Goal: Task Accomplishment & Management: Manage account settings

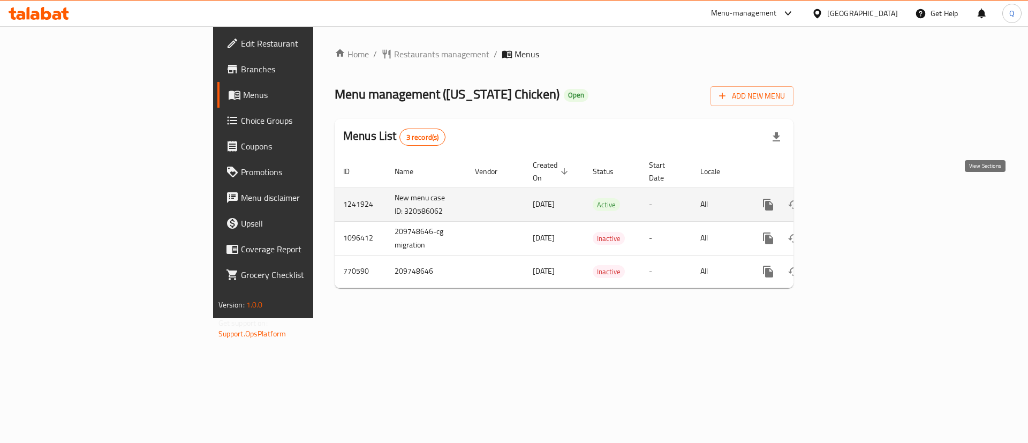
click at [858, 192] on link "enhanced table" at bounding box center [845, 205] width 26 height 26
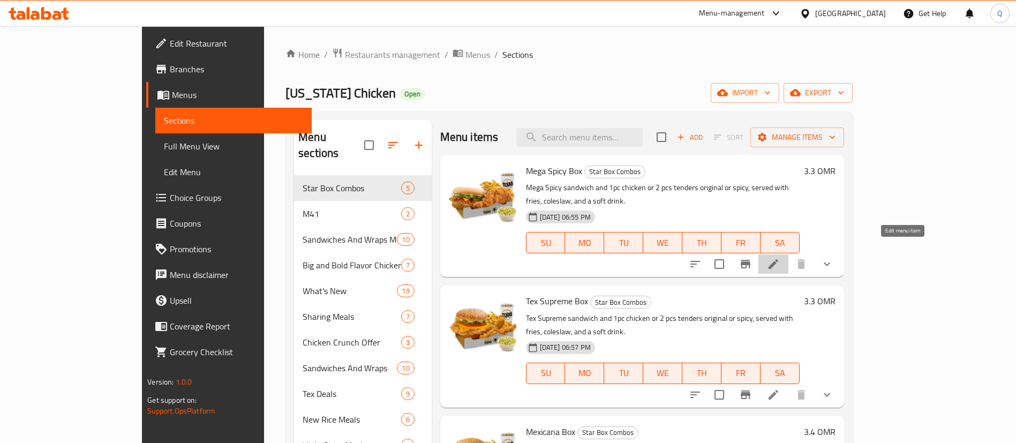
click at [779, 257] on icon at bounding box center [773, 263] width 13 height 13
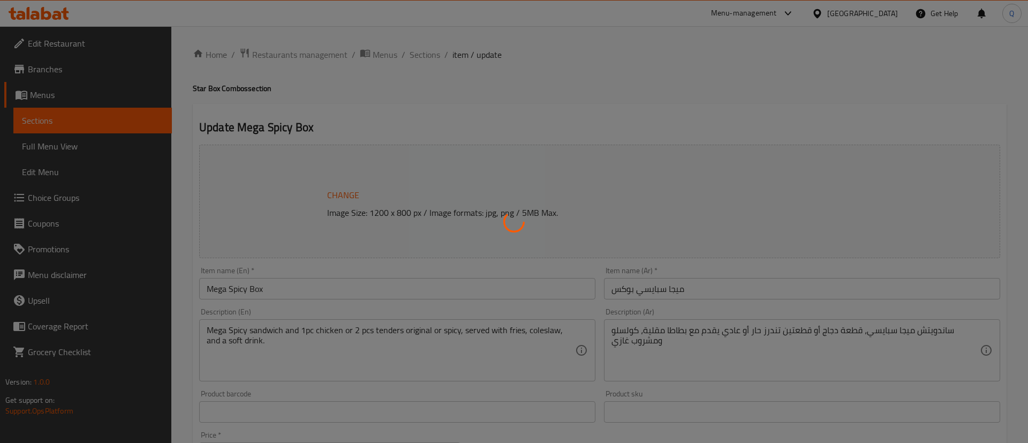
type input "الإضافات:--"
type input "0"
type input "8"
type input "اختيارك من:-"
type input "1"
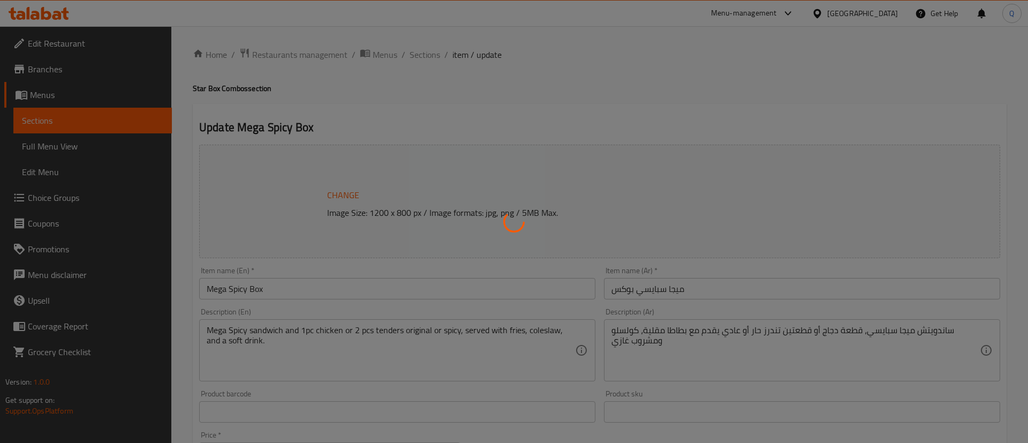
type input "1"
type input "اختيارك من الحجم:-"
type input "1"
type input "إختيارك من نكهة الدجاج:"
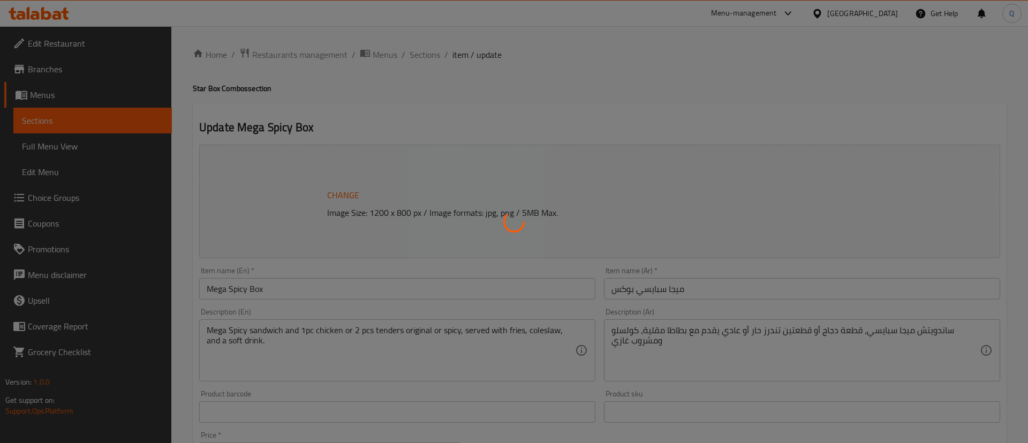
type input "1"
type input "[PERSON_NAME]"
type input "1"
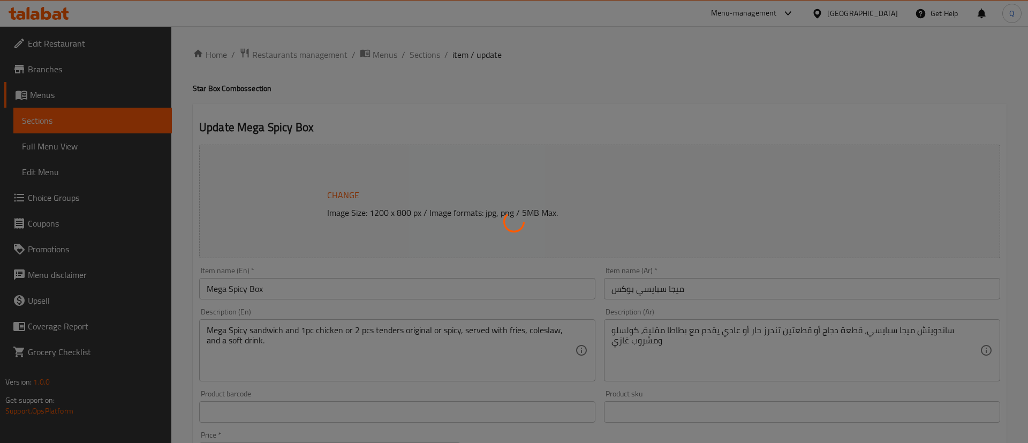
type input "اختيارك من الأصناف الجانبية:(اختر 1)"
type input "1"
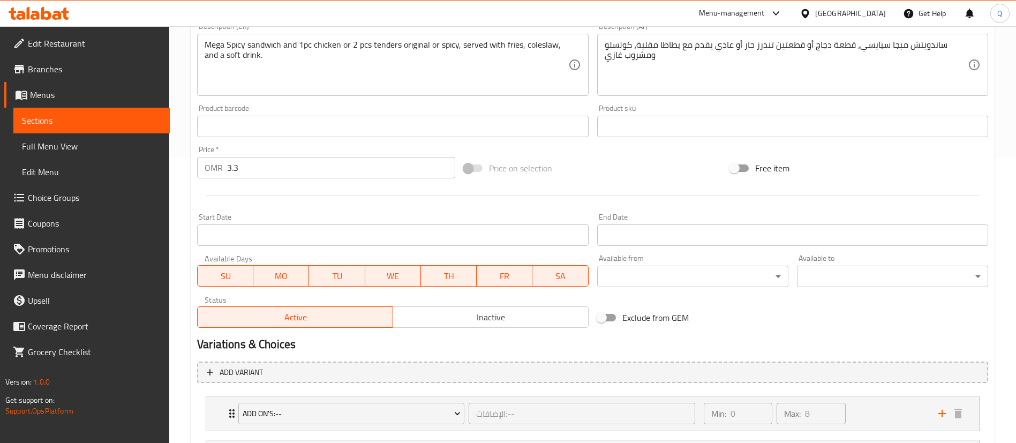
scroll to position [287, 0]
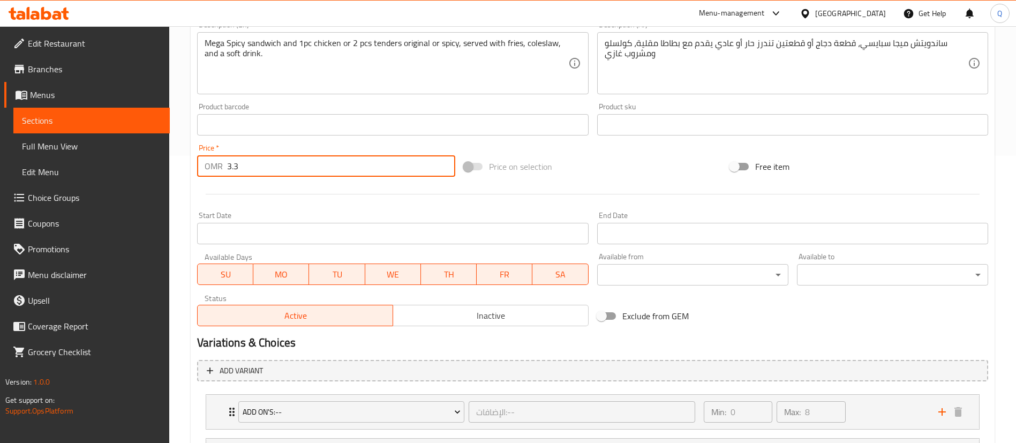
click at [302, 164] on input "3.3" at bounding box center [341, 165] width 228 height 21
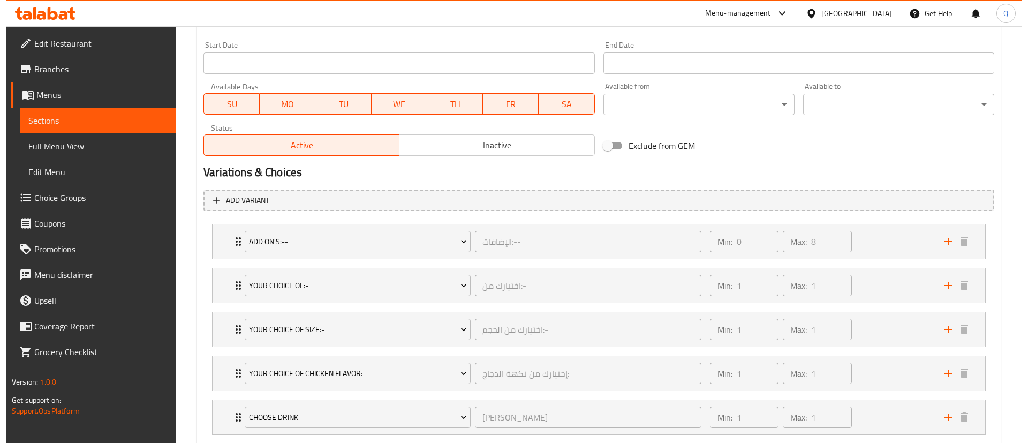
scroll to position [459, 0]
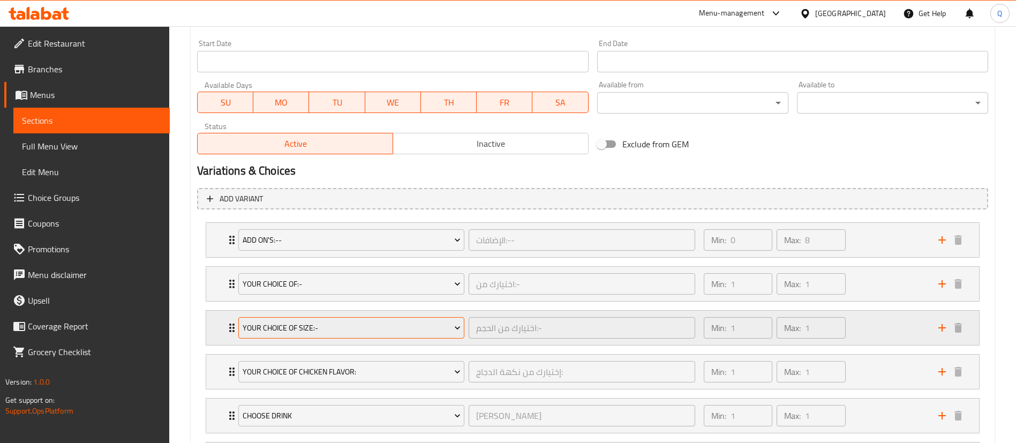
type input "3.7"
click at [396, 329] on span "Your Choice Of Size:-" at bounding box center [352, 327] width 218 height 13
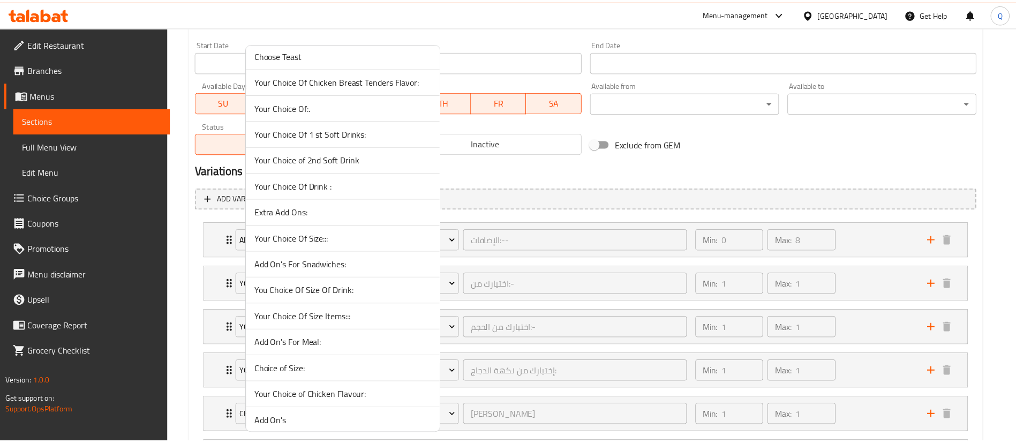
scroll to position [1868, 0]
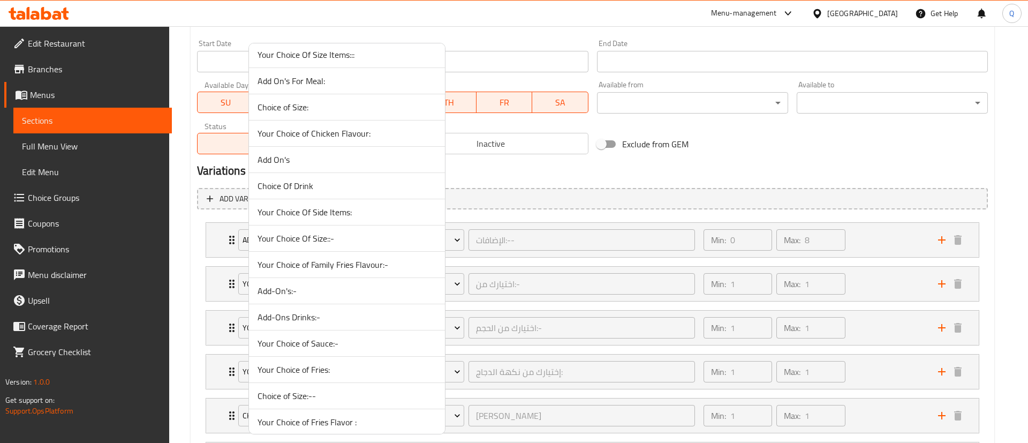
click at [376, 239] on span "Your Choice Of Size::-" at bounding box center [346, 238] width 179 height 13
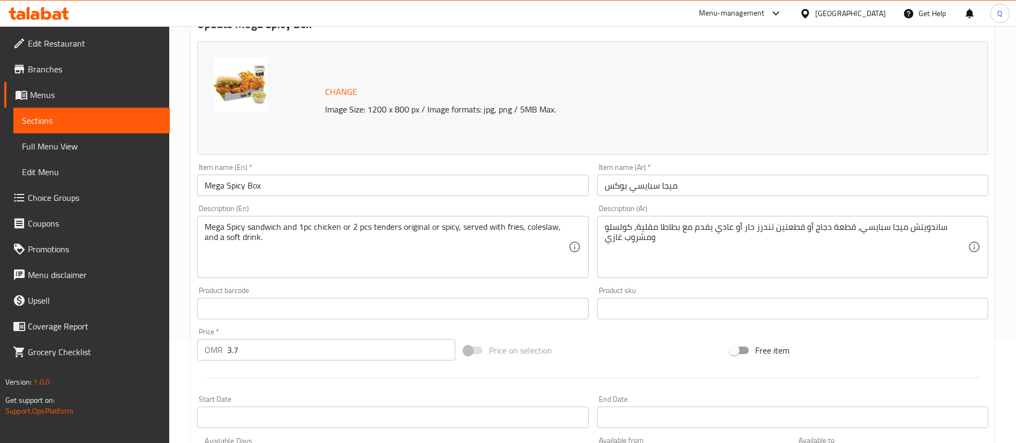
scroll to position [0, 0]
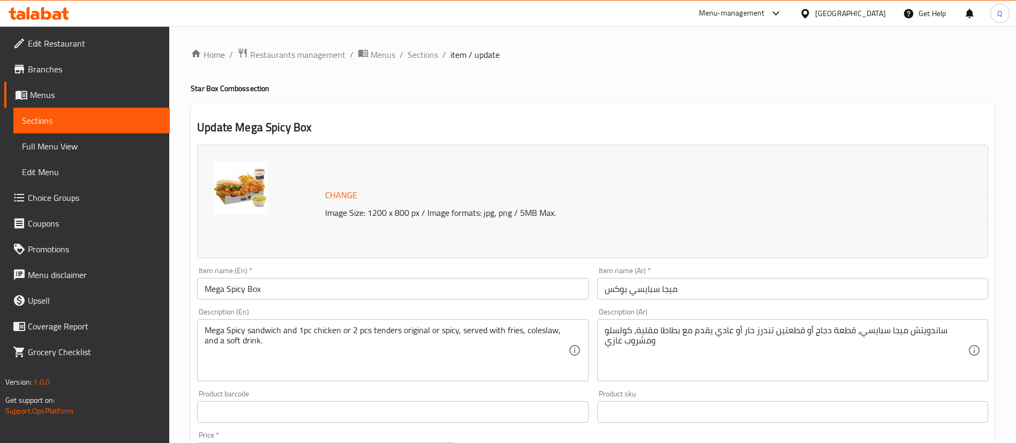
click at [432, 286] on input "Mega Spicy Box" at bounding box center [392, 288] width 391 height 21
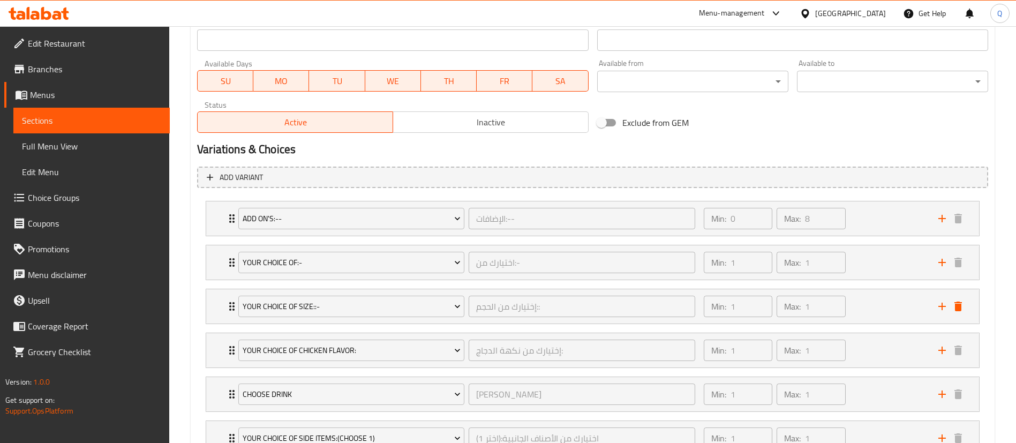
scroll to position [566, 0]
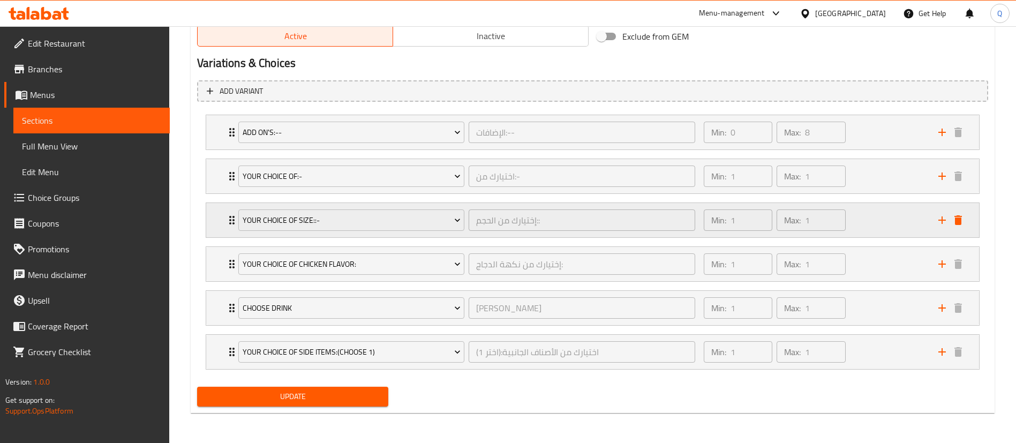
click at [865, 221] on div "Min: 1 ​ Max: 1 ​" at bounding box center [814, 220] width 234 height 34
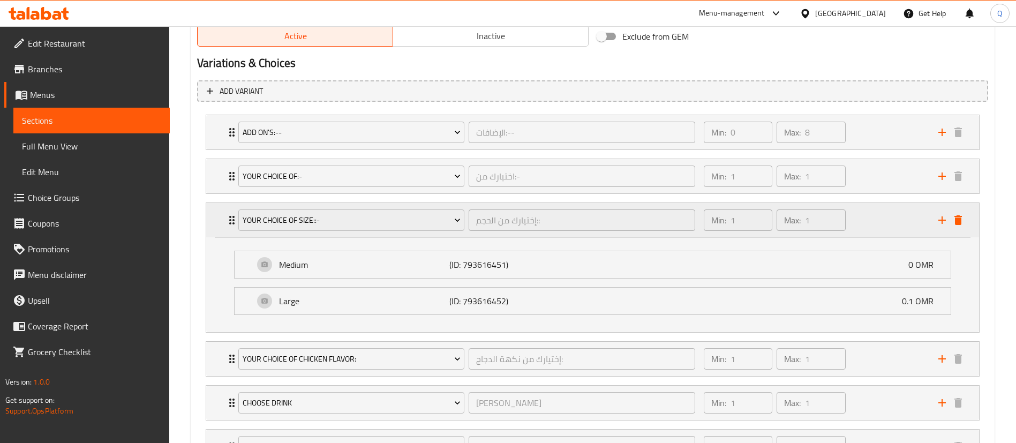
click at [865, 221] on div "Min: 1 ​ Max: 1 ​" at bounding box center [814, 220] width 234 height 34
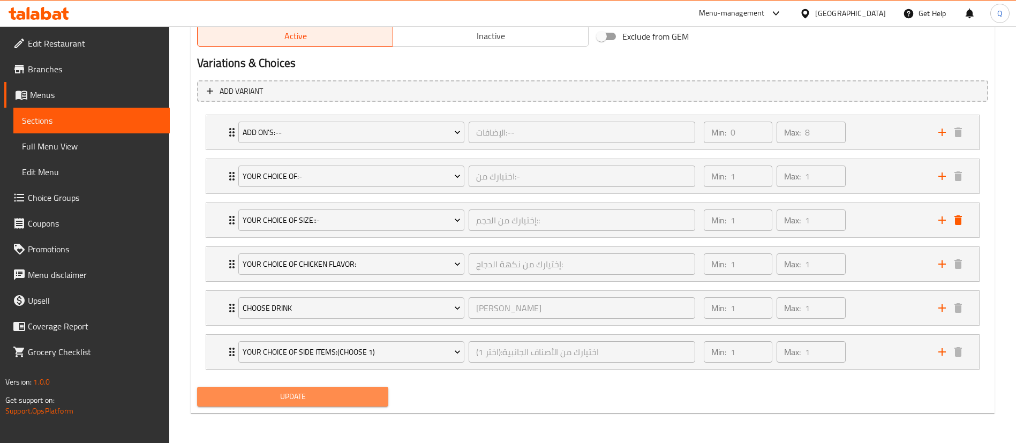
click at [362, 403] on button "Update" at bounding box center [292, 397] width 191 height 20
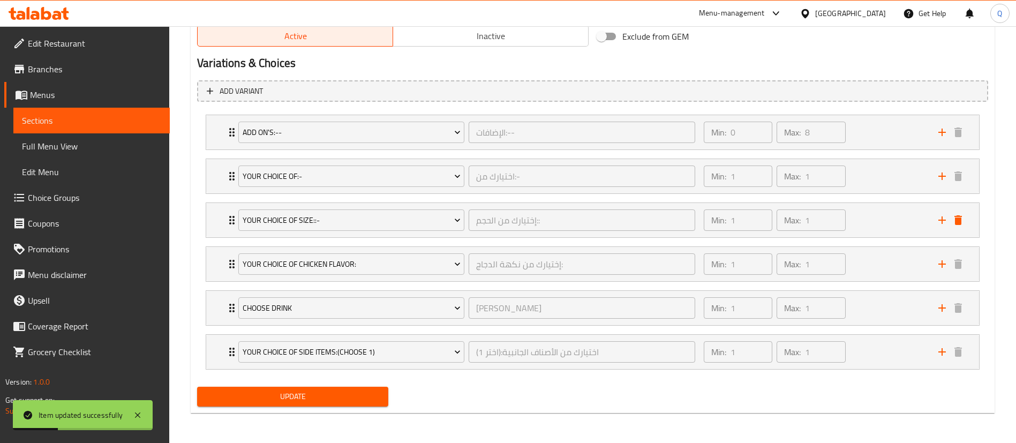
scroll to position [0, 0]
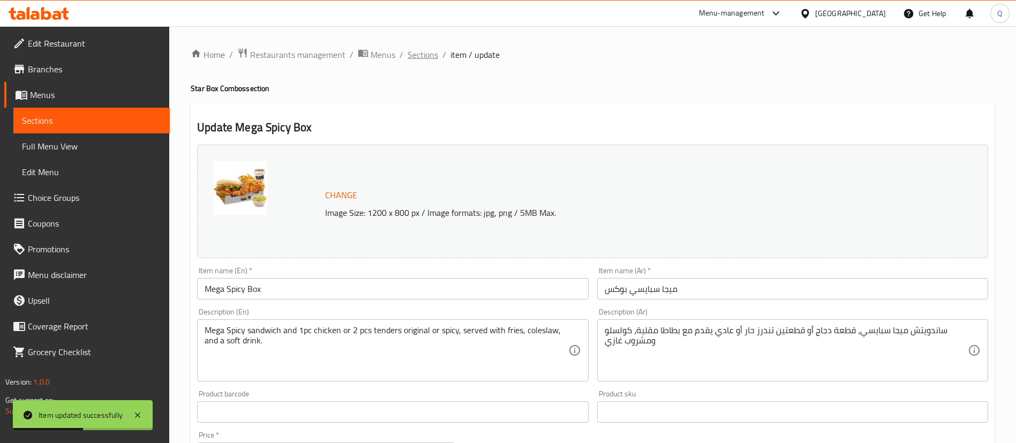
click at [415, 60] on span "Sections" at bounding box center [422, 54] width 31 height 13
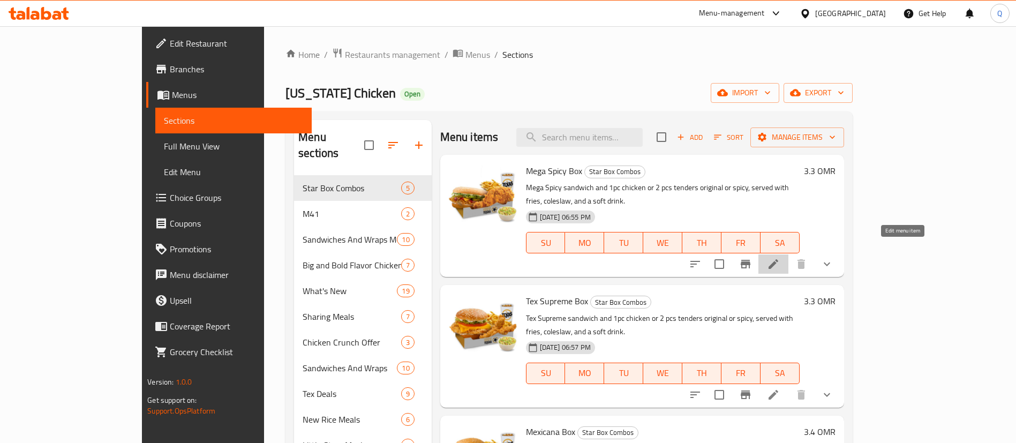
click at [779, 257] on icon at bounding box center [773, 263] width 13 height 13
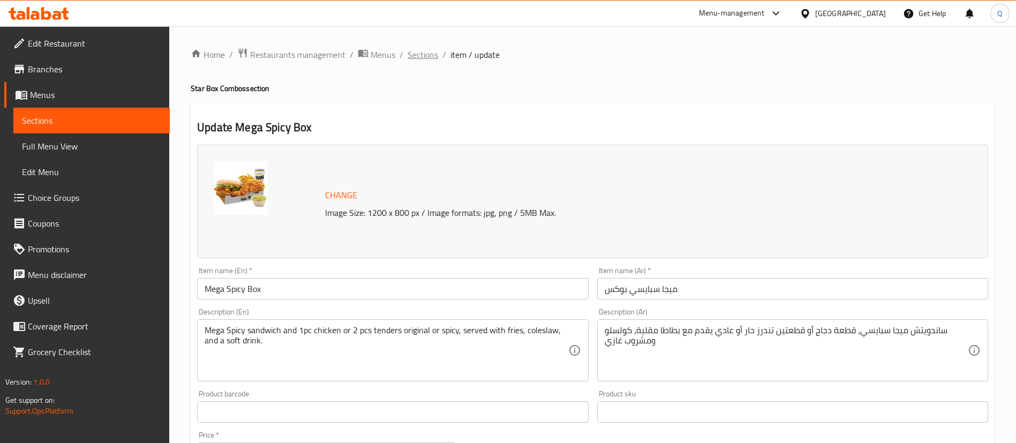
click at [421, 55] on span "Sections" at bounding box center [422, 54] width 31 height 13
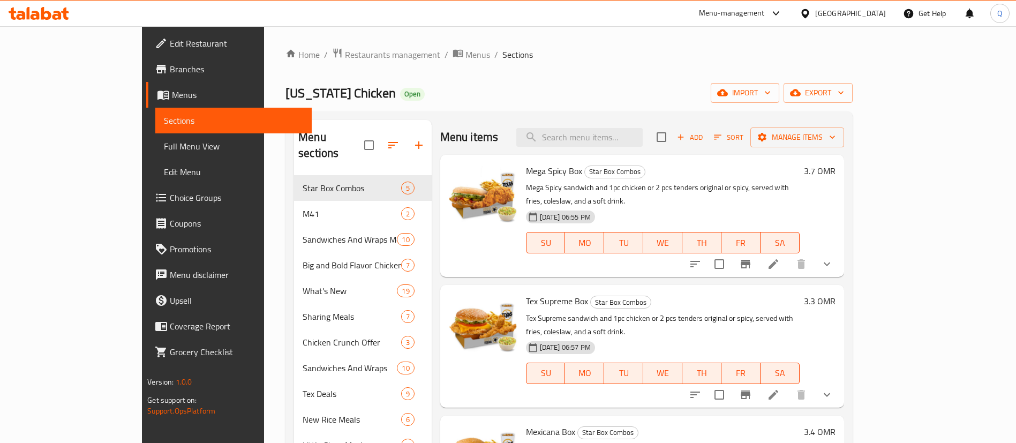
scroll to position [145, 0]
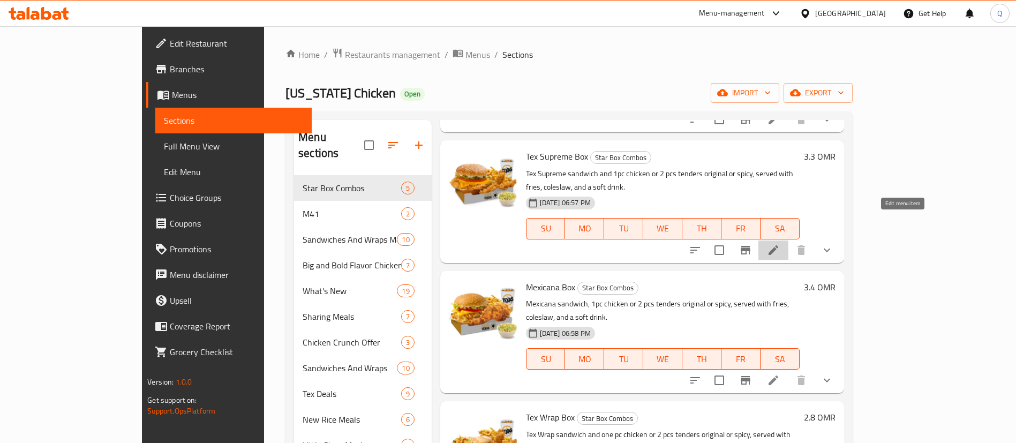
click at [778, 245] on icon at bounding box center [773, 250] width 10 height 10
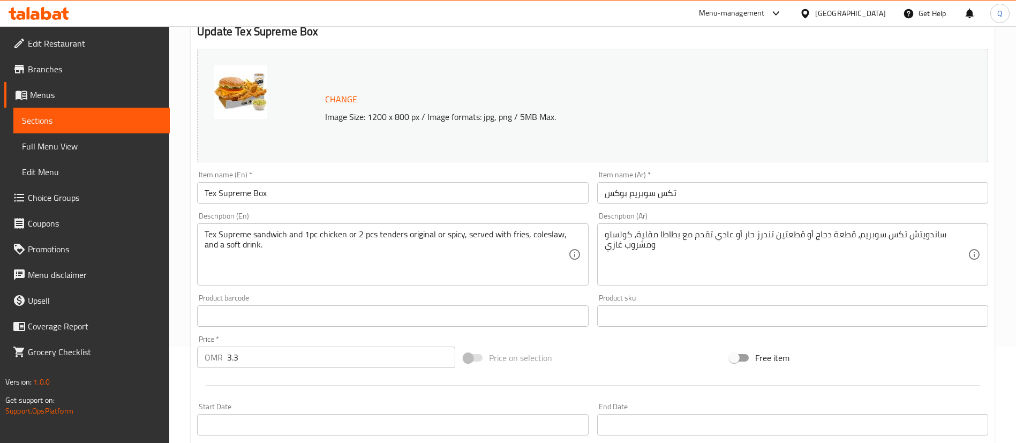
scroll to position [100, 0]
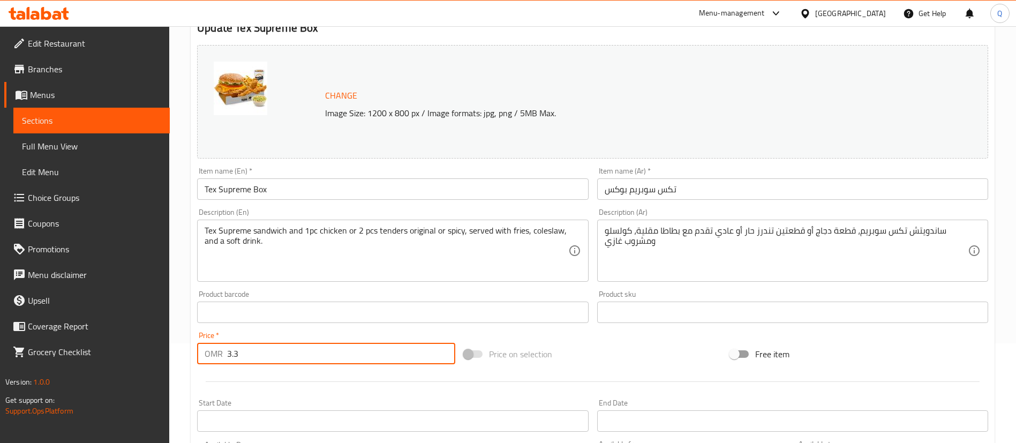
click at [338, 357] on input "3.3" at bounding box center [341, 353] width 228 height 21
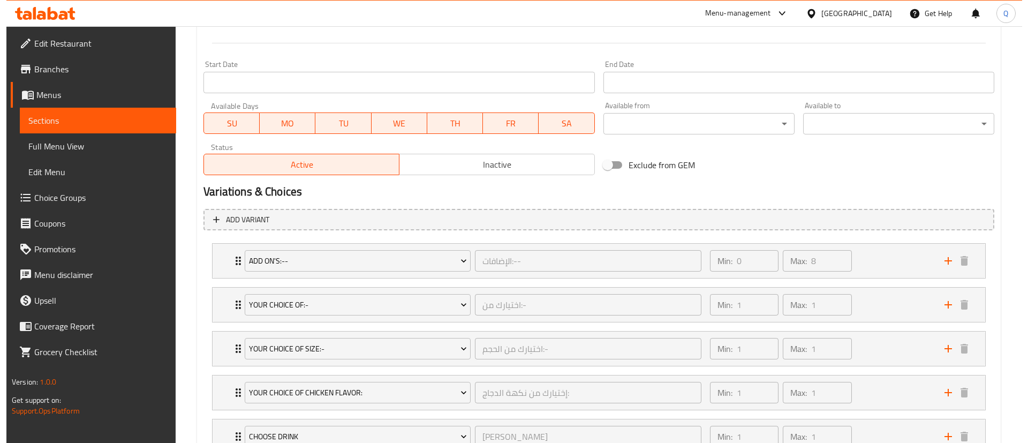
scroll to position [438, 0]
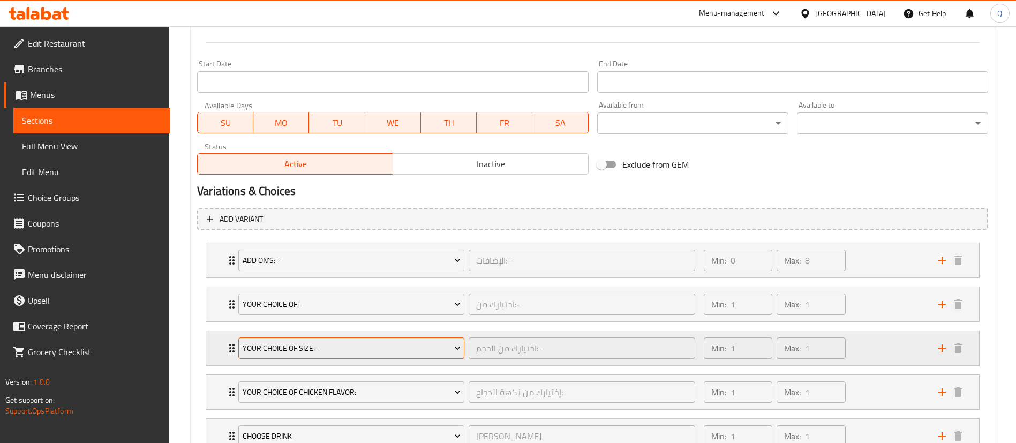
type input "3.7"
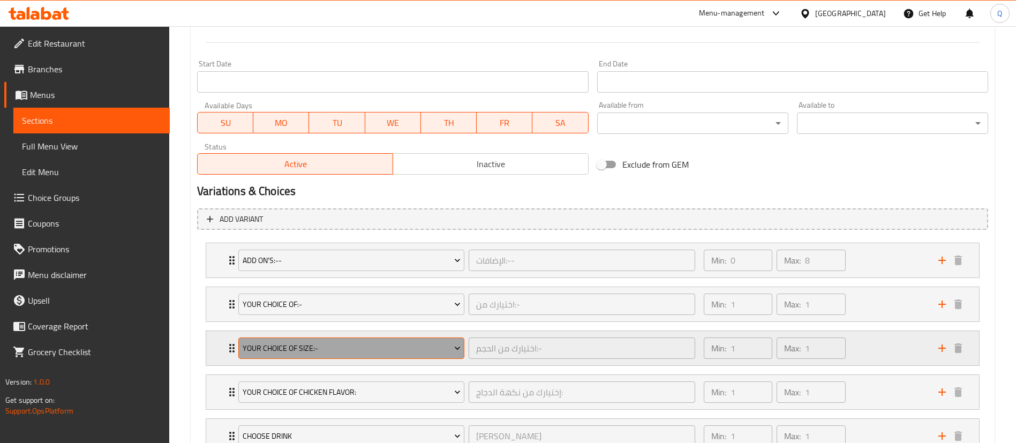
click at [400, 351] on span "Your Choice Of Size:-" at bounding box center [352, 348] width 218 height 13
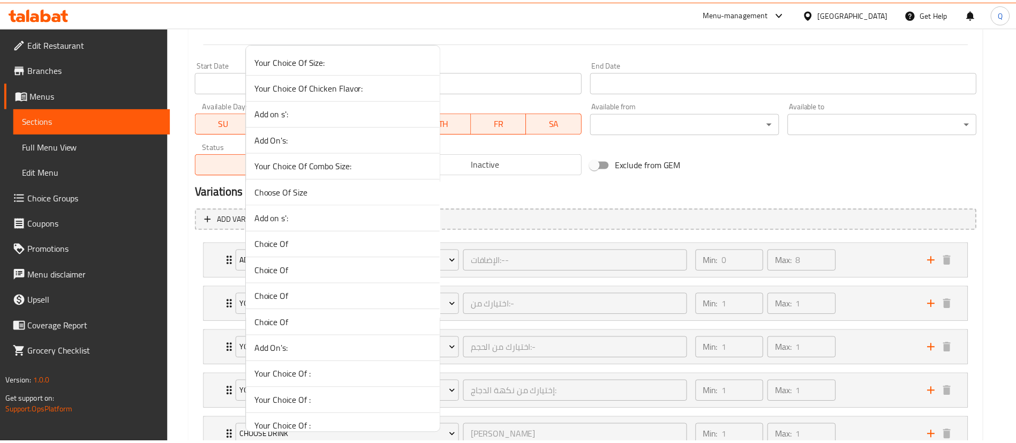
scroll to position [1868, 0]
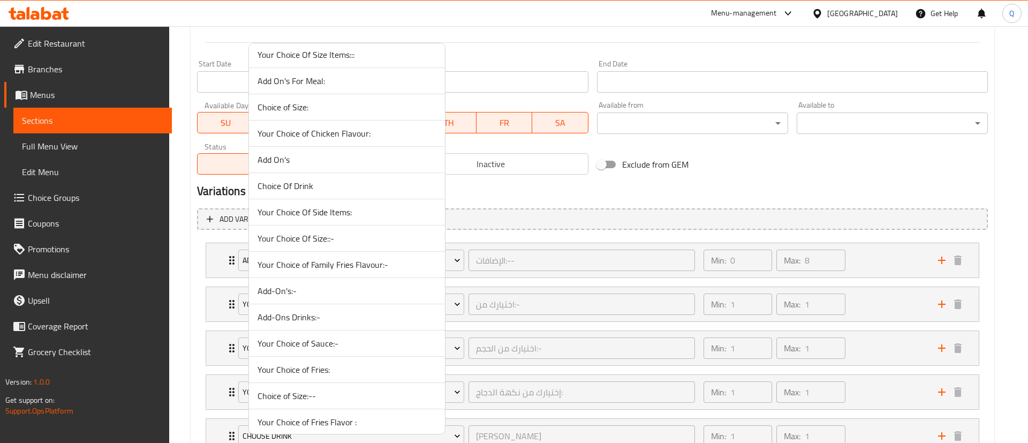
click at [403, 248] on li "Your Choice Of Size::-" at bounding box center [347, 238] width 196 height 26
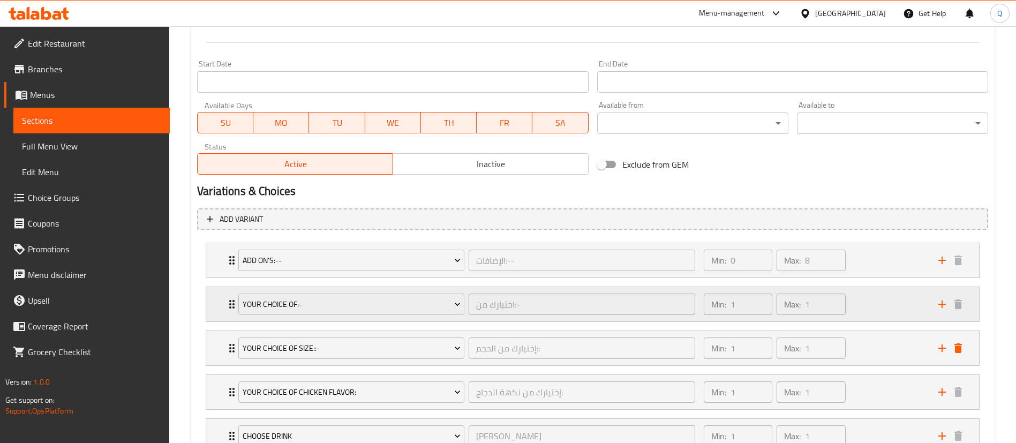
scroll to position [566, 0]
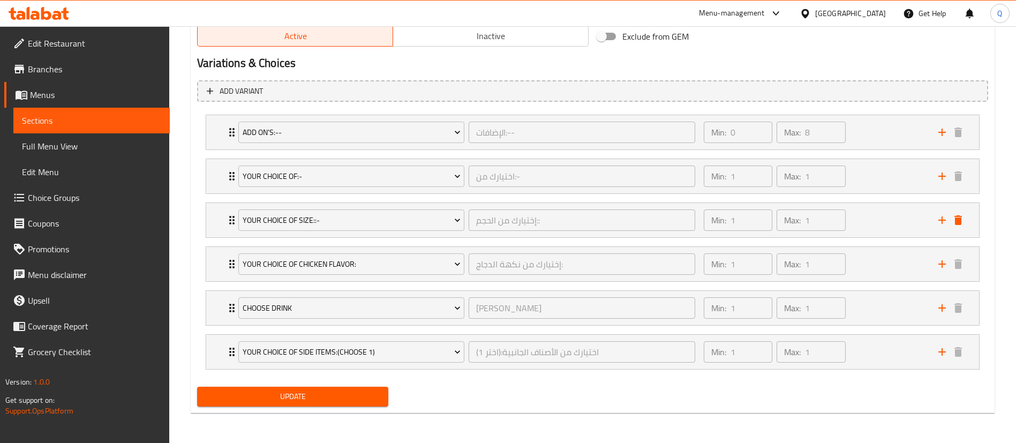
drag, startPoint x: 331, startPoint y: 382, endPoint x: 332, endPoint y: 399, distance: 17.7
click at [332, 399] on div "Update" at bounding box center [293, 396] width 200 height 28
click at [332, 399] on span "Update" at bounding box center [293, 396] width 174 height 13
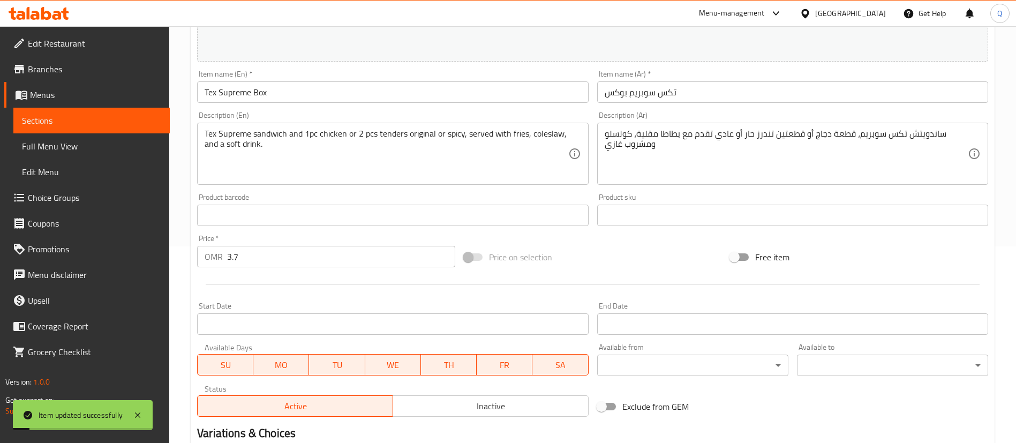
scroll to position [0, 0]
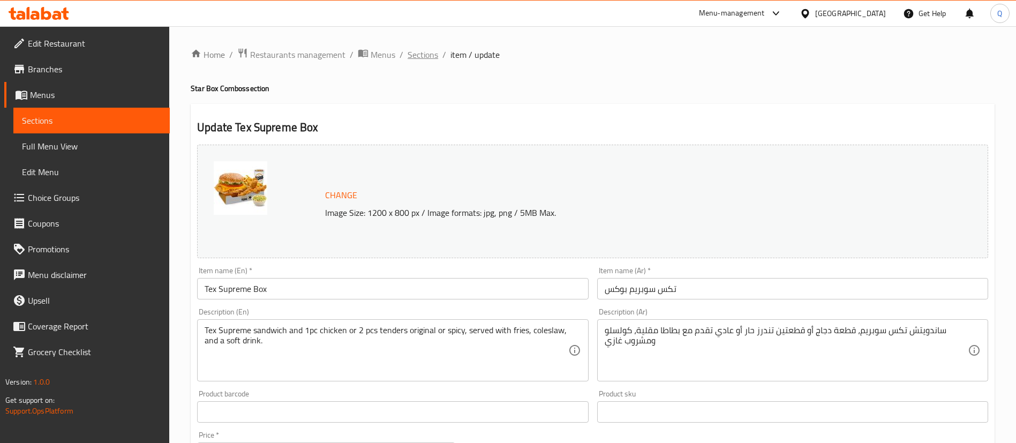
click at [430, 55] on span "Sections" at bounding box center [422, 54] width 31 height 13
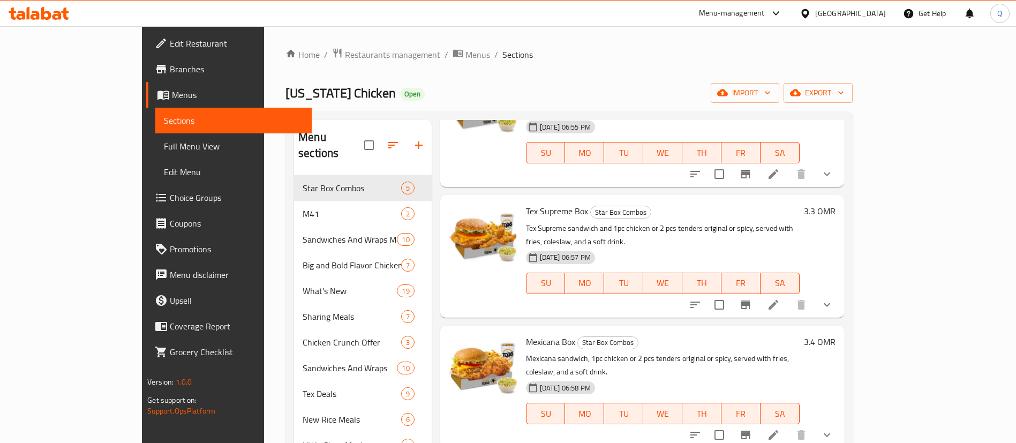
scroll to position [91, 0]
click at [779, 427] on icon at bounding box center [773, 433] width 13 height 13
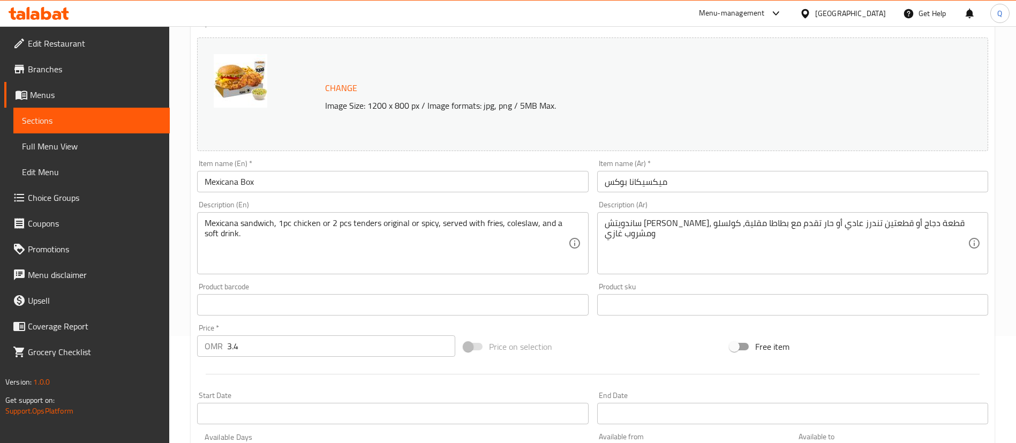
scroll to position [108, 0]
click at [336, 343] on input "3.4" at bounding box center [341, 345] width 228 height 21
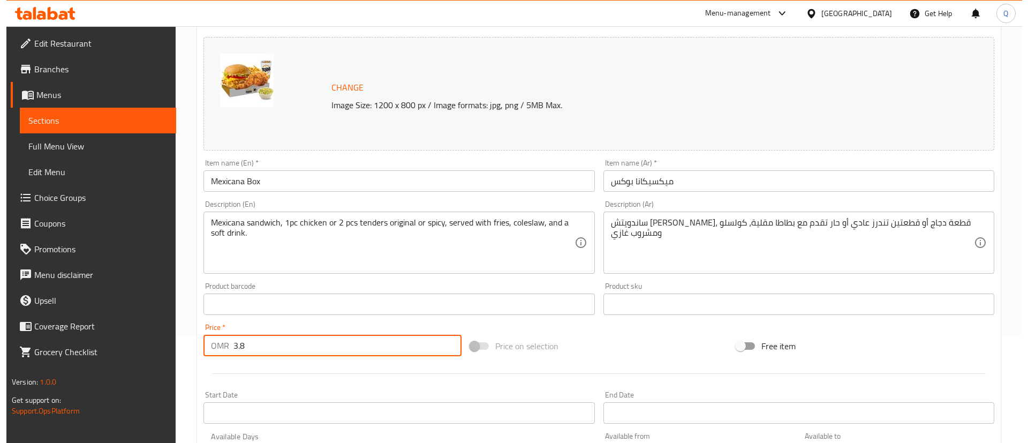
scroll to position [438, 0]
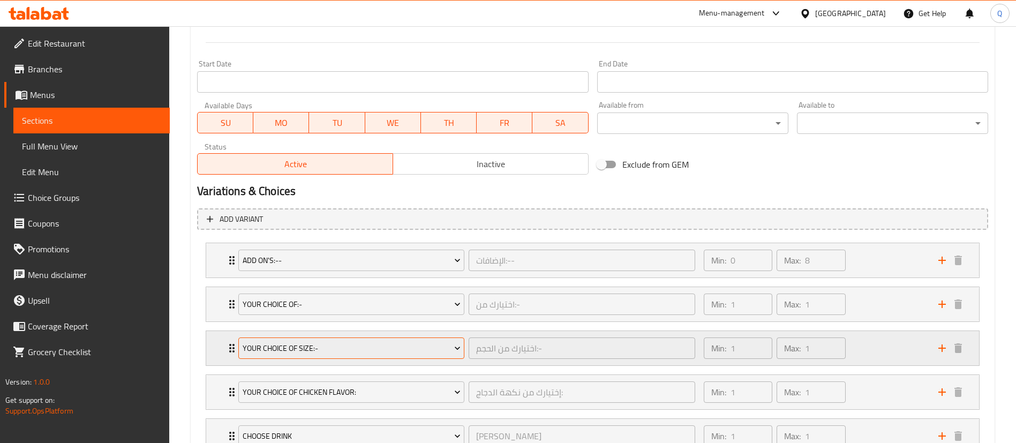
type input "3.8"
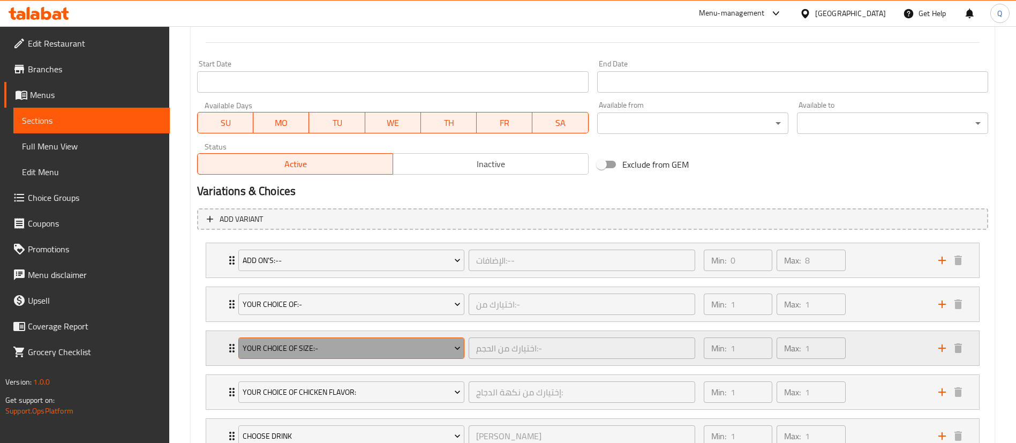
click at [353, 343] on span "Your Choice Of Size:-" at bounding box center [352, 348] width 218 height 13
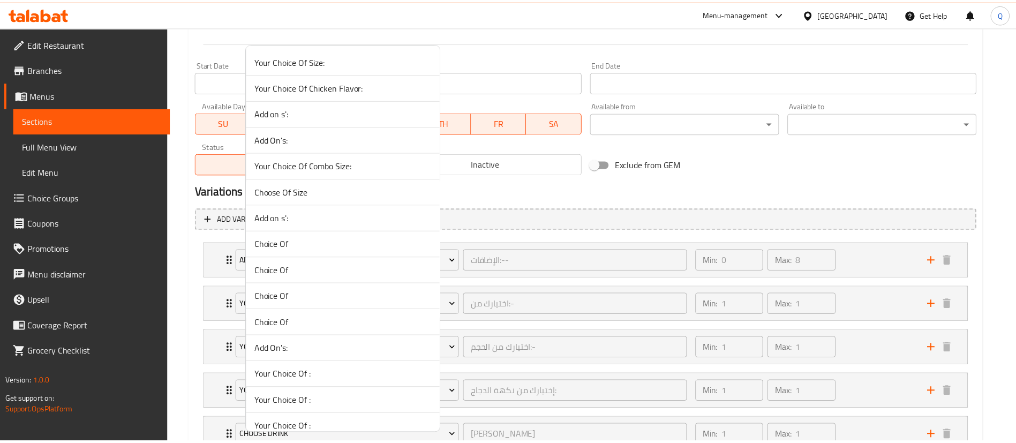
scroll to position [1868, 0]
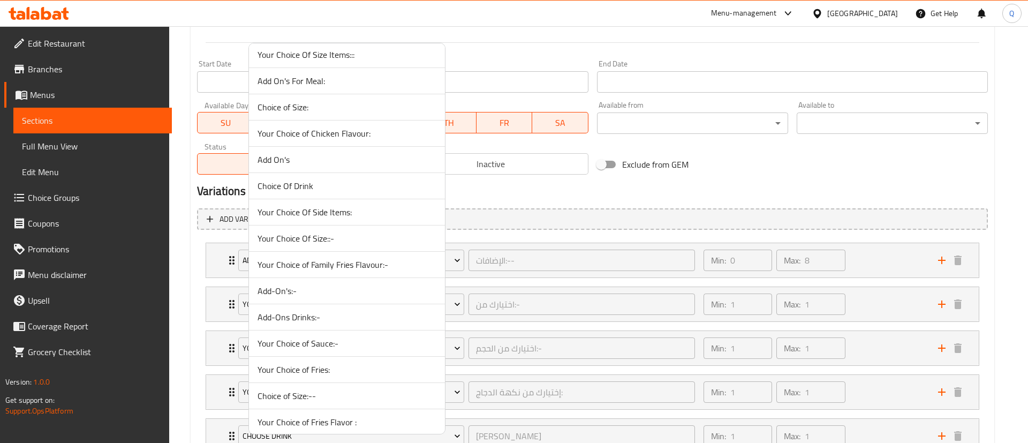
click at [357, 240] on span "Your Choice Of Size::-" at bounding box center [346, 238] width 179 height 13
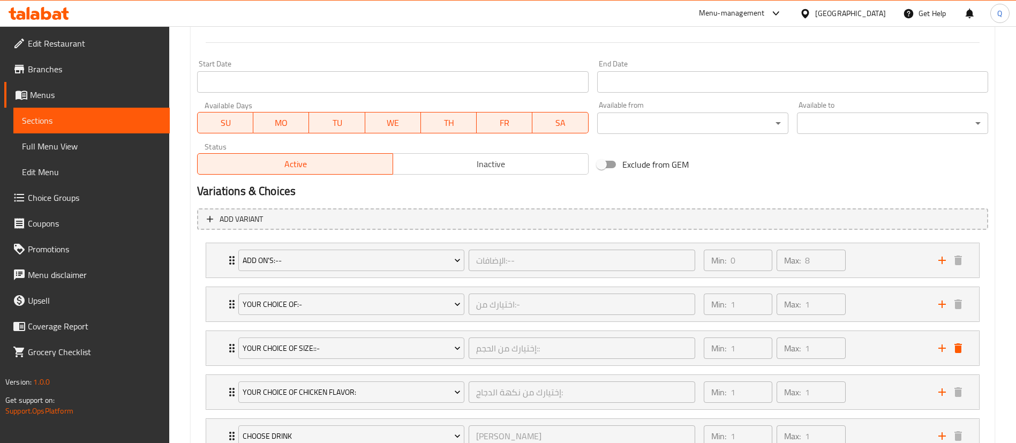
scroll to position [566, 0]
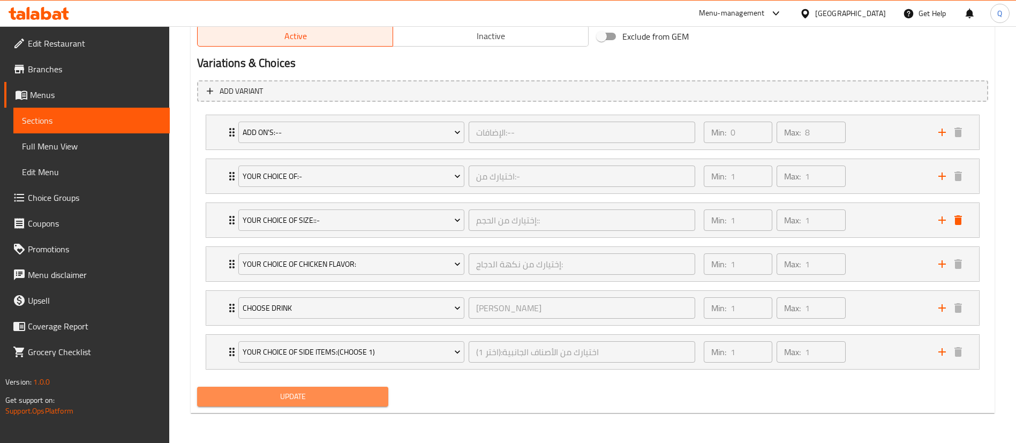
click at [304, 391] on span "Update" at bounding box center [293, 396] width 174 height 13
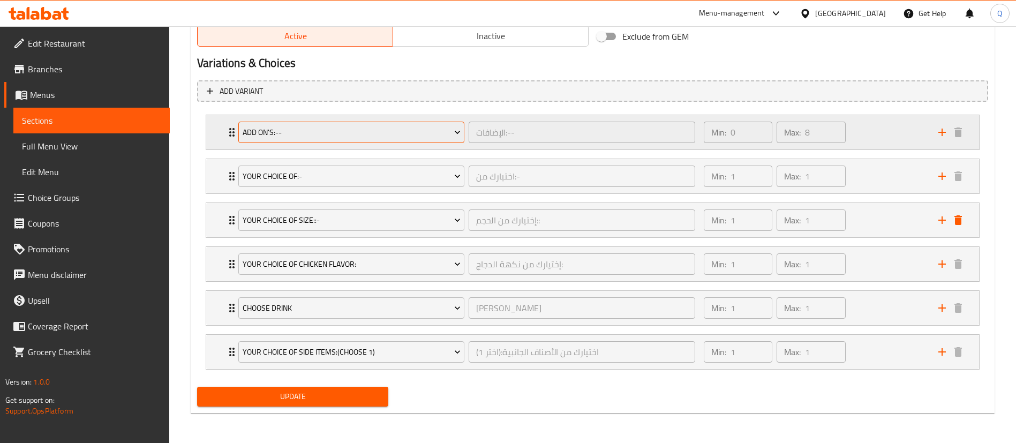
scroll to position [0, 0]
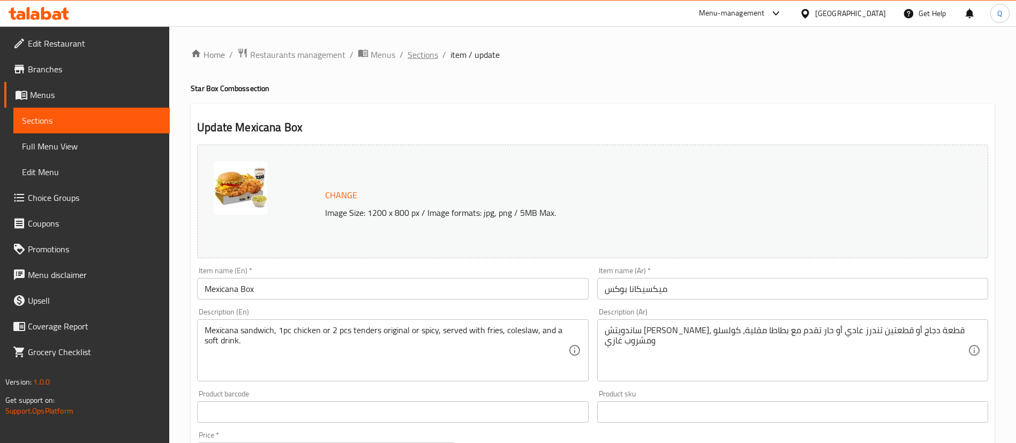
click at [419, 57] on span "Sections" at bounding box center [422, 54] width 31 height 13
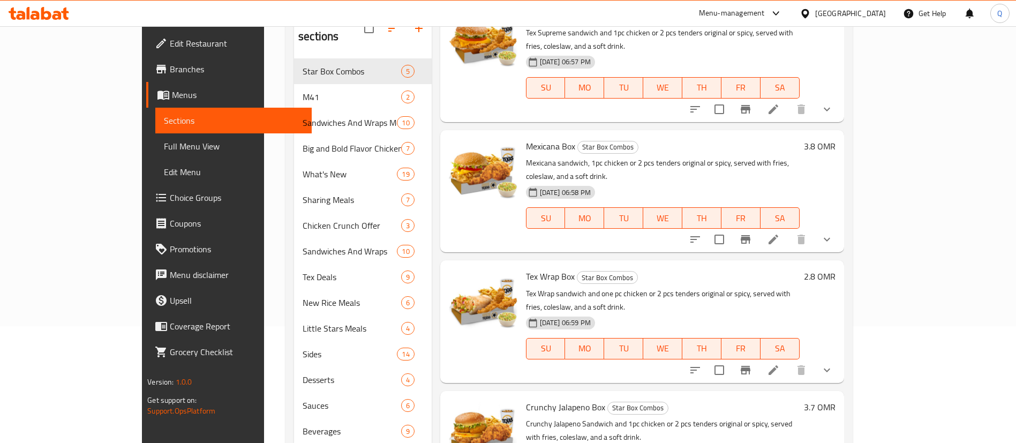
scroll to position [130, 0]
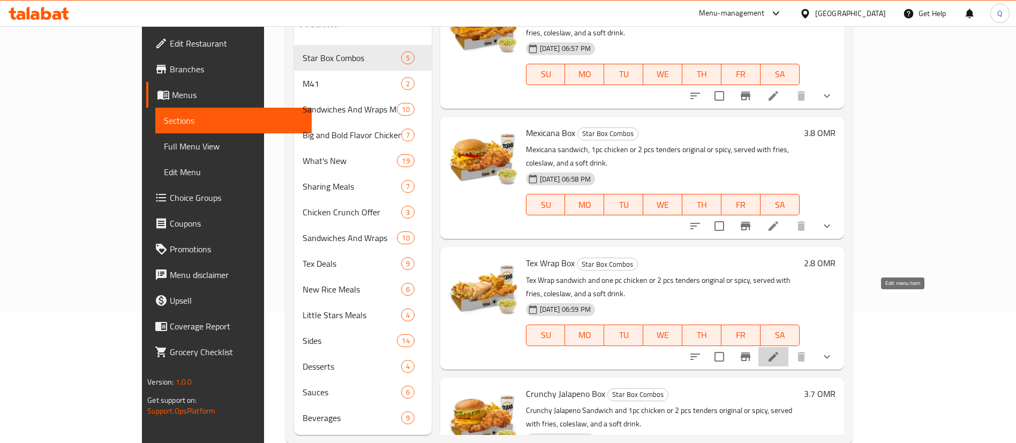
click at [779, 350] on icon at bounding box center [773, 356] width 13 height 13
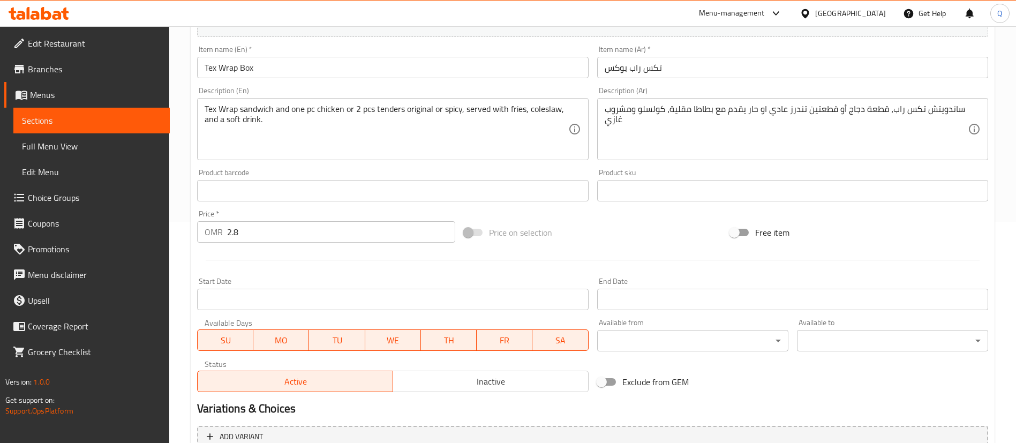
scroll to position [222, 0]
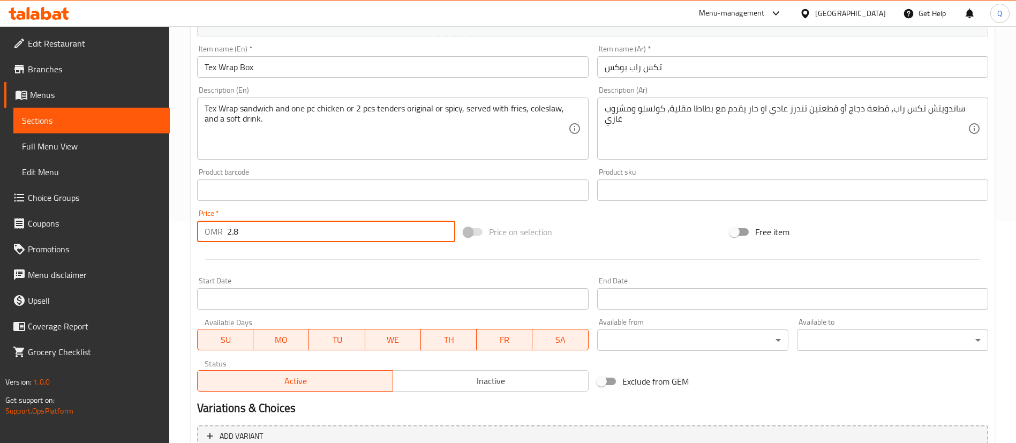
click at [297, 234] on input "2.8" at bounding box center [341, 231] width 228 height 21
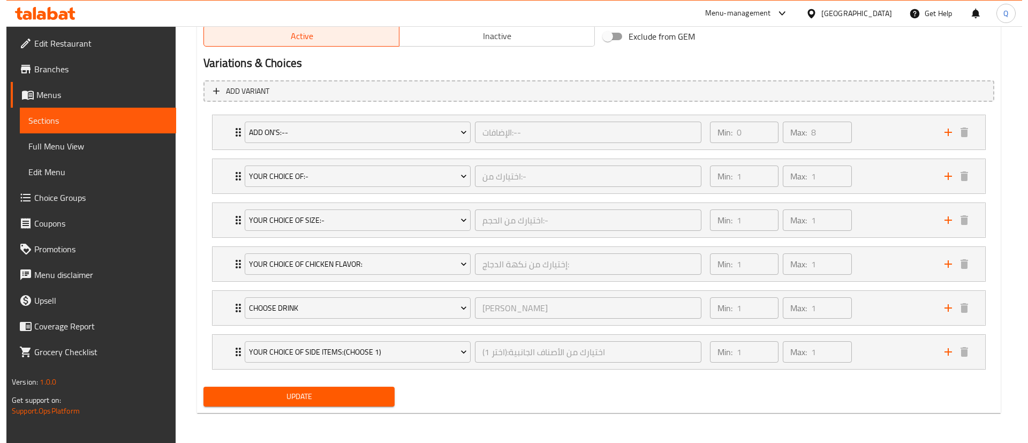
scroll to position [566, 0]
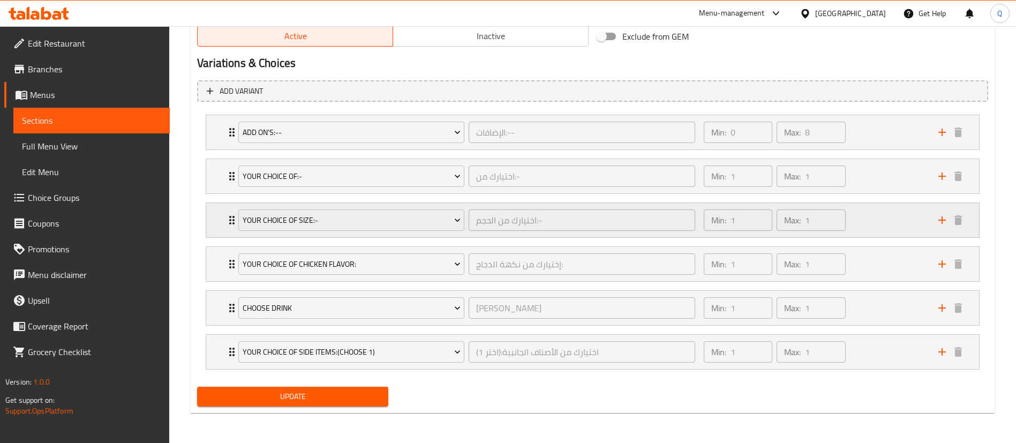
click at [367, 232] on div "Your Choice Of Size:-" at bounding box center [351, 220] width 230 height 26
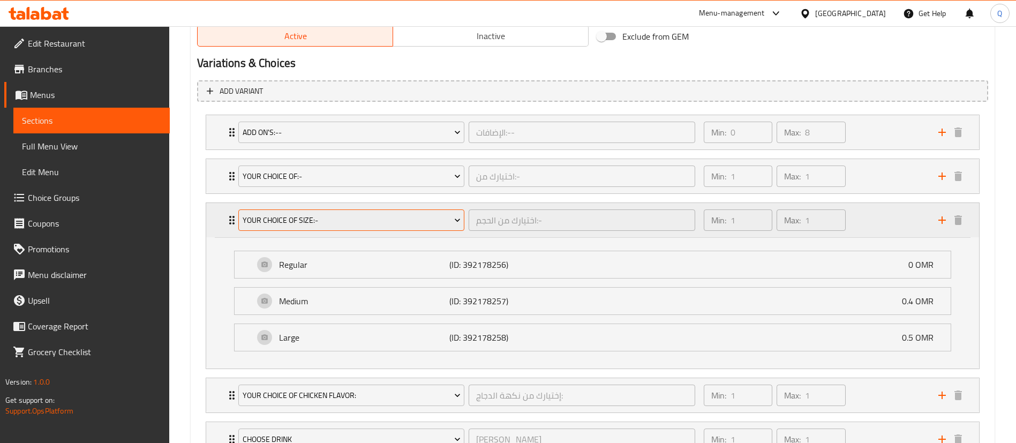
type input "3.2"
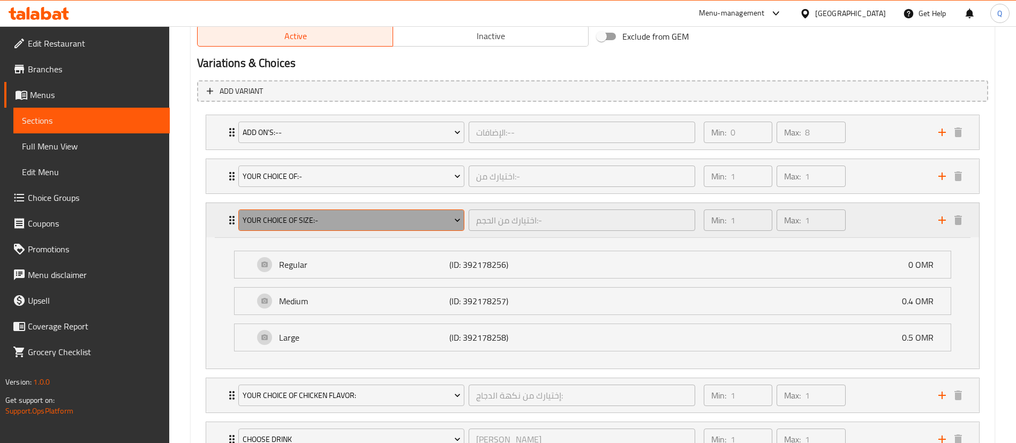
click at [369, 219] on span "Your Choice Of Size:-" at bounding box center [352, 220] width 218 height 13
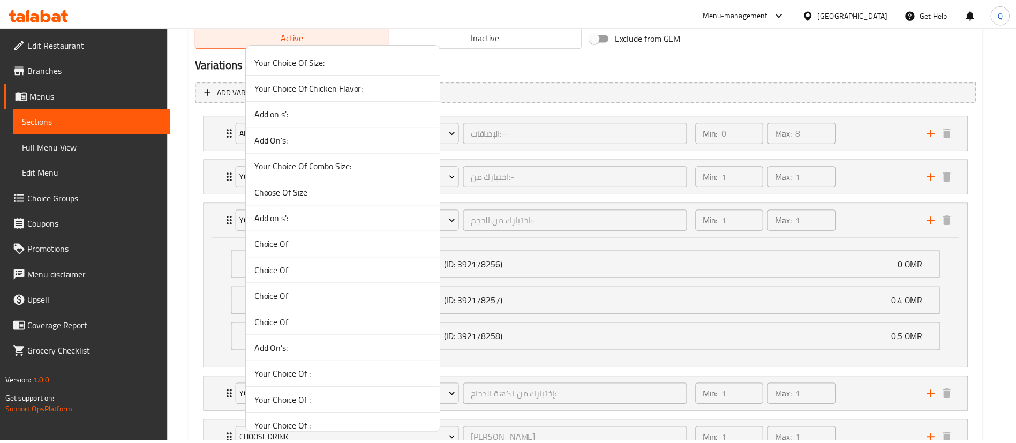
scroll to position [1868, 0]
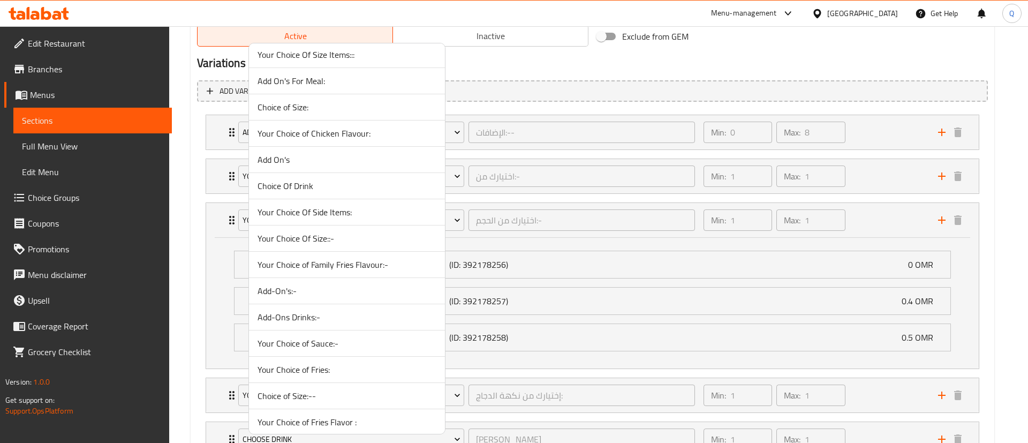
click at [405, 245] on li "Your Choice Of Size::-" at bounding box center [347, 238] width 196 height 26
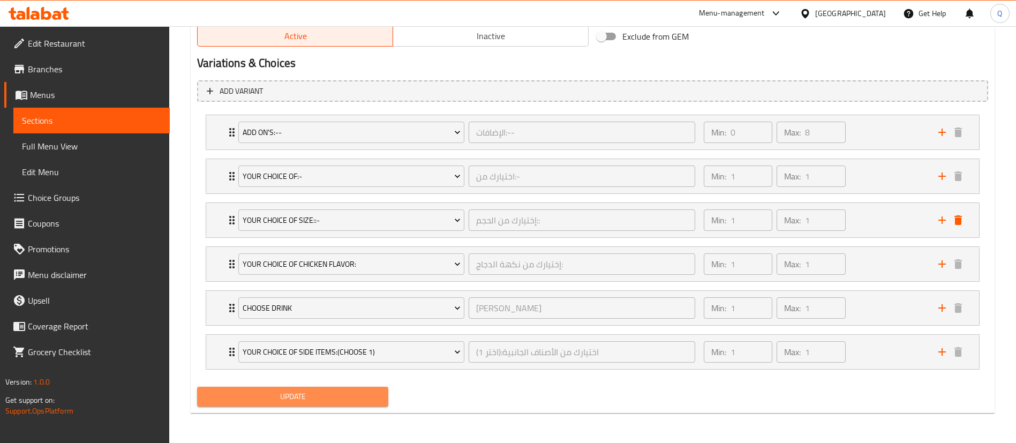
click at [273, 396] on span "Update" at bounding box center [293, 396] width 174 height 13
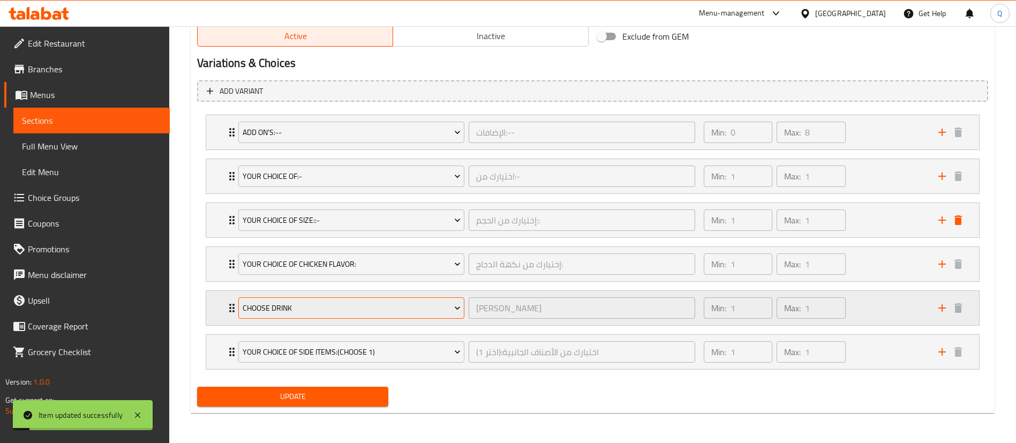
scroll to position [0, 0]
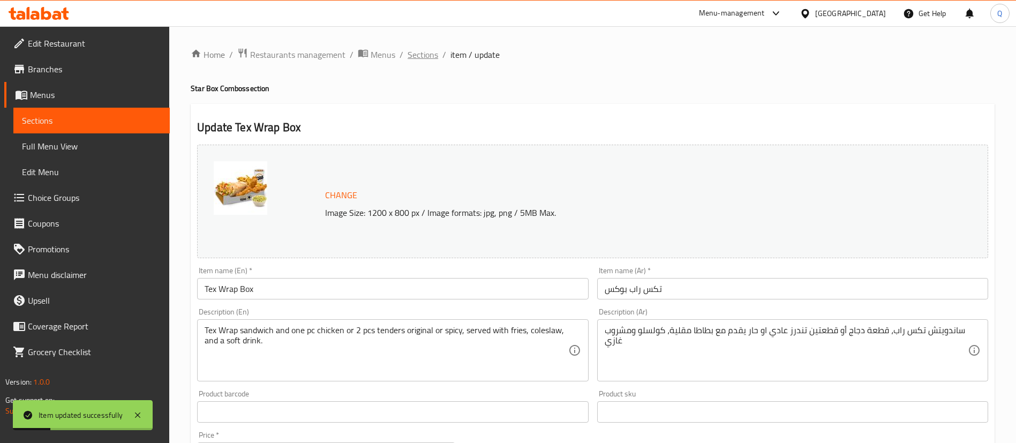
click at [432, 56] on span "Sections" at bounding box center [422, 54] width 31 height 13
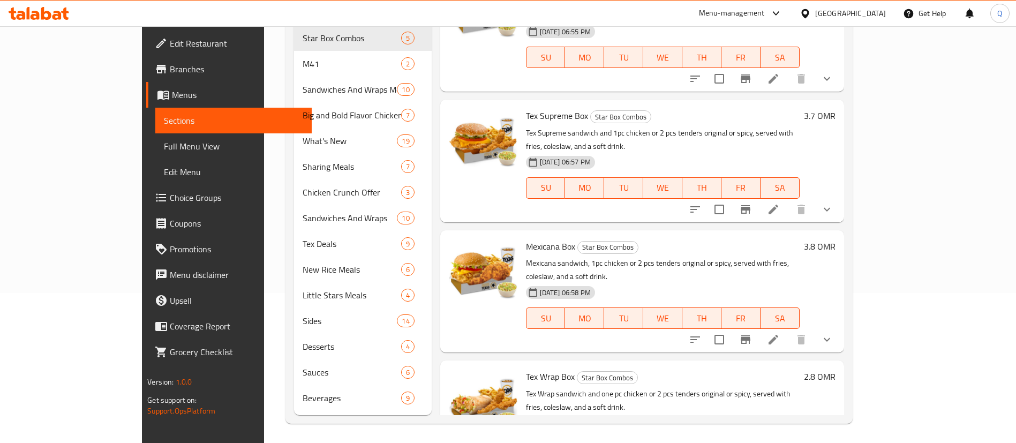
scroll to position [169, 0]
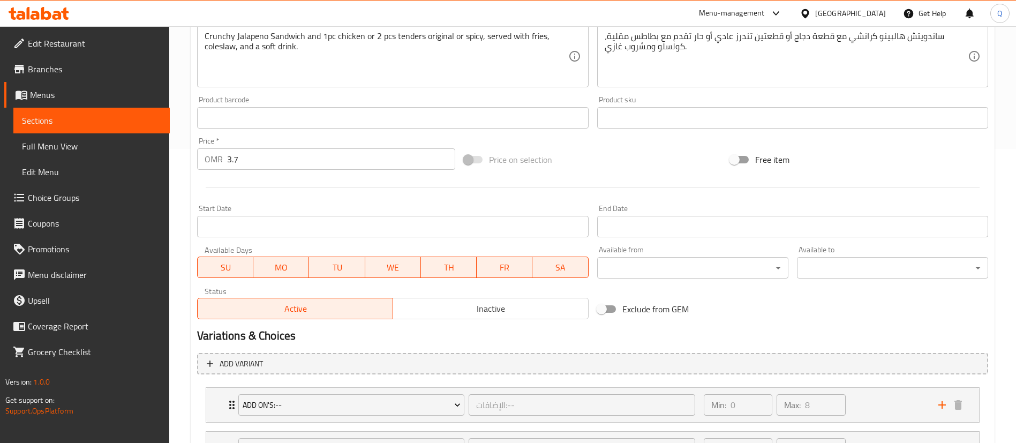
scroll to position [310, 0]
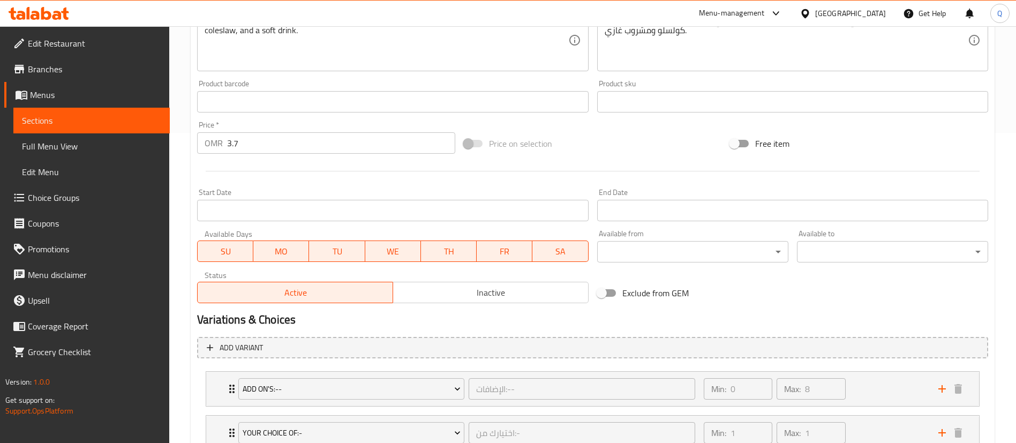
click at [318, 142] on input "3.7" at bounding box center [341, 142] width 228 height 21
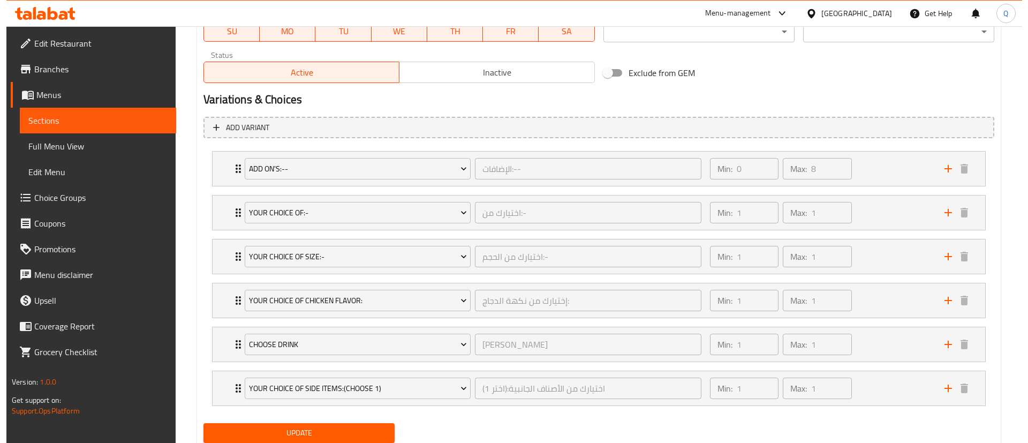
scroll to position [566, 0]
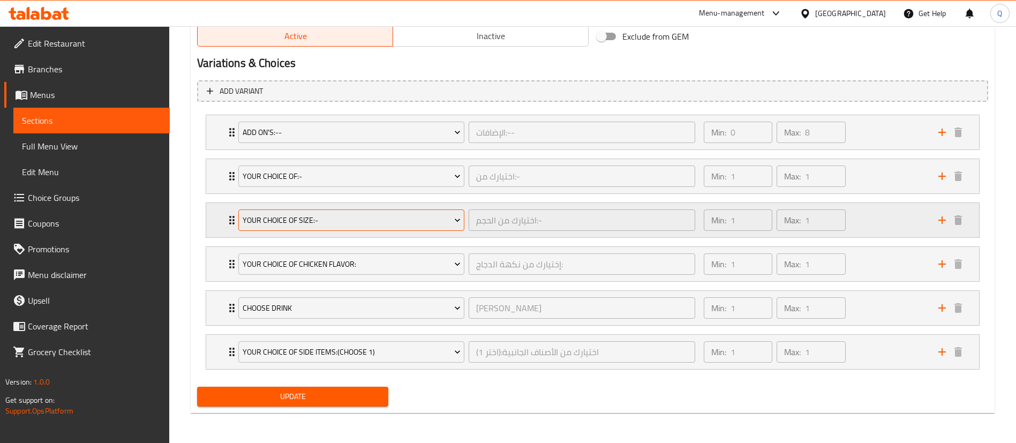
type input "4.1"
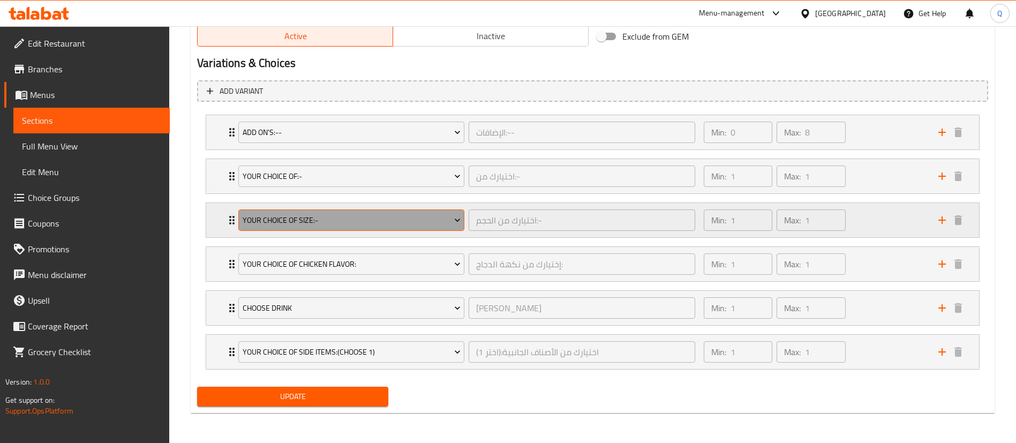
click at [395, 221] on span "Your Choice Of Size:-" at bounding box center [352, 220] width 218 height 13
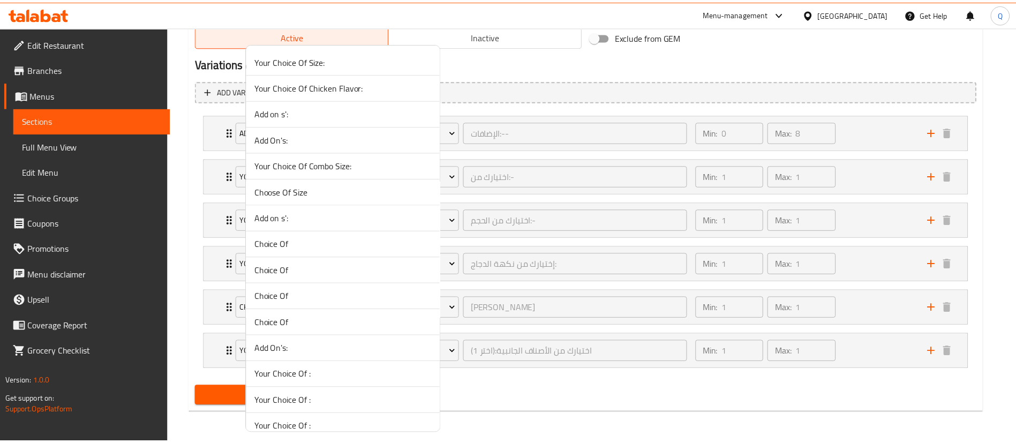
scroll to position [1868, 0]
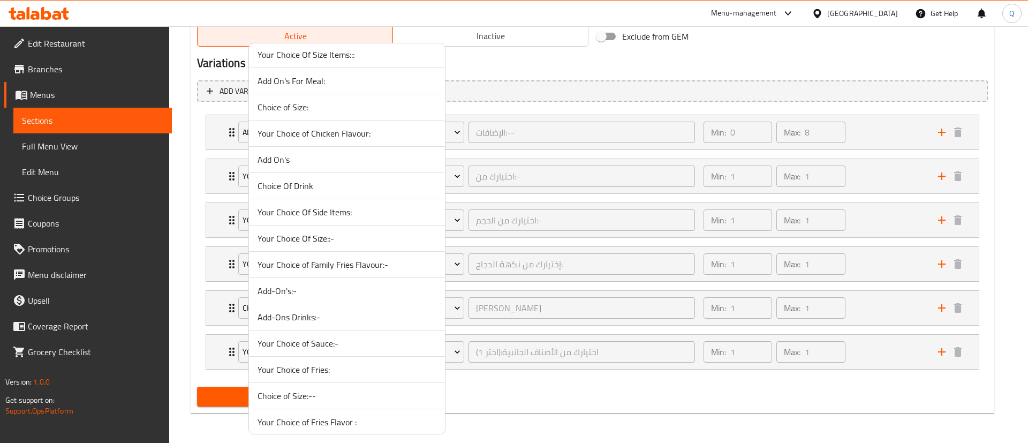
click at [399, 242] on span "Your Choice Of Size::-" at bounding box center [346, 238] width 179 height 13
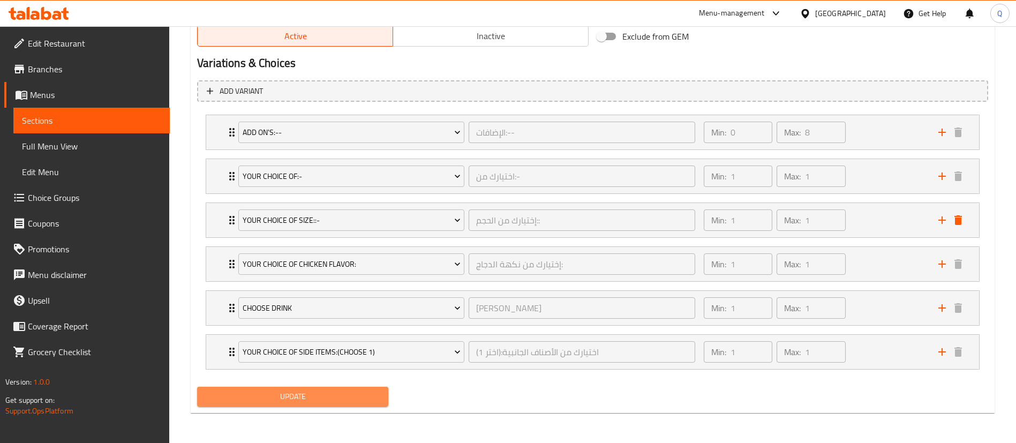
click at [307, 395] on span "Update" at bounding box center [293, 396] width 174 height 13
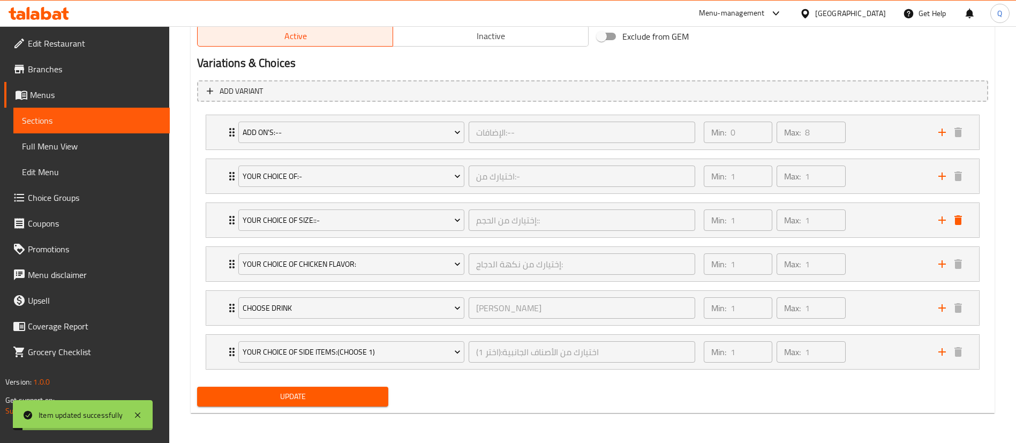
scroll to position [0, 0]
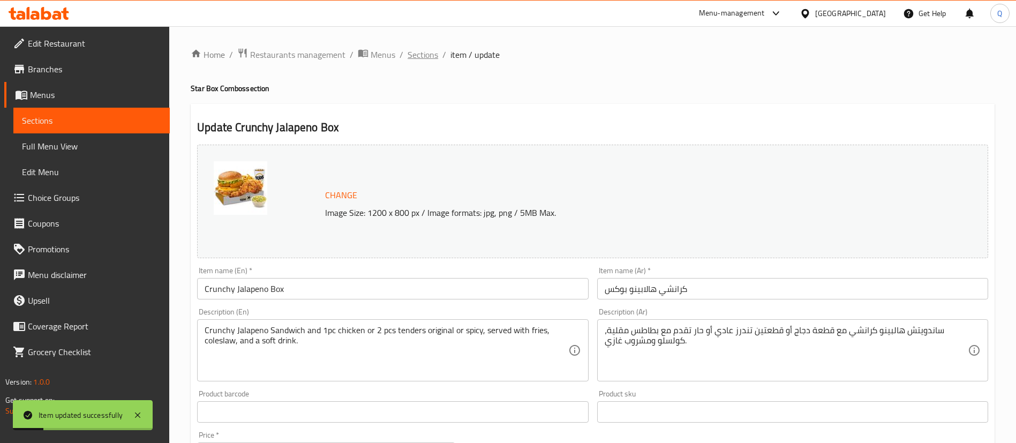
click at [429, 60] on span "Sections" at bounding box center [422, 54] width 31 height 13
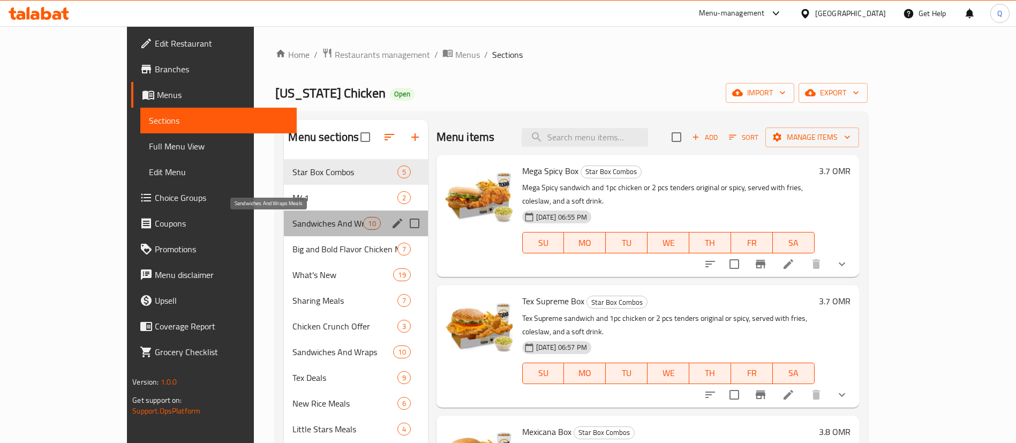
click at [321, 223] on span "Sandwiches And Wraps Meals" at bounding box center [327, 223] width 71 height 13
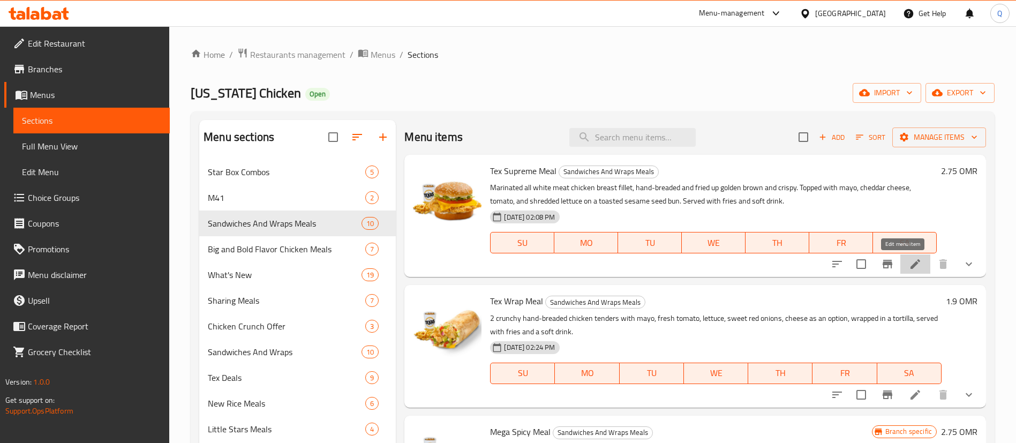
click at [908, 268] on icon at bounding box center [914, 263] width 13 height 13
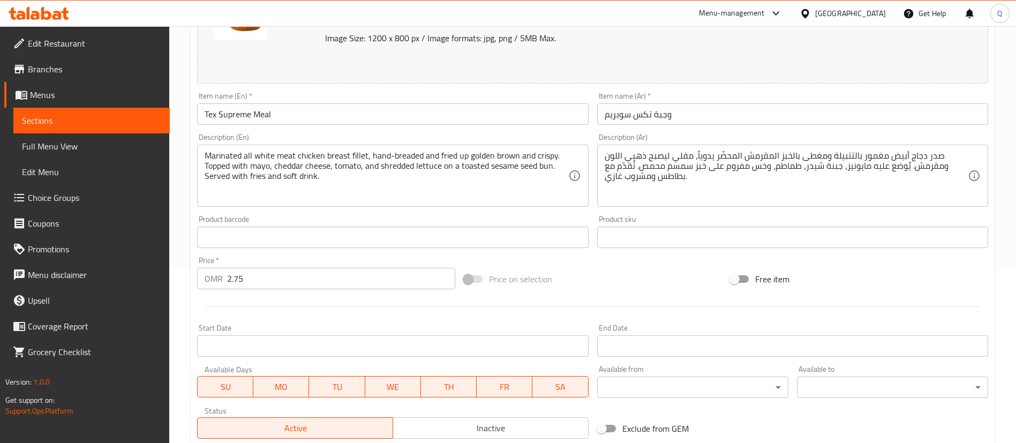
scroll to position [180, 0]
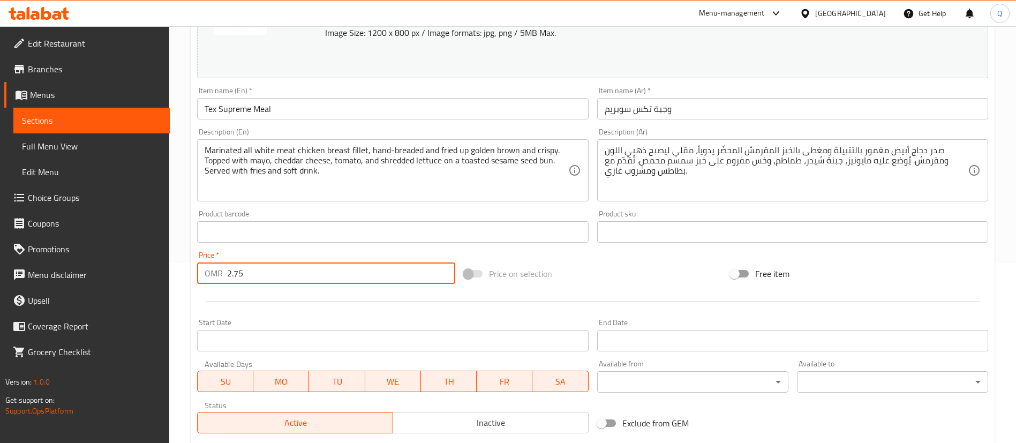
click at [308, 274] on input "2.75" at bounding box center [341, 272] width 228 height 21
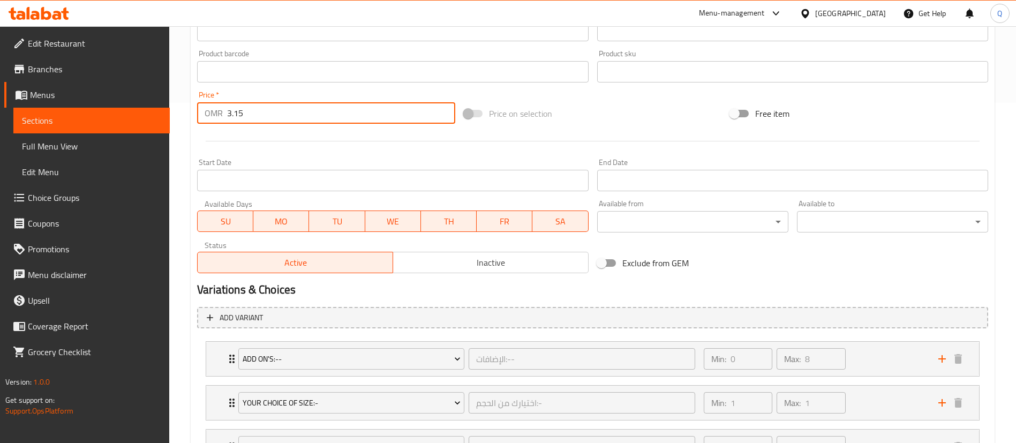
scroll to position [342, 0]
type input "3.15"
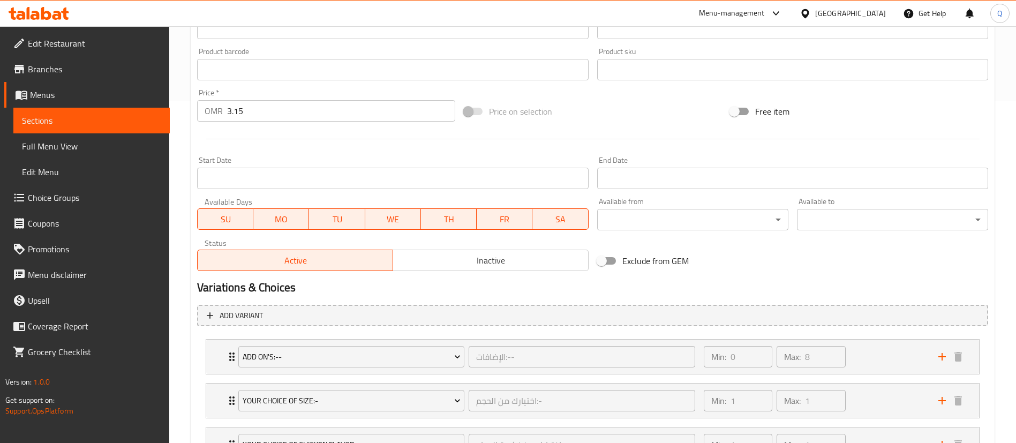
click at [761, 270] on div "Exclude from GEM" at bounding box center [726, 260] width 267 height 29
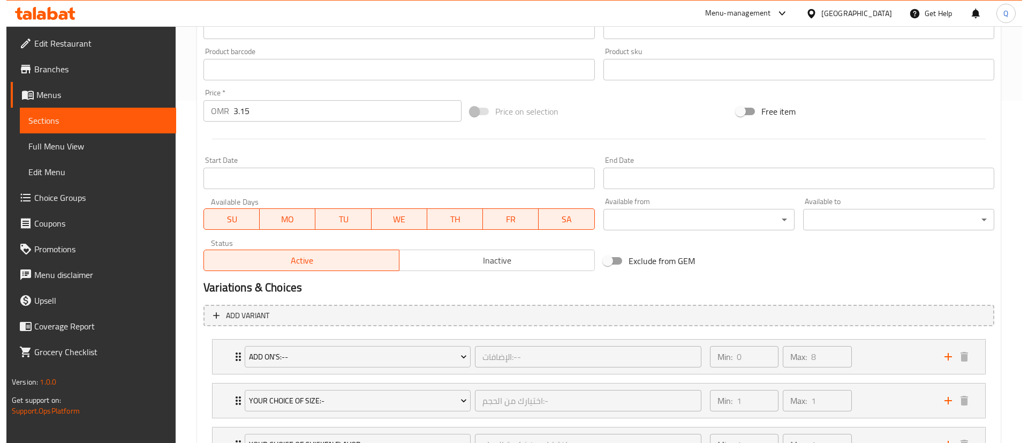
scroll to position [522, 0]
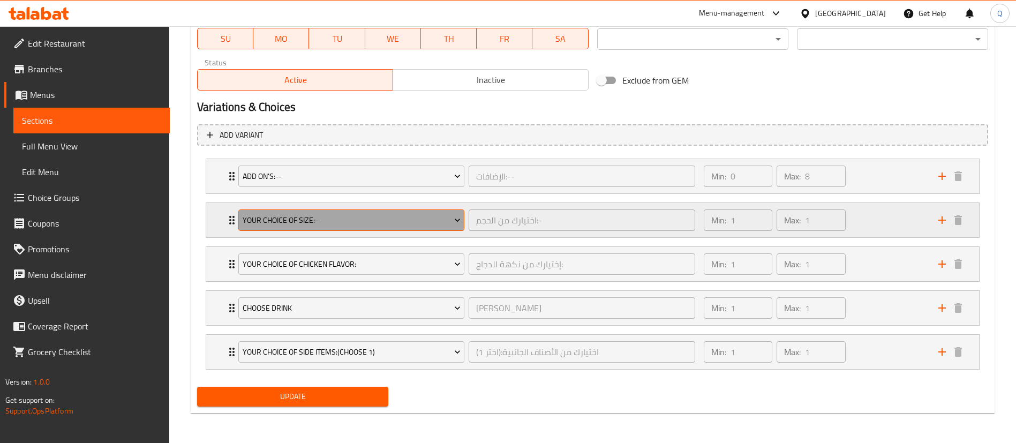
click at [428, 217] on span "Your Choice Of Size:-" at bounding box center [352, 220] width 218 height 13
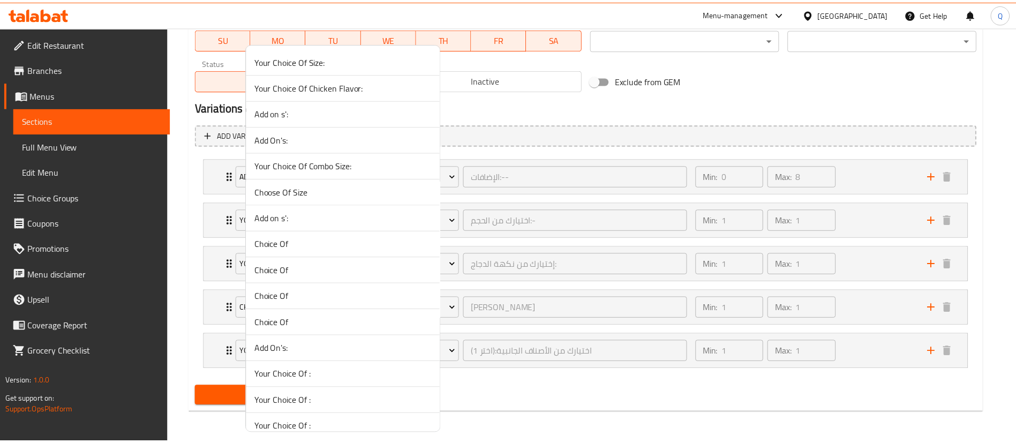
scroll to position [1868, 0]
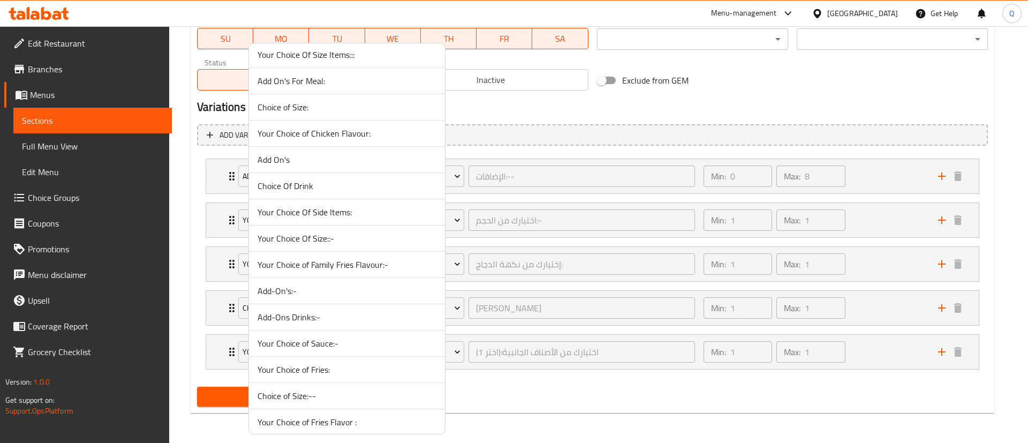
click at [374, 239] on span "Your Choice Of Size::-" at bounding box center [346, 238] width 179 height 13
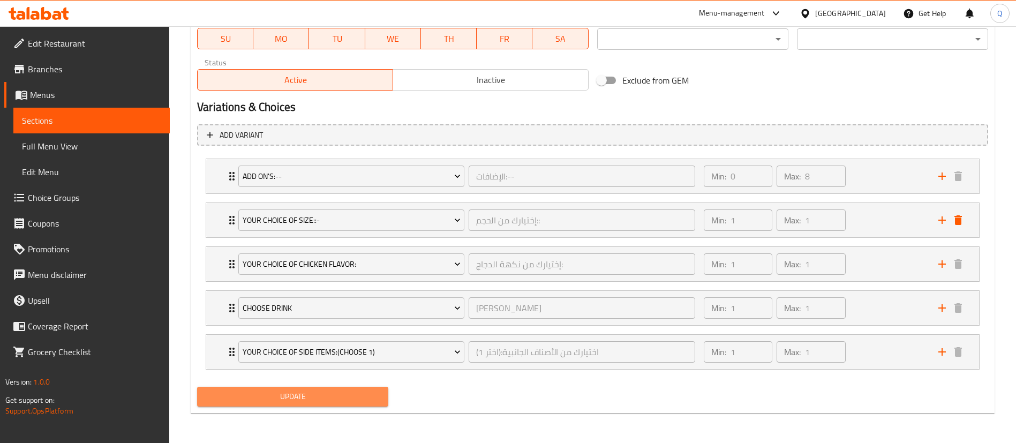
click at [371, 388] on button "Update" at bounding box center [292, 397] width 191 height 20
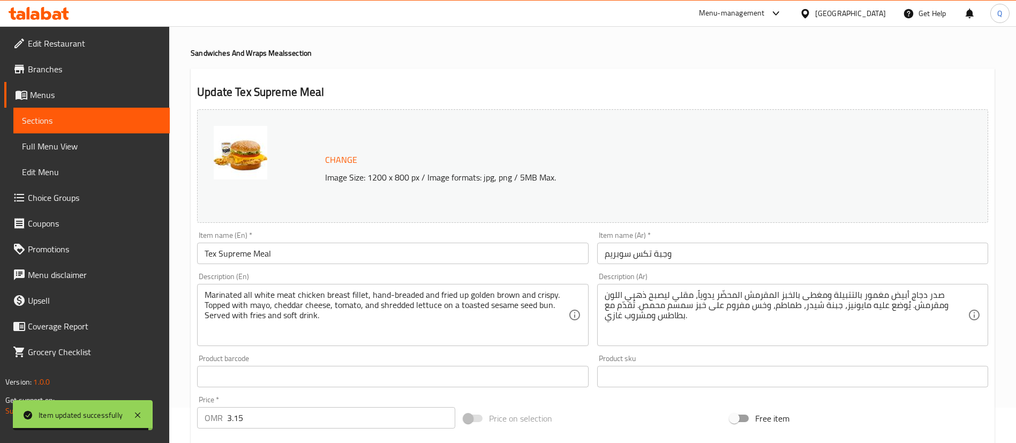
scroll to position [0, 0]
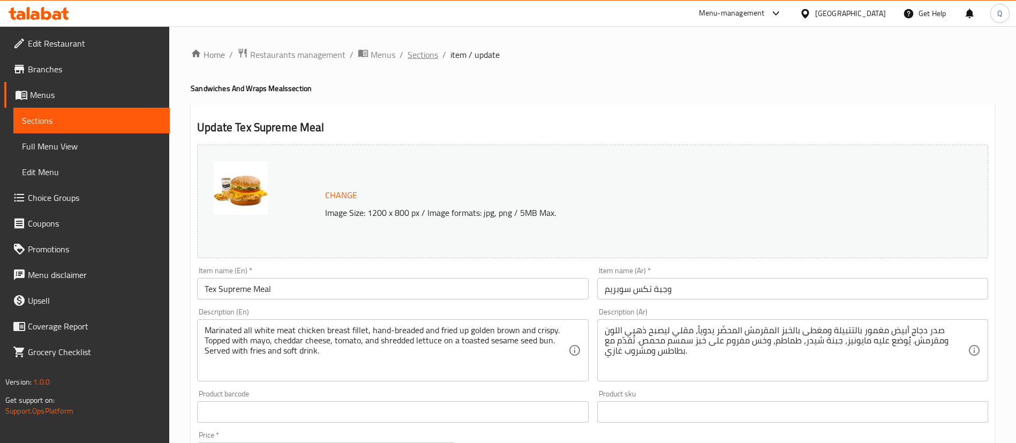
click at [433, 56] on span "Sections" at bounding box center [422, 54] width 31 height 13
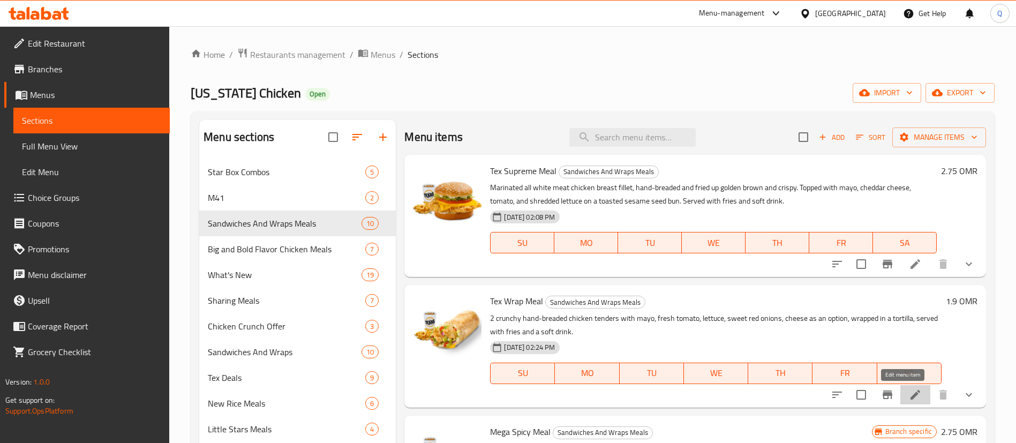
click at [908, 398] on icon at bounding box center [914, 394] width 13 height 13
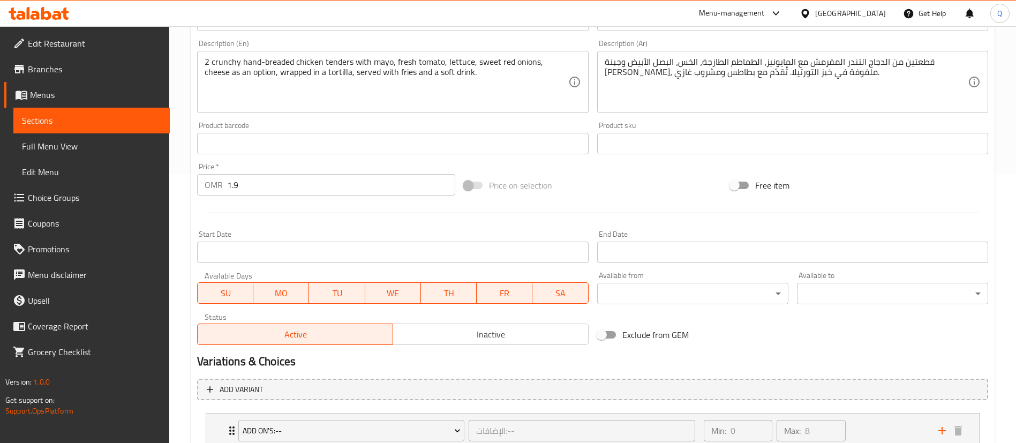
scroll to position [268, 0]
click at [354, 185] on input "1.9" at bounding box center [341, 185] width 228 height 21
type input "2.3"
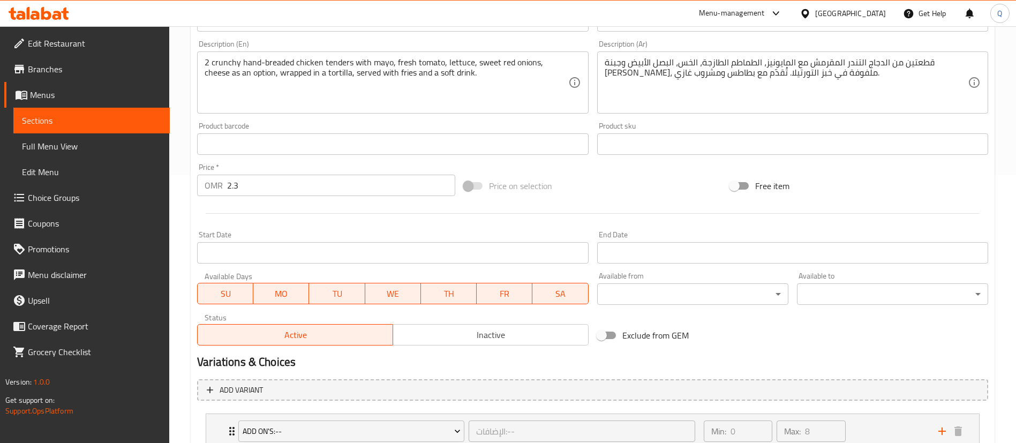
click at [635, 199] on div "Price on selection" at bounding box center [592, 185] width 267 height 29
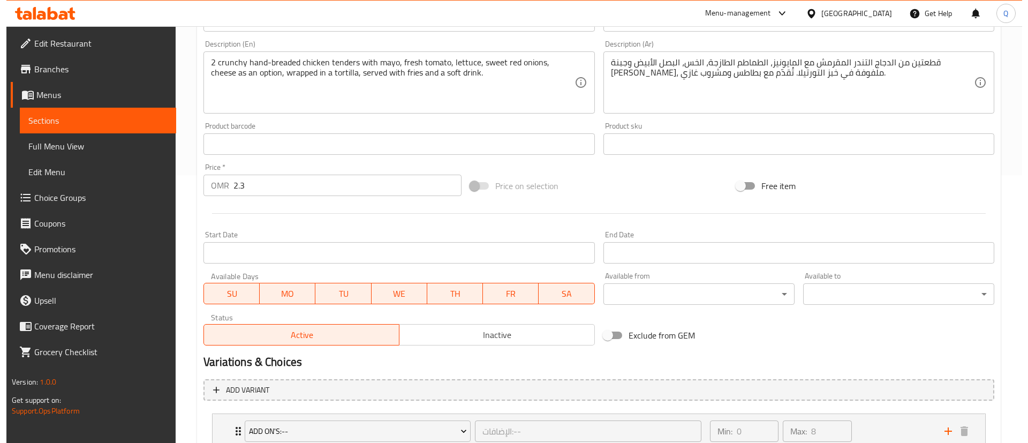
scroll to position [522, 0]
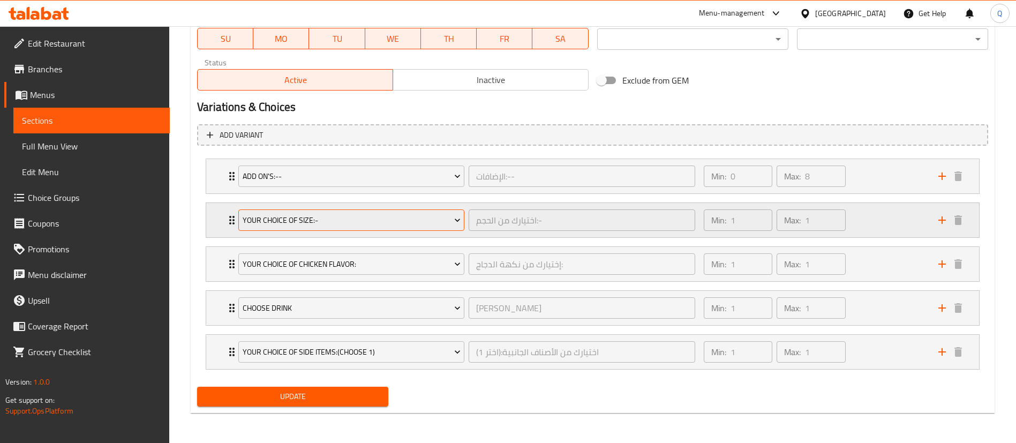
click at [435, 216] on span "Your Choice Of Size:-" at bounding box center [352, 220] width 218 height 13
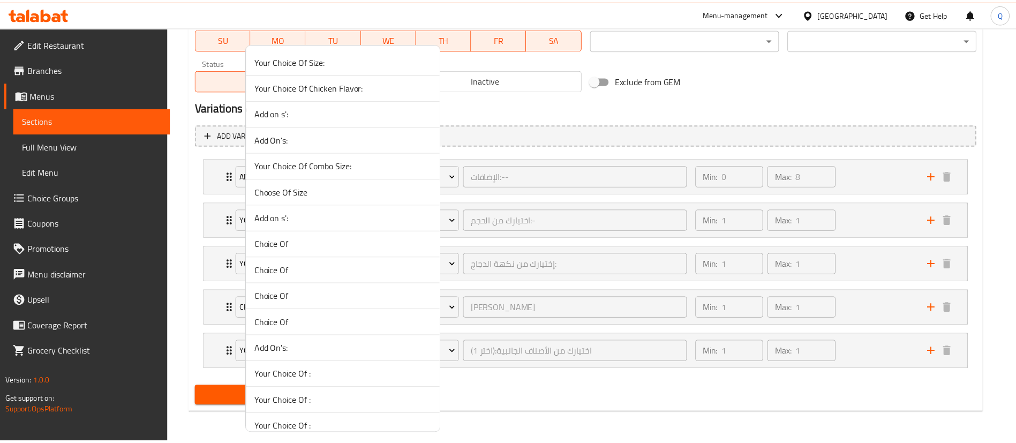
scroll to position [1868, 0]
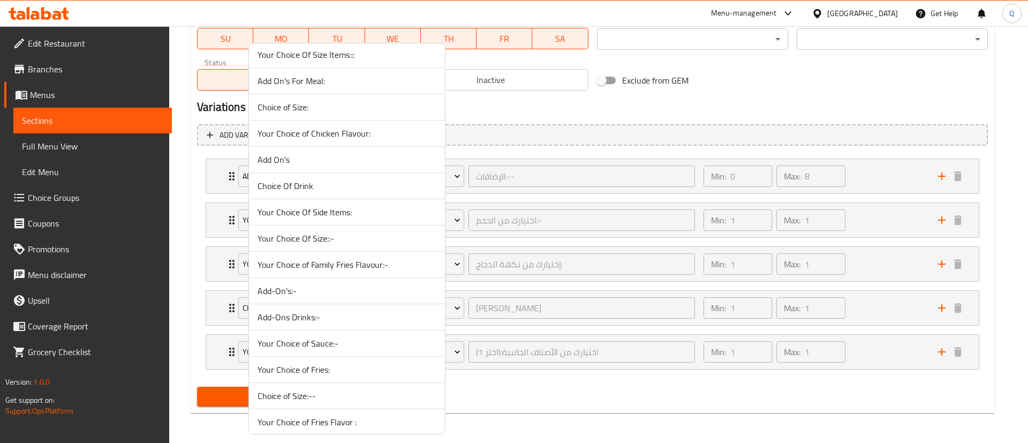
click at [366, 239] on span "Your Choice Of Size::-" at bounding box center [346, 238] width 179 height 13
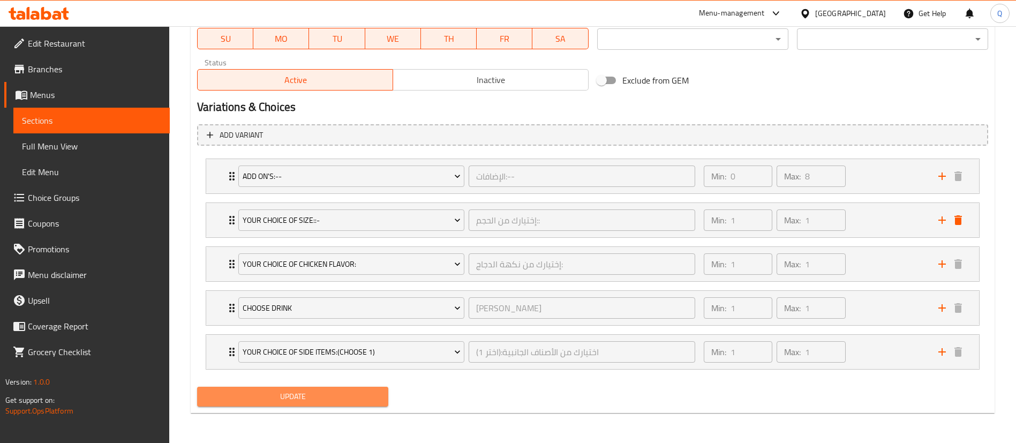
click at [358, 395] on span "Update" at bounding box center [293, 396] width 174 height 13
click at [514, 405] on div "Update" at bounding box center [592, 396] width 799 height 28
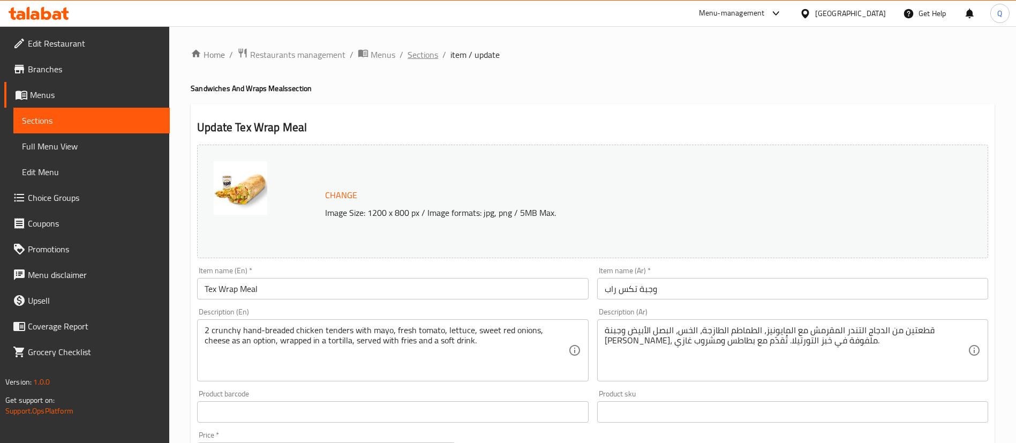
click at [425, 56] on span "Sections" at bounding box center [422, 54] width 31 height 13
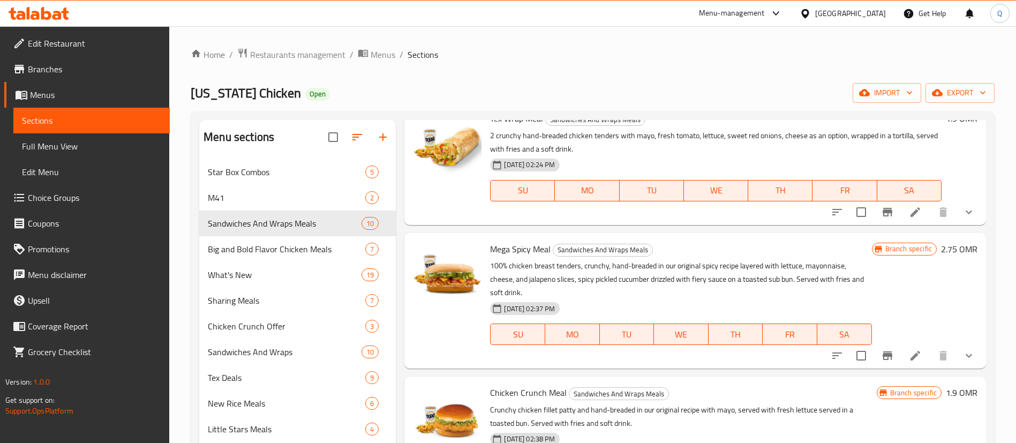
scroll to position [183, 0]
click at [910, 355] on icon at bounding box center [915, 355] width 10 height 10
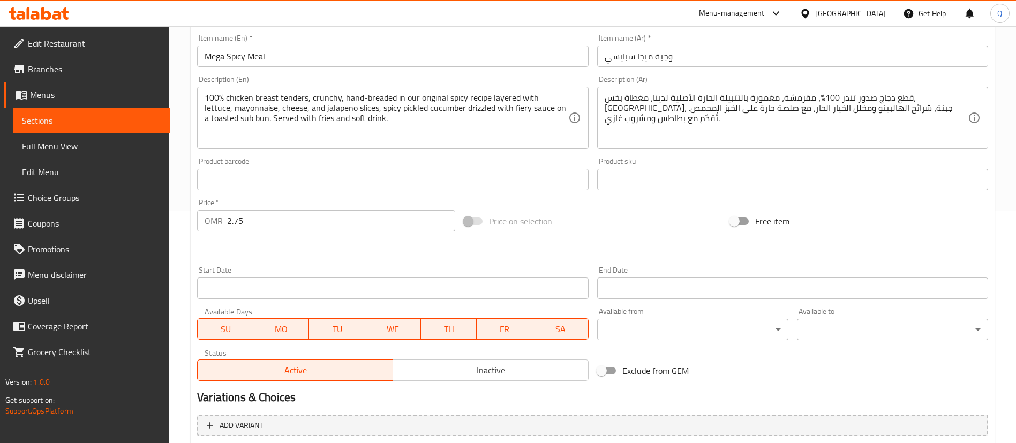
scroll to position [233, 0]
click at [290, 219] on input "2.75" at bounding box center [341, 219] width 228 height 21
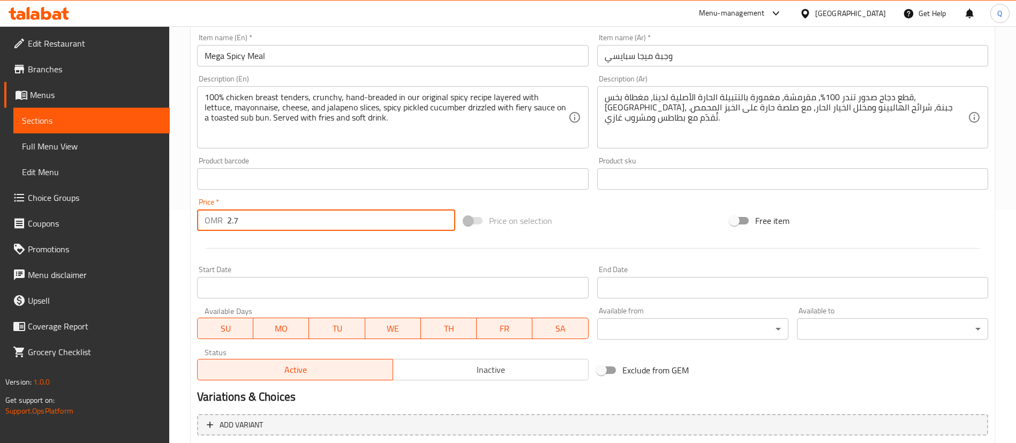
type input "2"
type input "3.15"
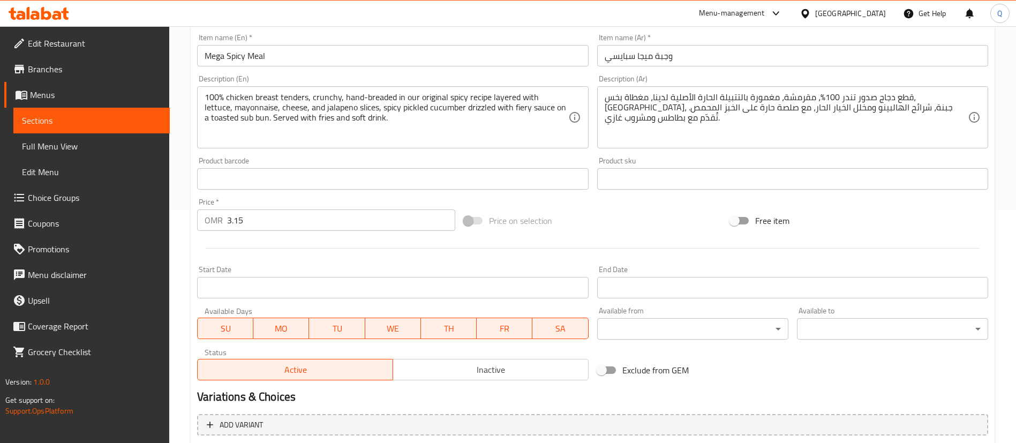
click at [634, 222] on div "Price on selection" at bounding box center [592, 220] width 267 height 29
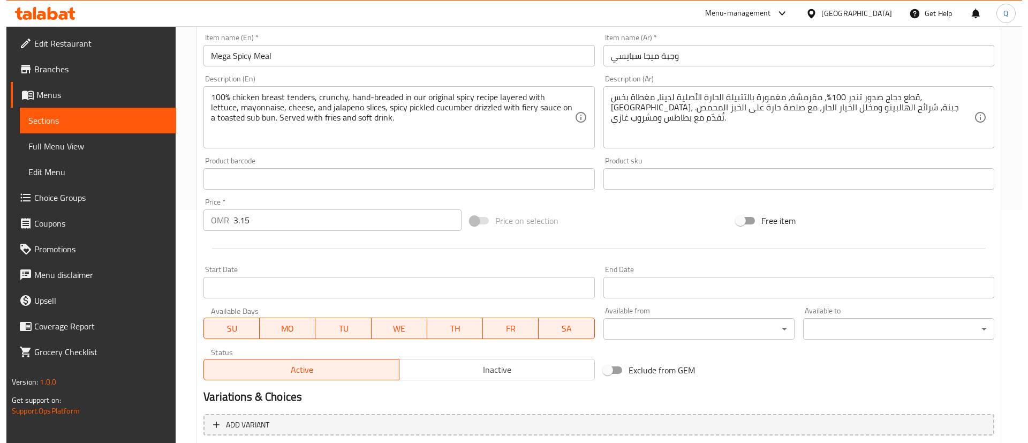
scroll to position [522, 0]
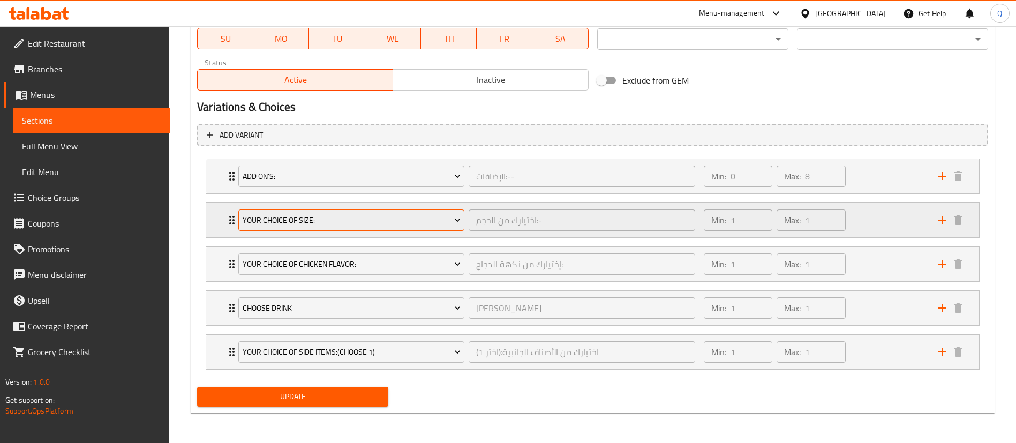
click at [430, 218] on span "Your Choice Of Size:-" at bounding box center [352, 220] width 218 height 13
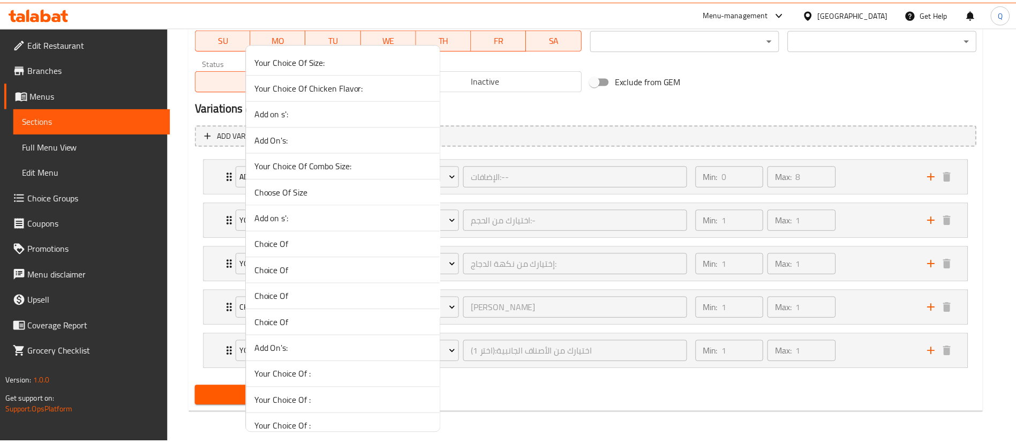
scroll to position [1868, 0]
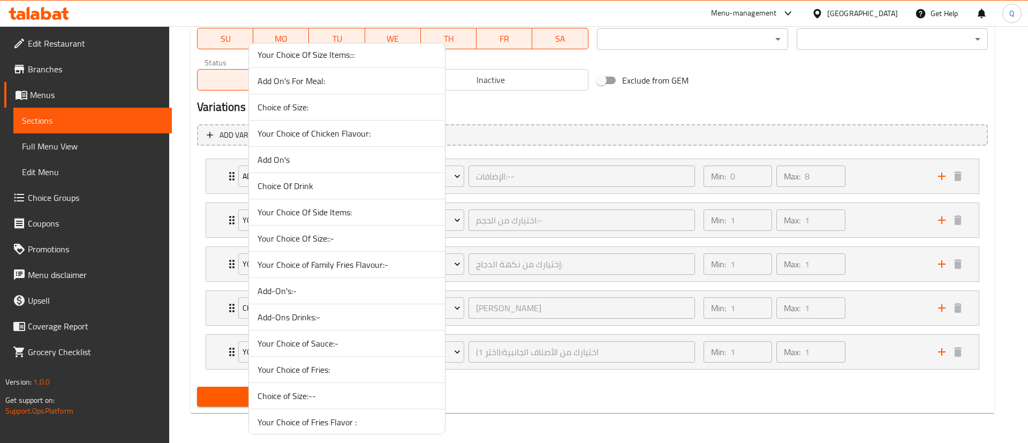
click at [371, 239] on span "Your Choice Of Size::-" at bounding box center [346, 238] width 179 height 13
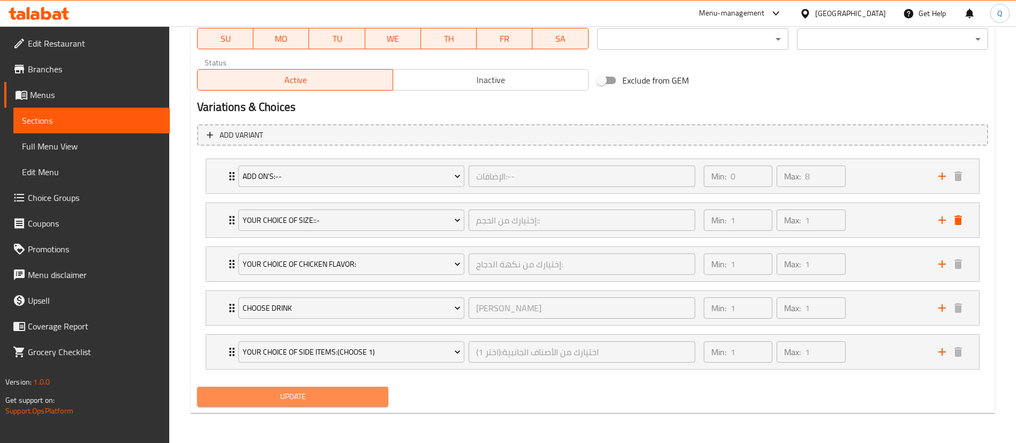
click at [353, 398] on span "Update" at bounding box center [293, 396] width 174 height 13
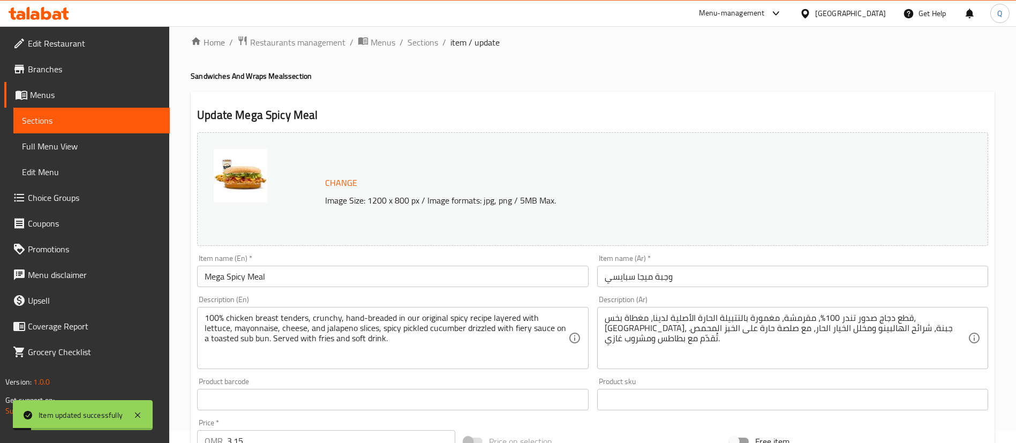
scroll to position [11, 0]
click at [428, 47] on span "Sections" at bounding box center [422, 43] width 31 height 13
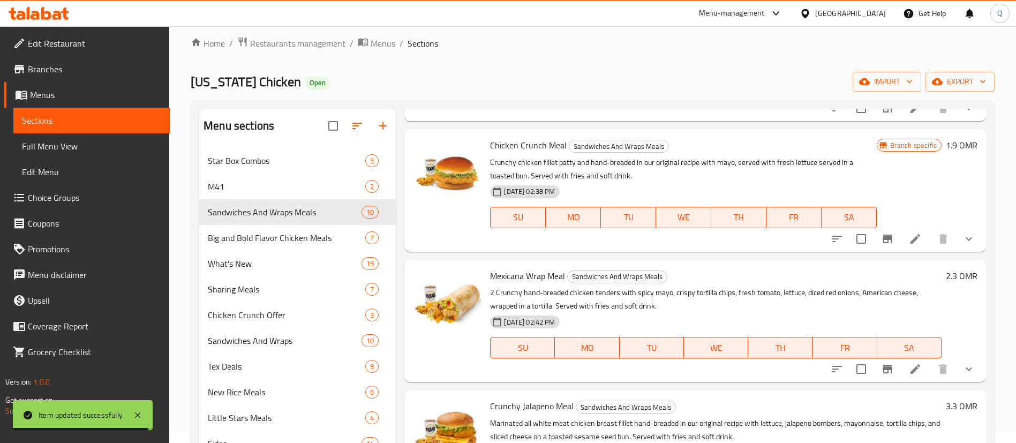
scroll to position [420, 0]
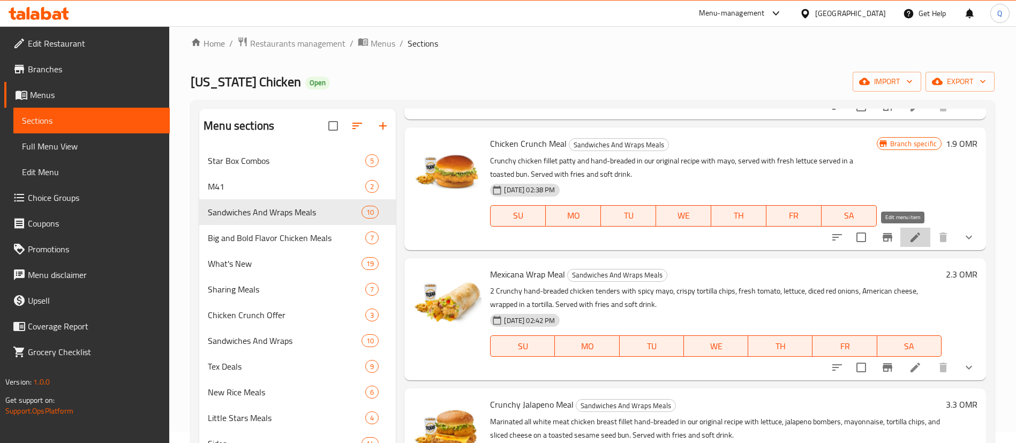
click at [910, 237] on icon at bounding box center [915, 237] width 10 height 10
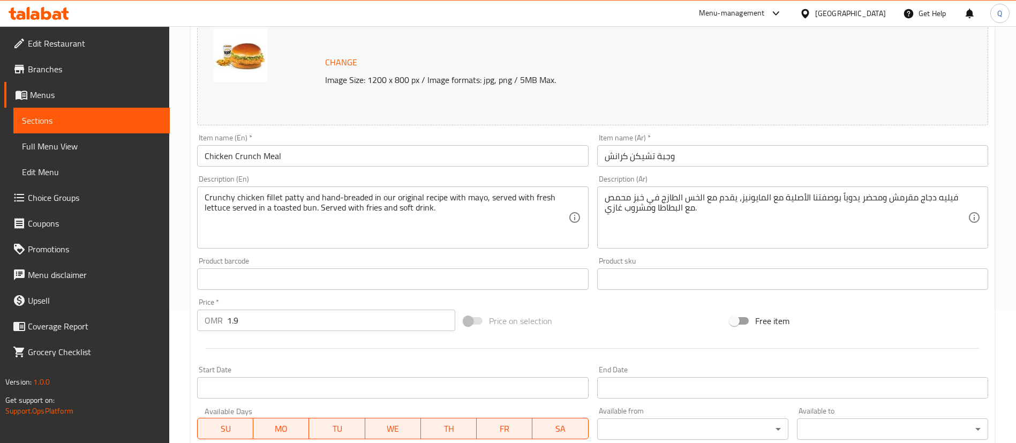
scroll to position [147, 0]
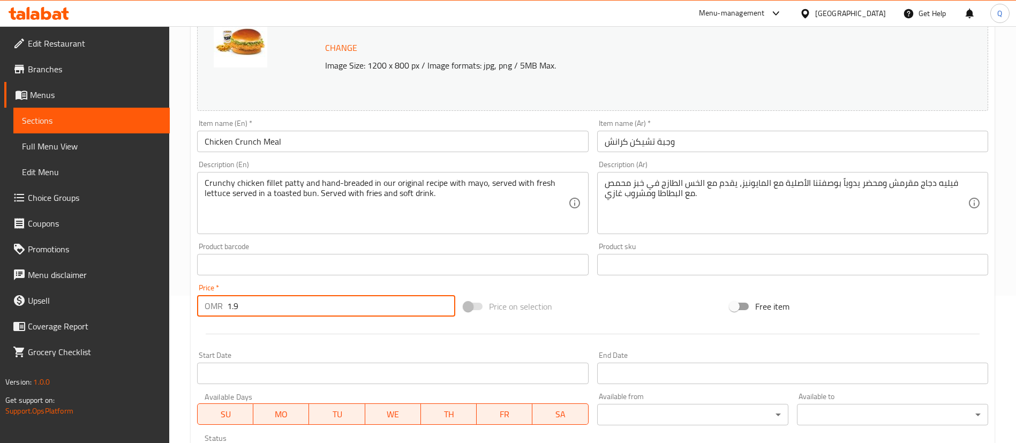
click at [297, 308] on input "1.9" at bounding box center [341, 305] width 228 height 21
type input "2.3"
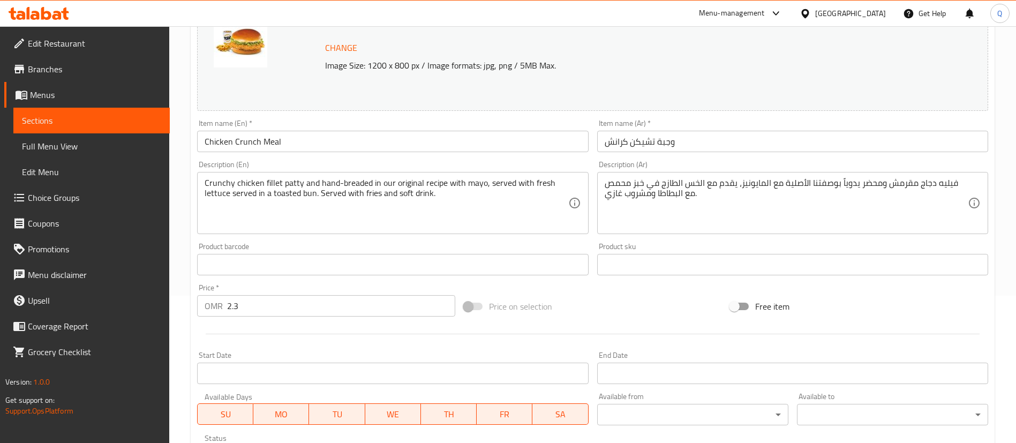
click at [627, 308] on div "Price on selection" at bounding box center [592, 306] width 267 height 29
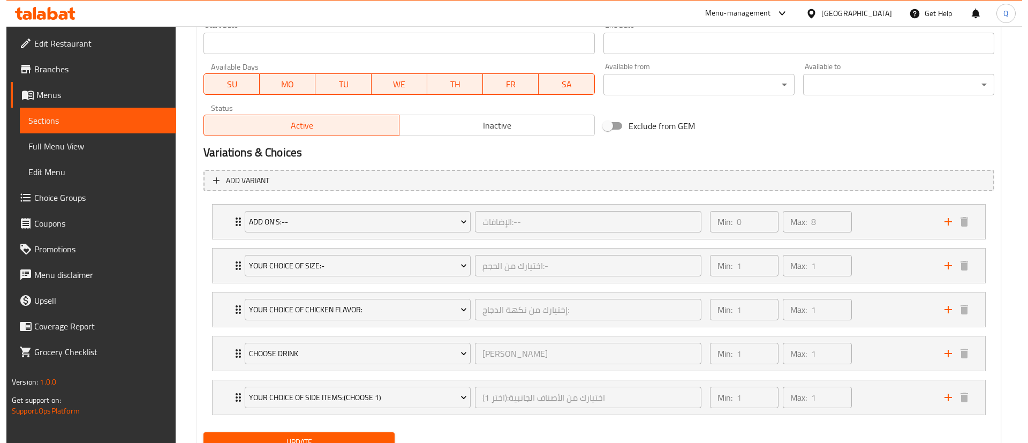
scroll to position [478, 0]
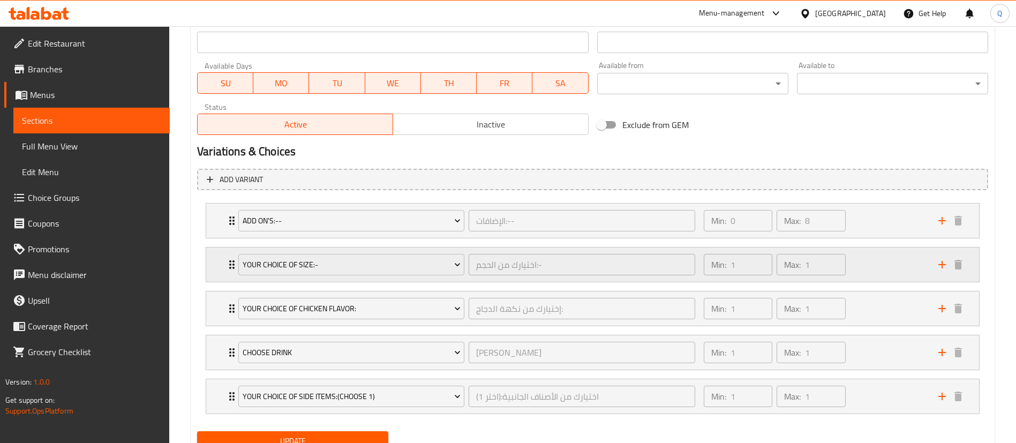
click at [437, 281] on div "Your Choice Of Size:- اختيارك من الحجم:- ​" at bounding box center [466, 264] width 469 height 34
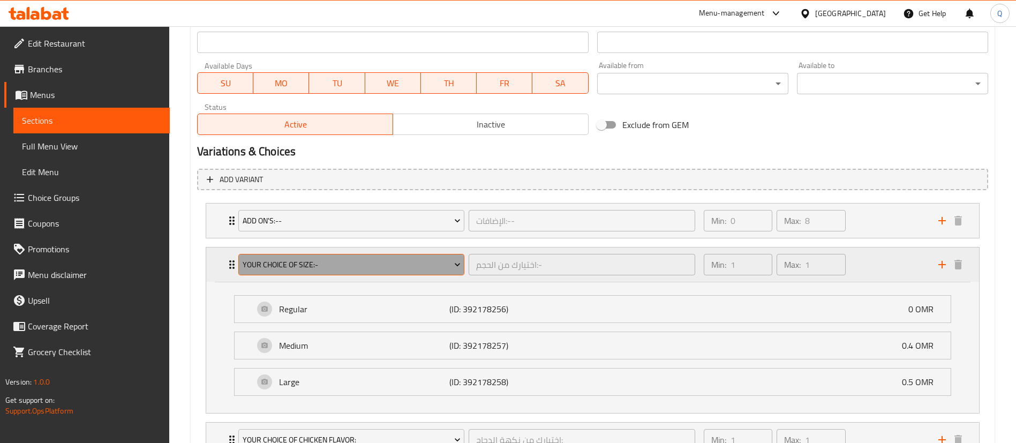
click at [439, 271] on span "Your Choice Of Size:-" at bounding box center [352, 264] width 218 height 13
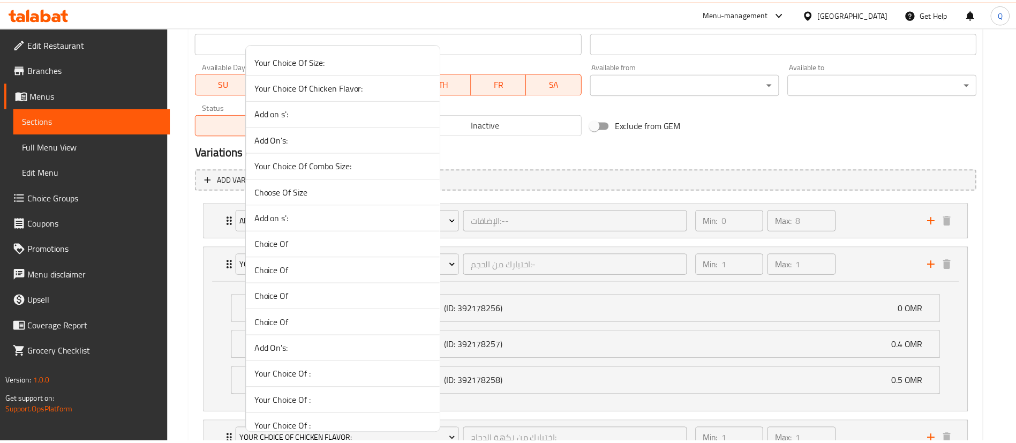
scroll to position [1868, 0]
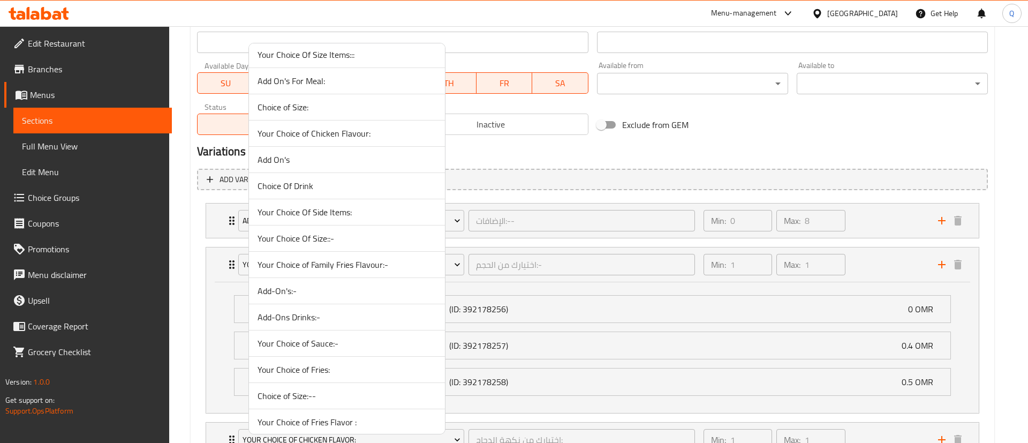
click at [350, 235] on span "Your Choice Of Size::-" at bounding box center [346, 238] width 179 height 13
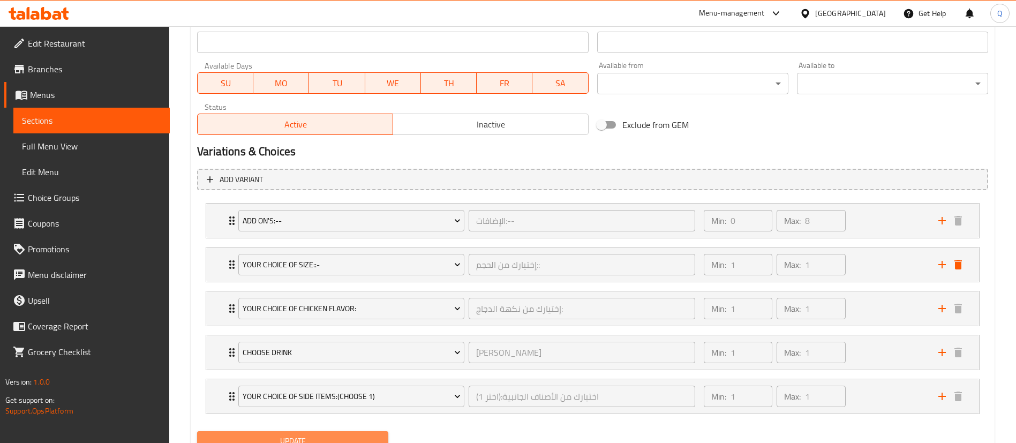
click at [351, 433] on button "Update" at bounding box center [292, 441] width 191 height 20
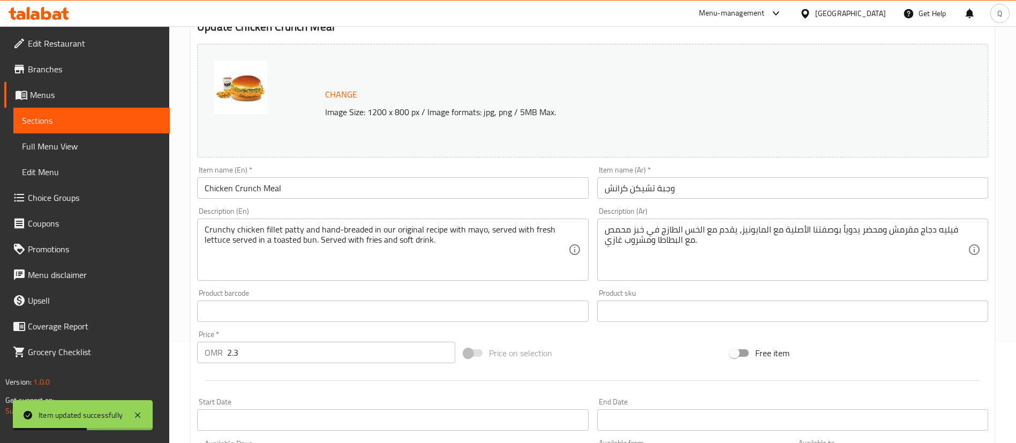
scroll to position [0, 0]
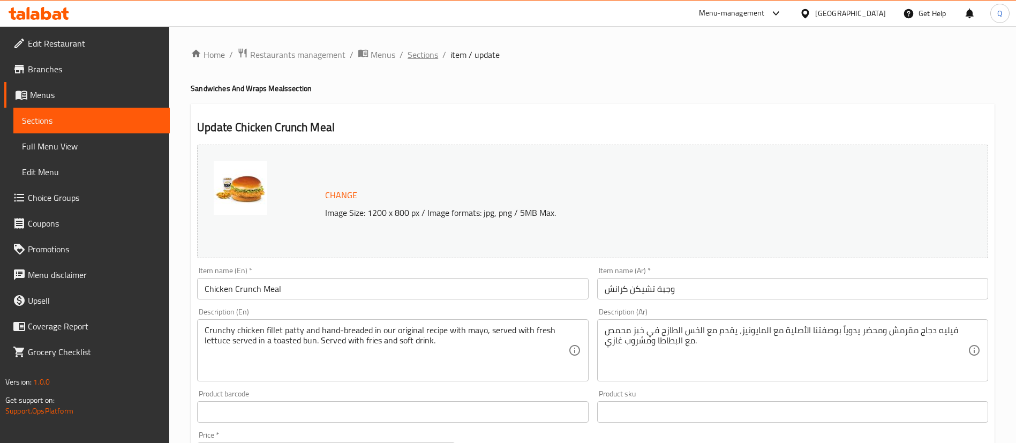
click at [431, 57] on span "Sections" at bounding box center [422, 54] width 31 height 13
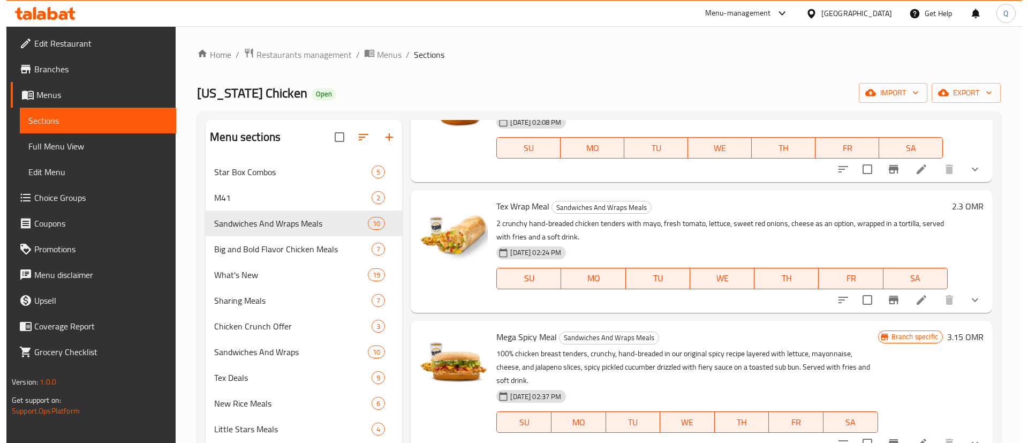
scroll to position [183, 0]
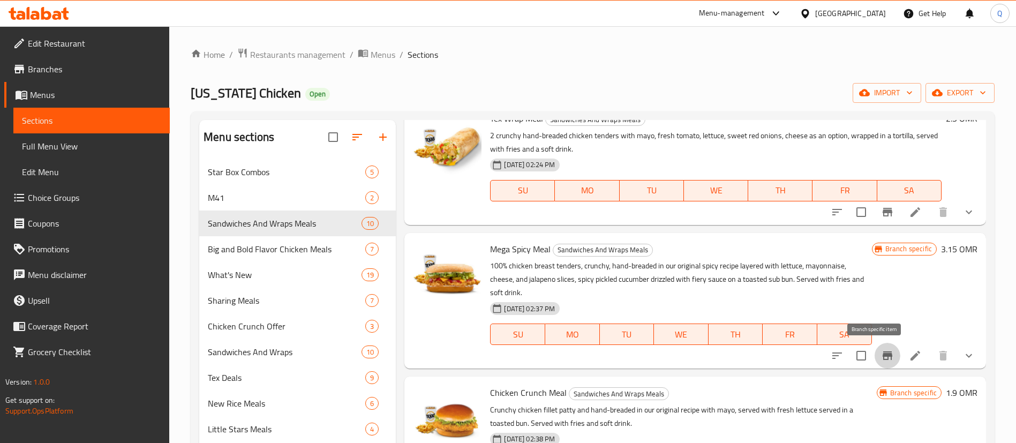
click at [881, 352] on icon "Branch-specific-item" at bounding box center [887, 355] width 13 height 13
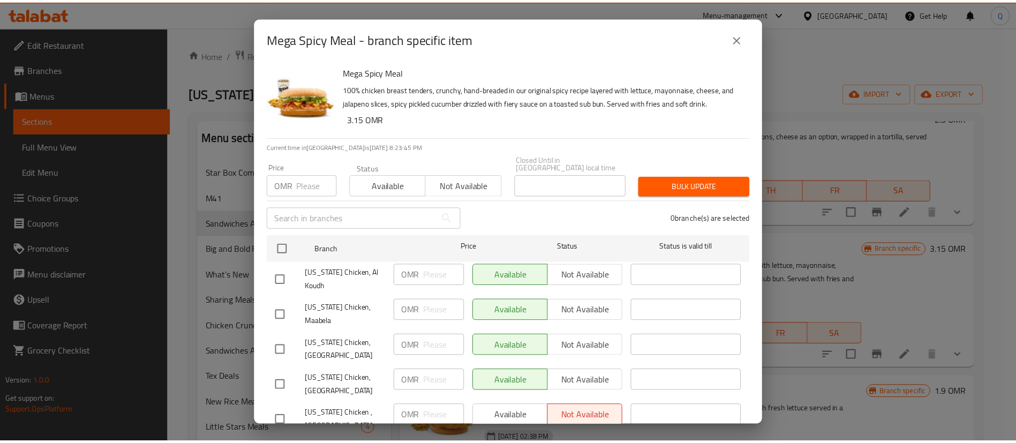
scroll to position [17, 0]
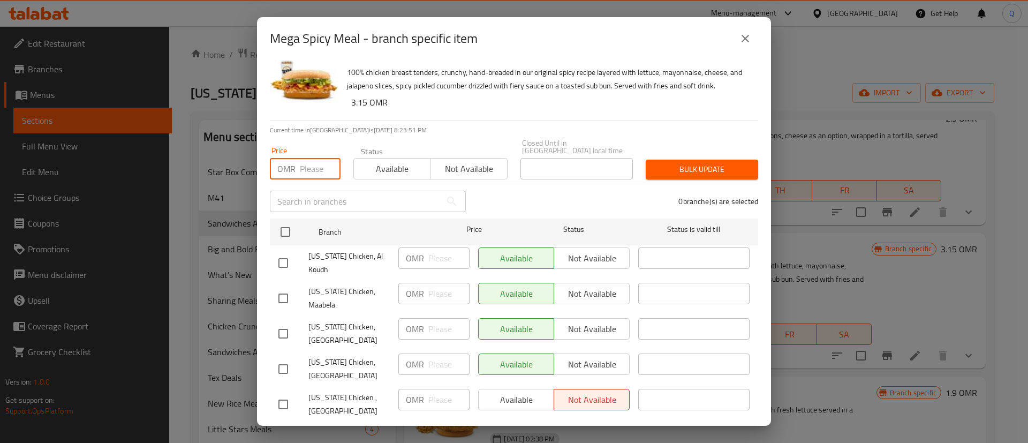
click at [315, 158] on input "number" at bounding box center [320, 168] width 41 height 21
type input "3.15"
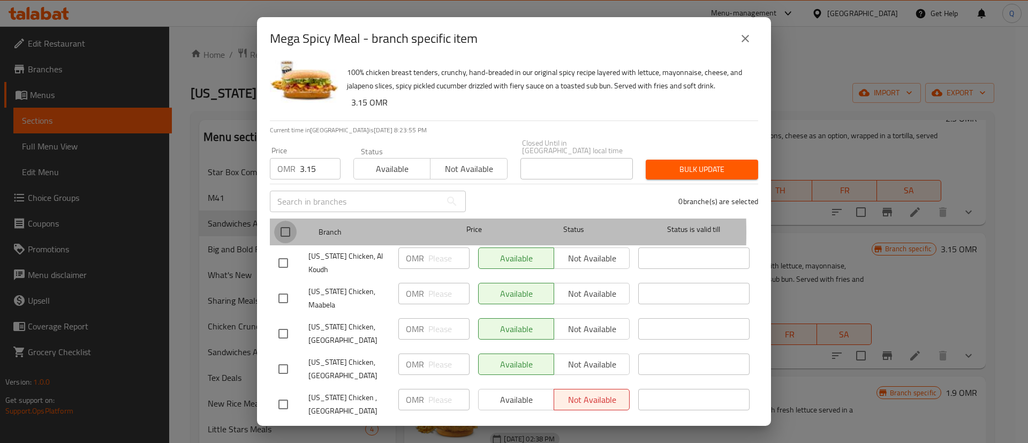
click at [284, 225] on input "checkbox" at bounding box center [285, 232] width 22 height 22
checkbox input "true"
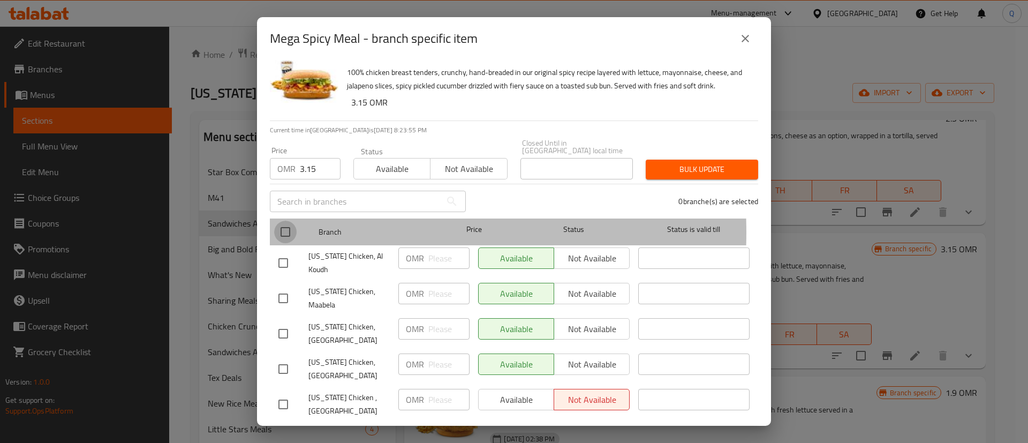
checkbox input "true"
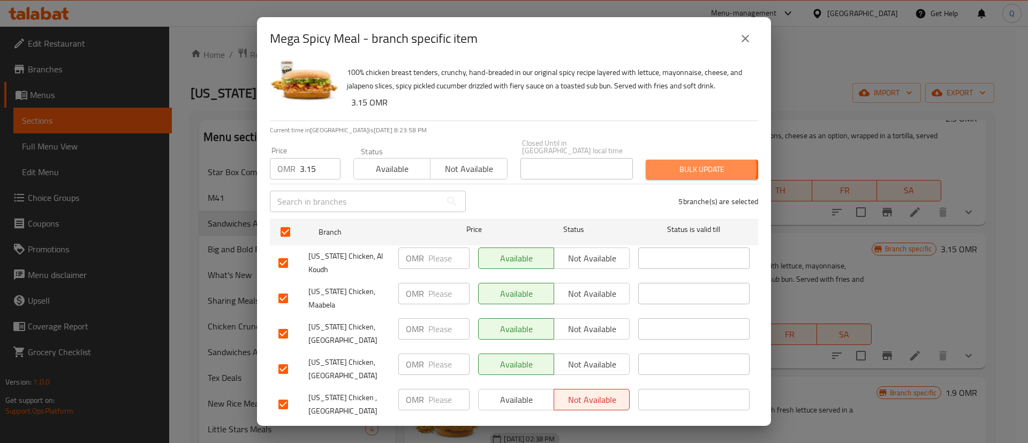
click at [686, 163] on span "Bulk update" at bounding box center [701, 169] width 95 height 13
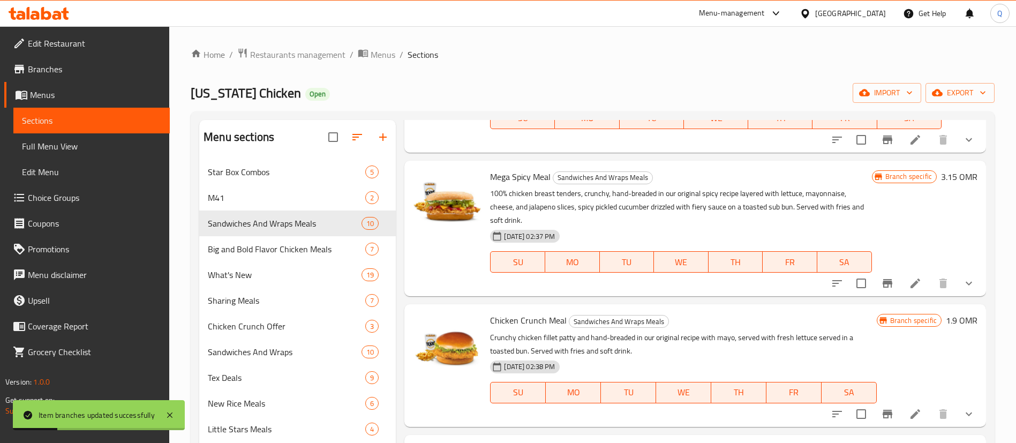
scroll to position [261, 0]
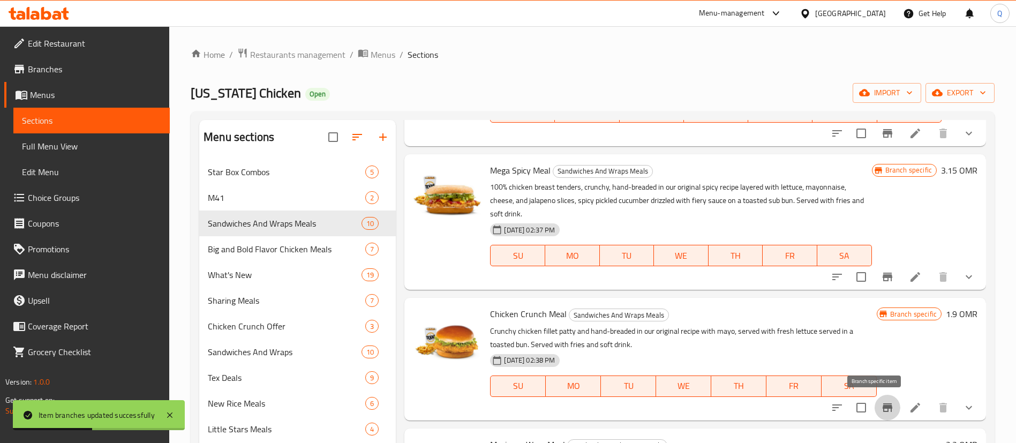
click at [881, 408] on icon "Branch-specific-item" at bounding box center [887, 407] width 13 height 13
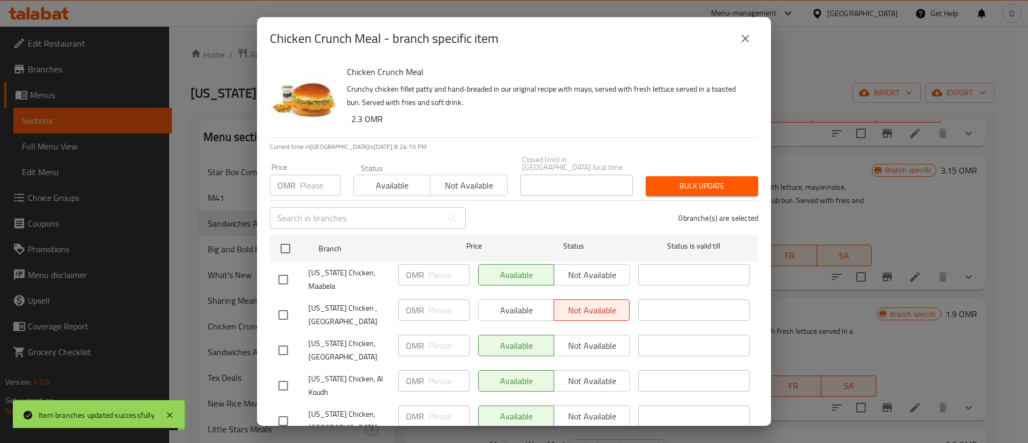
click at [309, 178] on input "number" at bounding box center [320, 185] width 41 height 21
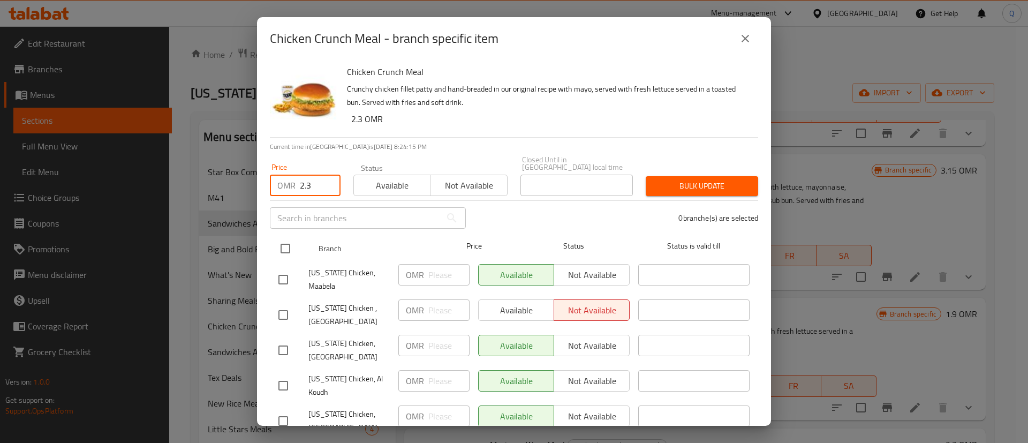
type input "2.3"
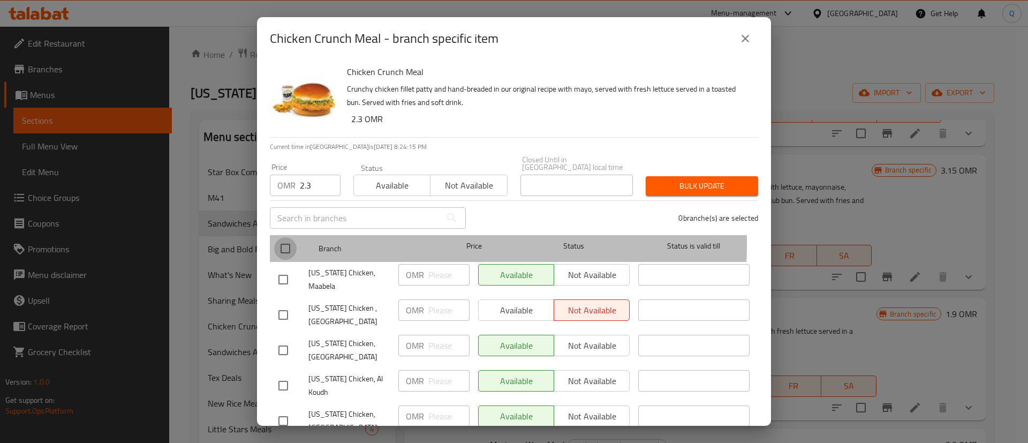
click at [277, 237] on input "checkbox" at bounding box center [285, 248] width 22 height 22
checkbox input "true"
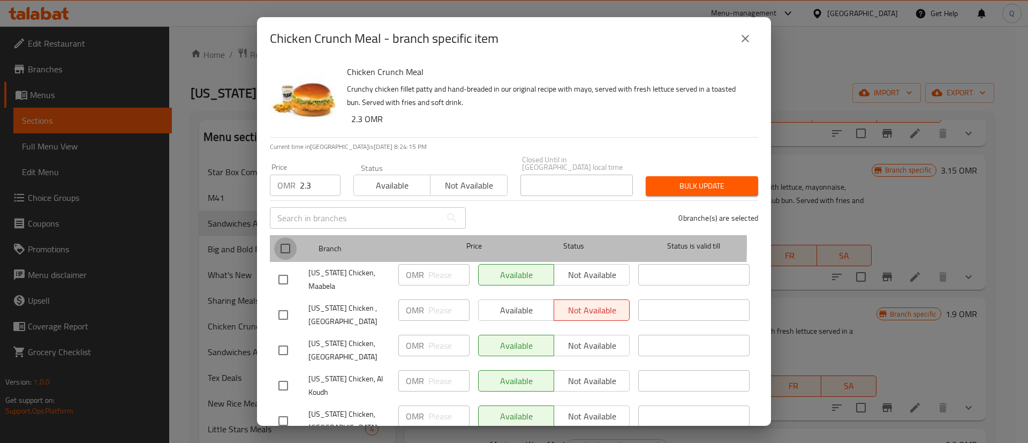
checkbox input "true"
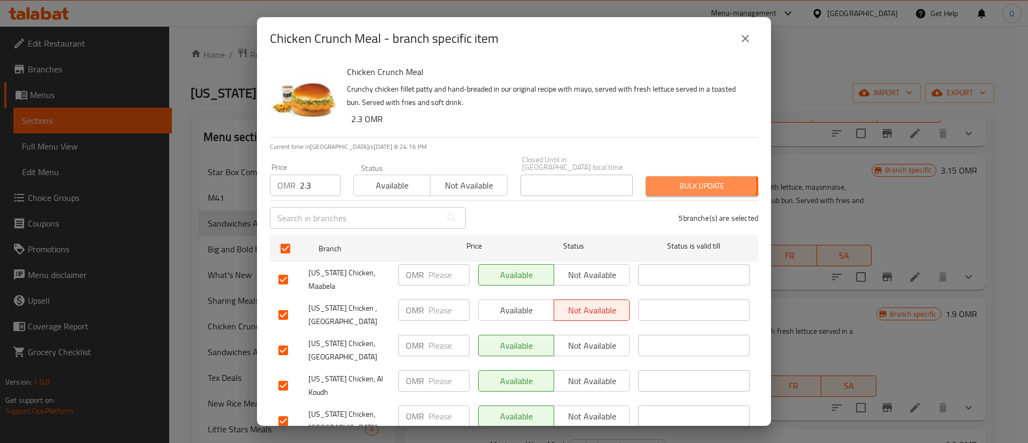
click at [680, 179] on span "Bulk update" at bounding box center [701, 185] width 95 height 13
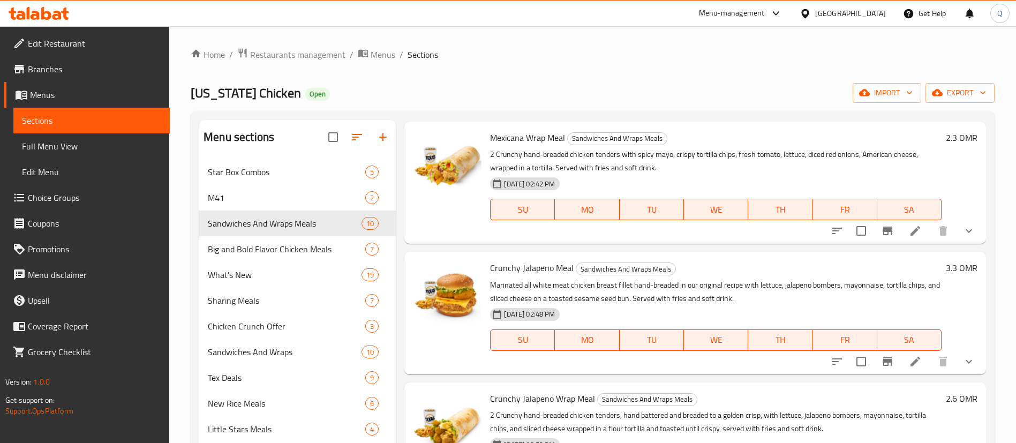
scroll to position [582, 0]
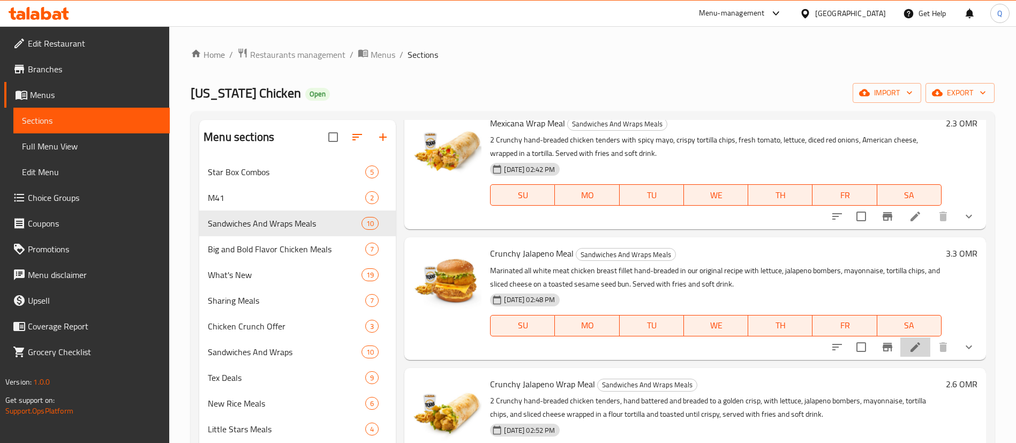
click at [913, 345] on li at bounding box center [915, 346] width 30 height 19
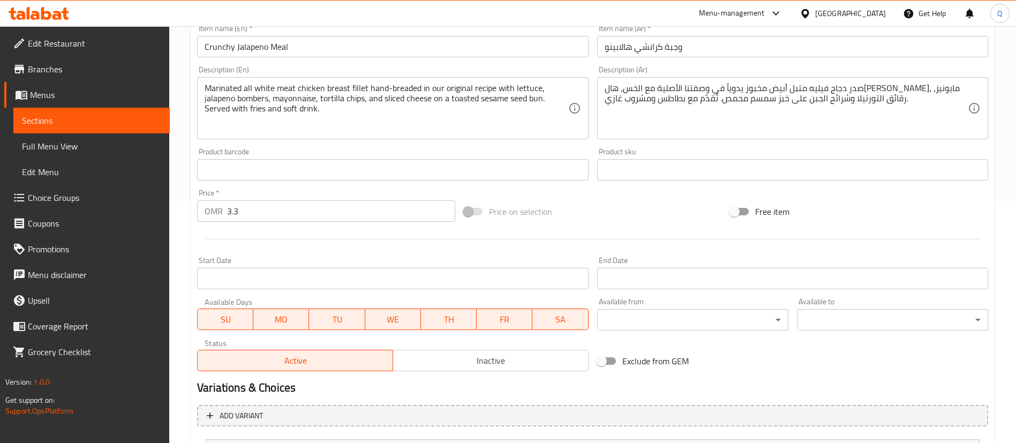
scroll to position [245, 0]
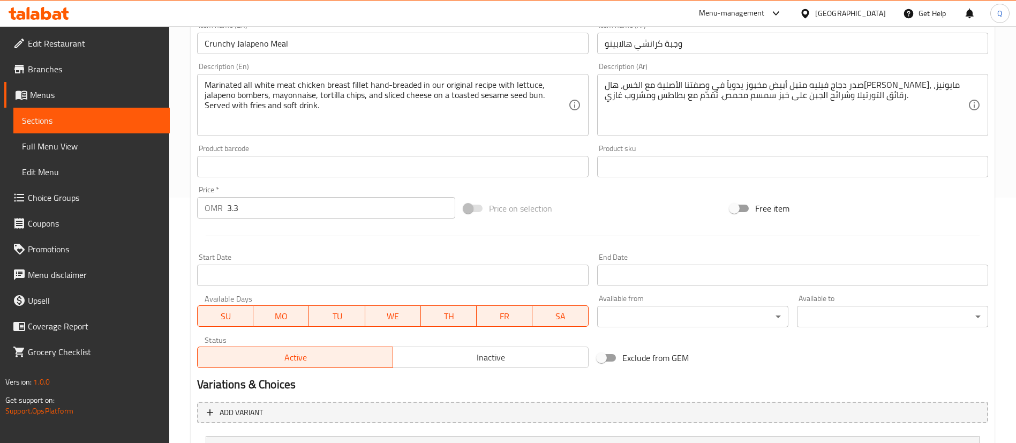
click at [321, 216] on input "3.3" at bounding box center [341, 207] width 228 height 21
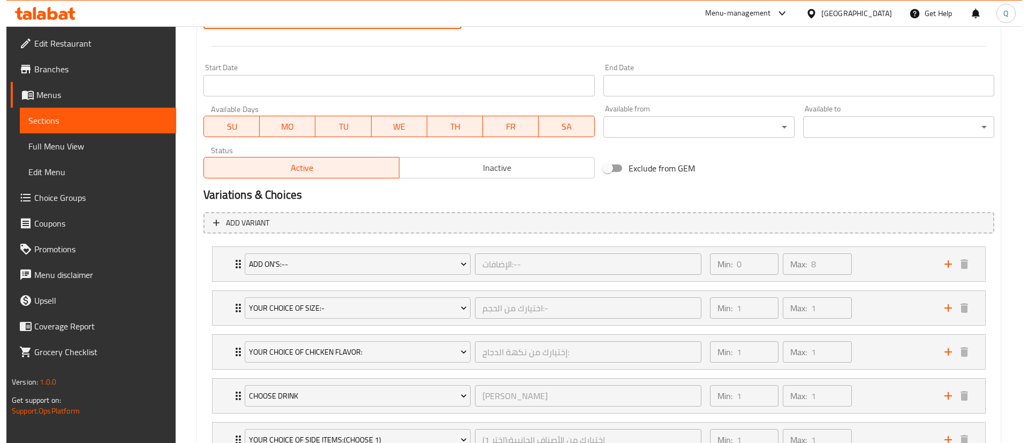
scroll to position [443, 0]
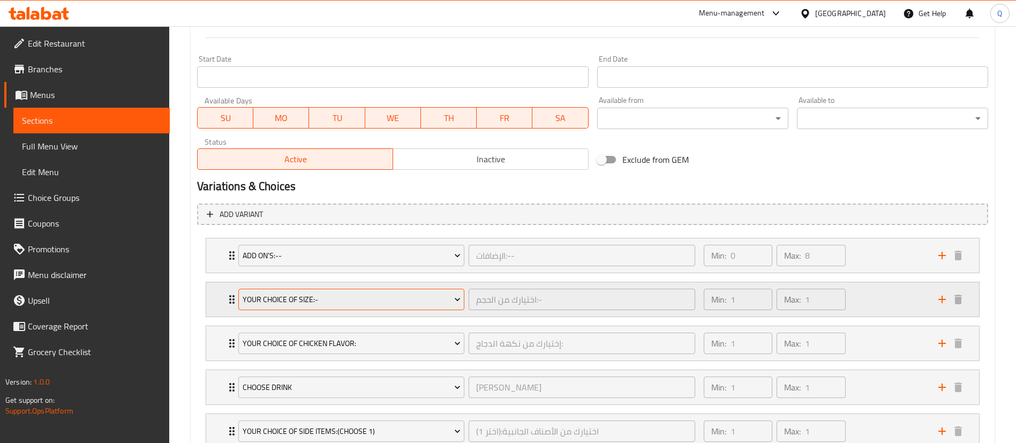
type input "3.7"
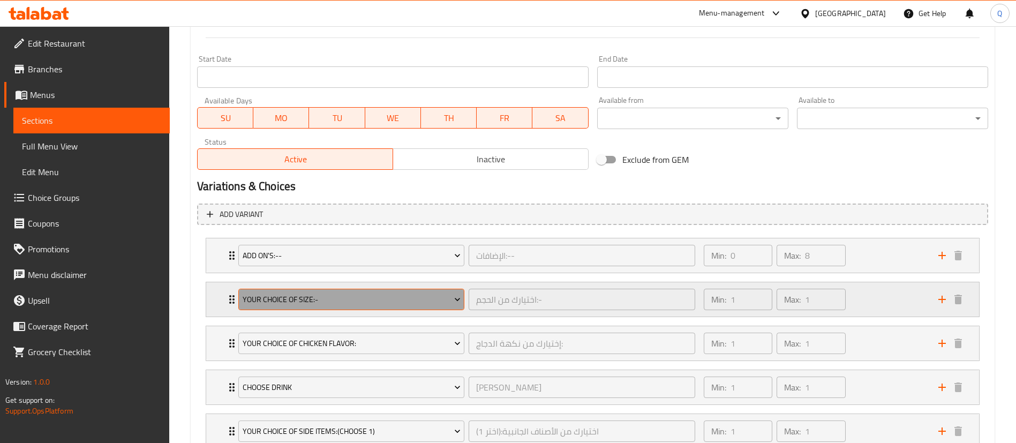
click at [415, 301] on span "Your Choice Of Size:-" at bounding box center [352, 299] width 218 height 13
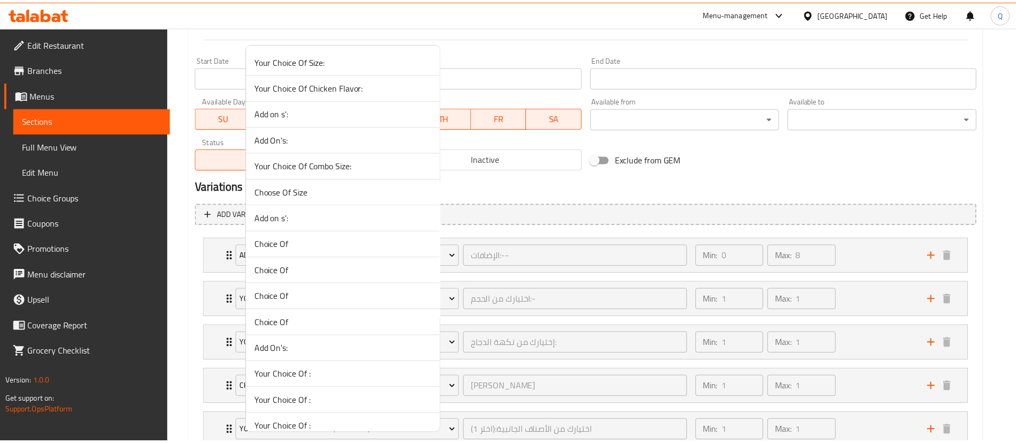
scroll to position [1868, 0]
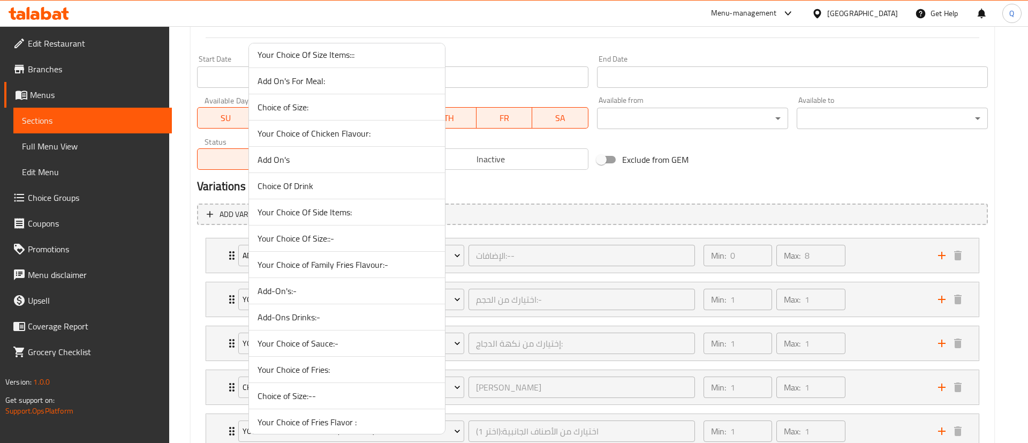
click at [368, 232] on span "Your Choice Of Size::-" at bounding box center [346, 238] width 179 height 13
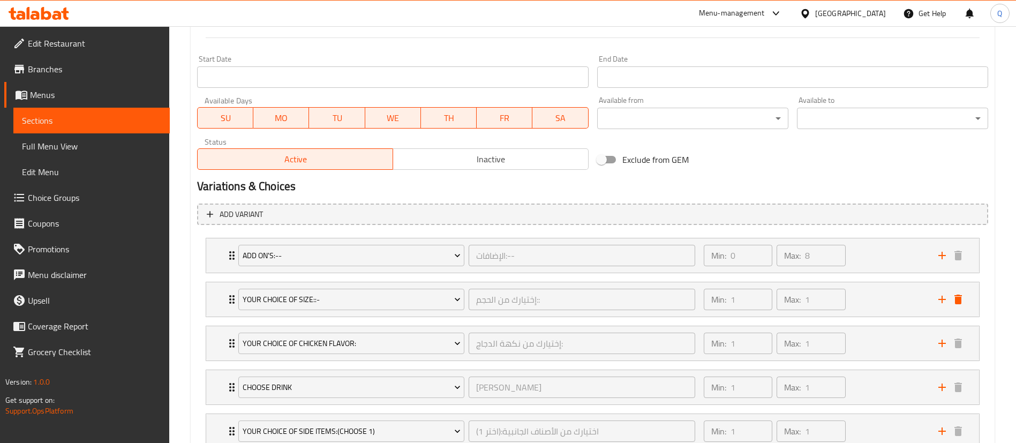
scroll to position [522, 0]
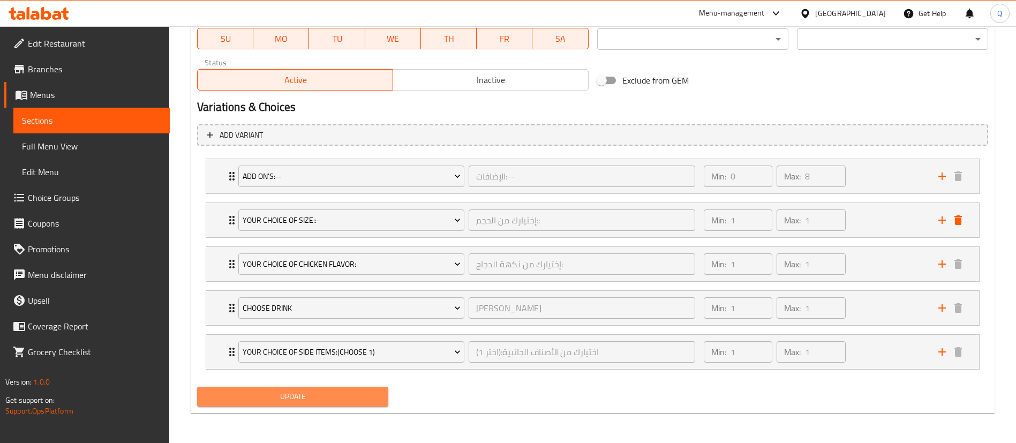
click at [297, 399] on span "Update" at bounding box center [293, 396] width 174 height 13
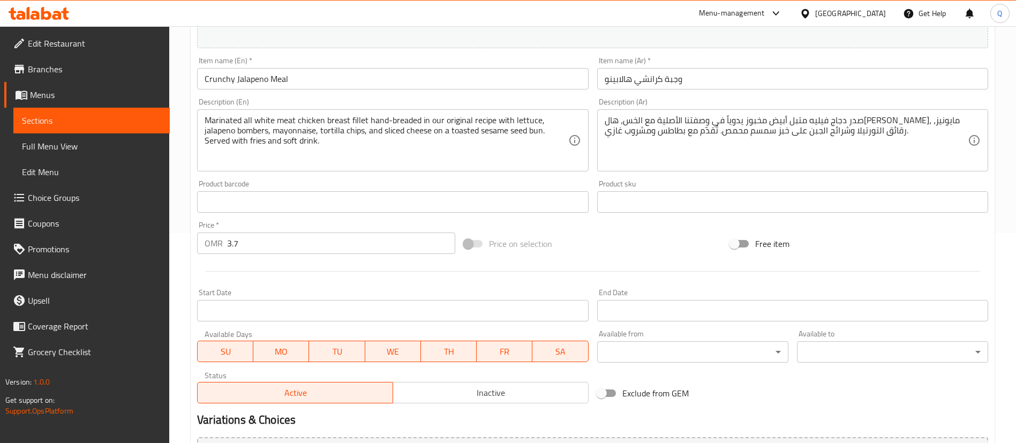
scroll to position [0, 0]
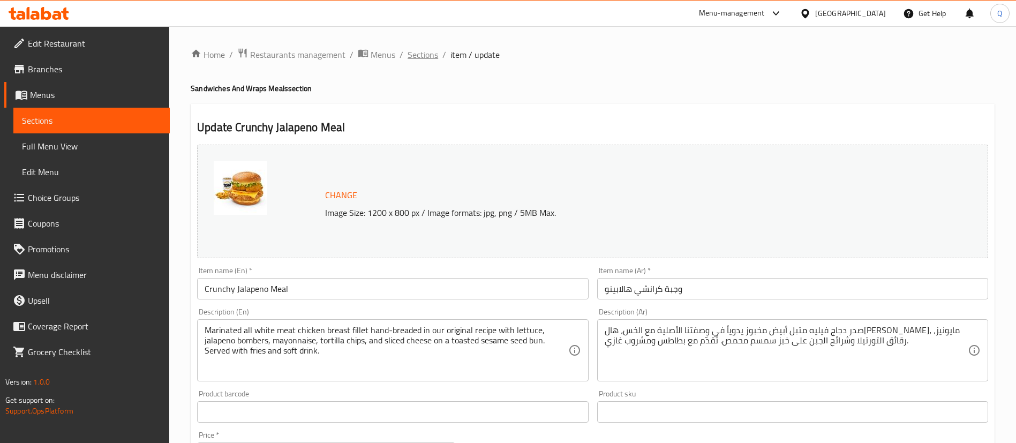
click at [422, 55] on span "Sections" at bounding box center [422, 54] width 31 height 13
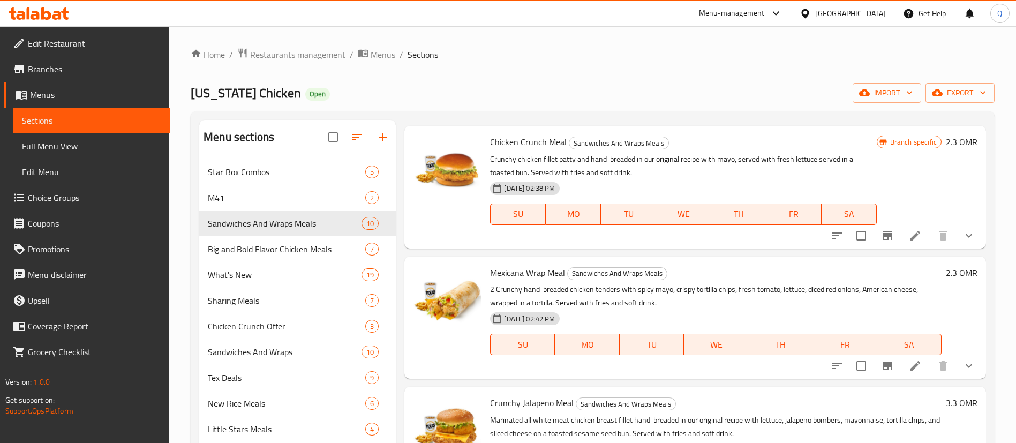
scroll to position [434, 0]
click at [910, 364] on icon at bounding box center [915, 365] width 10 height 10
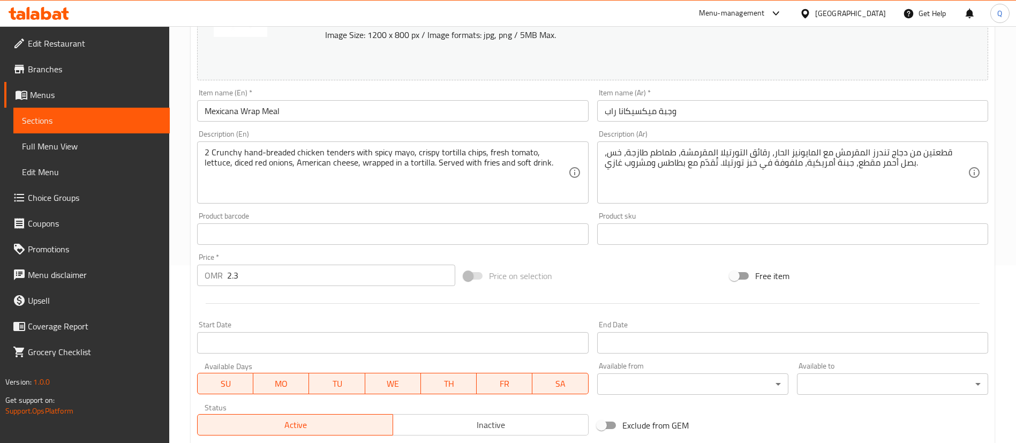
scroll to position [178, 0]
click at [301, 283] on input "2.3" at bounding box center [341, 274] width 228 height 21
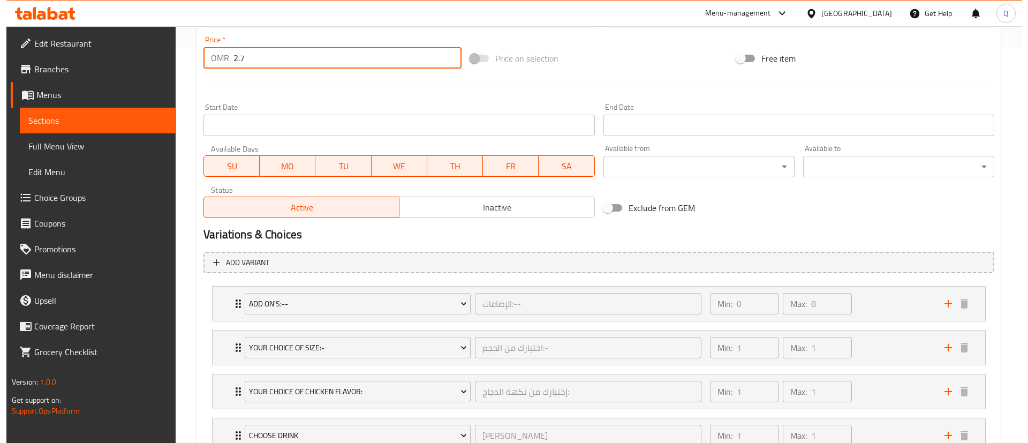
scroll to position [396, 0]
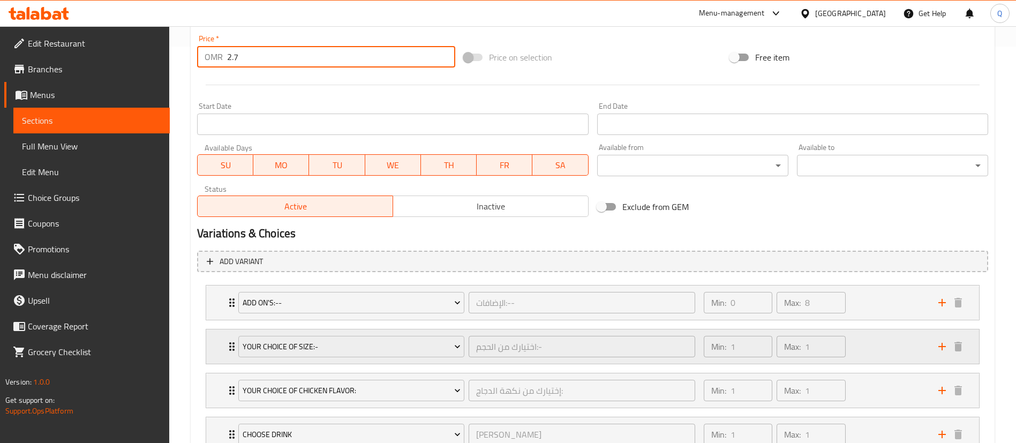
click at [433, 359] on div "Your Choice Of Size:- اختيارك من الحجم:- ​" at bounding box center [466, 346] width 469 height 34
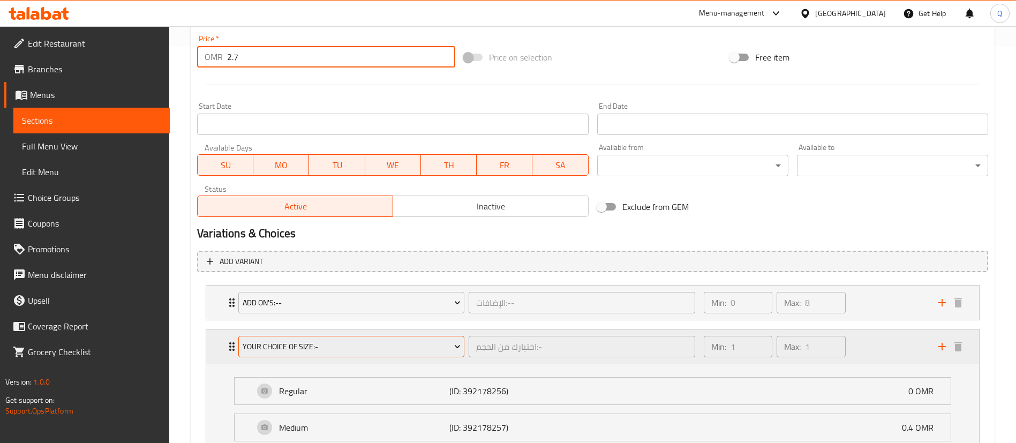
type input "2.7"
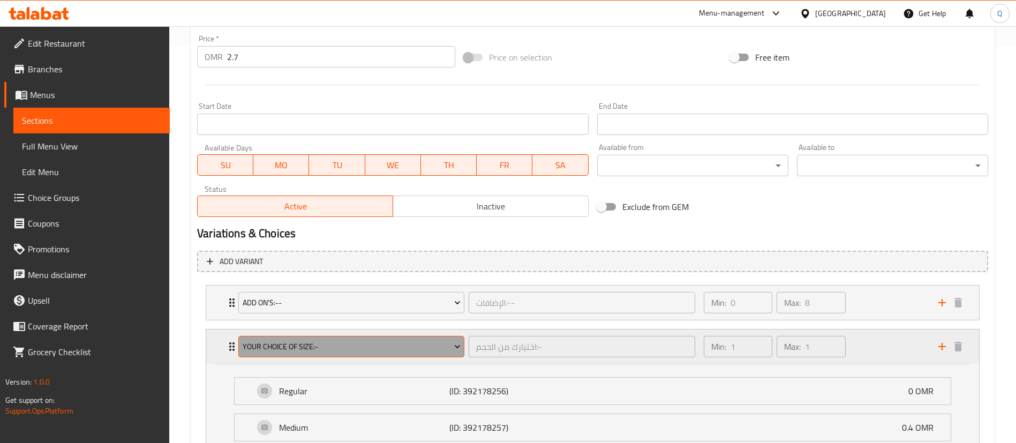
click at [388, 341] on span "Your Choice Of Size:-" at bounding box center [352, 346] width 218 height 13
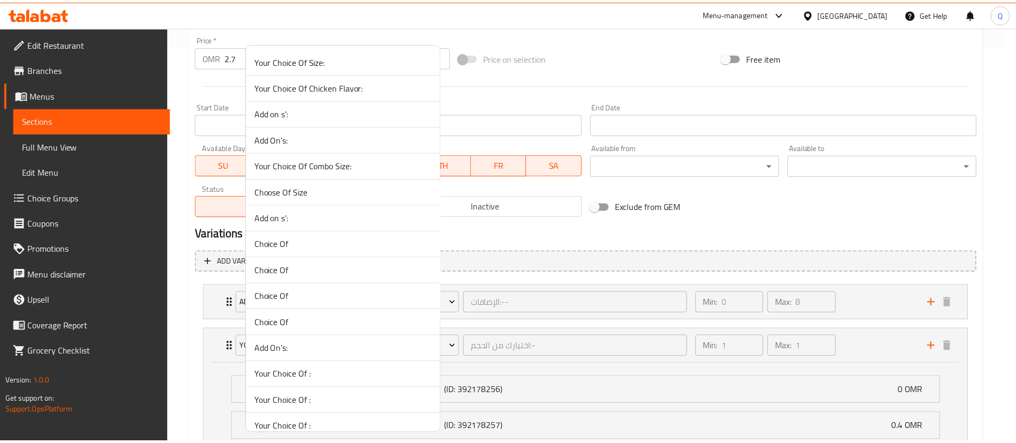
scroll to position [1868, 0]
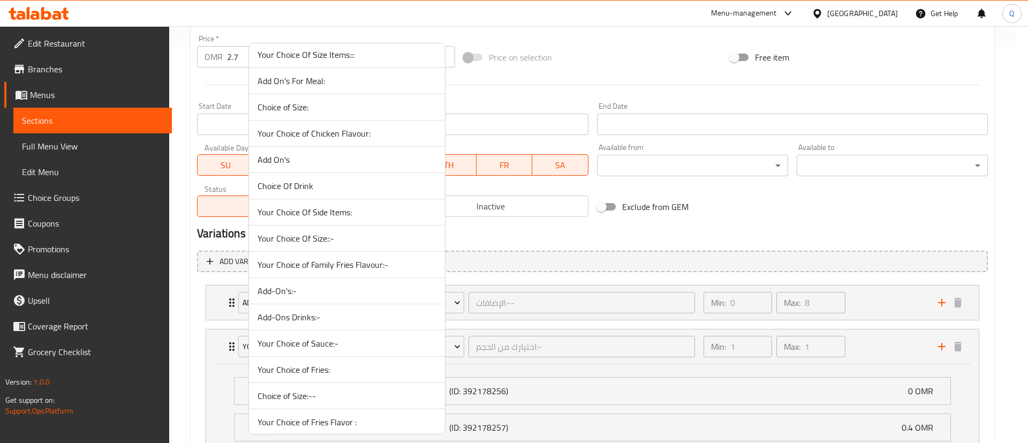
click at [349, 237] on span "Your Choice Of Size::-" at bounding box center [346, 238] width 179 height 13
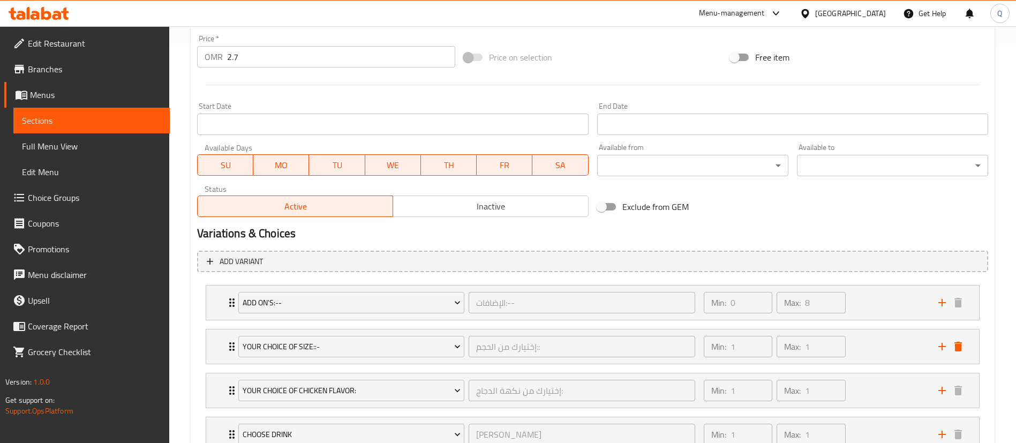
scroll to position [522, 0]
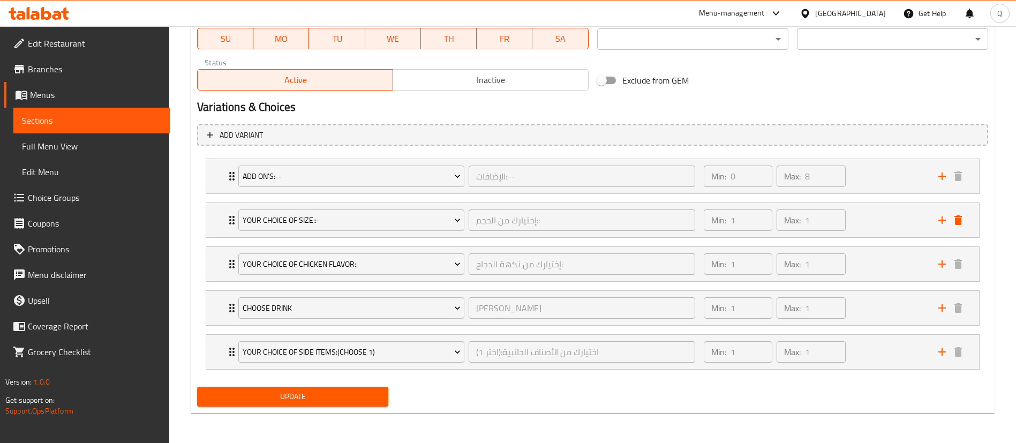
click at [302, 399] on span "Update" at bounding box center [293, 396] width 174 height 13
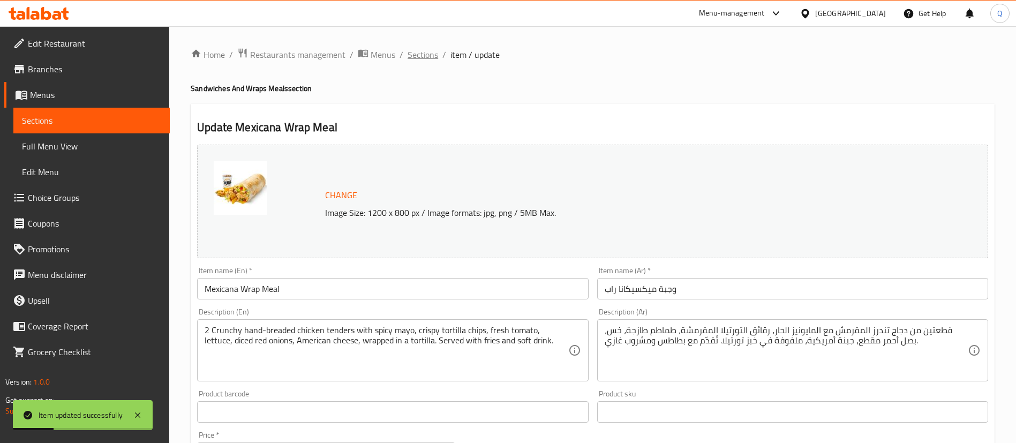
click at [426, 54] on span "Sections" at bounding box center [422, 54] width 31 height 13
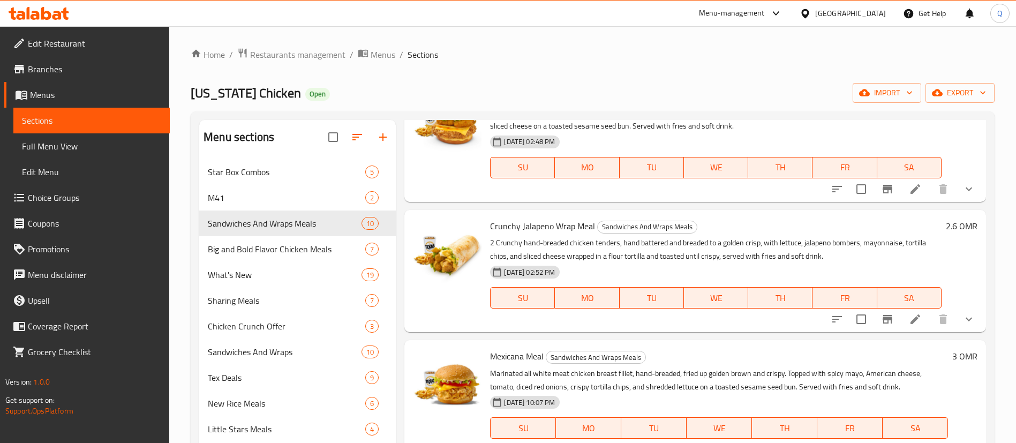
scroll to position [742, 0]
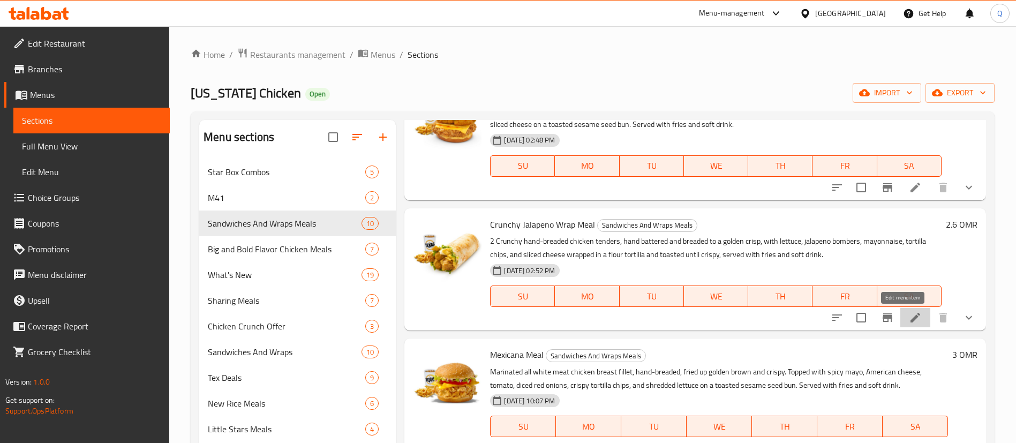
click at [908, 322] on icon at bounding box center [914, 317] width 13 height 13
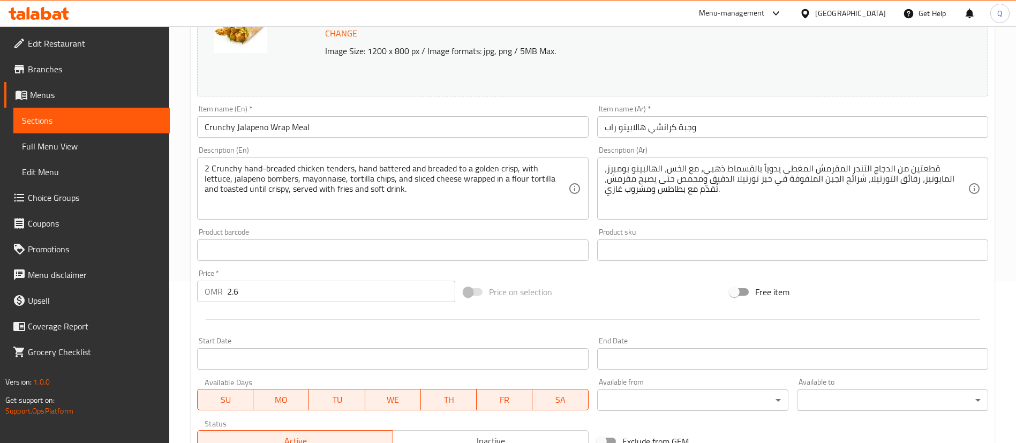
scroll to position [164, 0]
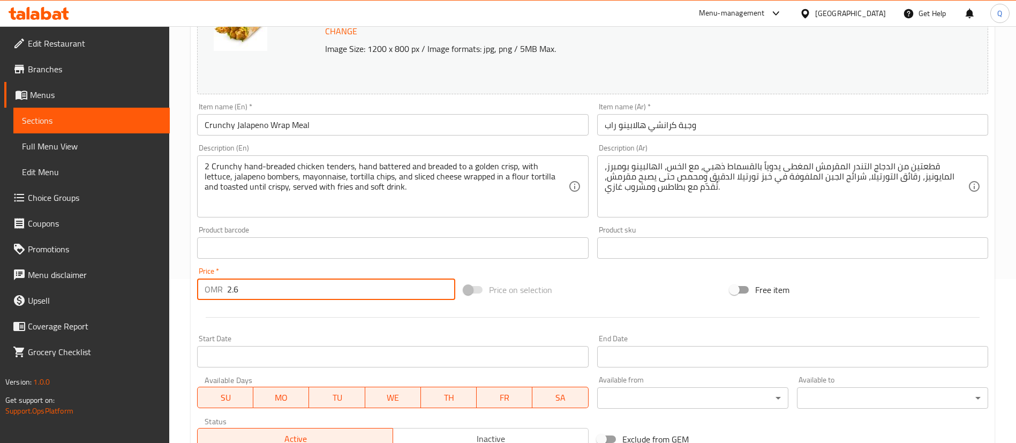
click at [257, 296] on input "2.6" at bounding box center [341, 288] width 228 height 21
type input "3"
click at [651, 309] on div at bounding box center [592, 317] width 799 height 26
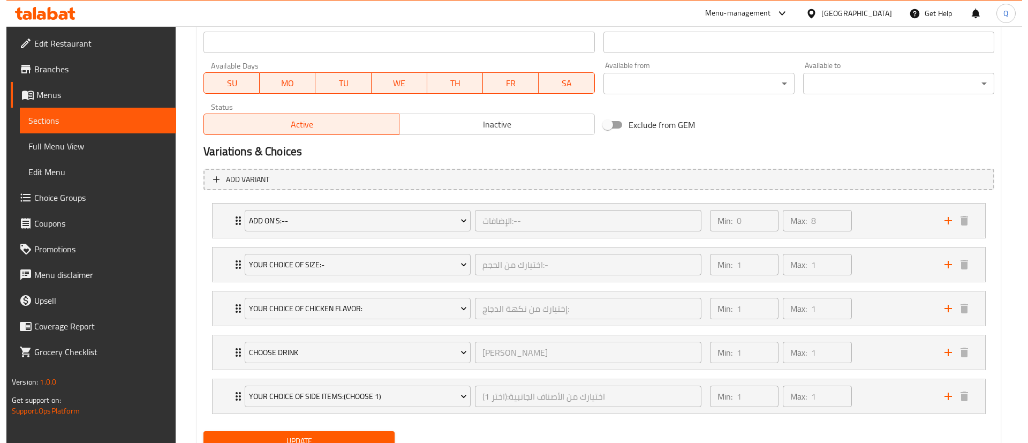
scroll to position [479, 0]
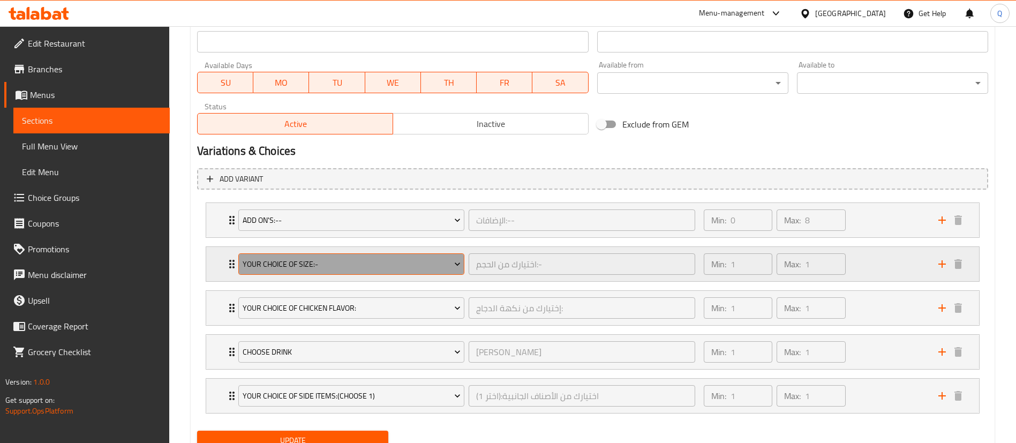
click at [387, 263] on span "Your Choice Of Size:-" at bounding box center [352, 263] width 218 height 13
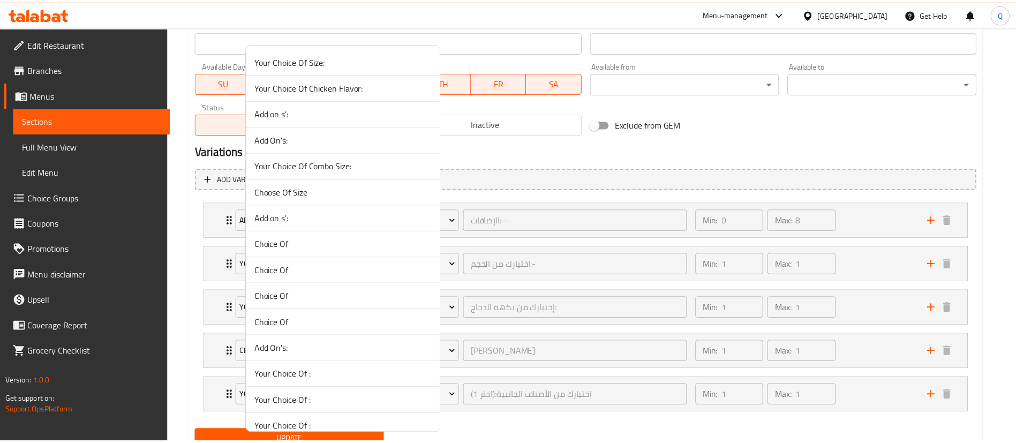
scroll to position [1868, 0]
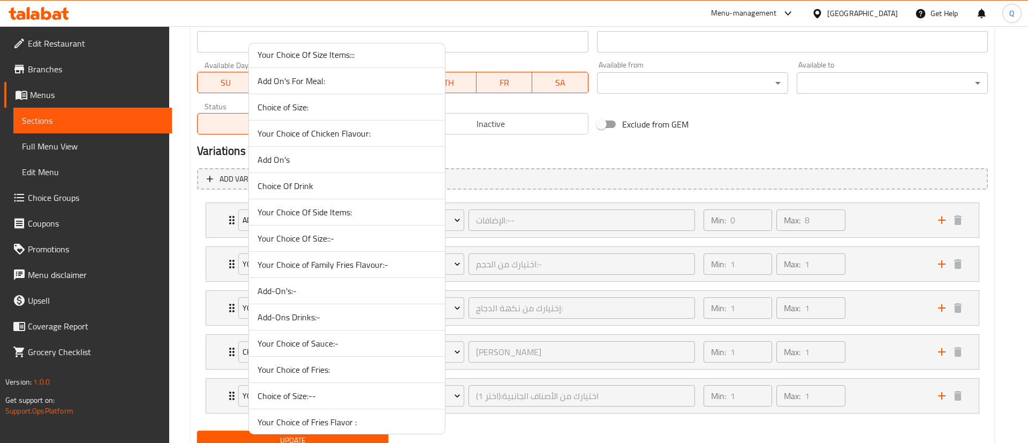
click at [367, 236] on span "Your Choice Of Size::-" at bounding box center [346, 238] width 179 height 13
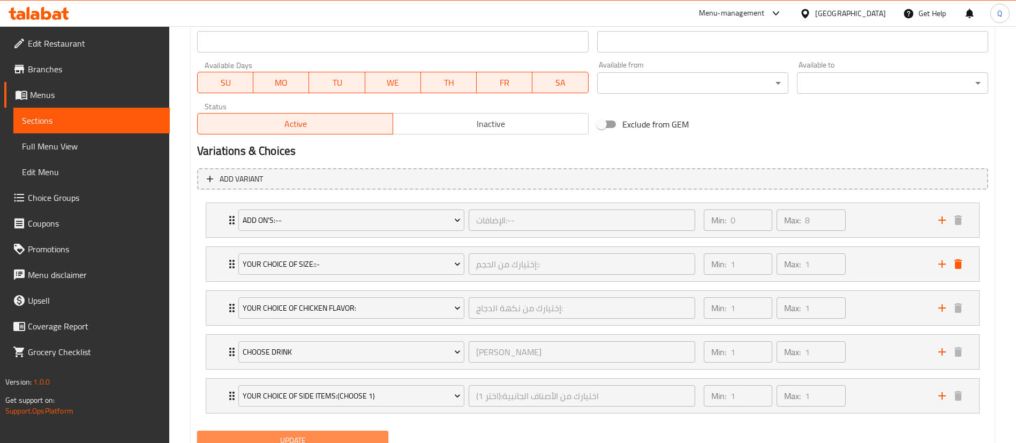
click at [349, 434] on span "Update" at bounding box center [293, 440] width 174 height 13
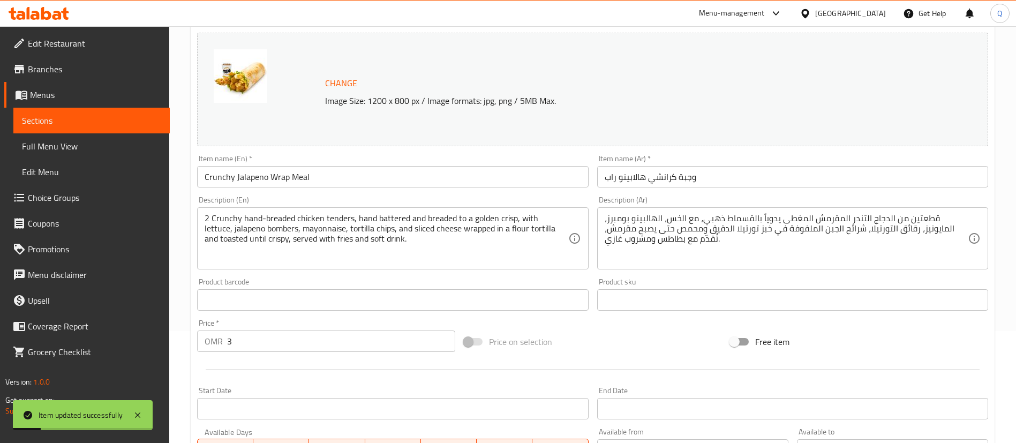
scroll to position [0, 0]
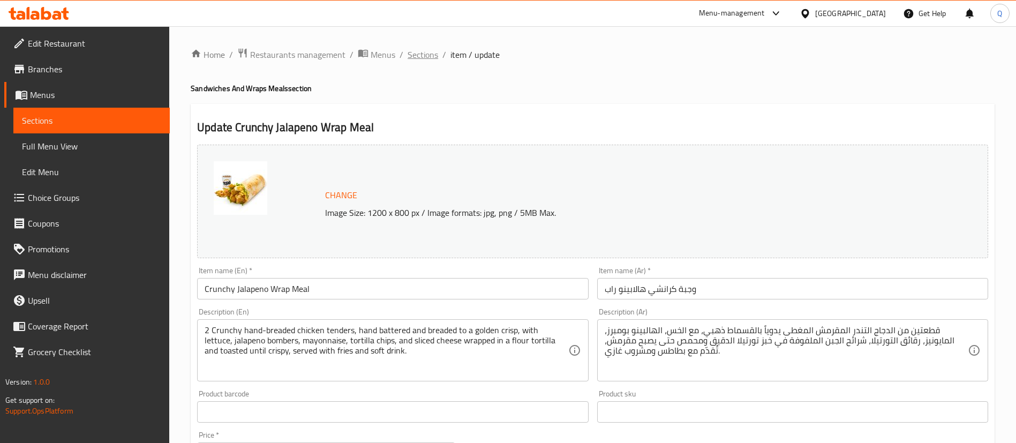
click at [433, 59] on span "Sections" at bounding box center [422, 54] width 31 height 13
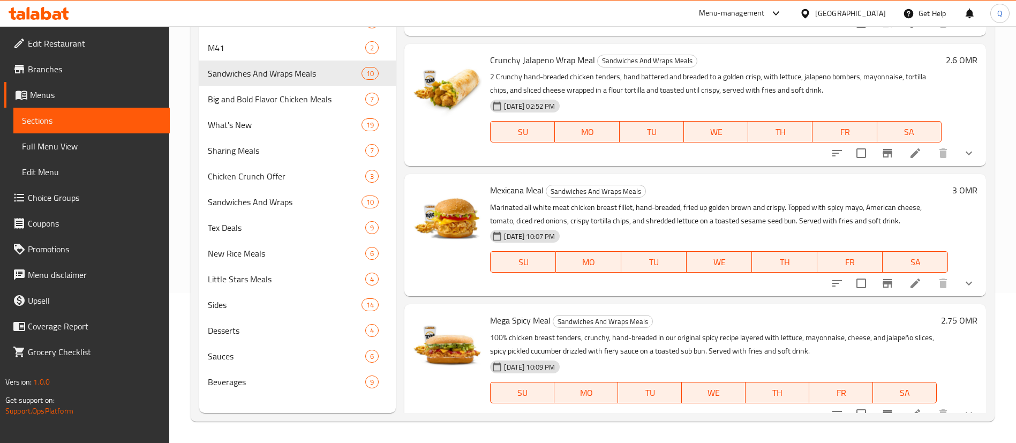
scroll to position [759, 0]
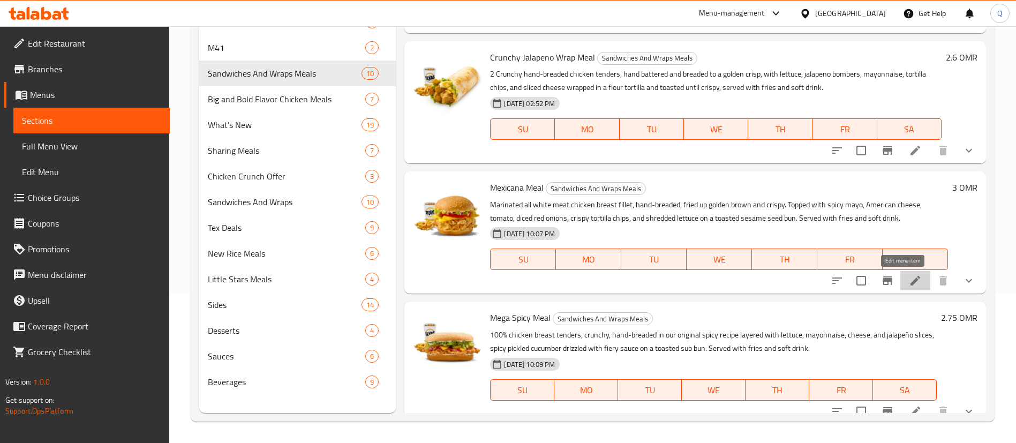
click at [908, 277] on icon at bounding box center [914, 280] width 13 height 13
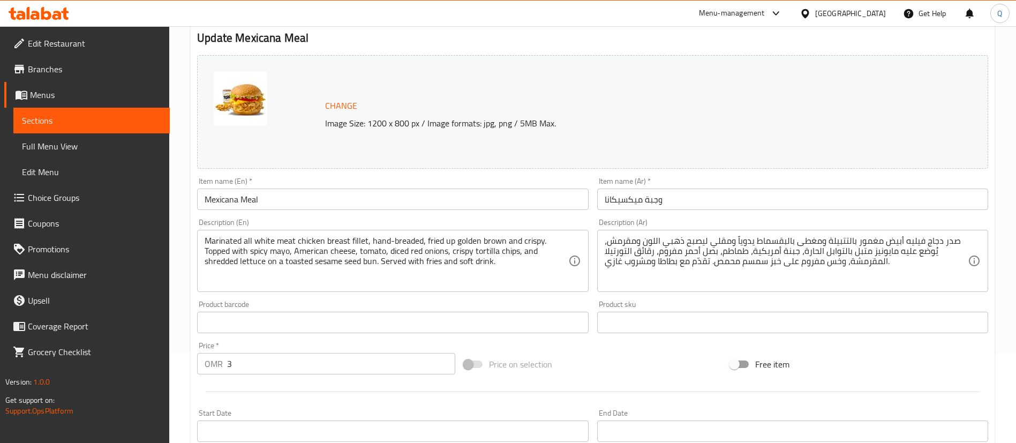
scroll to position [93, 0]
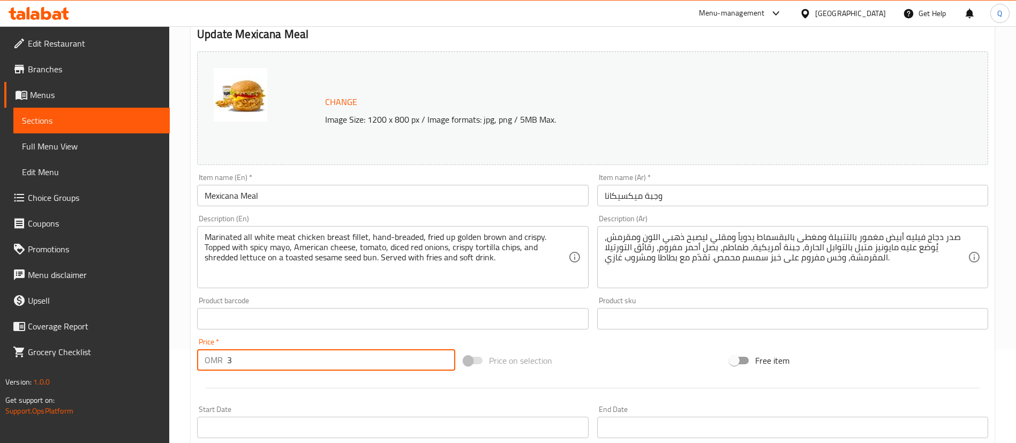
click at [283, 366] on input "3" at bounding box center [341, 359] width 228 height 21
type input "3.4"
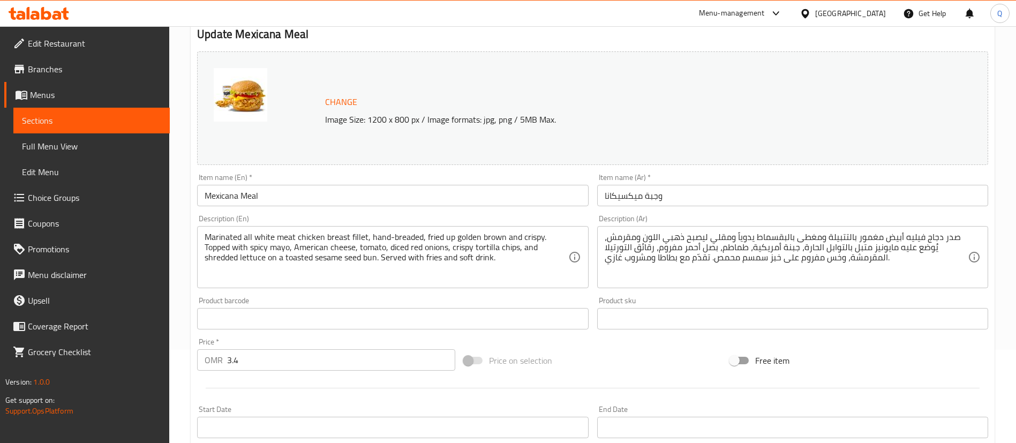
click at [587, 366] on div "Price on selection" at bounding box center [592, 360] width 267 height 29
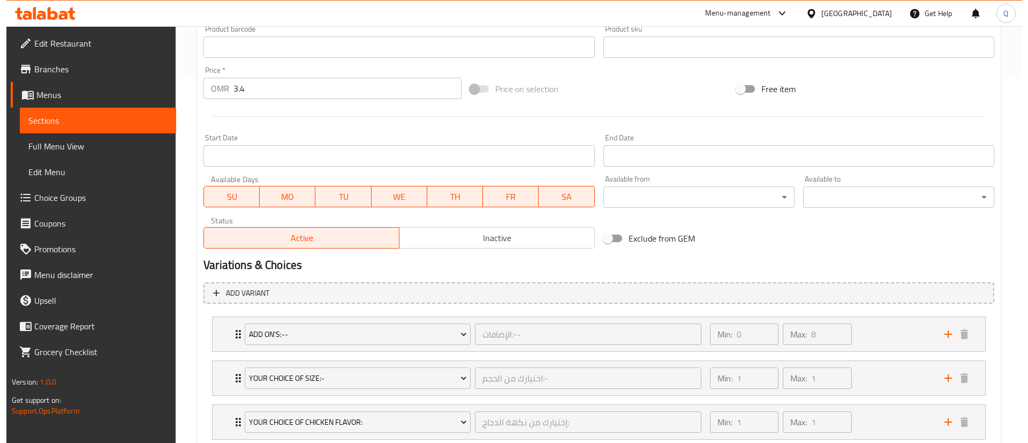
scroll to position [377, 0]
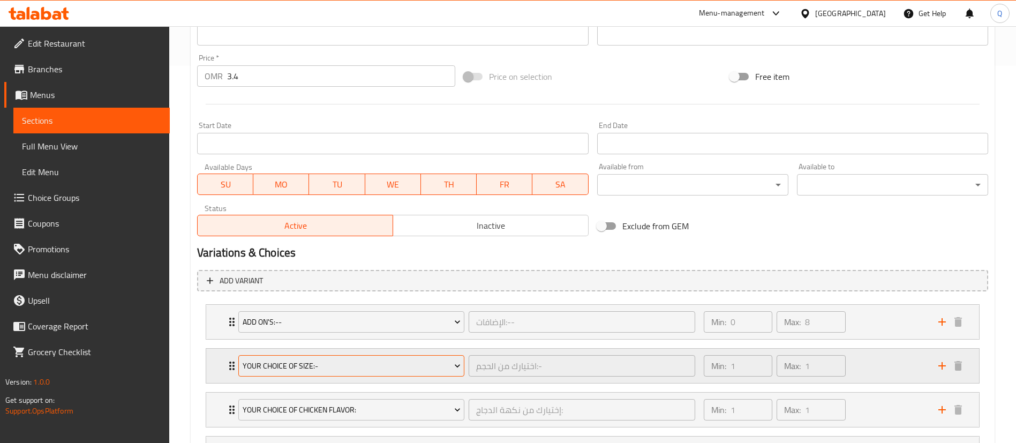
click at [372, 361] on span "Your Choice Of Size:-" at bounding box center [352, 365] width 218 height 13
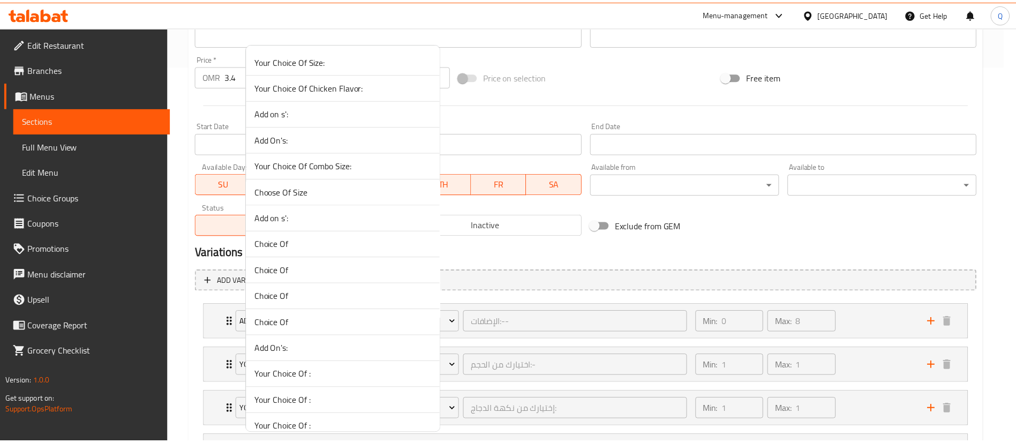
scroll to position [1868, 0]
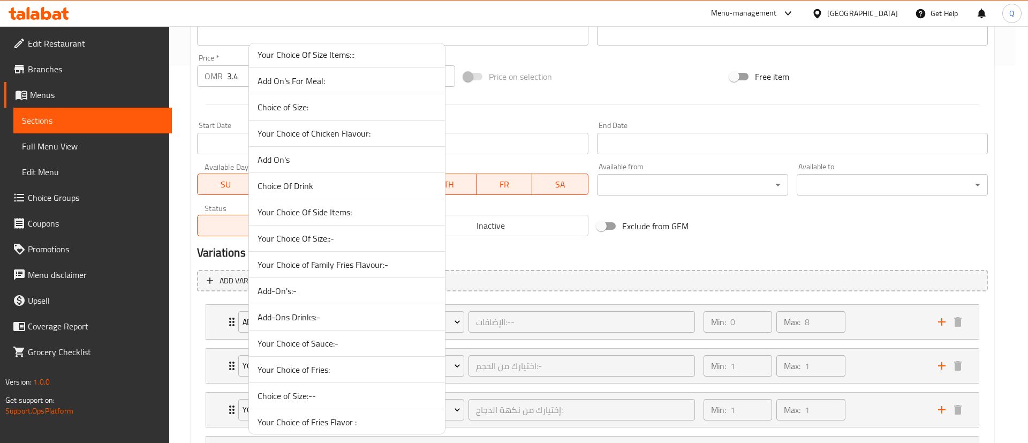
click at [361, 238] on span "Your Choice Of Size::-" at bounding box center [346, 238] width 179 height 13
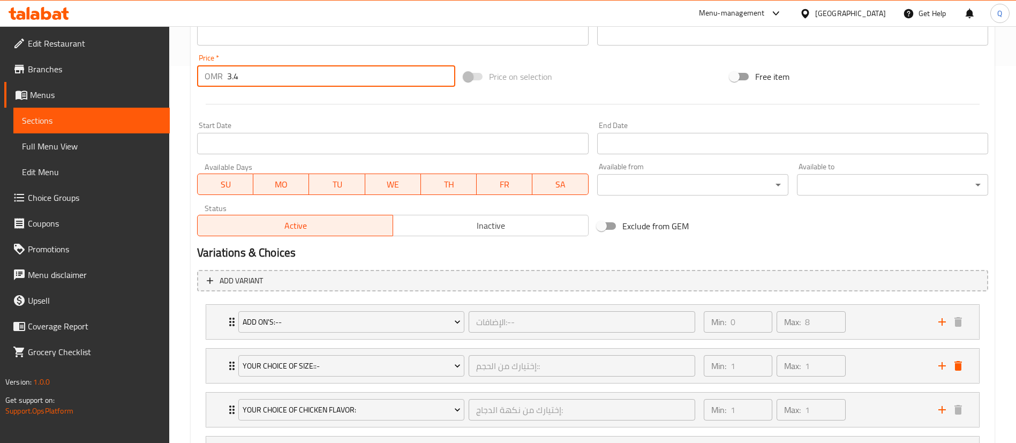
click at [332, 79] on input "3.4" at bounding box center [341, 75] width 228 height 21
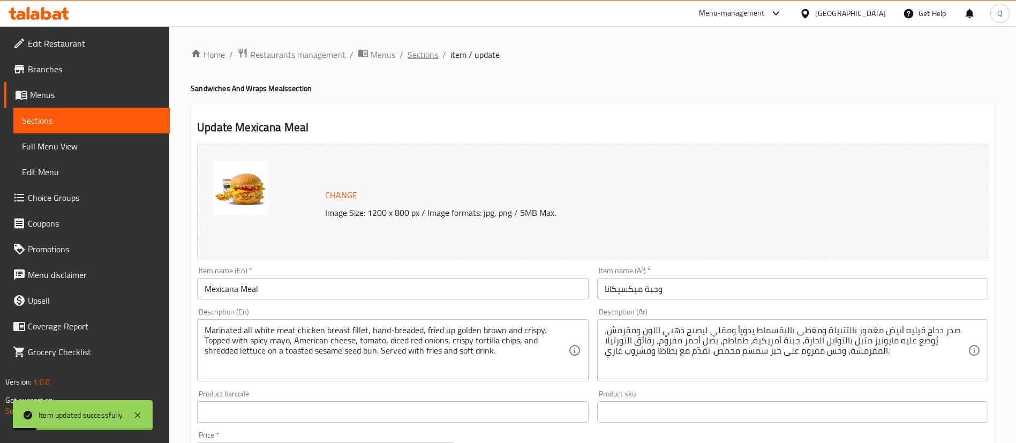
click at [431, 57] on span "Sections" at bounding box center [422, 54] width 31 height 13
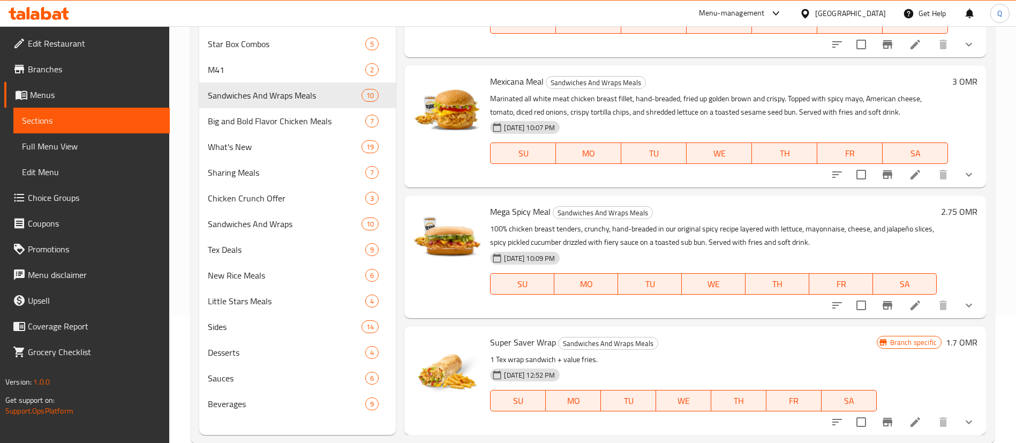
scroll to position [150, 0]
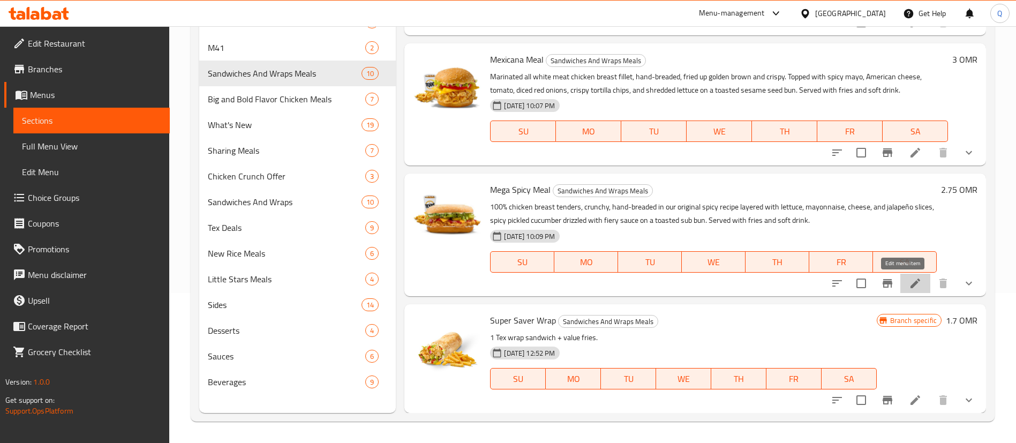
click at [908, 286] on icon at bounding box center [914, 283] width 13 height 13
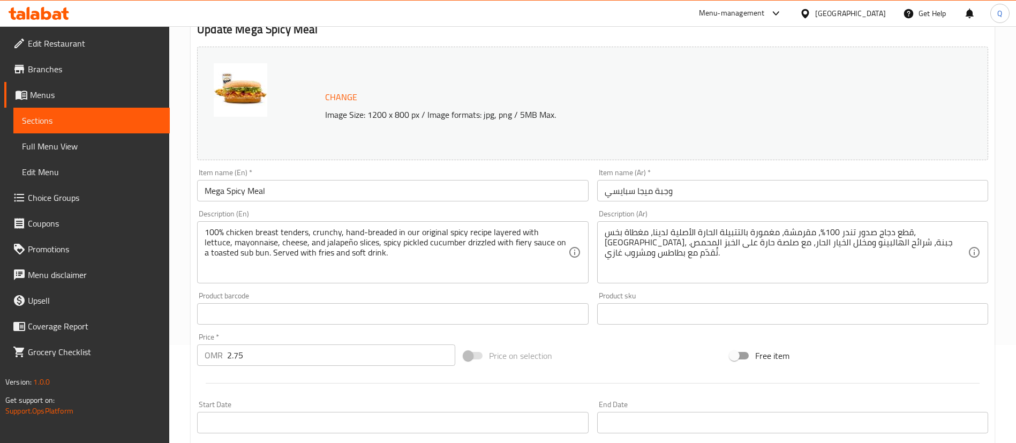
scroll to position [164, 0]
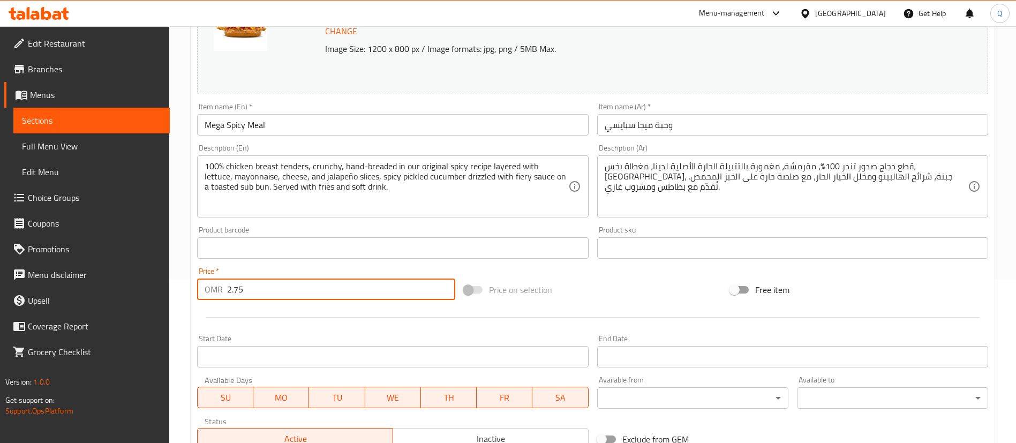
click at [292, 293] on input "2.75" at bounding box center [341, 288] width 228 height 21
type input "3.15"
click at [575, 298] on div "Price on selection" at bounding box center [592, 289] width 267 height 29
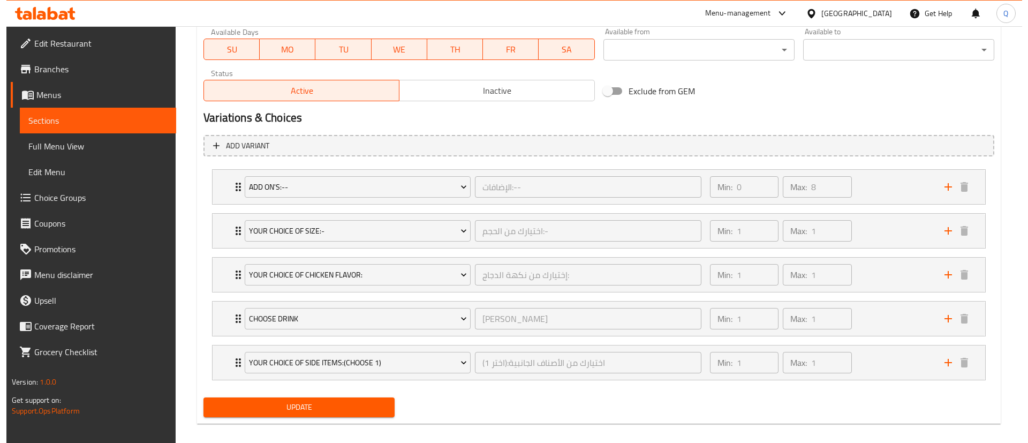
scroll to position [522, 0]
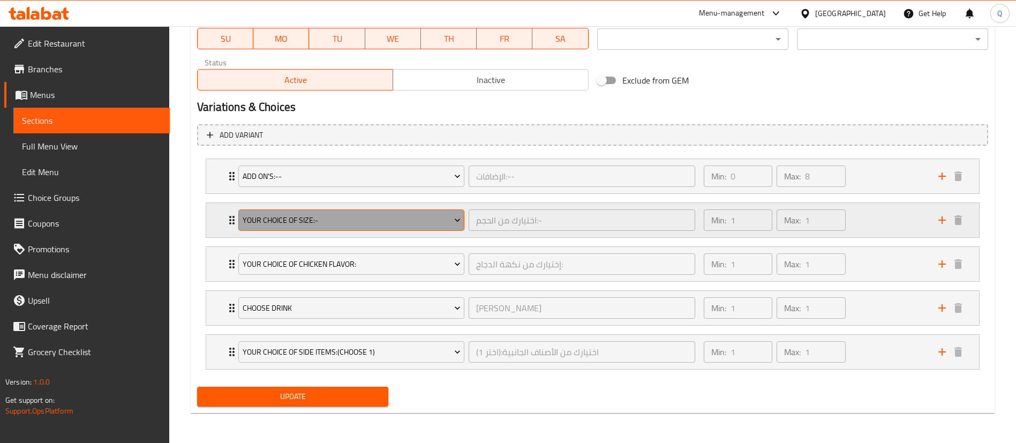
click at [417, 218] on span "Your Choice Of Size:-" at bounding box center [352, 220] width 218 height 13
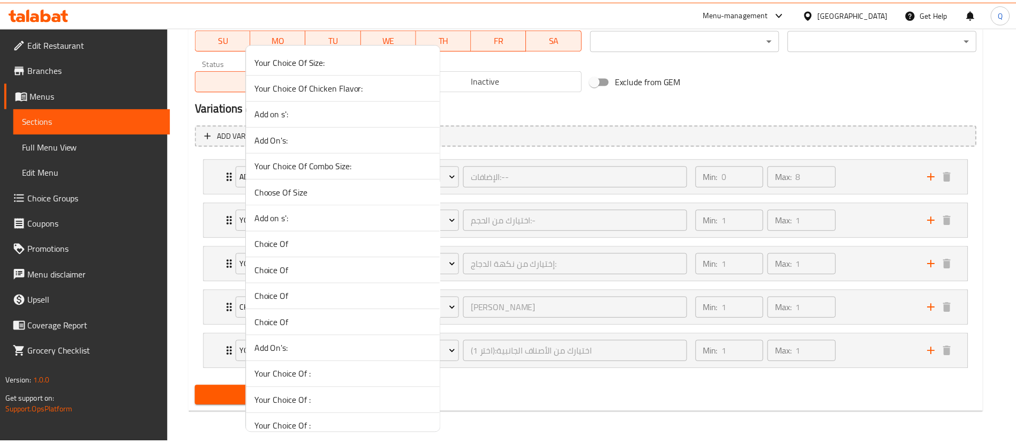
scroll to position [1868, 0]
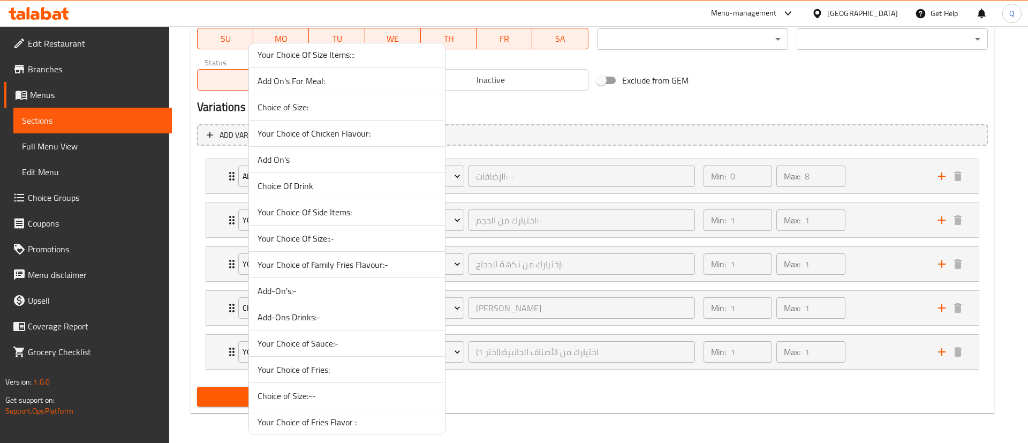
click at [370, 243] on span "Your Choice Of Size::-" at bounding box center [346, 238] width 179 height 13
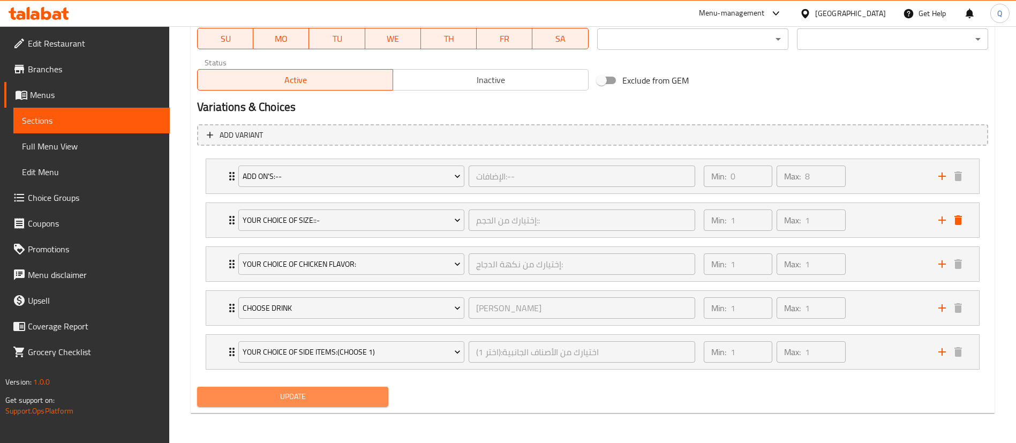
click at [306, 392] on span "Update" at bounding box center [293, 396] width 174 height 13
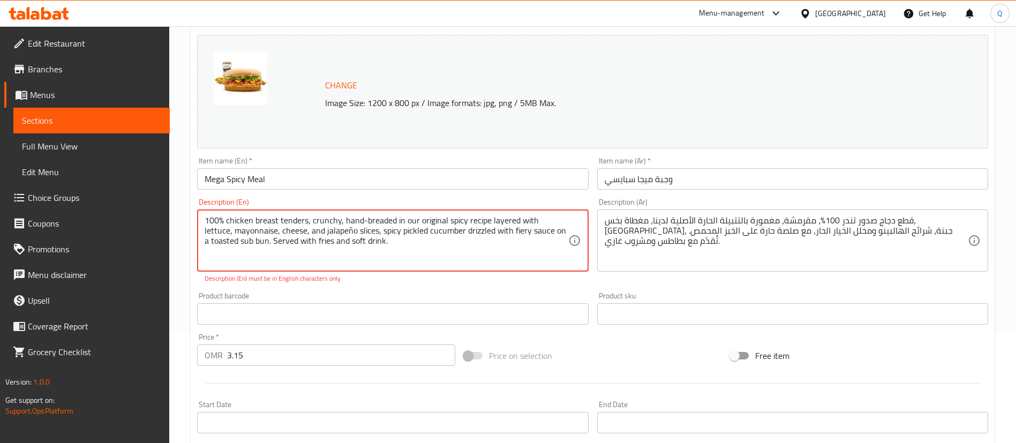
click at [222, 219] on textarea "100% chicken breast tenders, crunchy, hand-breaded in our original spicy recipe…" at bounding box center [385, 240] width 363 height 51
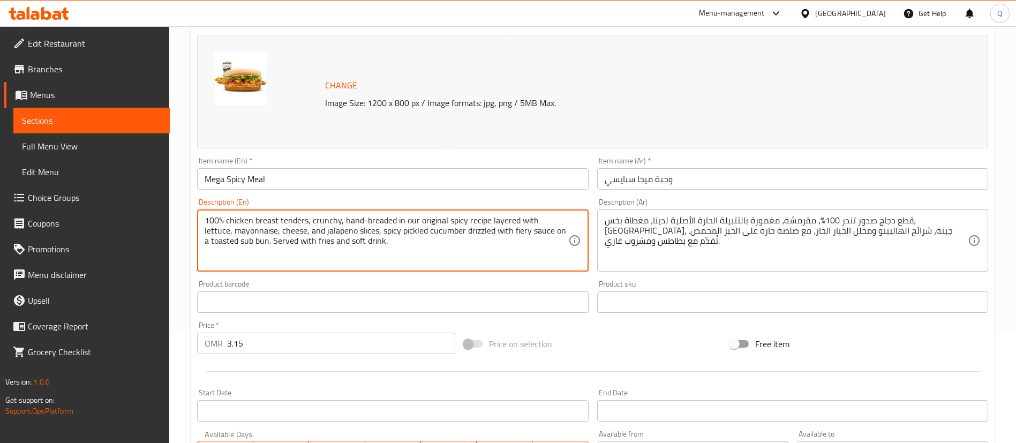
type textarea "100% chicken breast tenders, crunchy, hand-breaded in our original spicy recipe…"
click at [464, 169] on input "Mega Spicy Meal" at bounding box center [392, 178] width 391 height 21
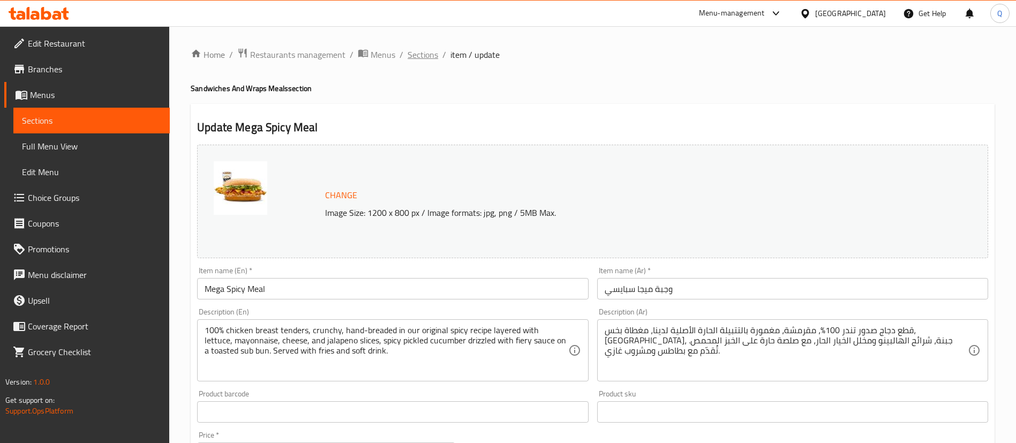
click at [431, 54] on span "Sections" at bounding box center [422, 54] width 31 height 13
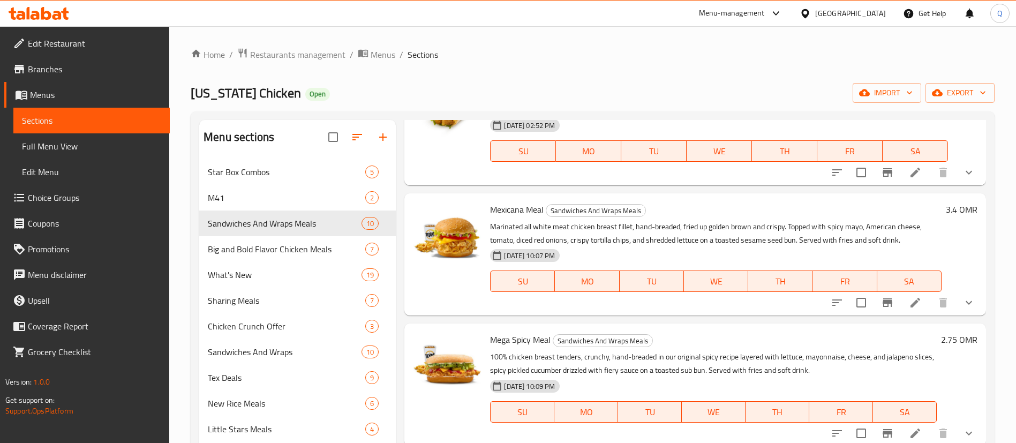
scroll to position [150, 0]
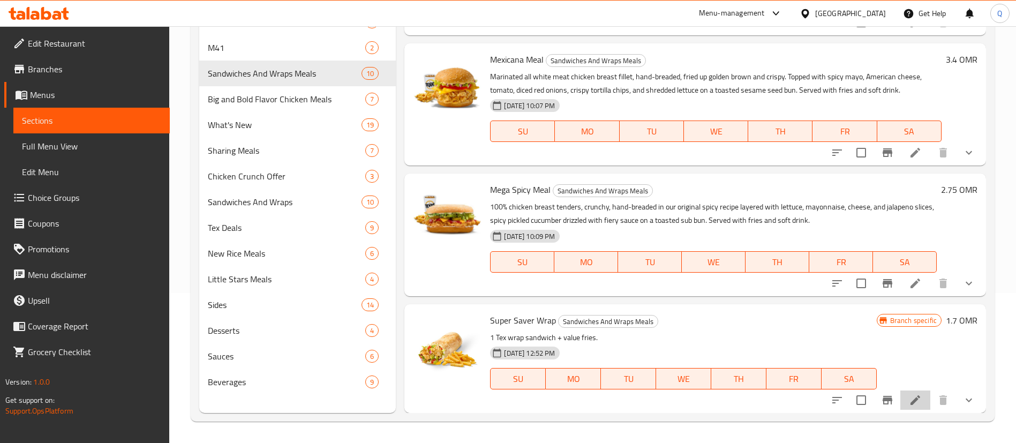
click at [910, 400] on li at bounding box center [915, 399] width 30 height 19
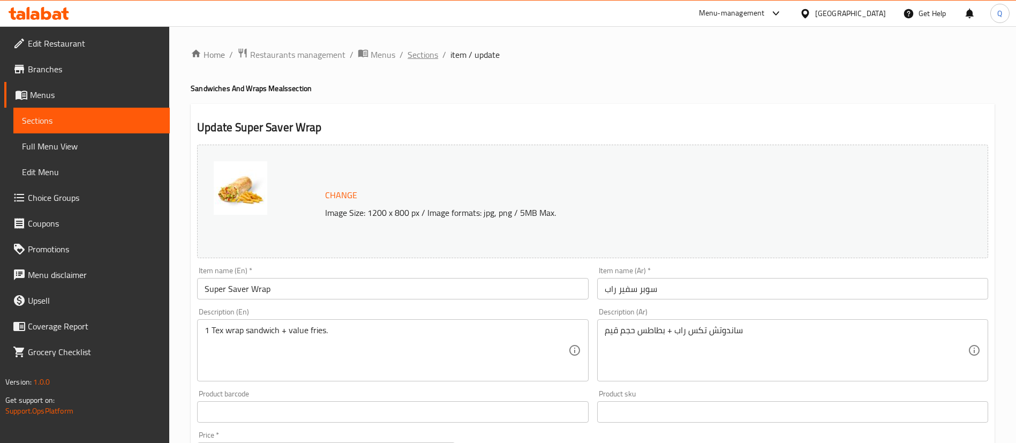
click at [422, 54] on span "Sections" at bounding box center [422, 54] width 31 height 13
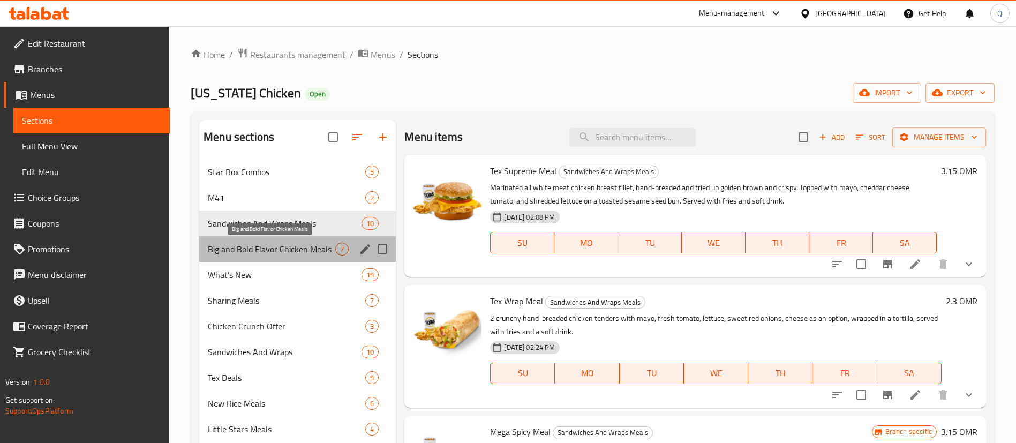
click at [306, 252] on span "Big and Bold Flavor Chicken Meals" at bounding box center [271, 249] width 127 height 13
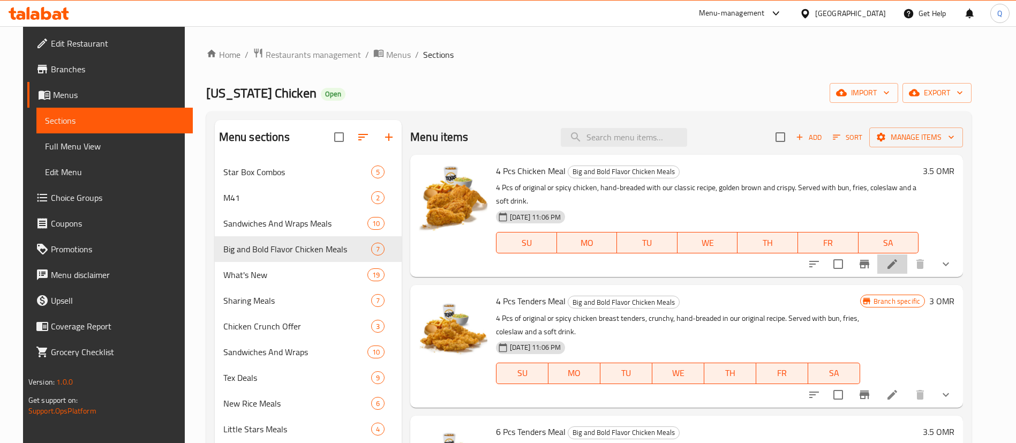
click at [907, 270] on li at bounding box center [892, 263] width 30 height 19
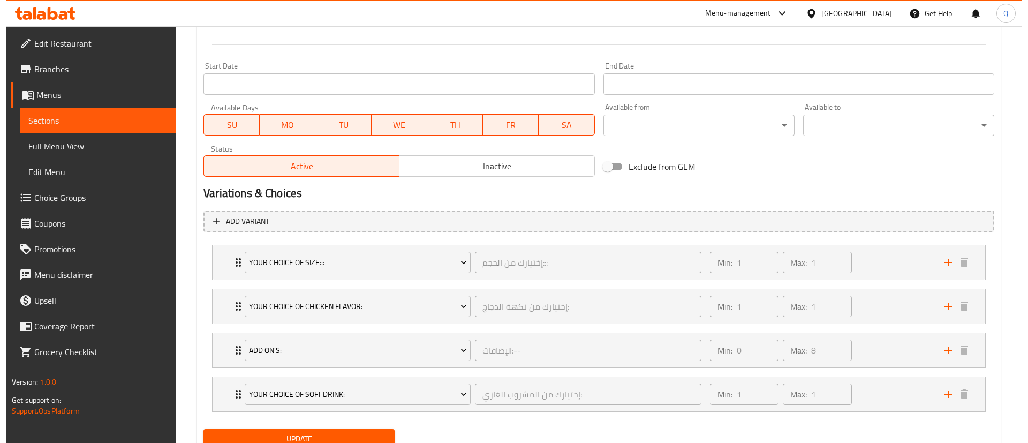
scroll to position [428, 0]
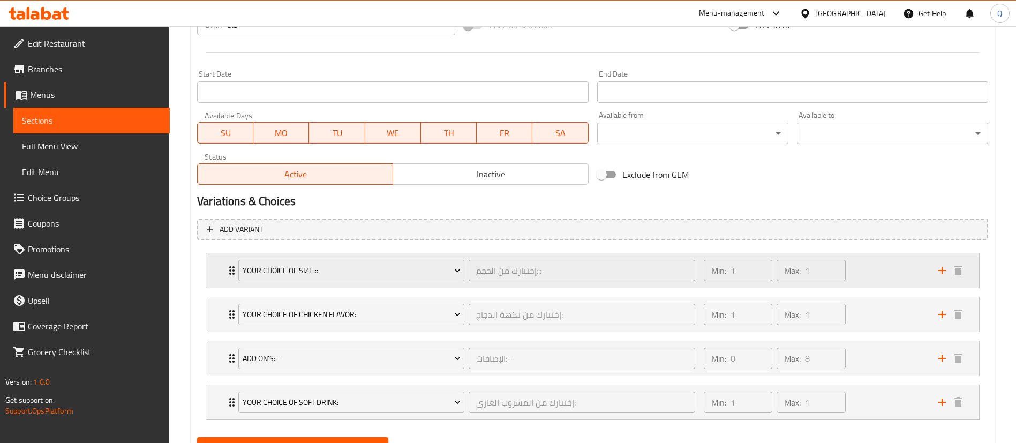
click at [858, 268] on div "Min: 1 ​ Max: 1 ​" at bounding box center [814, 270] width 234 height 34
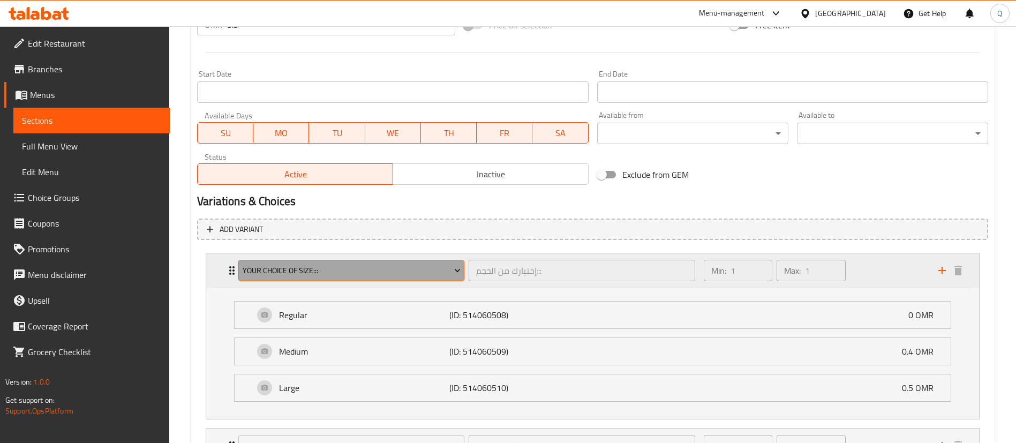
click at [406, 277] on button "Your Choice Of Size:::" at bounding box center [351, 270] width 226 height 21
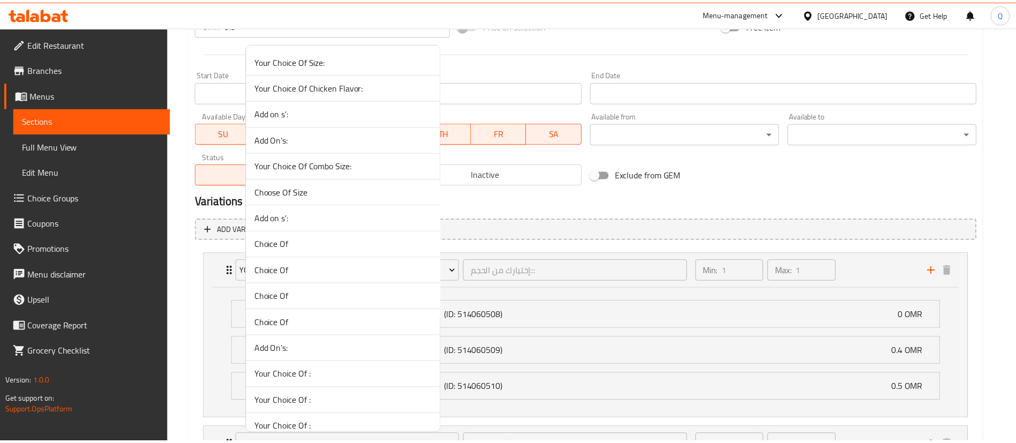
scroll to position [1868, 0]
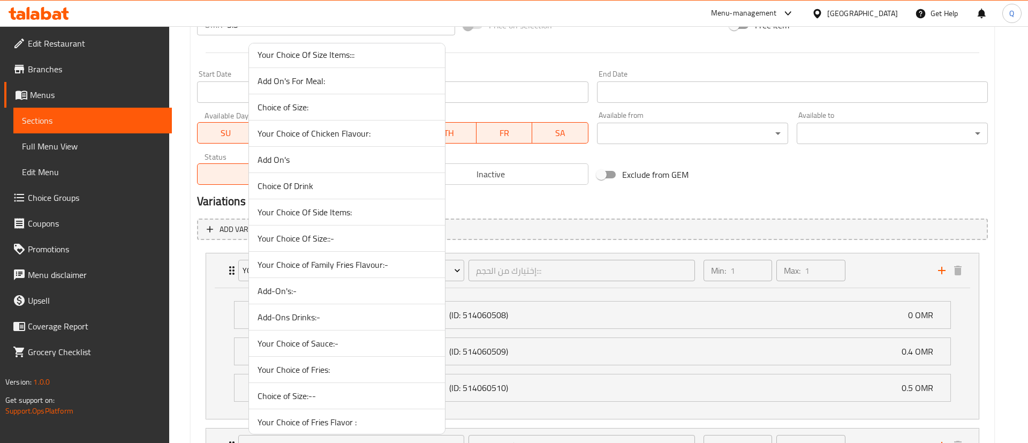
click at [336, 241] on span "Your Choice Of Size::-" at bounding box center [346, 238] width 179 height 13
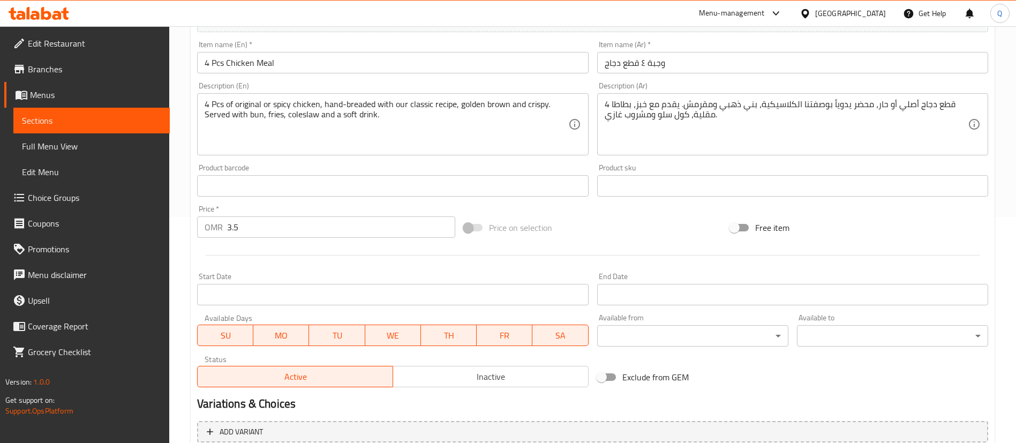
scroll to position [200, 0]
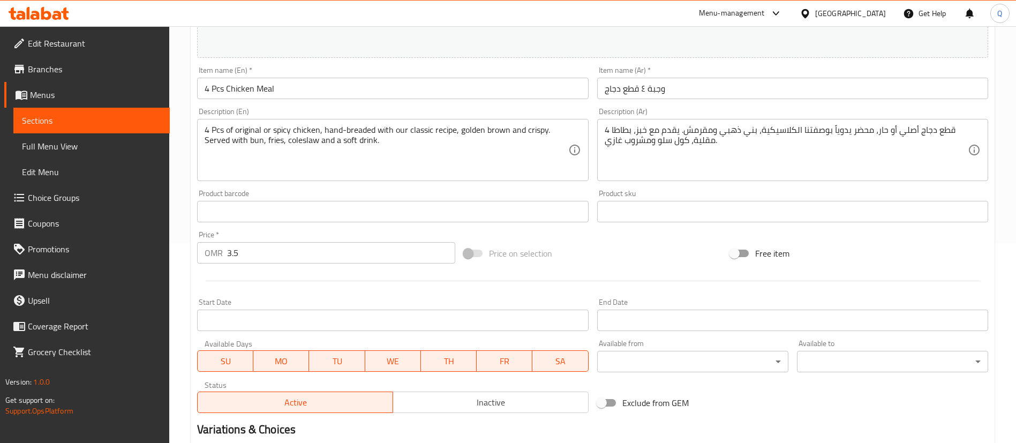
click at [297, 260] on input "3.5" at bounding box center [341, 252] width 228 height 21
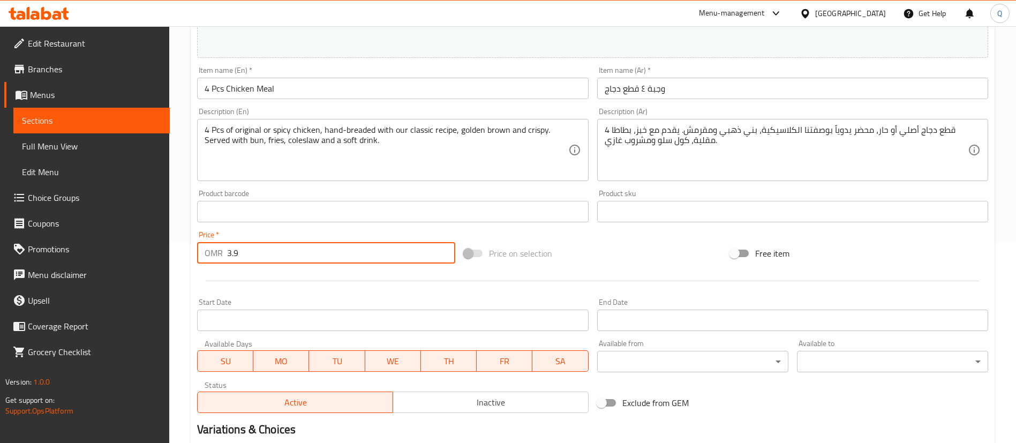
type input "3.9"
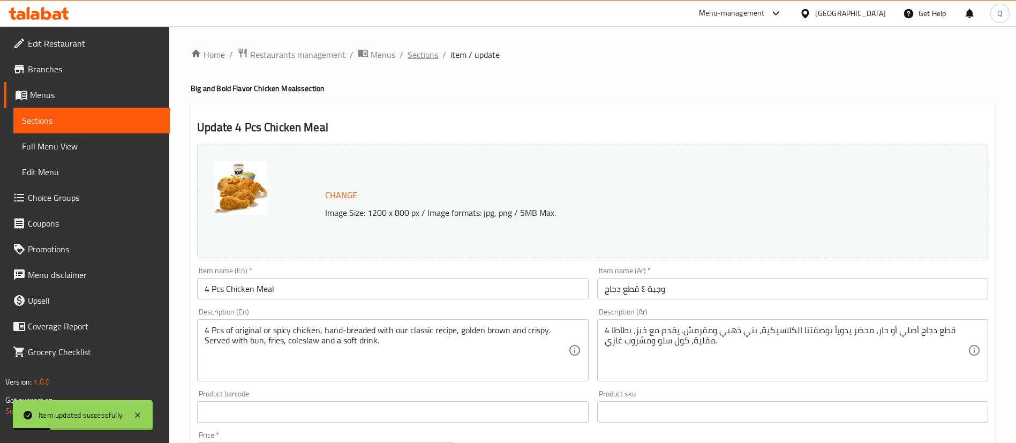
click at [426, 56] on span "Sections" at bounding box center [422, 54] width 31 height 13
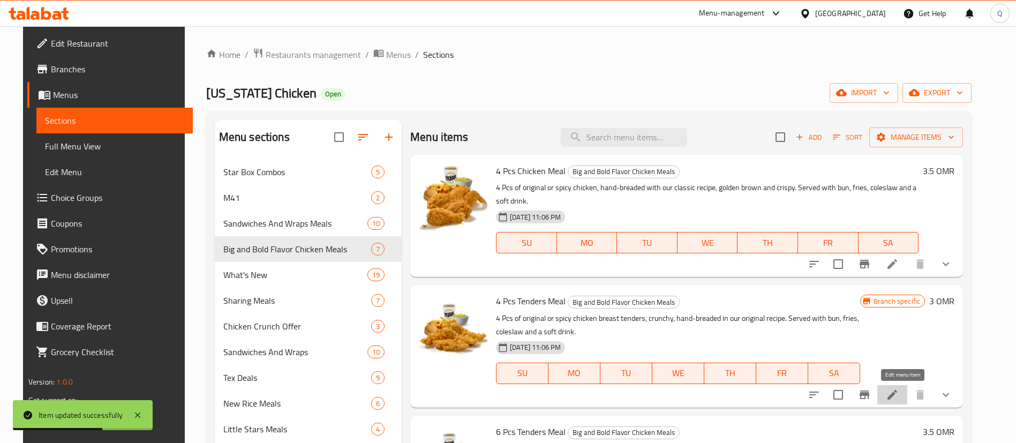
click at [898, 395] on icon at bounding box center [891, 394] width 13 height 13
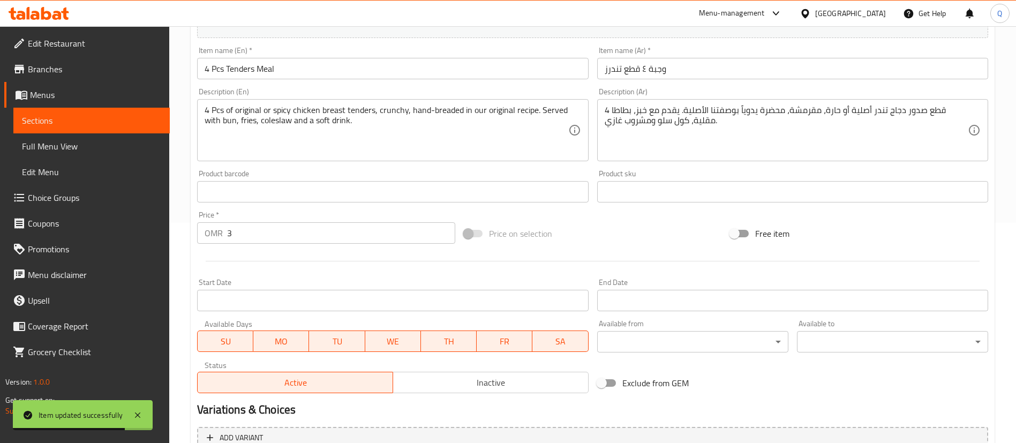
scroll to position [223, 0]
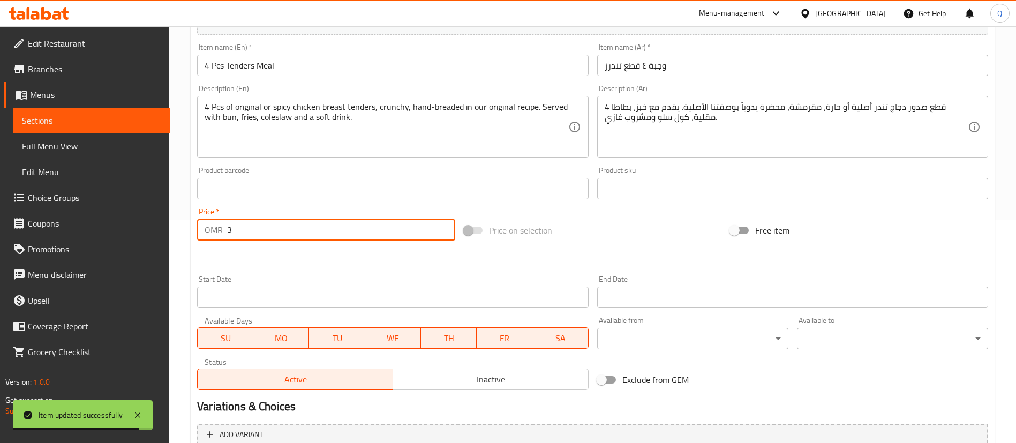
click at [319, 237] on input "3" at bounding box center [341, 229] width 228 height 21
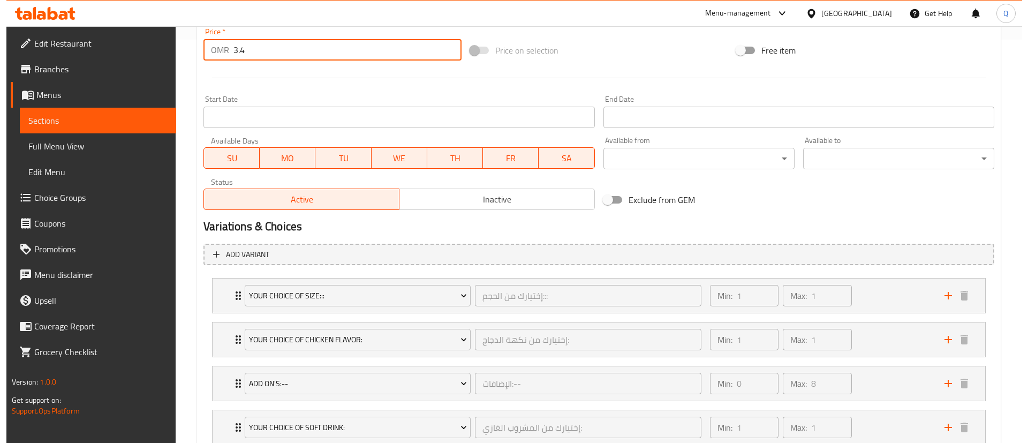
scroll to position [408, 0]
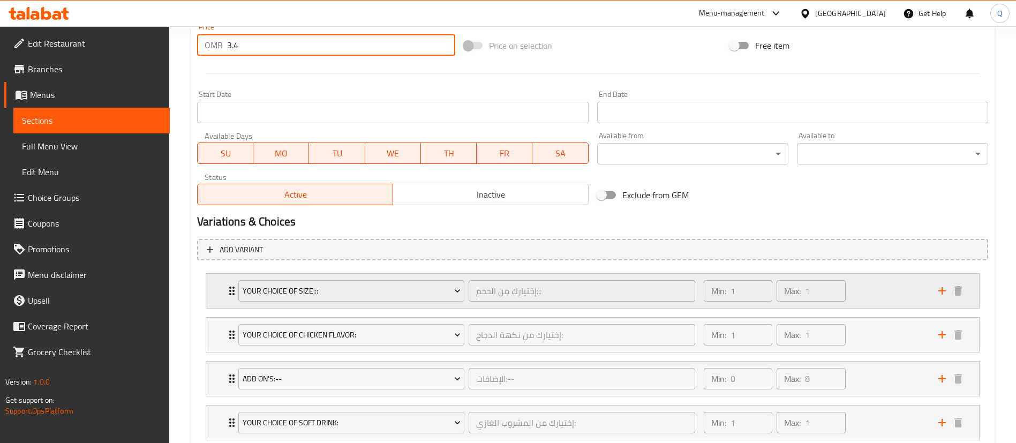
click at [376, 301] on div "Your Choice Of Size:::" at bounding box center [351, 291] width 230 height 26
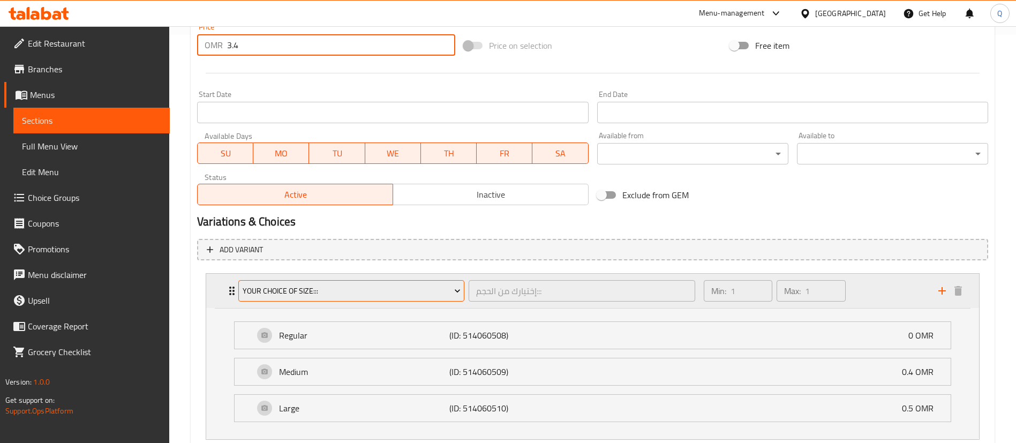
type input "3.4"
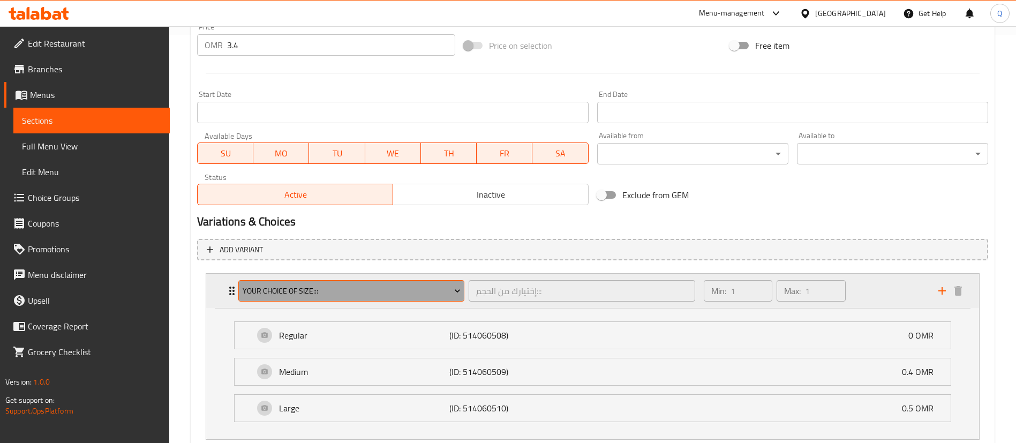
click at [374, 291] on span "Your Choice Of Size:::" at bounding box center [352, 290] width 218 height 13
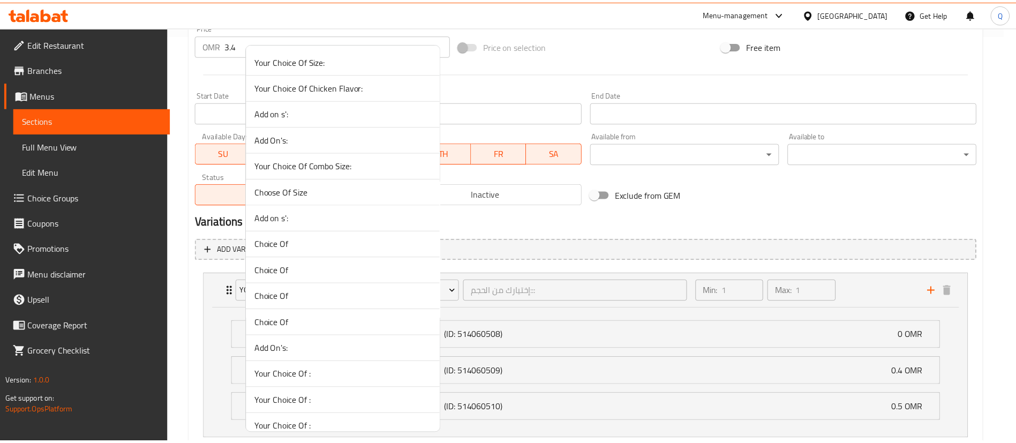
scroll to position [1868, 0]
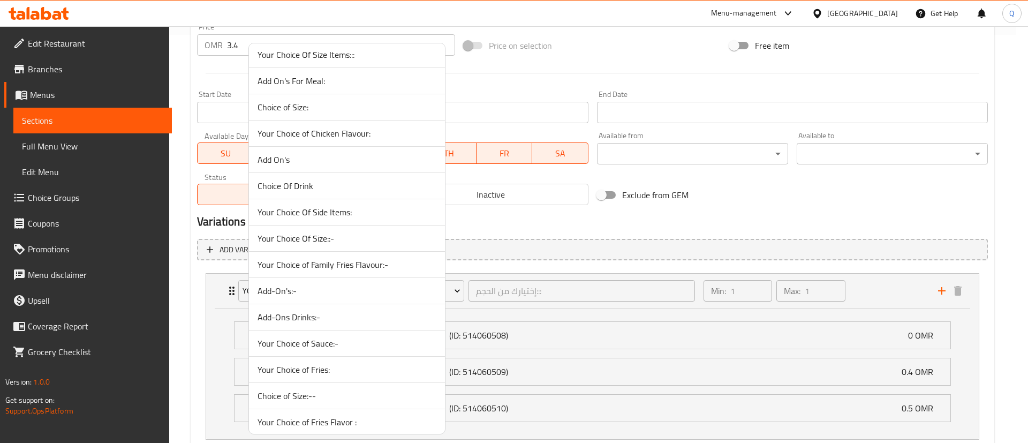
click at [391, 230] on li "Your Choice Of Size::-" at bounding box center [347, 238] width 196 height 26
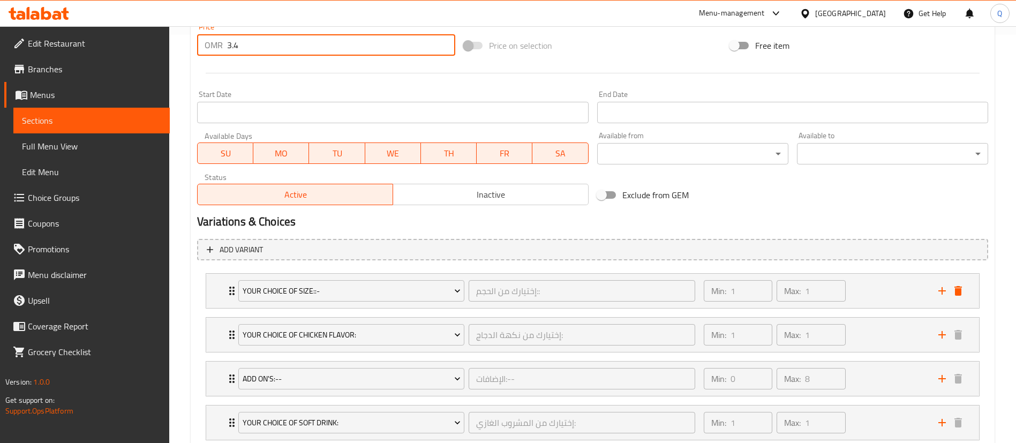
click at [388, 46] on input "3.4" at bounding box center [341, 44] width 228 height 21
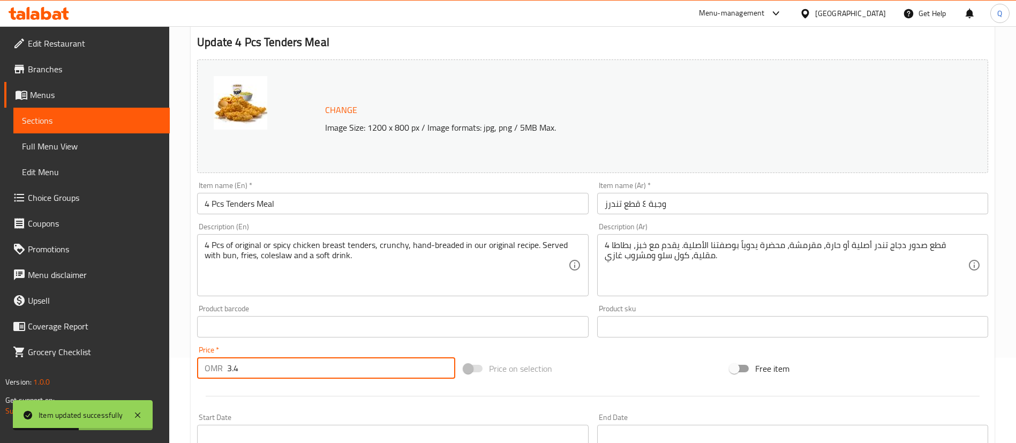
scroll to position [0, 0]
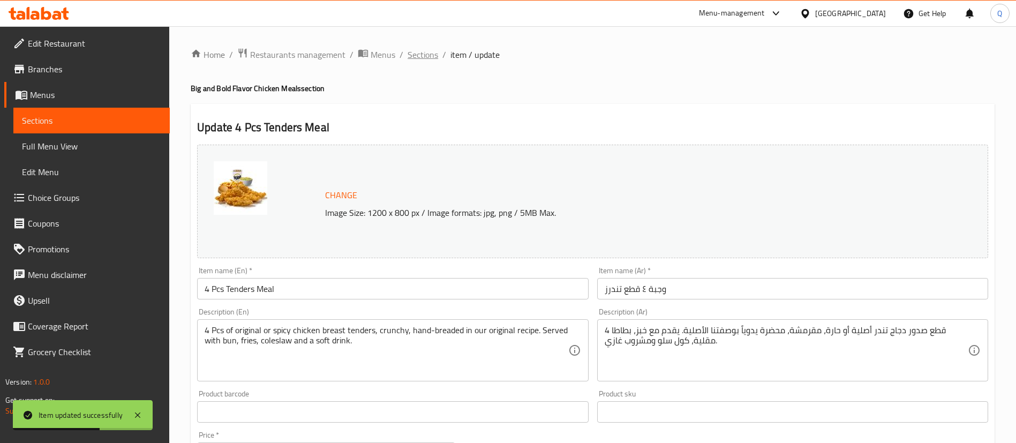
click at [424, 51] on span "Sections" at bounding box center [422, 54] width 31 height 13
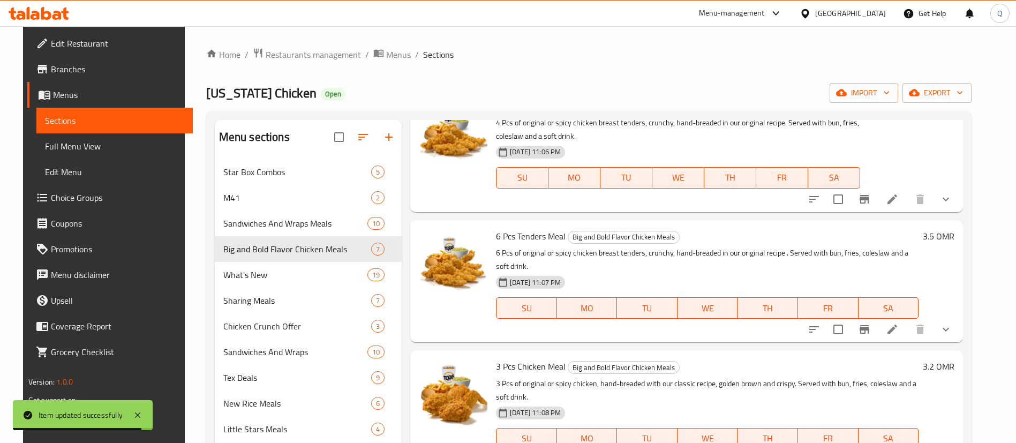
scroll to position [194, 0]
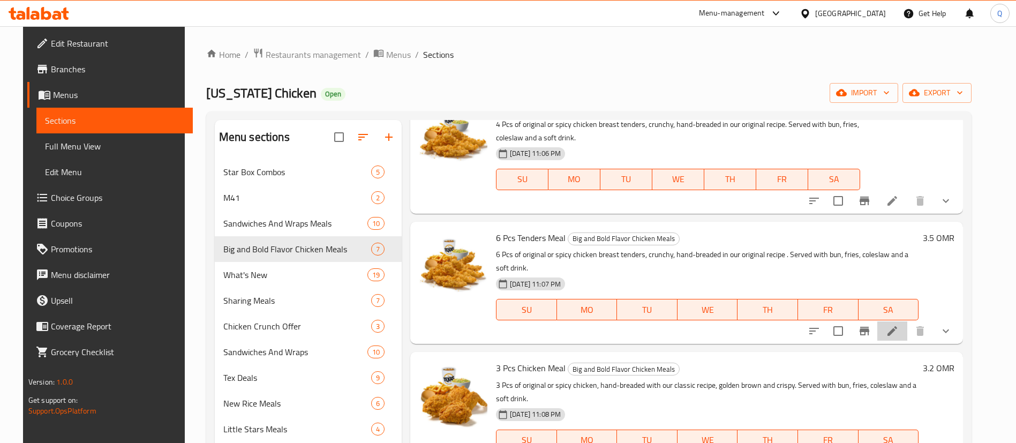
click at [907, 325] on li at bounding box center [892, 330] width 30 height 19
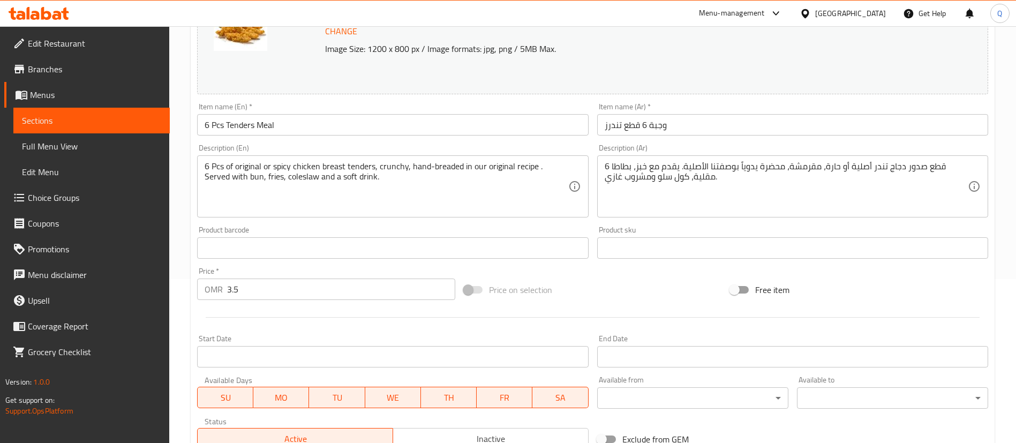
scroll to position [183, 0]
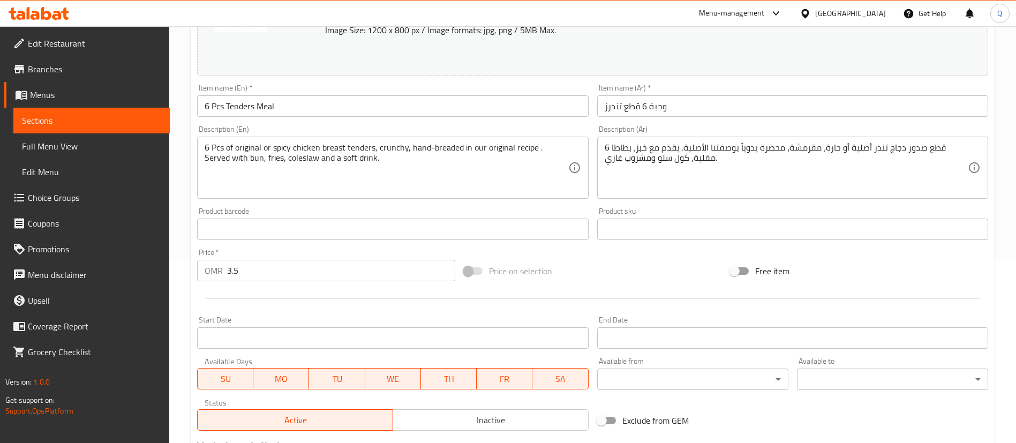
click at [329, 272] on input "3.5" at bounding box center [341, 270] width 228 height 21
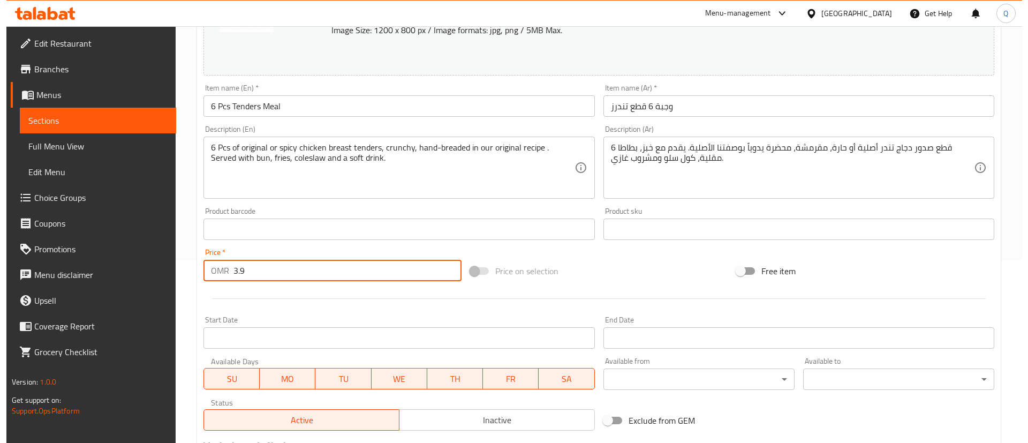
scroll to position [479, 0]
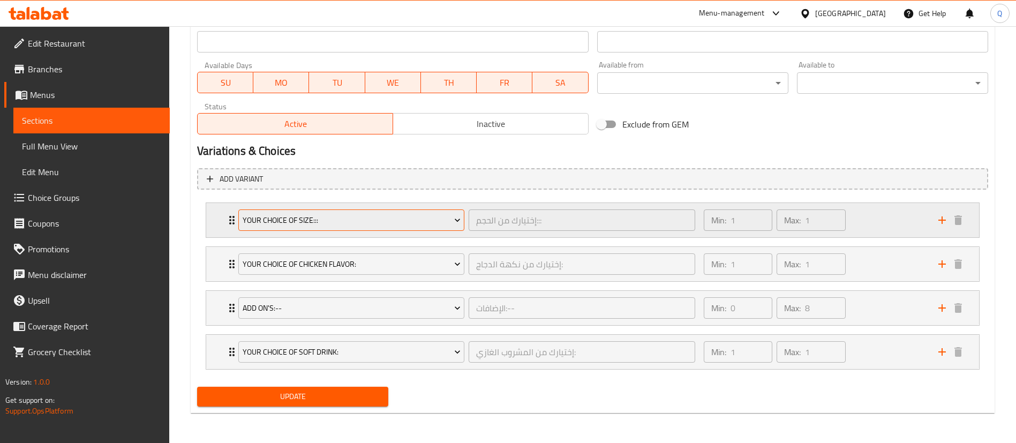
type input "3.9"
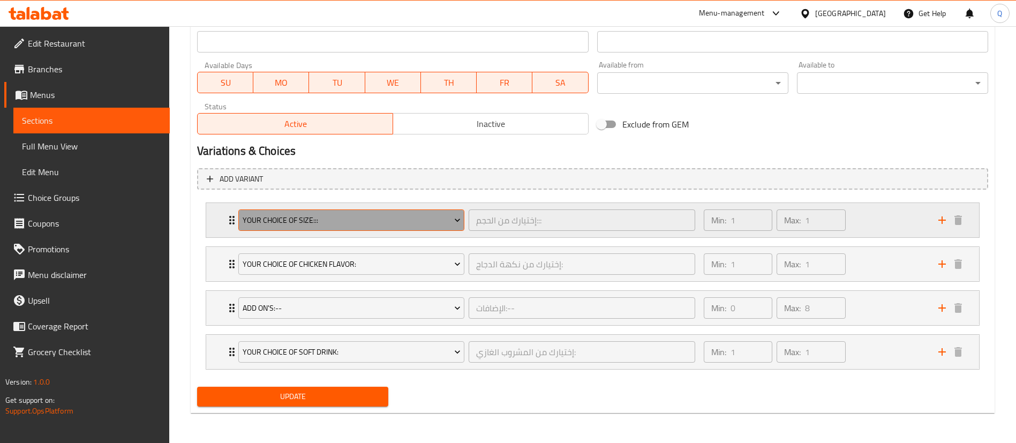
click at [380, 222] on span "Your Choice Of Size:::" at bounding box center [352, 220] width 218 height 13
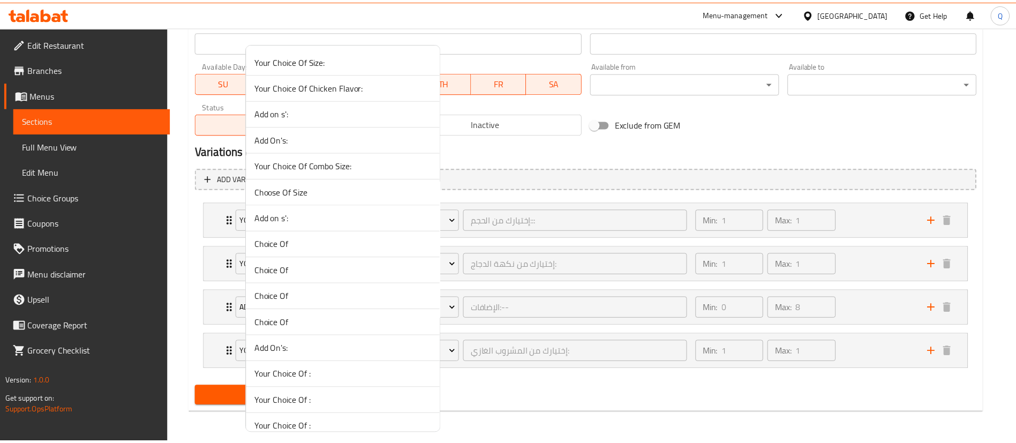
scroll to position [1868, 0]
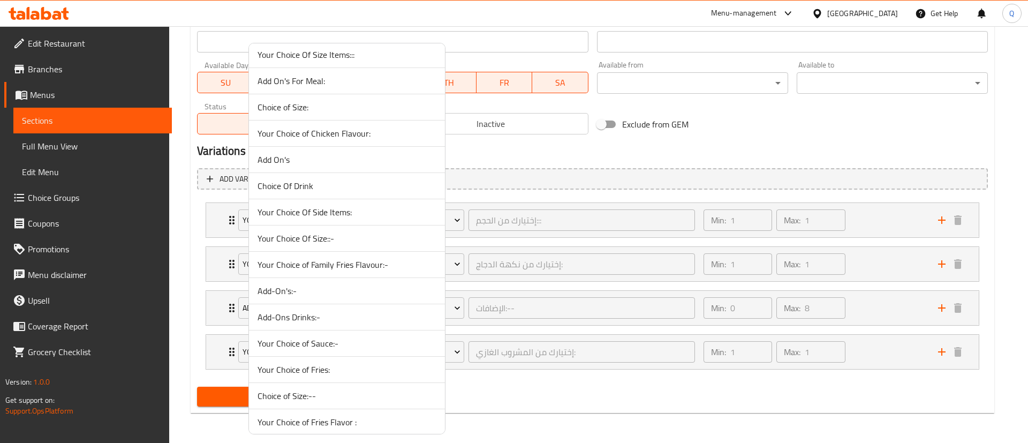
click at [384, 240] on span "Your Choice Of Size::-" at bounding box center [346, 238] width 179 height 13
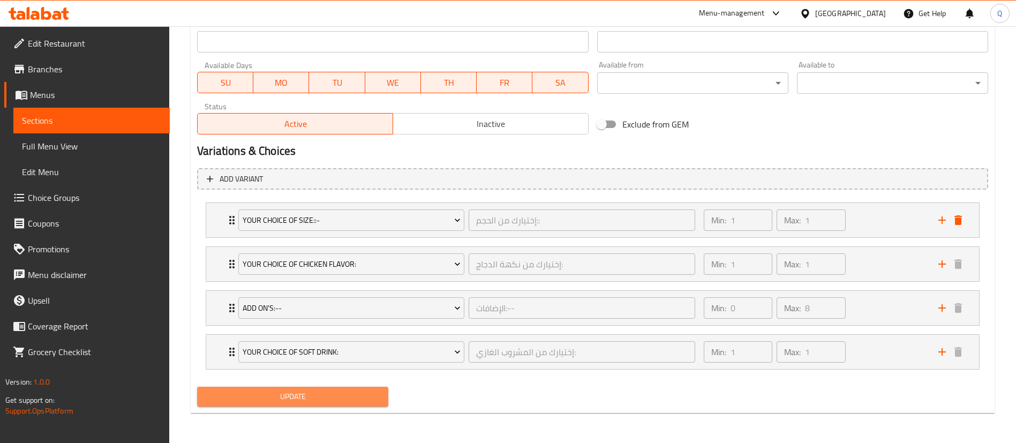
click at [364, 393] on span "Update" at bounding box center [293, 396] width 174 height 13
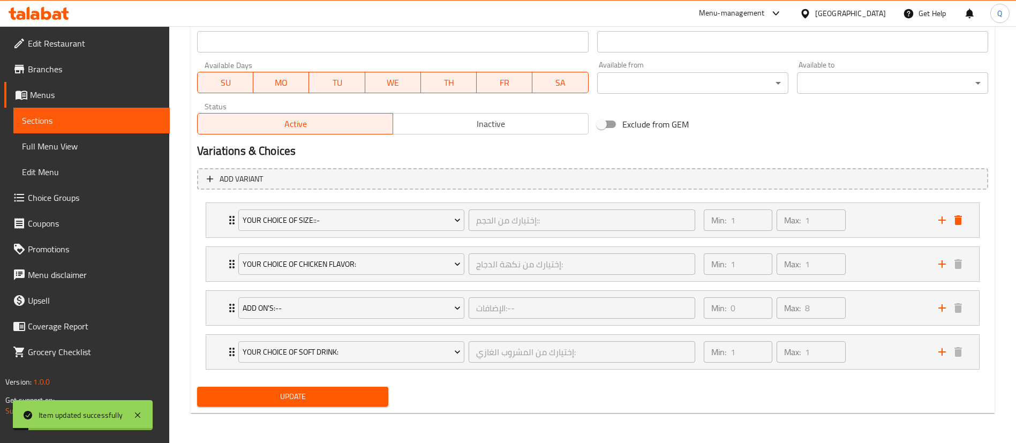
scroll to position [0, 0]
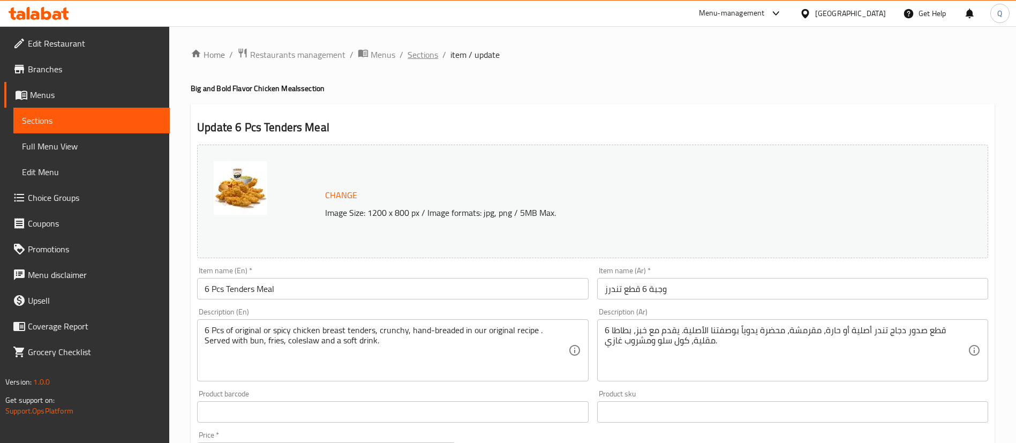
click at [436, 52] on span "Sections" at bounding box center [422, 54] width 31 height 13
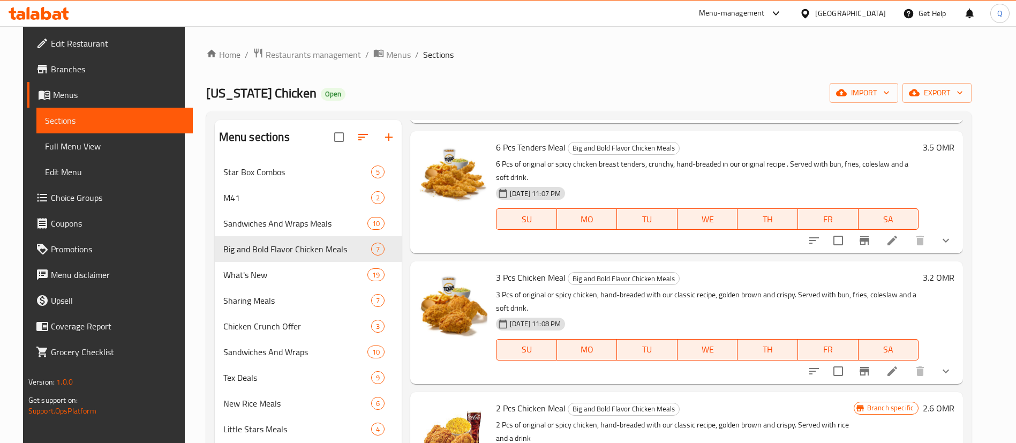
scroll to position [297, 0]
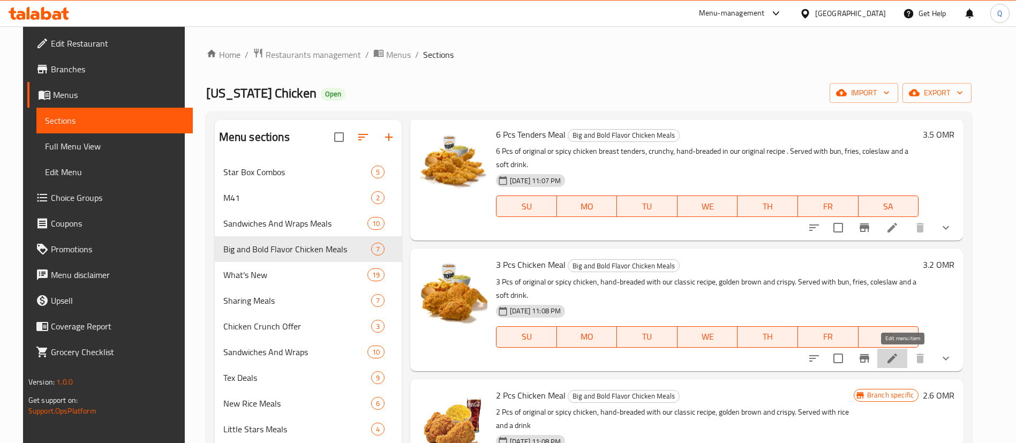
click at [897, 360] on icon at bounding box center [892, 358] width 10 height 10
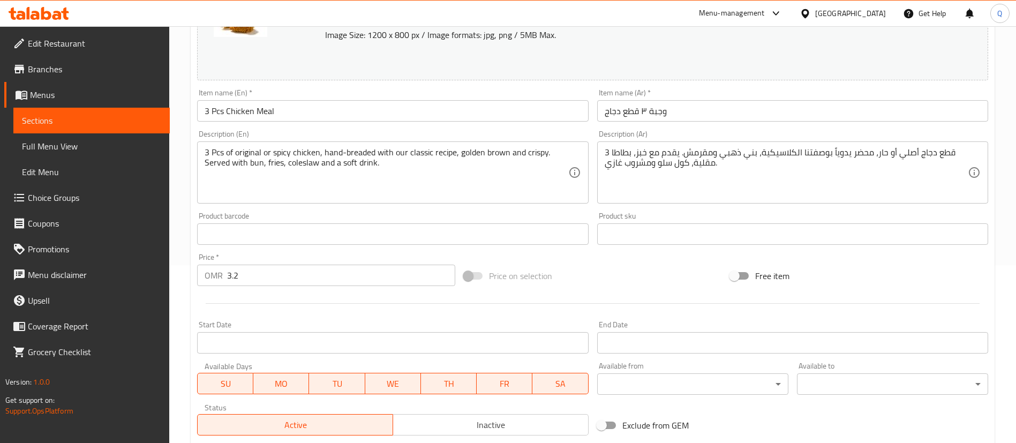
scroll to position [178, 0]
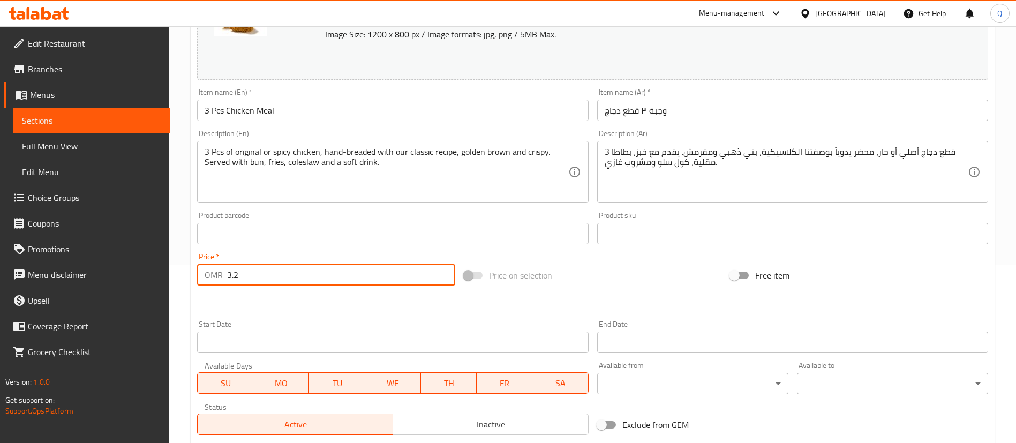
click at [303, 278] on input "3.2" at bounding box center [341, 274] width 228 height 21
type input "3.6"
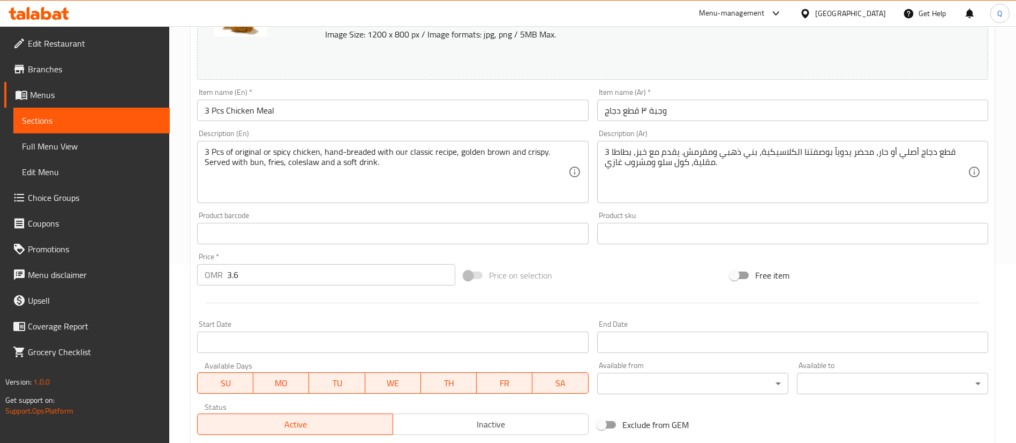
click at [648, 269] on div "Price on selection" at bounding box center [592, 275] width 267 height 29
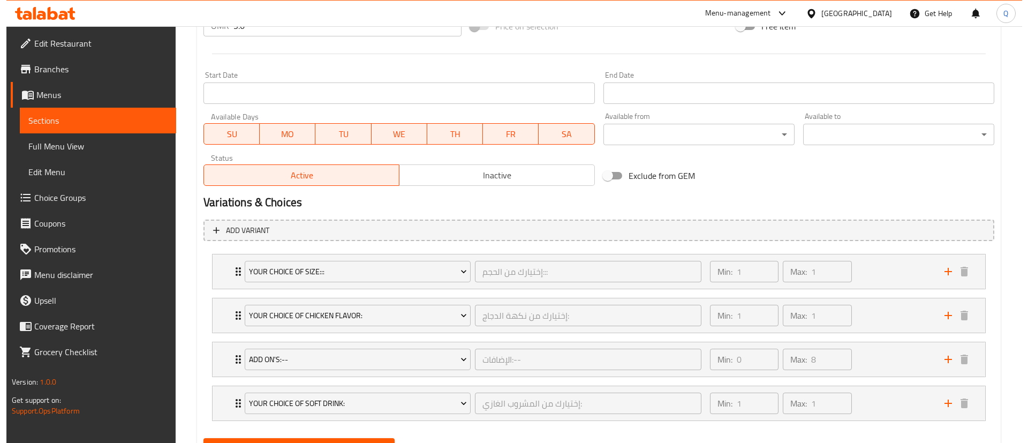
scroll to position [429, 0]
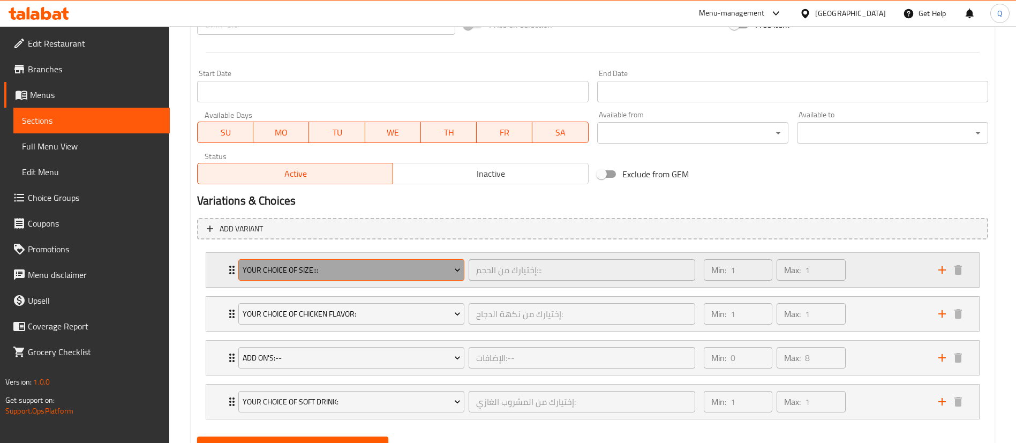
click at [366, 271] on span "Your Choice Of Size:::" at bounding box center [352, 269] width 218 height 13
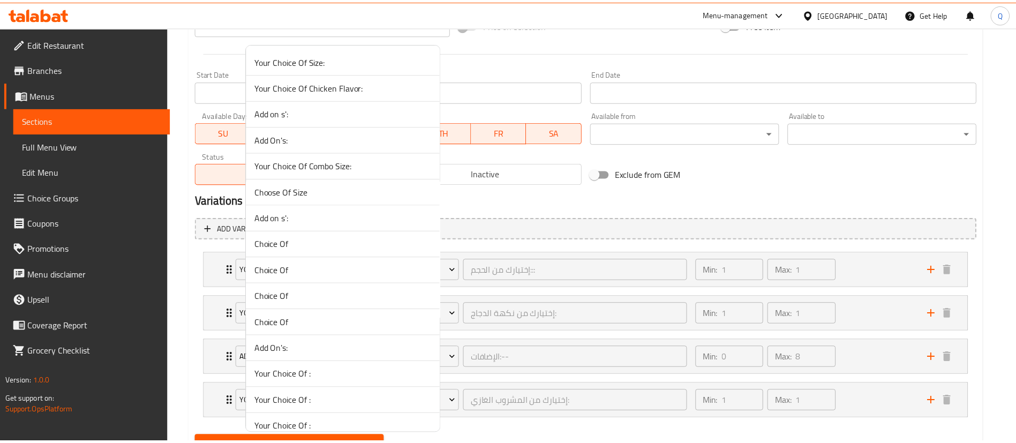
scroll to position [1868, 0]
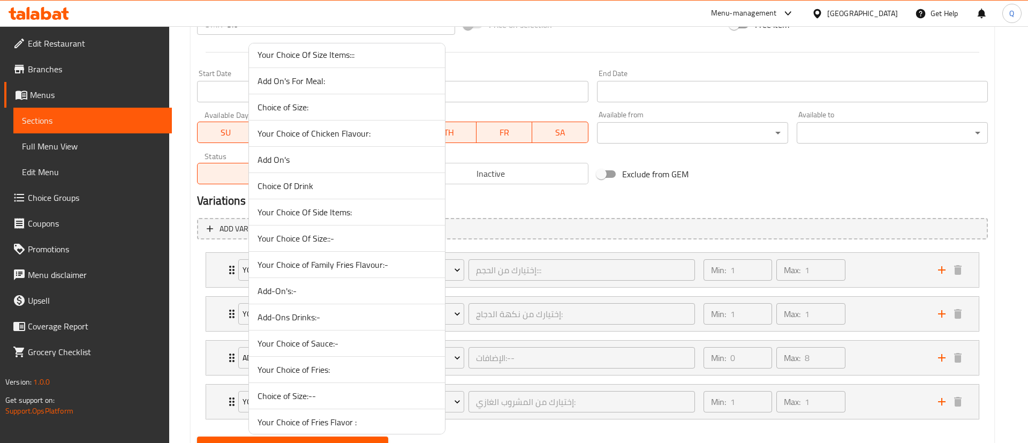
click at [355, 237] on span "Your Choice Of Size::-" at bounding box center [346, 238] width 179 height 13
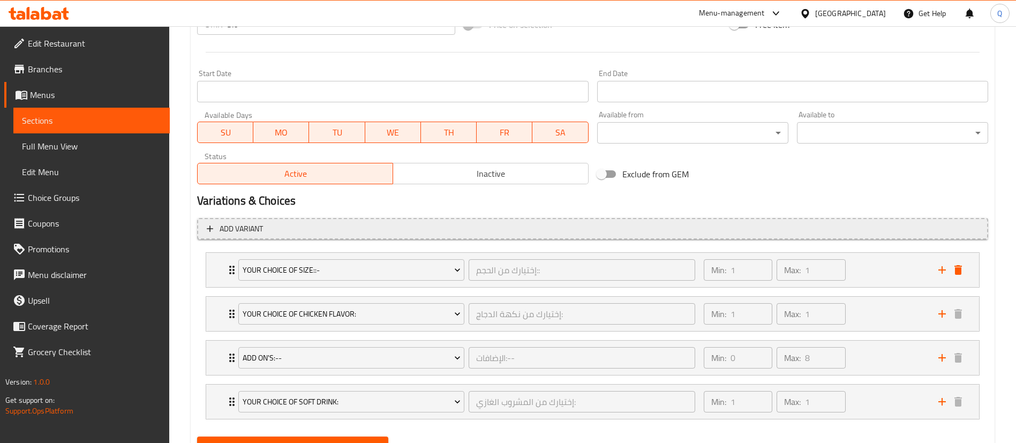
scroll to position [479, 0]
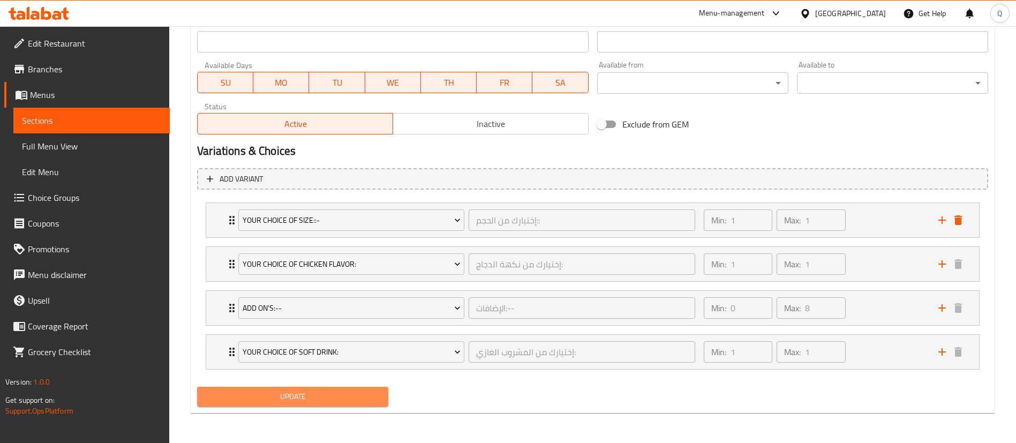
click at [330, 396] on span "Update" at bounding box center [293, 396] width 174 height 13
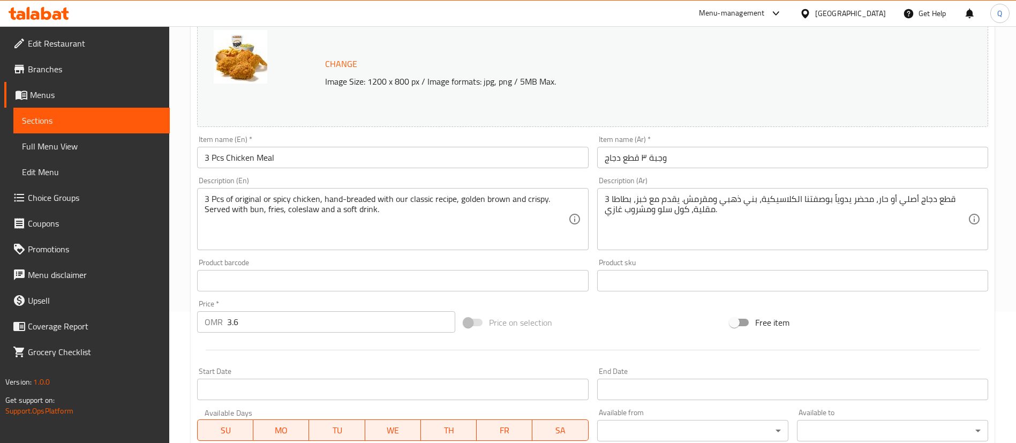
scroll to position [0, 0]
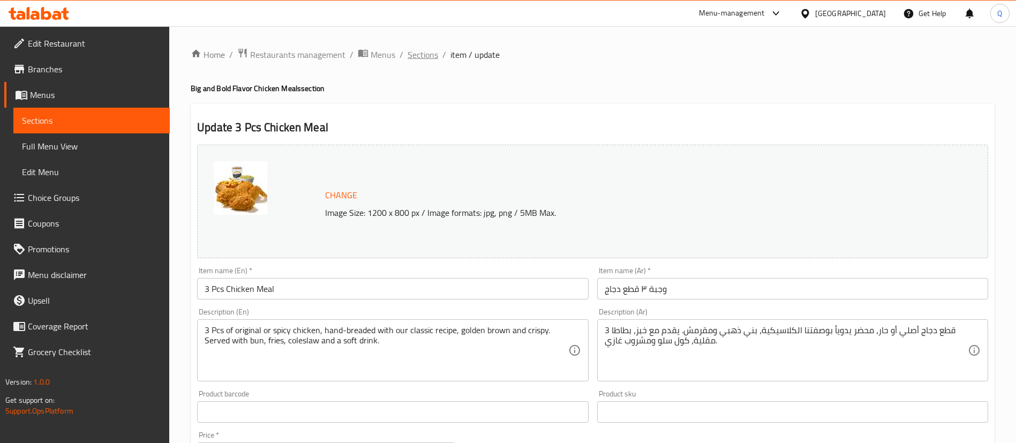
click at [433, 56] on span "Sections" at bounding box center [422, 54] width 31 height 13
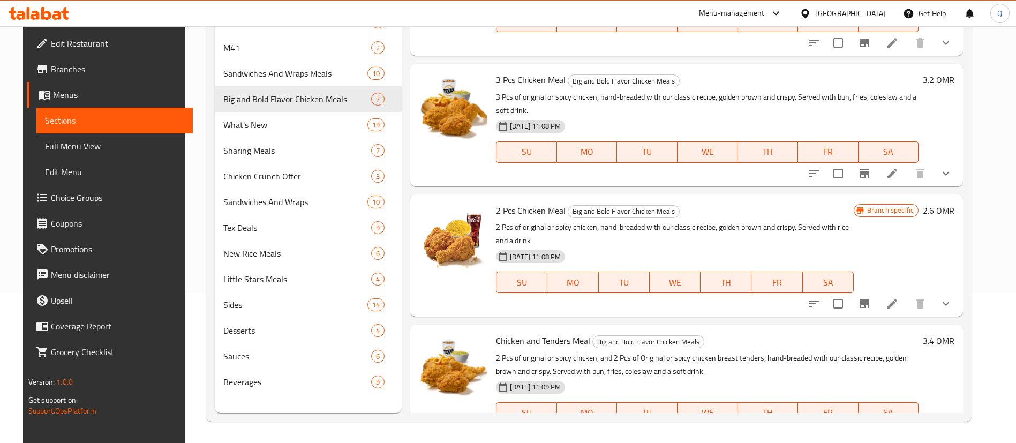
scroll to position [314, 0]
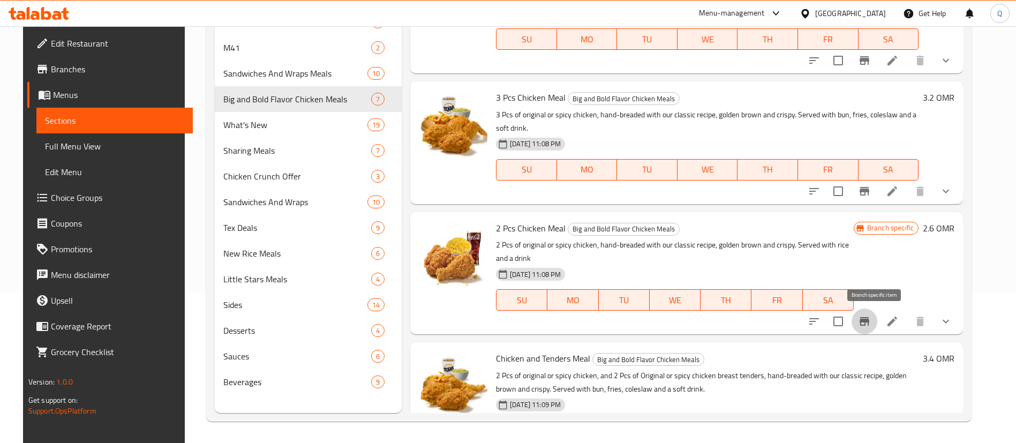
click at [869, 321] on icon "Branch-specific-item" at bounding box center [864, 321] width 10 height 9
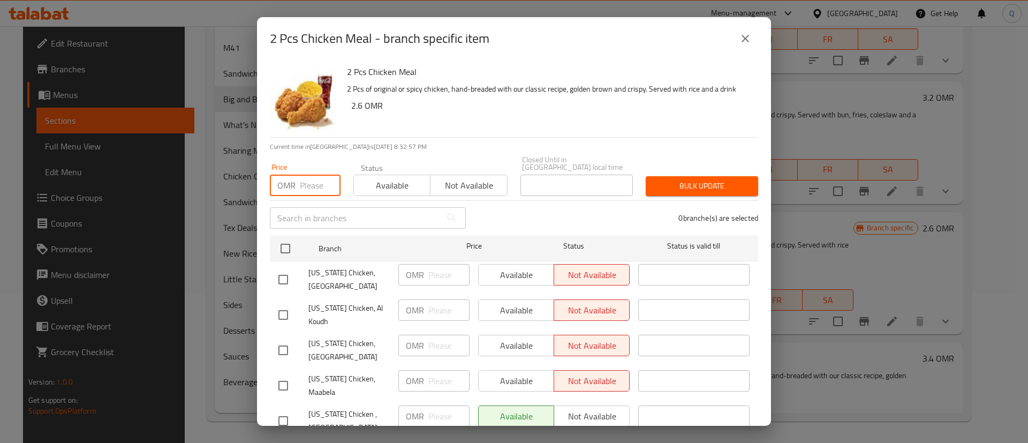
click at [307, 176] on input "number" at bounding box center [320, 185] width 41 height 21
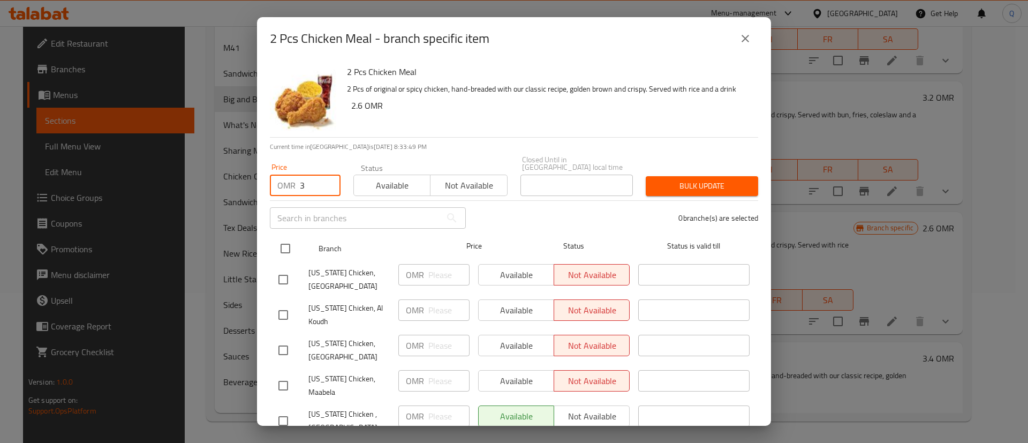
type input "3"
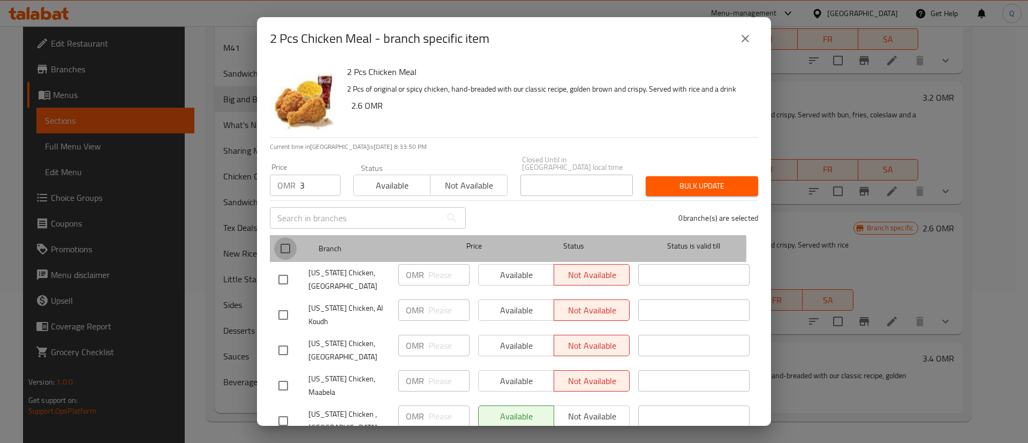
click at [279, 240] on input "checkbox" at bounding box center [285, 248] width 22 height 22
checkbox input "true"
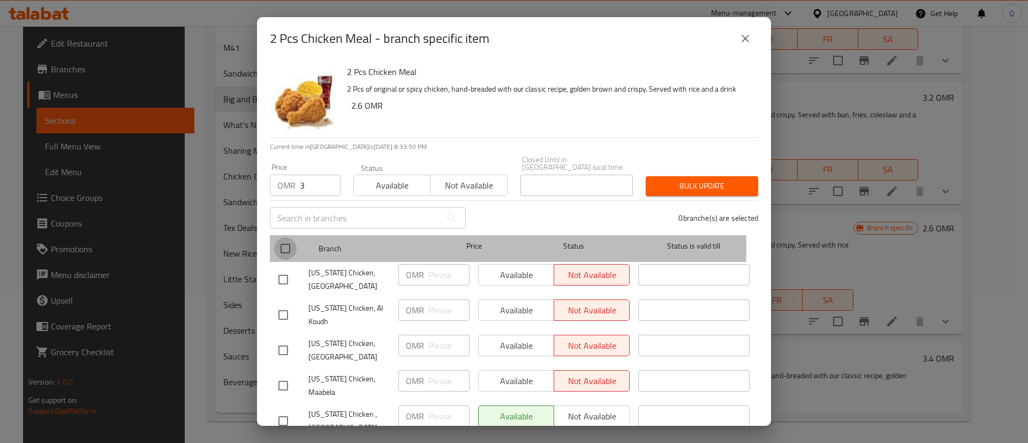
checkbox input "true"
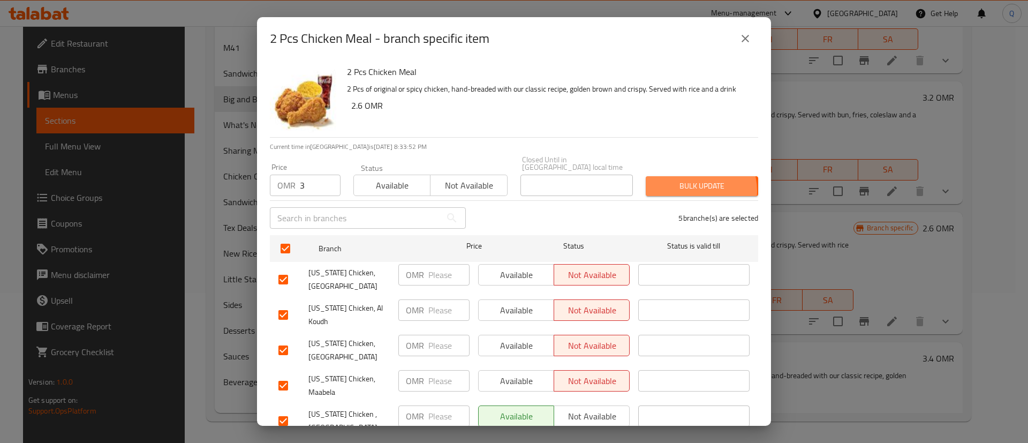
click at [683, 183] on span "Bulk update" at bounding box center [701, 185] width 95 height 13
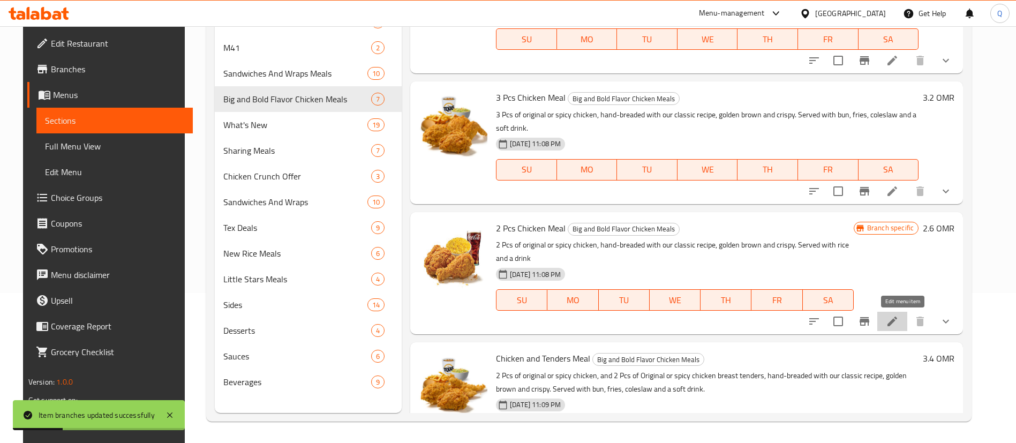
click at [897, 325] on icon at bounding box center [892, 321] width 10 height 10
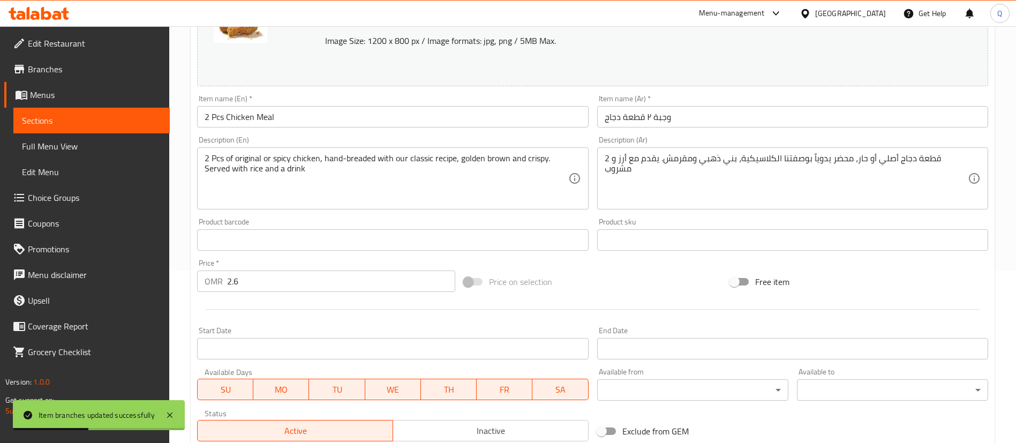
scroll to position [173, 0]
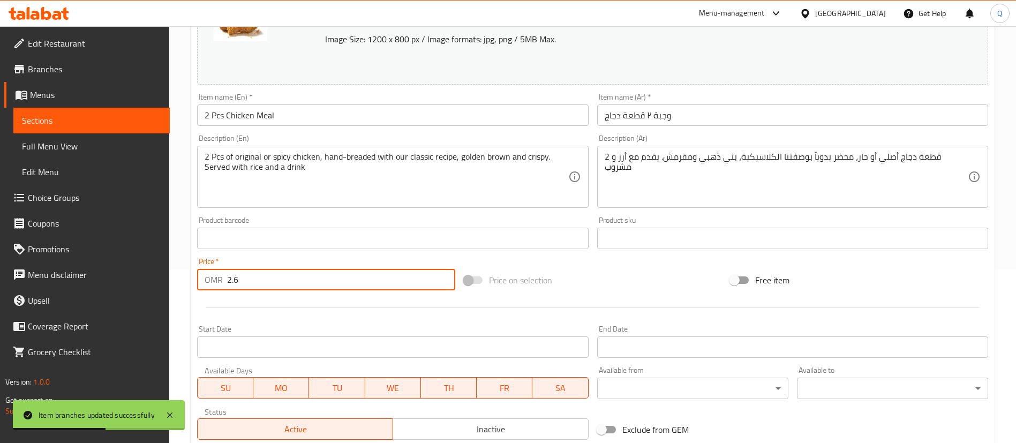
click at [264, 276] on input "2.6" at bounding box center [341, 279] width 228 height 21
type input "2"
type input "3"
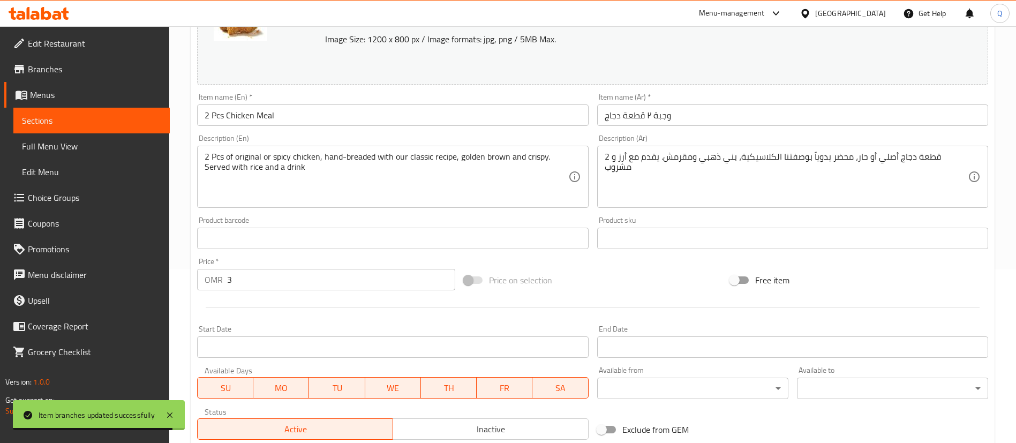
click at [630, 288] on div "Price on selection" at bounding box center [592, 280] width 267 height 29
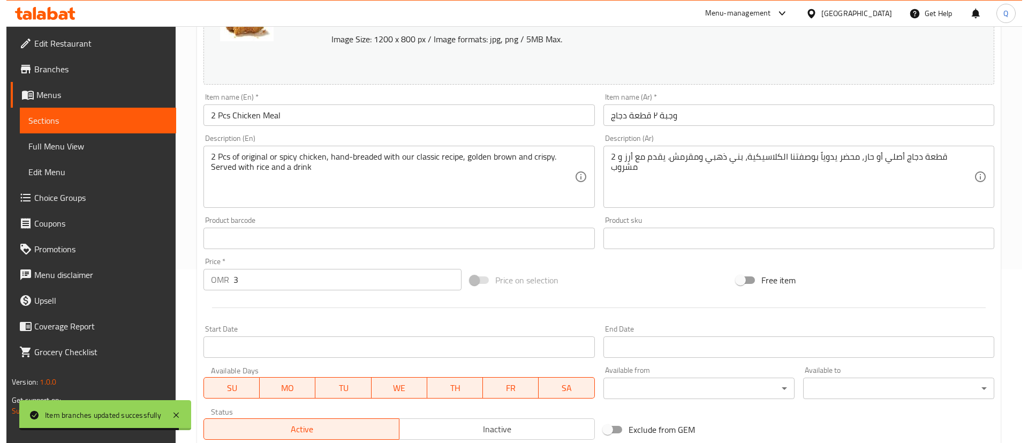
scroll to position [479, 0]
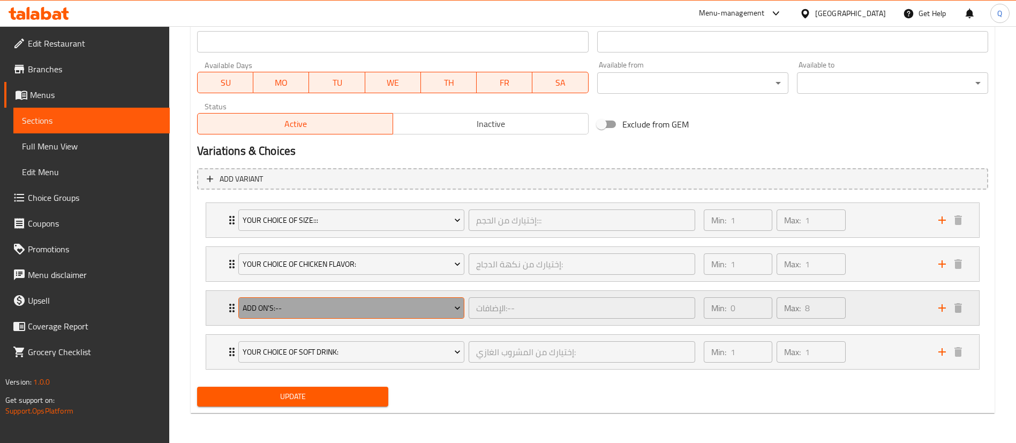
click at [357, 314] on span "Add On's:--" at bounding box center [352, 307] width 218 height 13
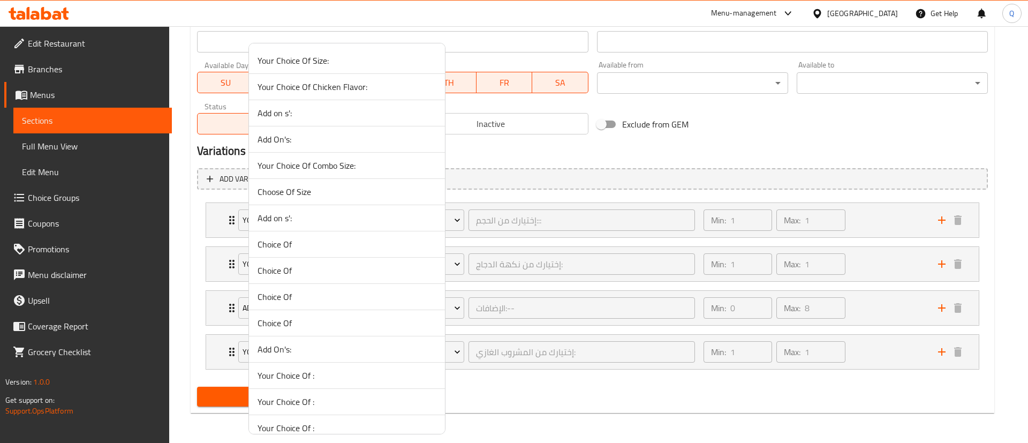
click at [575, 143] on div at bounding box center [514, 221] width 1028 height 443
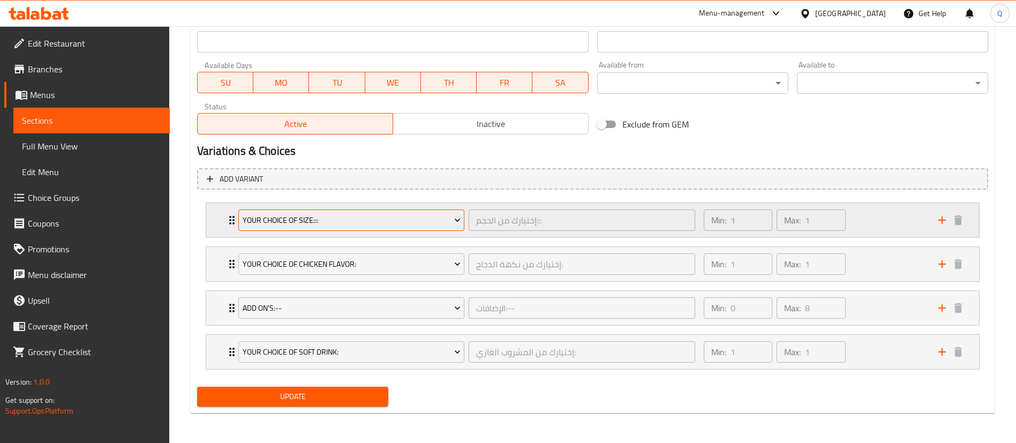
click at [422, 224] on span "Your Choice Of Size:::" at bounding box center [352, 220] width 218 height 13
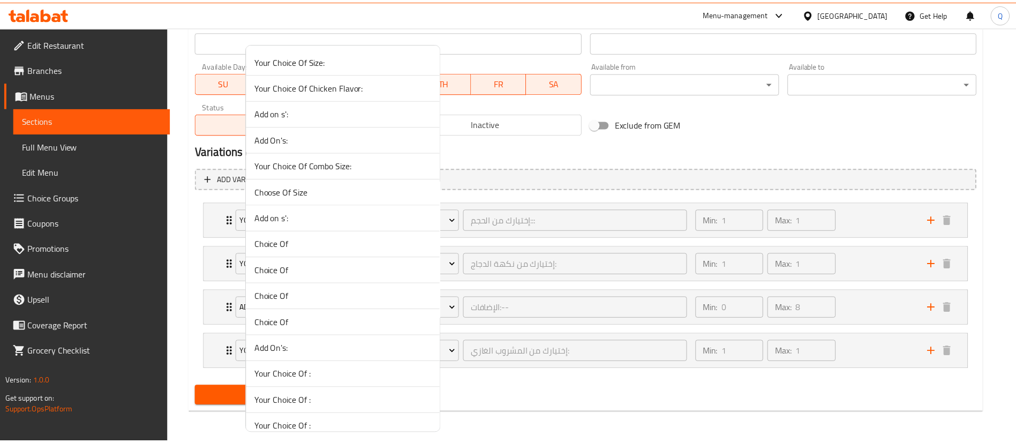
scroll to position [1868, 0]
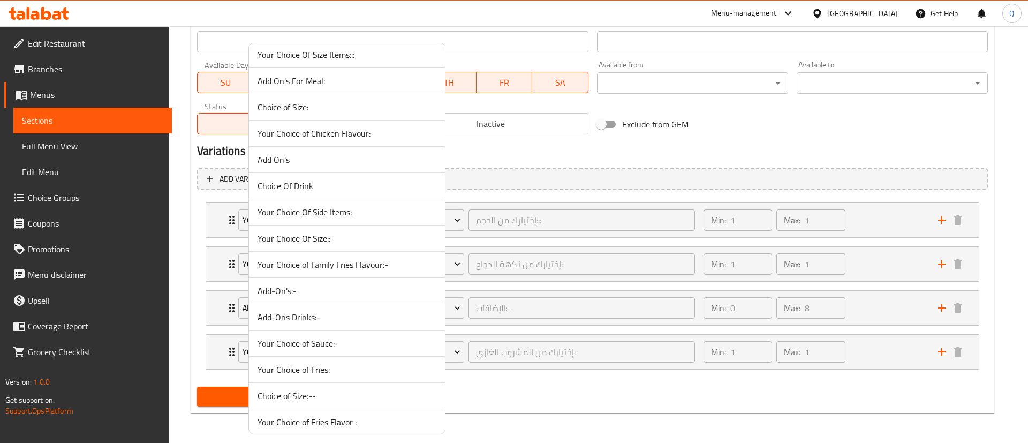
click at [389, 233] on span "Your Choice Of Size::-" at bounding box center [346, 238] width 179 height 13
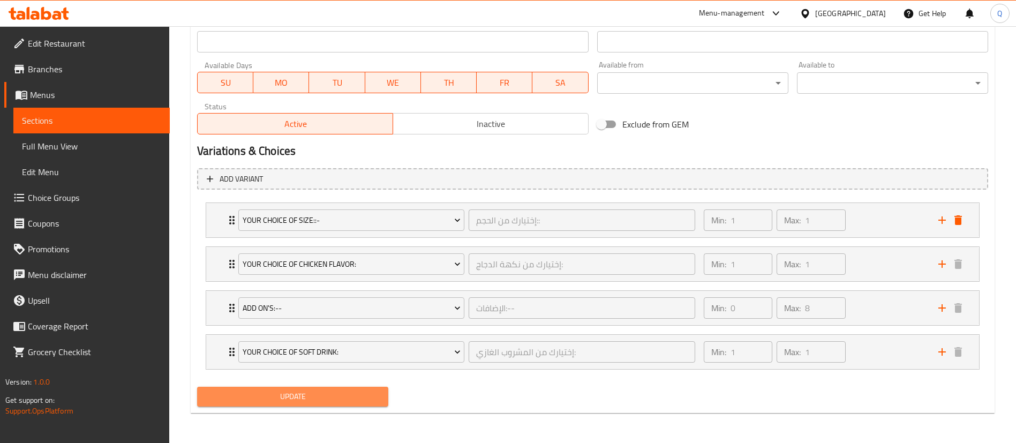
click at [320, 398] on span "Update" at bounding box center [293, 396] width 174 height 13
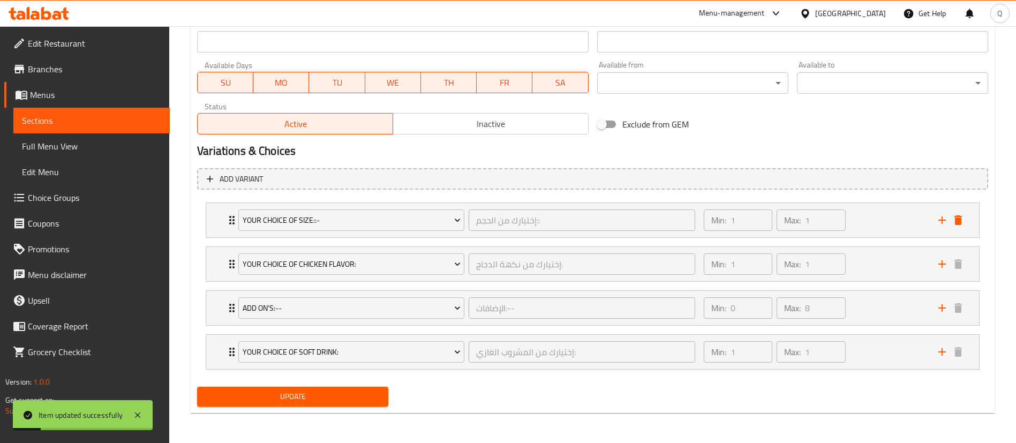
scroll to position [0, 0]
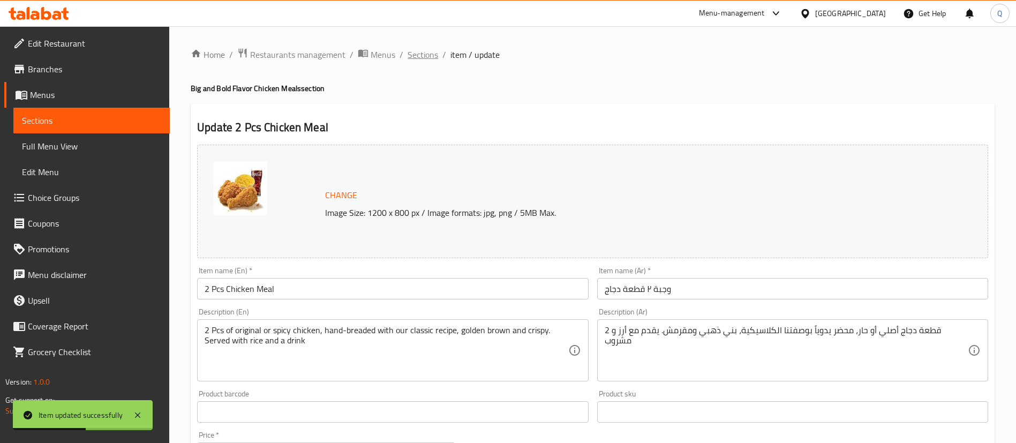
click at [430, 56] on span "Sections" at bounding box center [422, 54] width 31 height 13
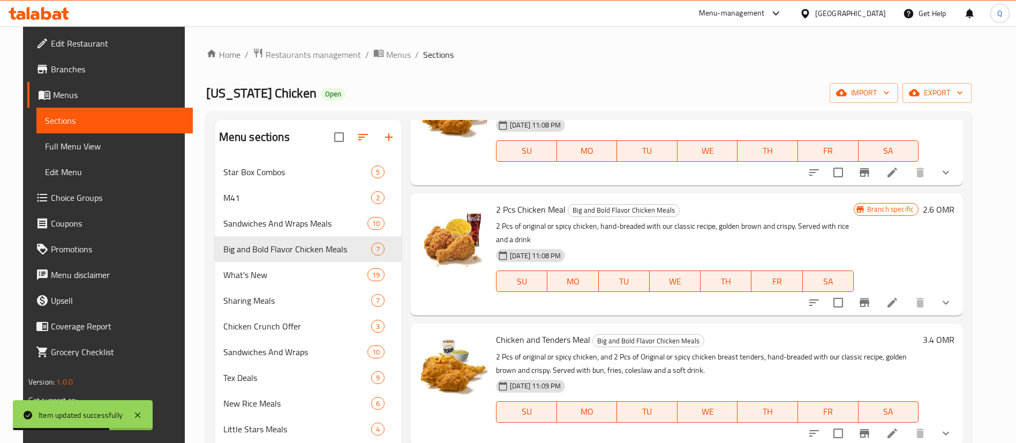
scroll to position [150, 0]
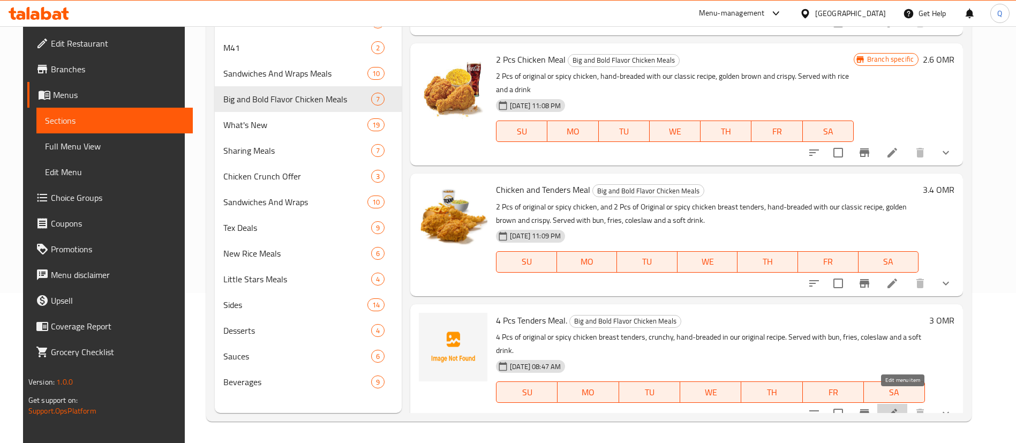
click at [897, 408] on icon at bounding box center [892, 413] width 10 height 10
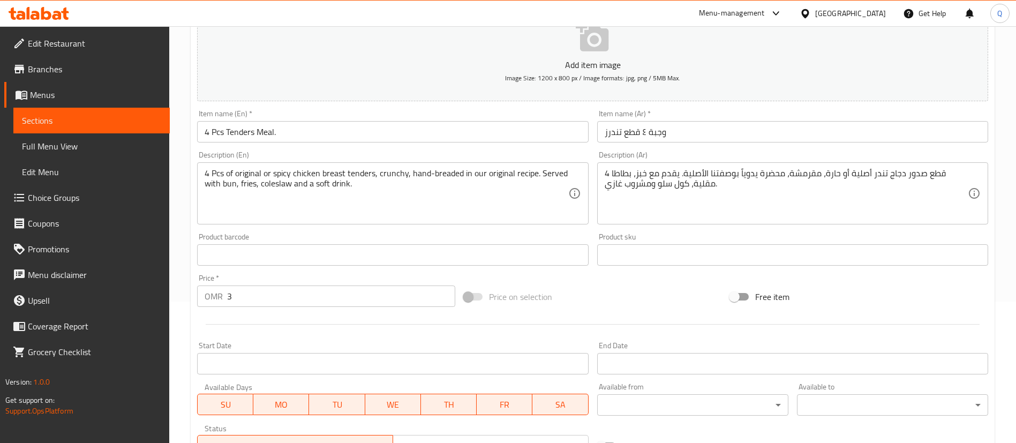
scroll to position [148, 0]
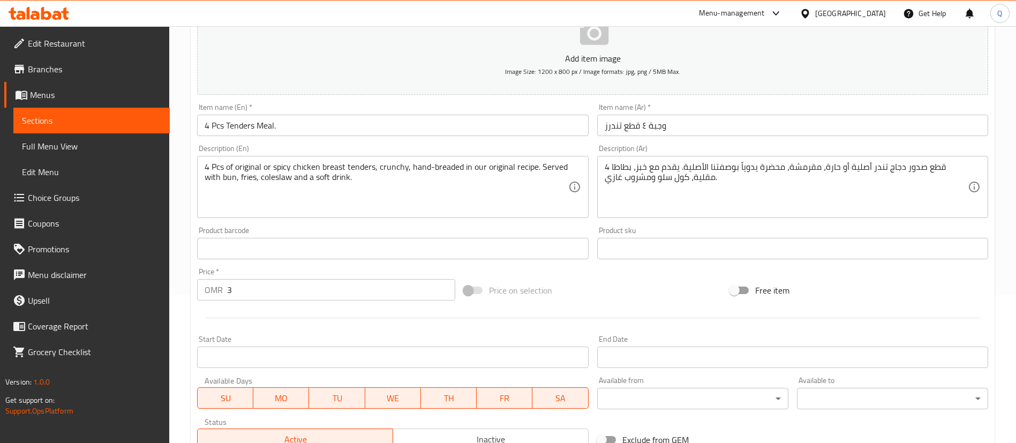
click at [323, 292] on input "3" at bounding box center [341, 289] width 228 height 21
type input "3.4"
click at [607, 300] on div "Price on selection" at bounding box center [592, 290] width 267 height 29
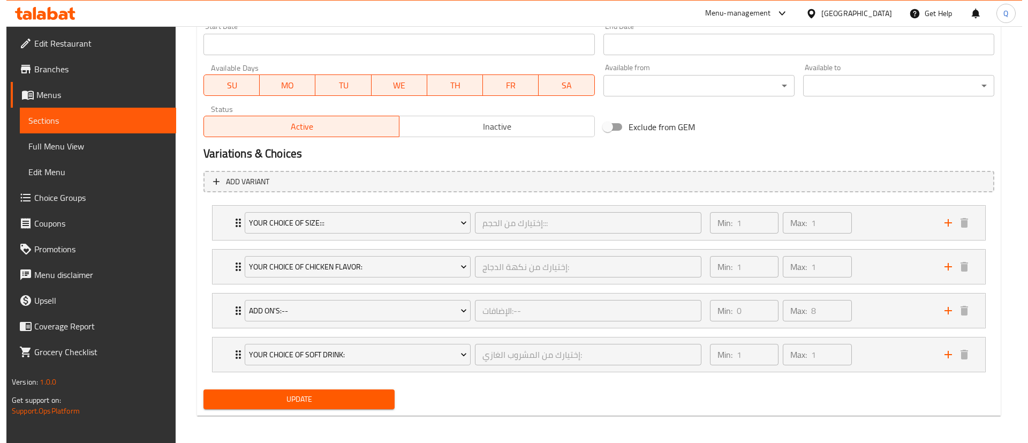
scroll to position [463, 0]
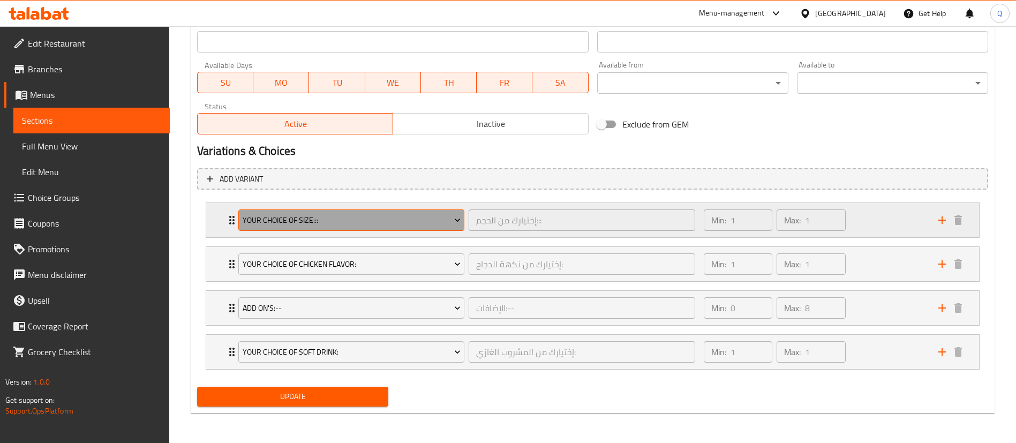
click at [391, 225] on span "Your Choice Of Size:::" at bounding box center [352, 220] width 218 height 13
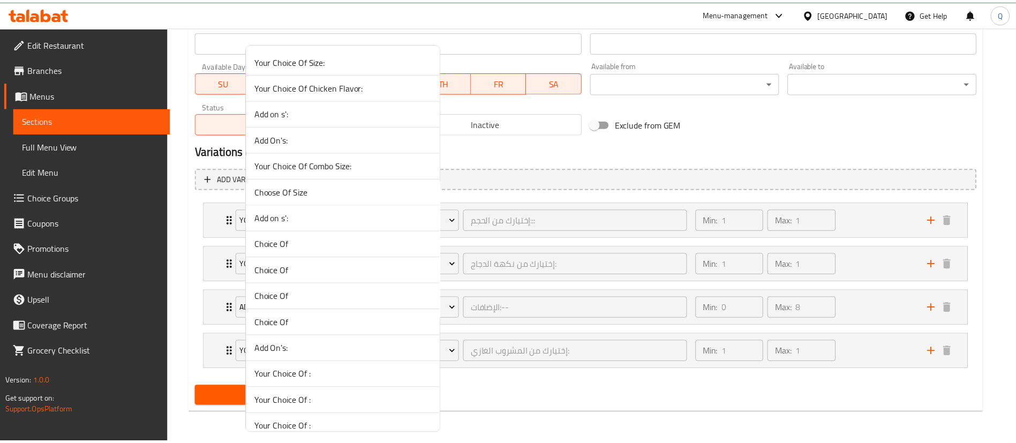
scroll to position [1868, 0]
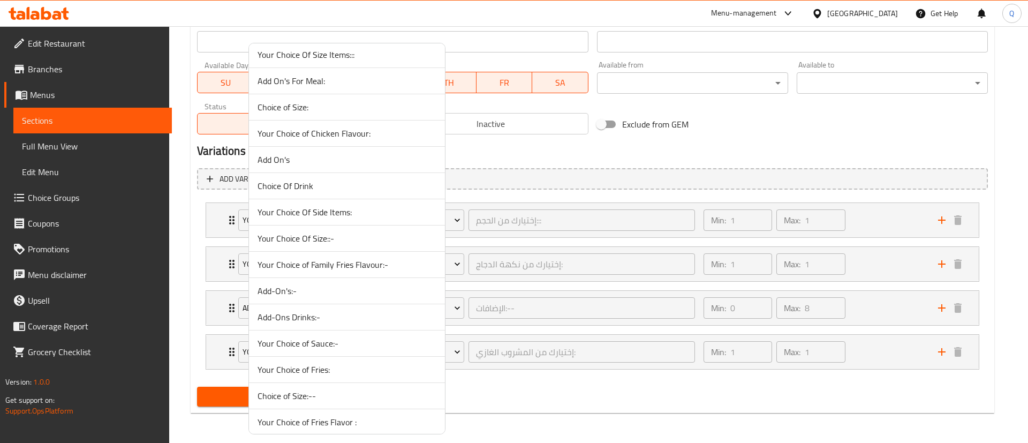
click at [353, 237] on span "Your Choice Of Size::-" at bounding box center [346, 238] width 179 height 13
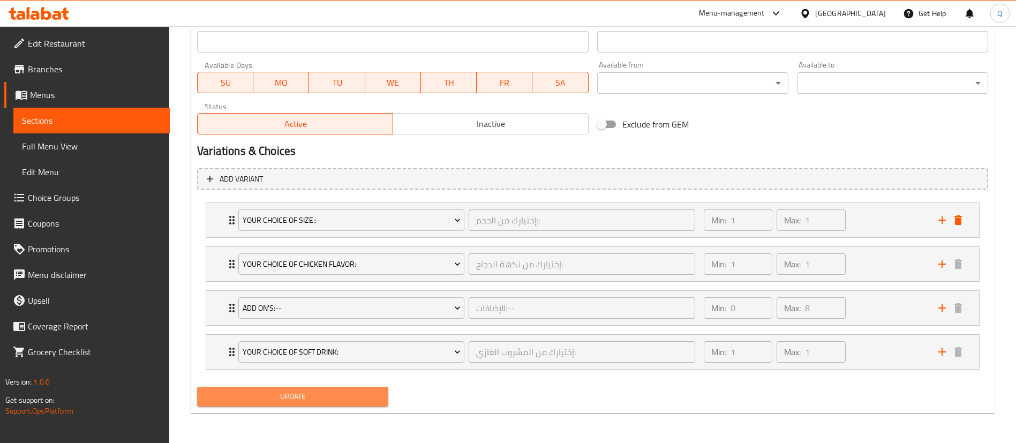
click at [351, 397] on span "Update" at bounding box center [293, 396] width 174 height 13
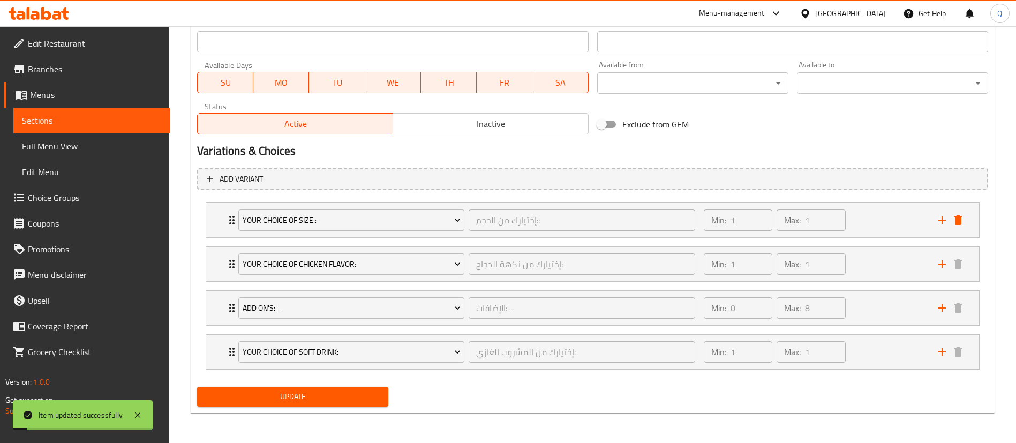
scroll to position [0, 0]
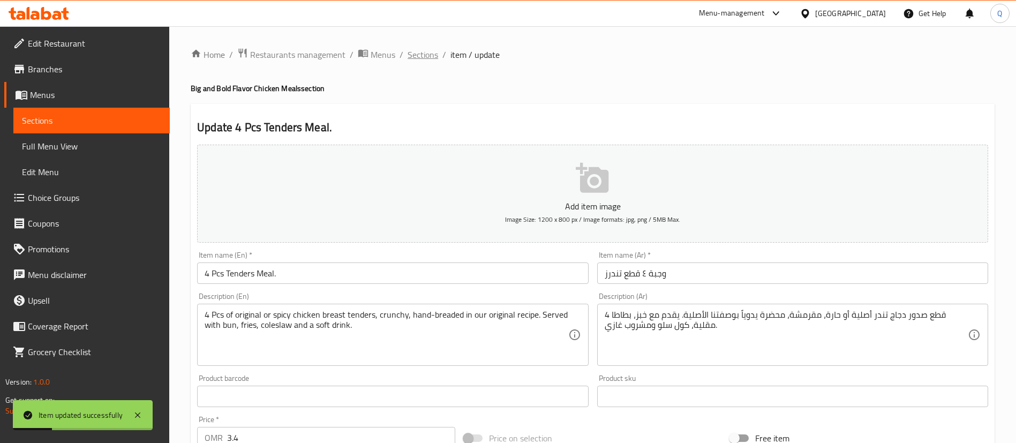
click at [428, 59] on span "Sections" at bounding box center [422, 54] width 31 height 13
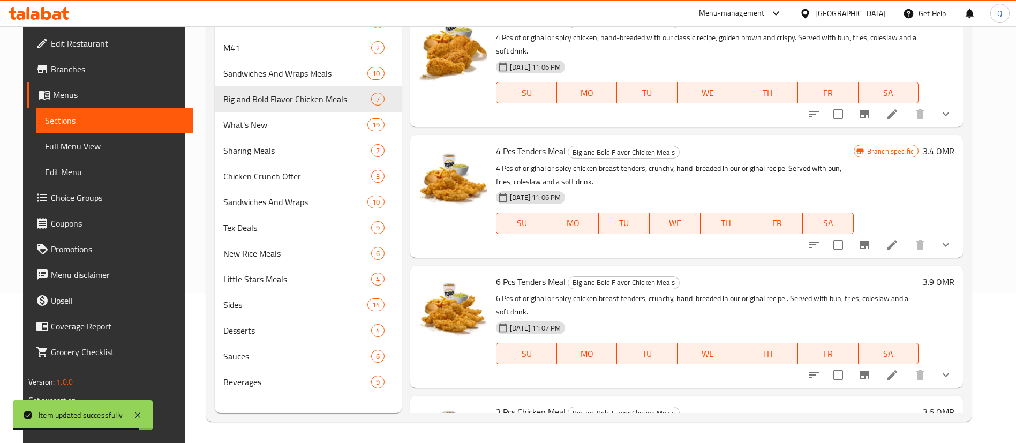
scroll to position [483, 0]
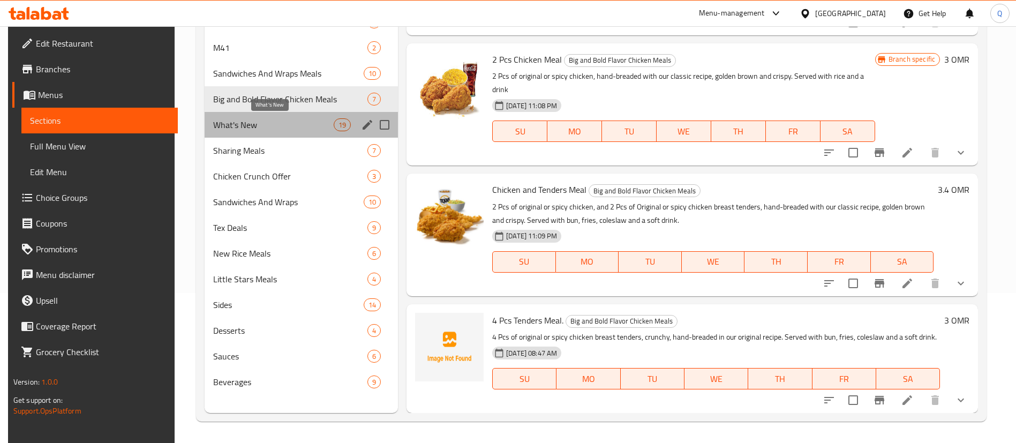
click at [290, 120] on span "What's New" at bounding box center [273, 124] width 120 height 13
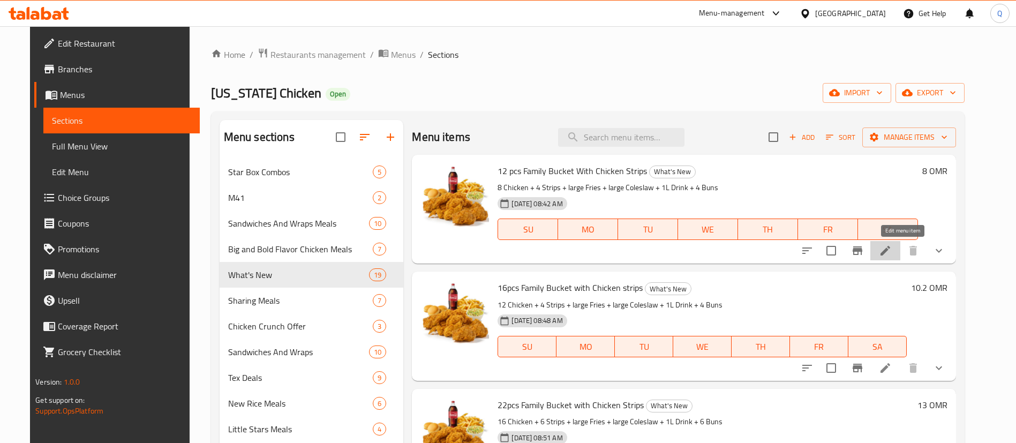
click at [891, 247] on icon at bounding box center [884, 250] width 13 height 13
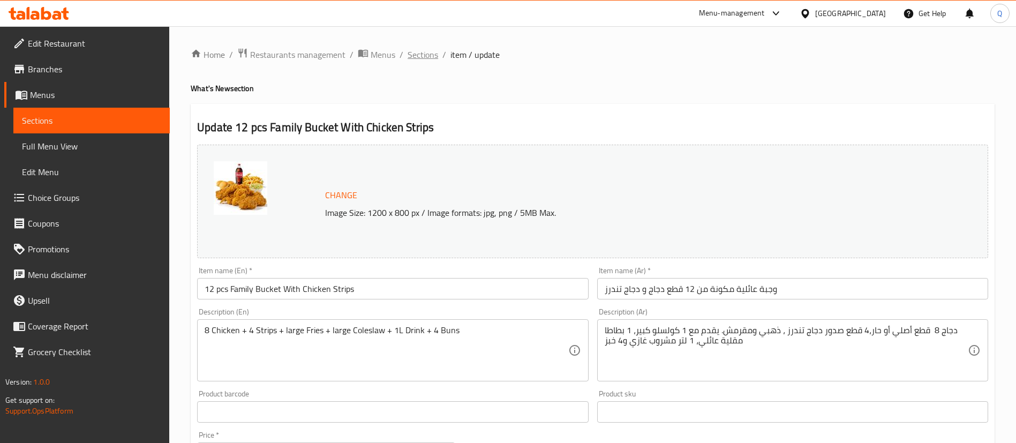
click at [421, 56] on span "Sections" at bounding box center [422, 54] width 31 height 13
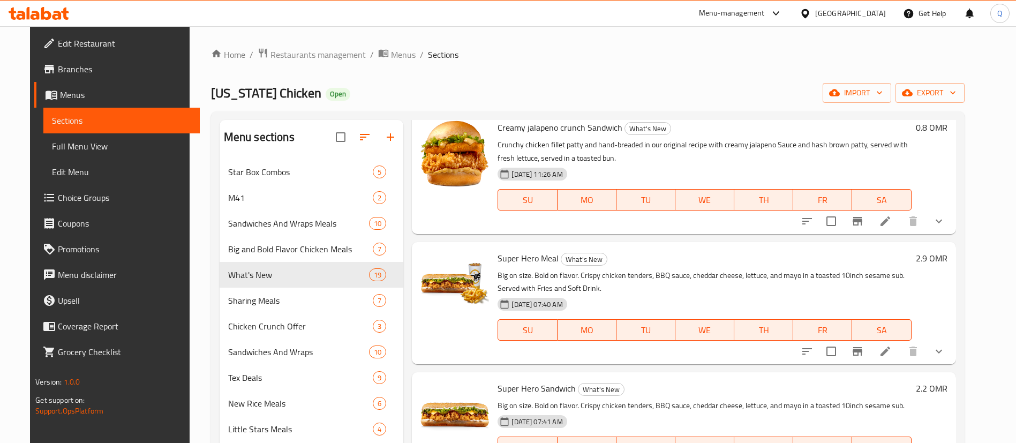
scroll to position [1459, 0]
click at [891, 354] on icon at bounding box center [884, 351] width 13 height 13
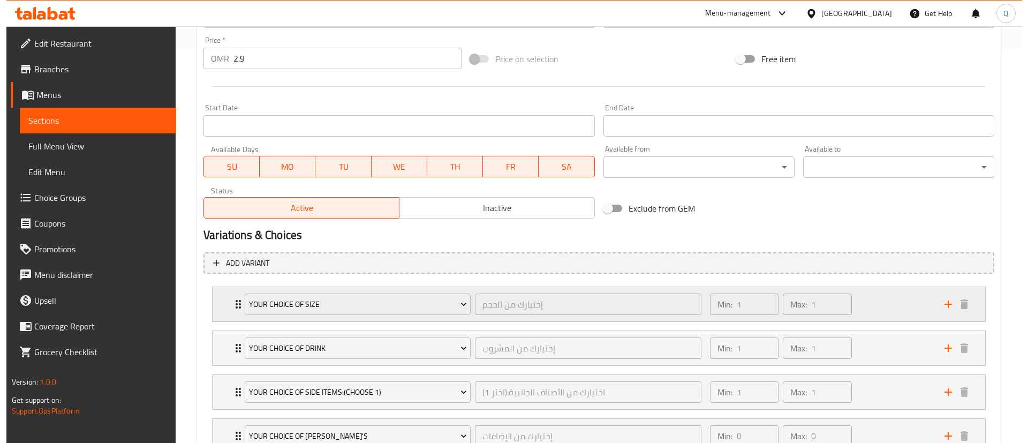
scroll to position [407, 0]
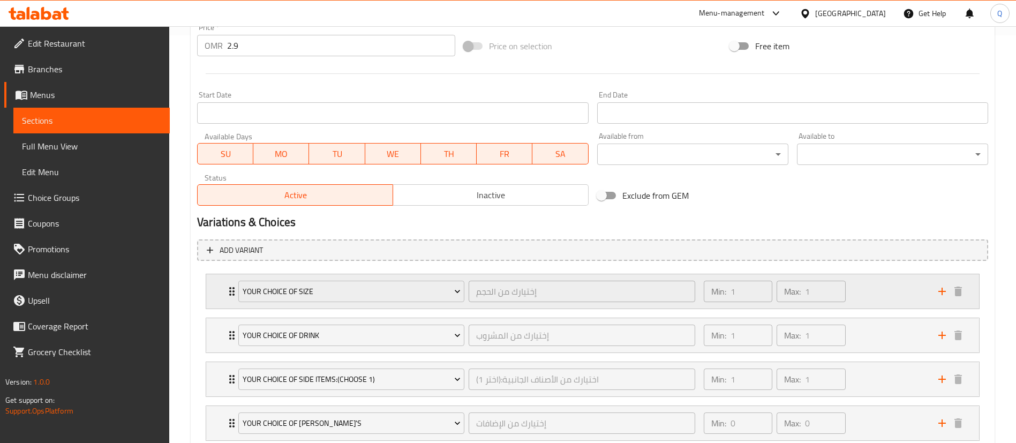
click at [881, 290] on div "Min: 1 ​ Max: 1 ​" at bounding box center [814, 291] width 234 height 34
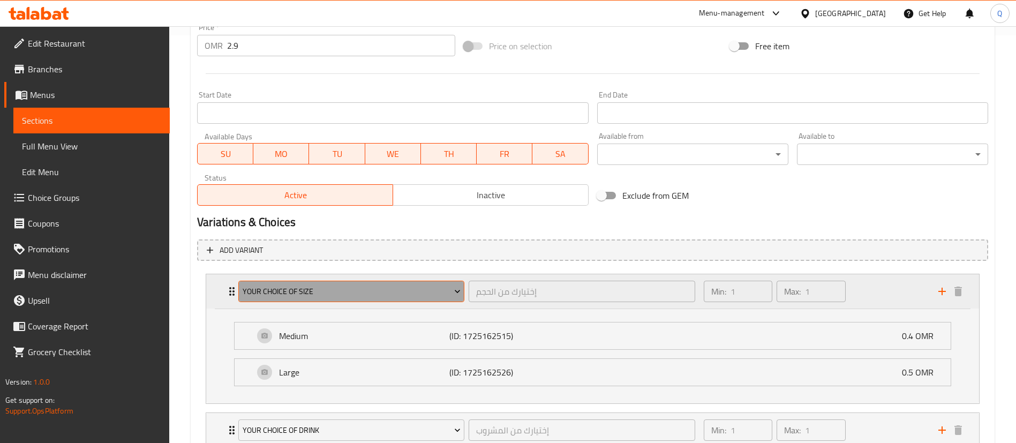
click at [415, 296] on span "Your Choice Of Size" at bounding box center [352, 291] width 218 height 13
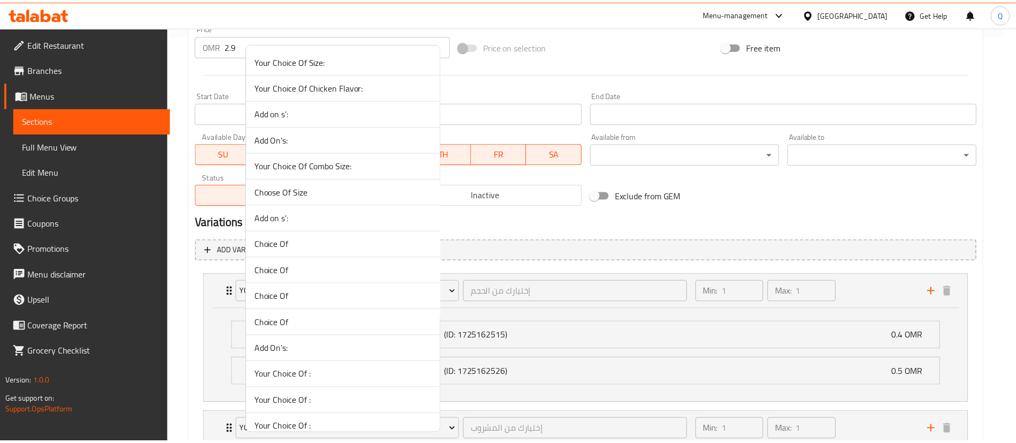
scroll to position [1868, 0]
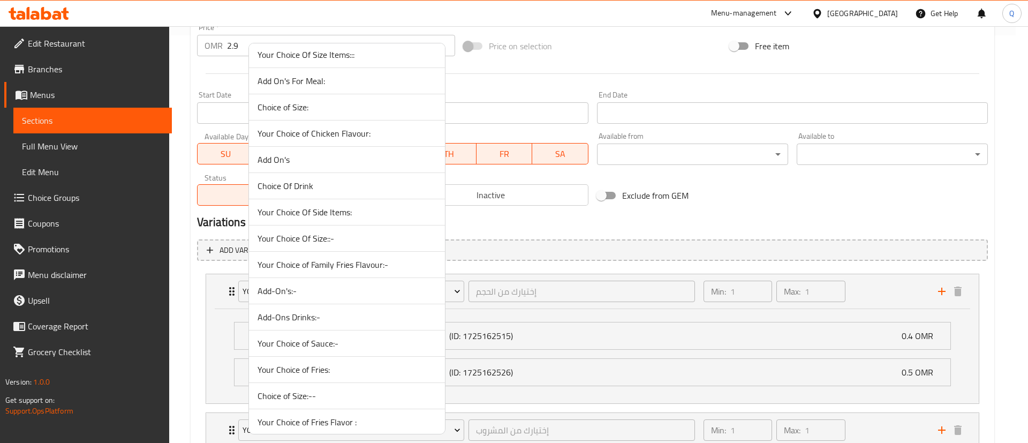
click at [350, 243] on span "Your Choice Of Size::-" at bounding box center [346, 238] width 179 height 13
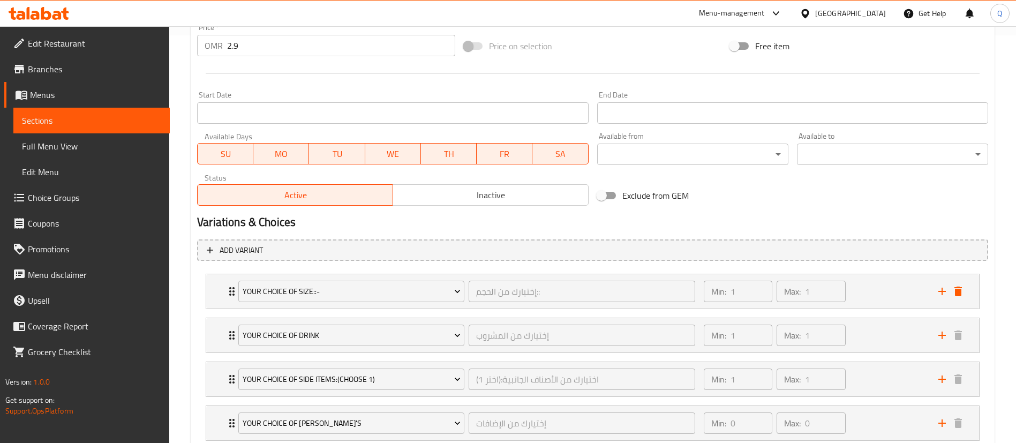
click at [395, 50] on input "2.9" at bounding box center [341, 45] width 228 height 21
type input "2"
type input "3.3"
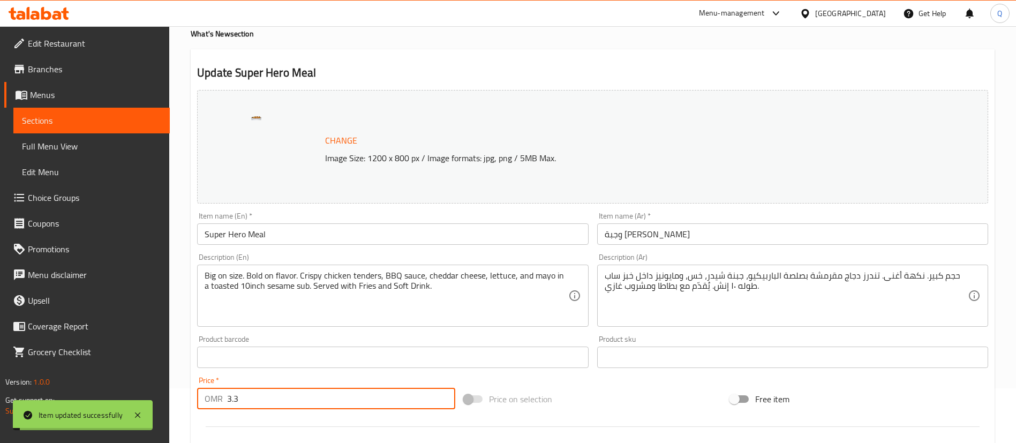
scroll to position [0, 0]
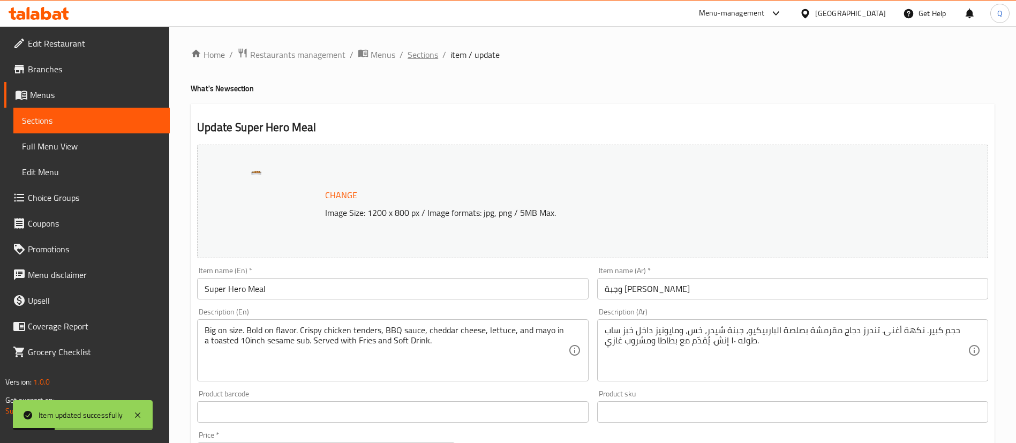
click at [431, 58] on span "Sections" at bounding box center [422, 54] width 31 height 13
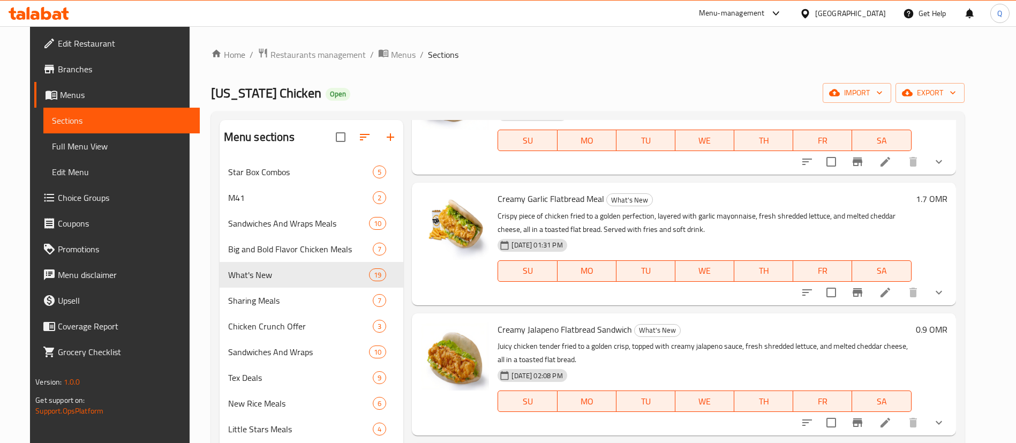
scroll to position [1895, 0]
click at [890, 296] on icon at bounding box center [885, 294] width 10 height 10
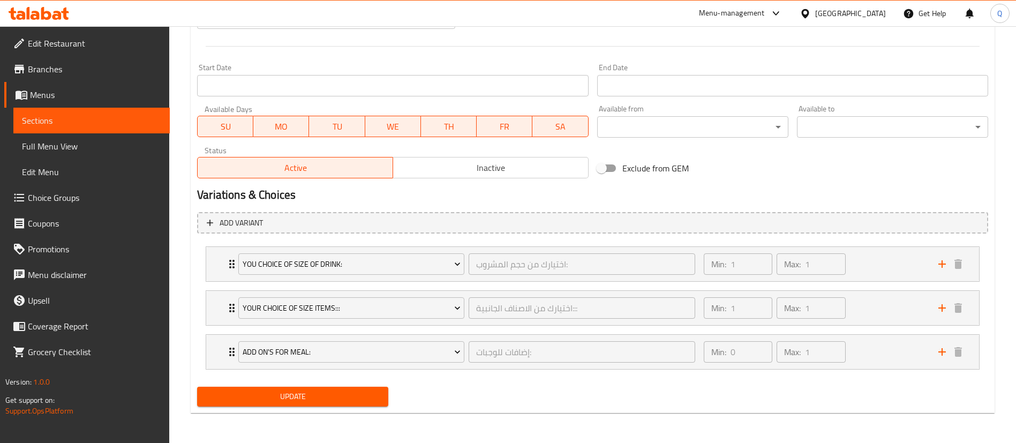
scroll to position [434, 0]
click at [873, 302] on div "Min: 1 ​ Max: 1 ​" at bounding box center [814, 308] width 234 height 34
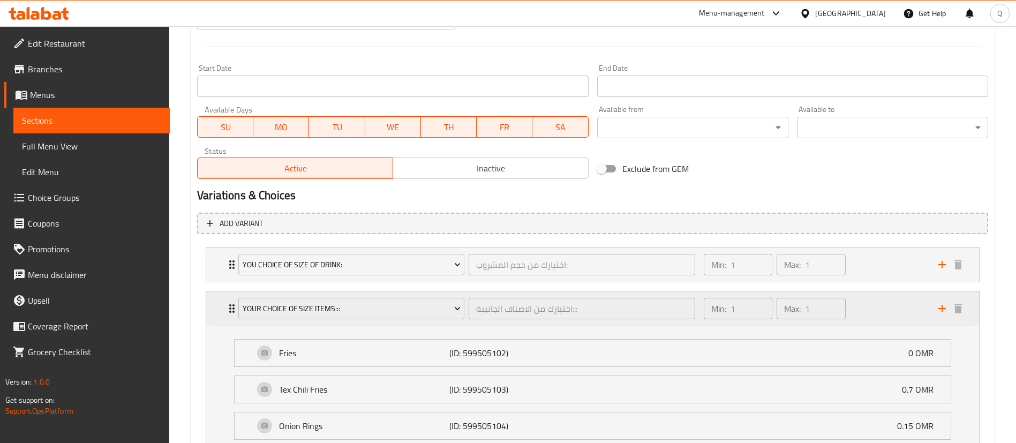
click at [873, 302] on div "Min: 1 ​ Max: 1 ​" at bounding box center [814, 308] width 234 height 34
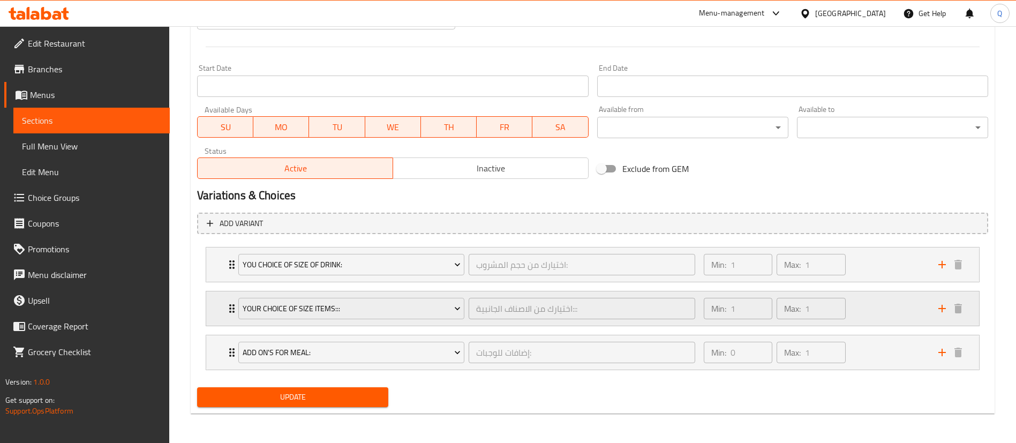
click at [899, 309] on div "Min: 1 ​ Max: 1 ​" at bounding box center [814, 308] width 234 height 34
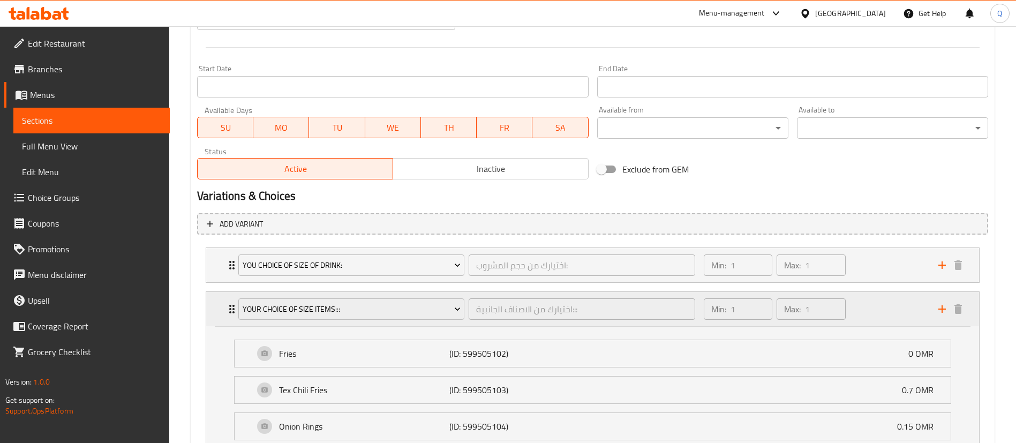
scroll to position [456, 0]
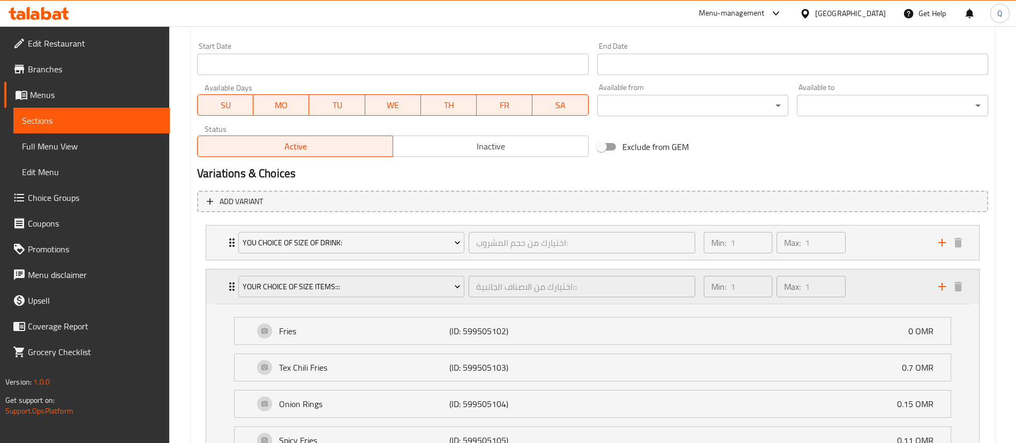
click at [904, 290] on div "Min: 1 ​ Max: 1 ​" at bounding box center [814, 286] width 234 height 34
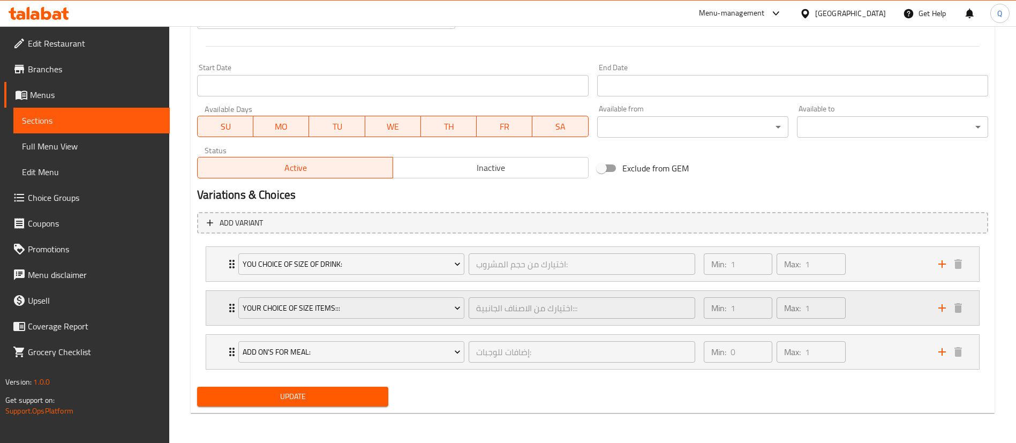
scroll to position [435, 0]
click at [887, 359] on div "Min: 0 ​ Max: 1 ​" at bounding box center [814, 352] width 234 height 34
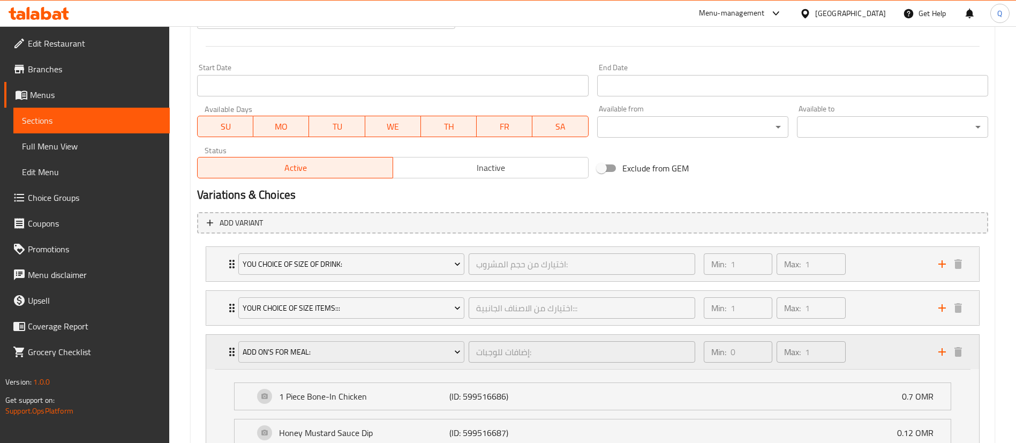
scroll to position [456, 0]
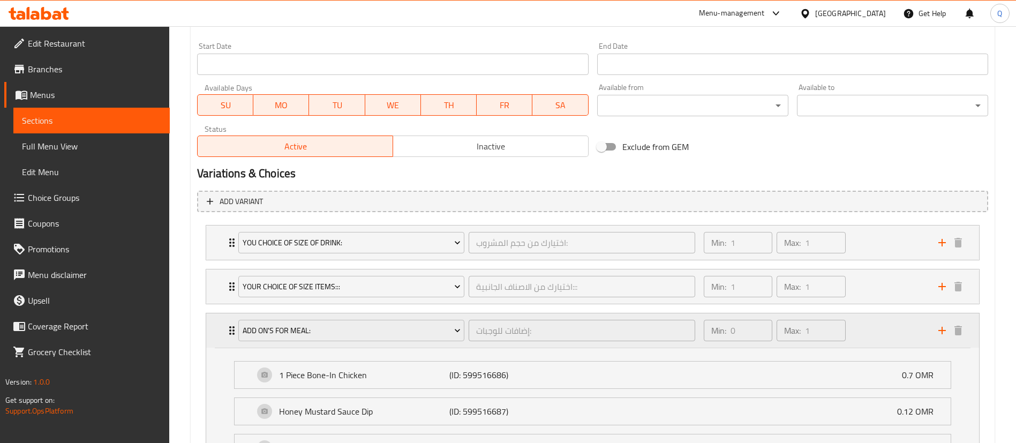
click at [883, 337] on div "Min: 0 ​ Max: 1 ​" at bounding box center [814, 330] width 234 height 34
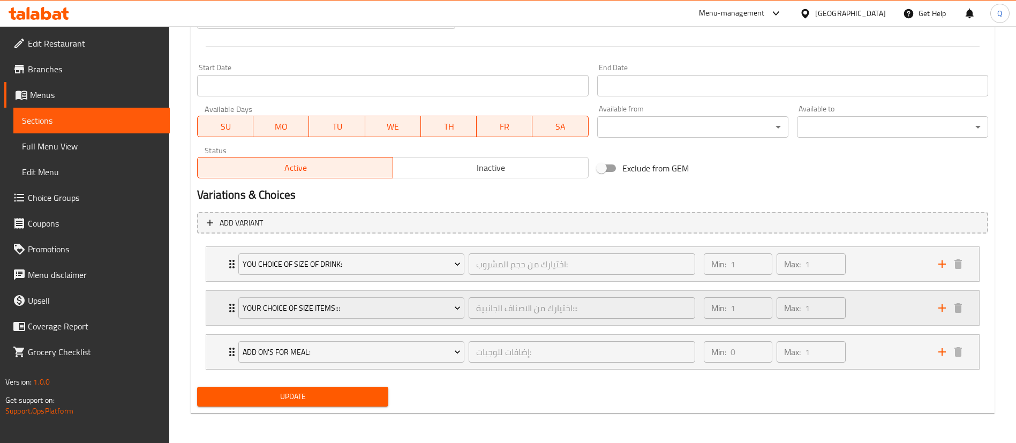
click at [884, 307] on div "Min: 1 ​ Max: 1 ​" at bounding box center [814, 308] width 234 height 34
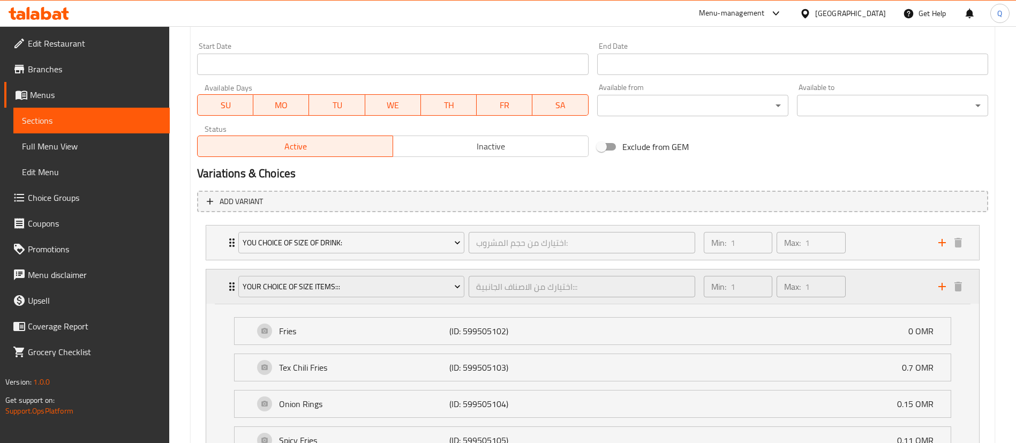
click at [884, 307] on div "Fries (ID: 599505102) 0 OMR Name (En) Fries Name (En) Name (Ar) بطاطا مقلية Nam…" at bounding box center [592, 387] width 772 height 167
click at [886, 291] on div "Min: 1 ​ Max: 1 ​" at bounding box center [814, 286] width 234 height 34
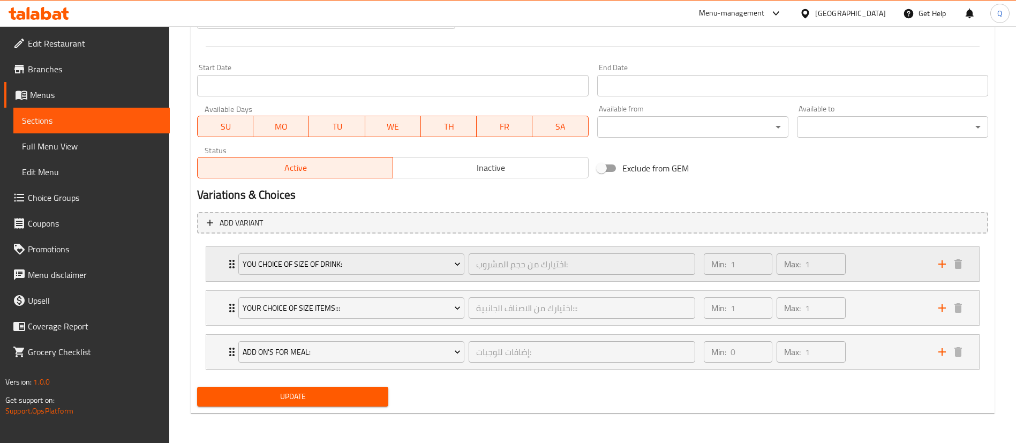
scroll to position [435, 0]
click at [884, 250] on div "Min: 1 ​ Max: 1 ​" at bounding box center [814, 264] width 234 height 34
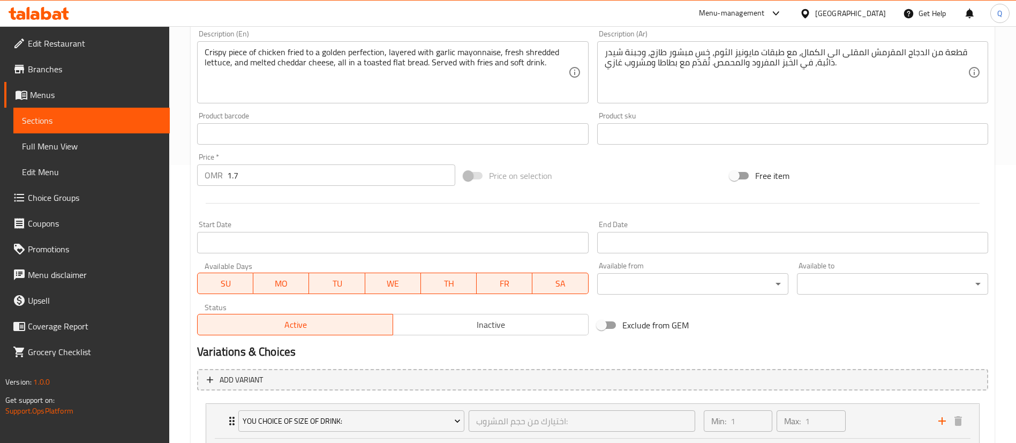
scroll to position [0, 0]
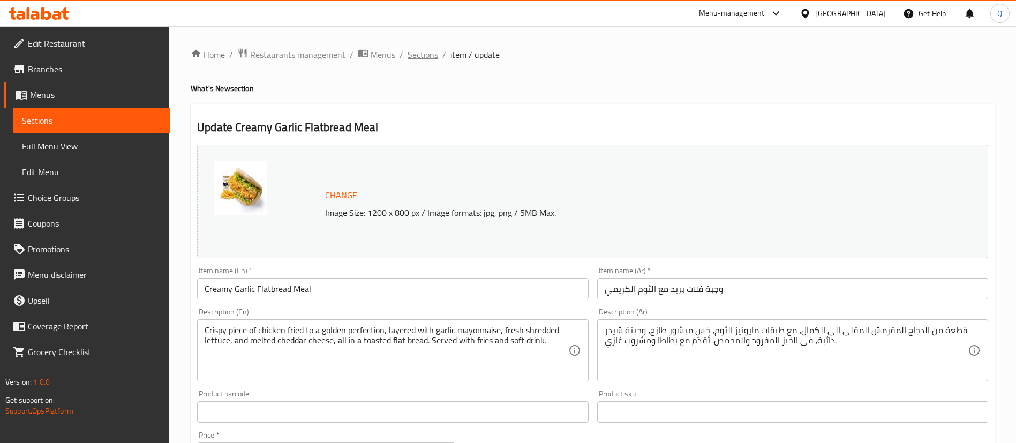
click at [431, 53] on span "Sections" at bounding box center [422, 54] width 31 height 13
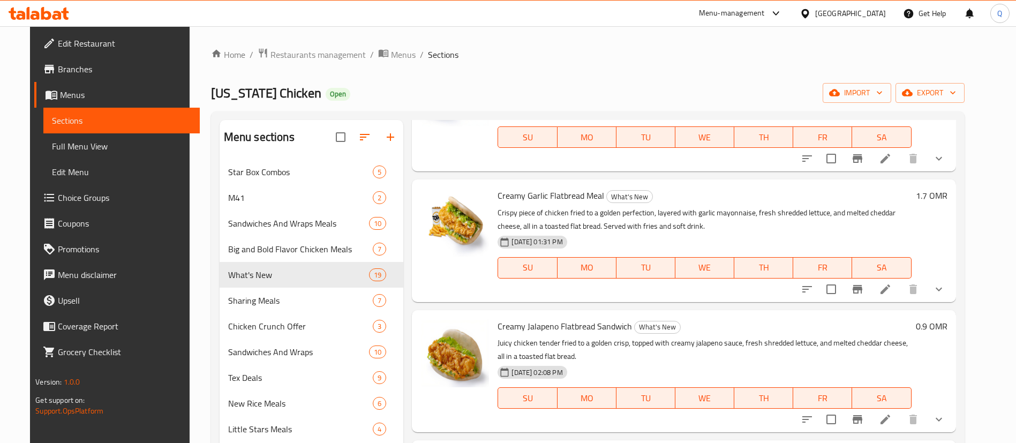
scroll to position [150, 0]
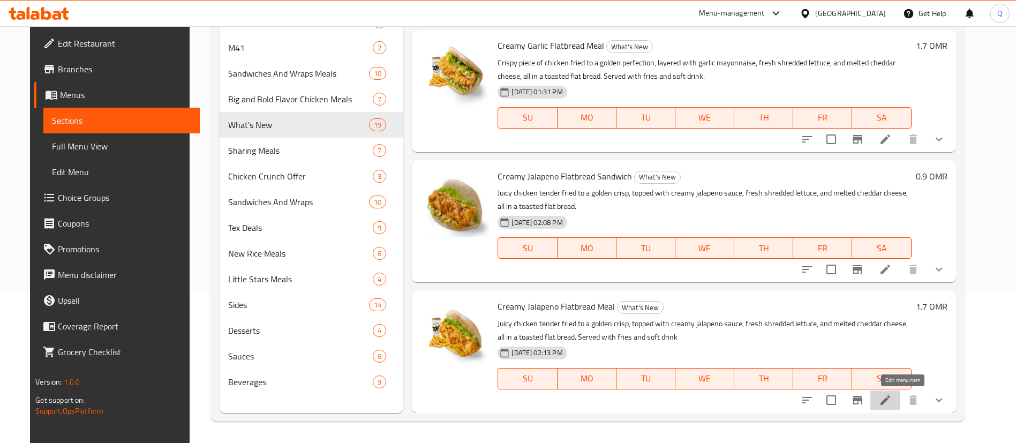
click at [891, 397] on icon at bounding box center [884, 399] width 13 height 13
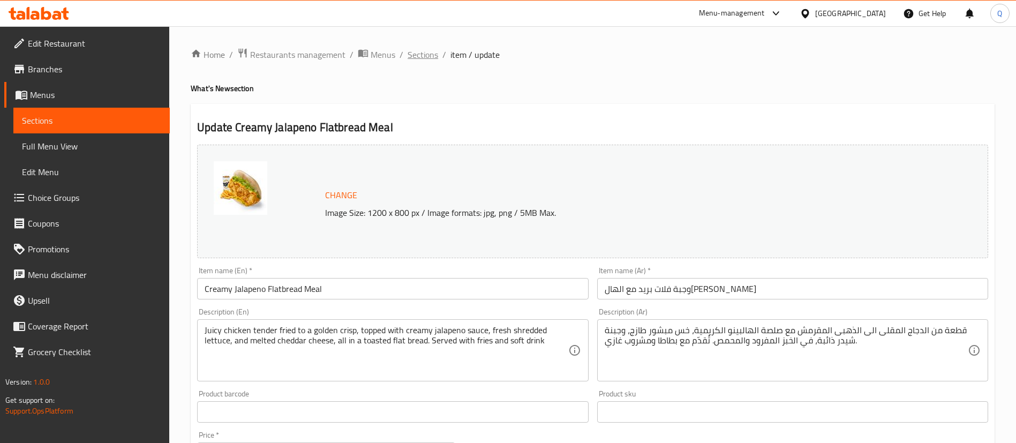
click at [429, 55] on span "Sections" at bounding box center [422, 54] width 31 height 13
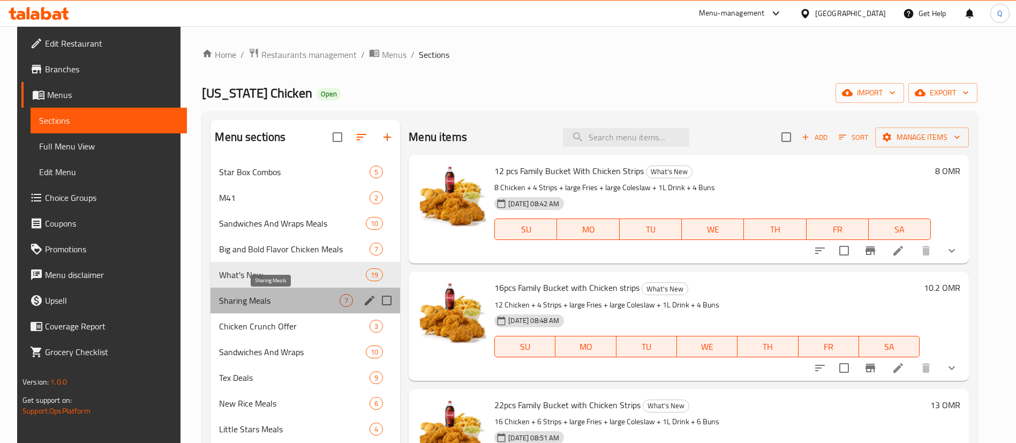
click at [273, 302] on span "Sharing Meals" at bounding box center [279, 300] width 120 height 13
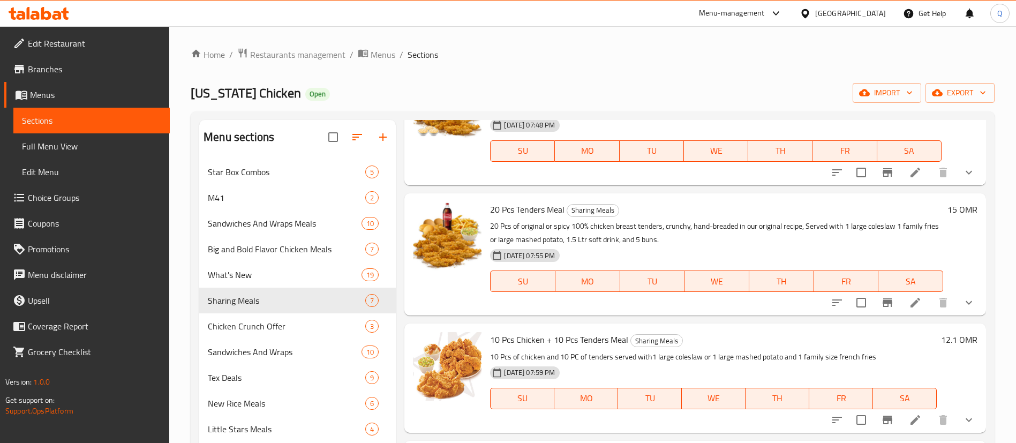
scroll to position [150, 0]
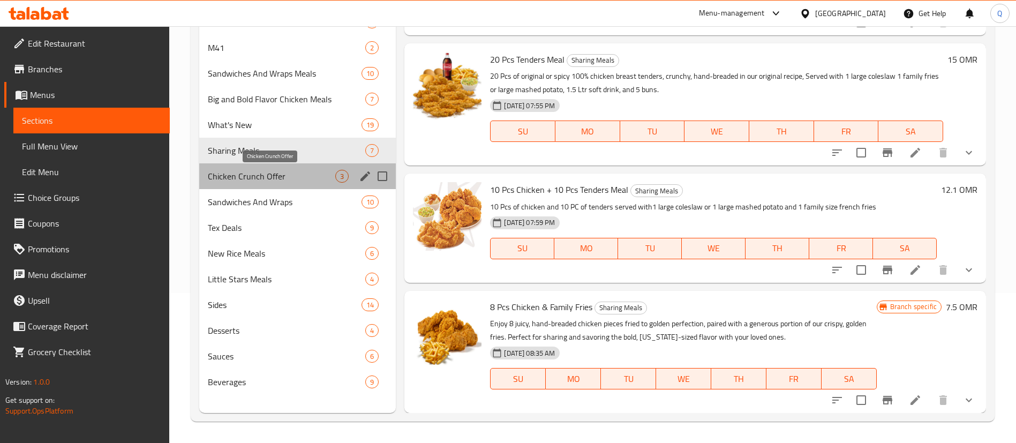
click at [310, 175] on span "Chicken Crunch Offer" at bounding box center [271, 176] width 127 height 13
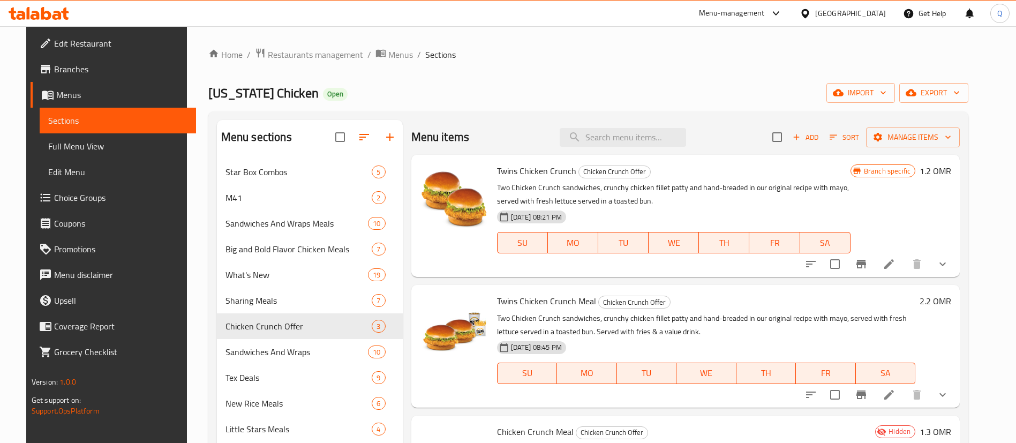
scroll to position [150, 0]
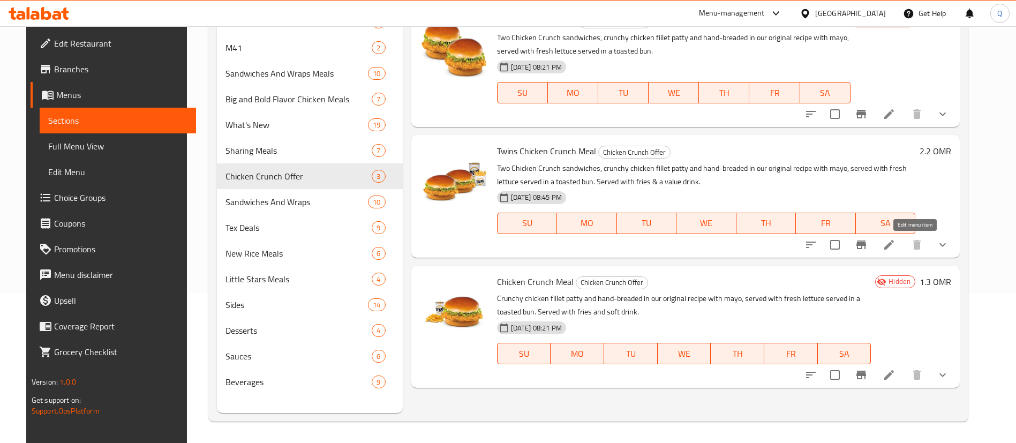
click at [893, 245] on icon at bounding box center [889, 245] width 10 height 10
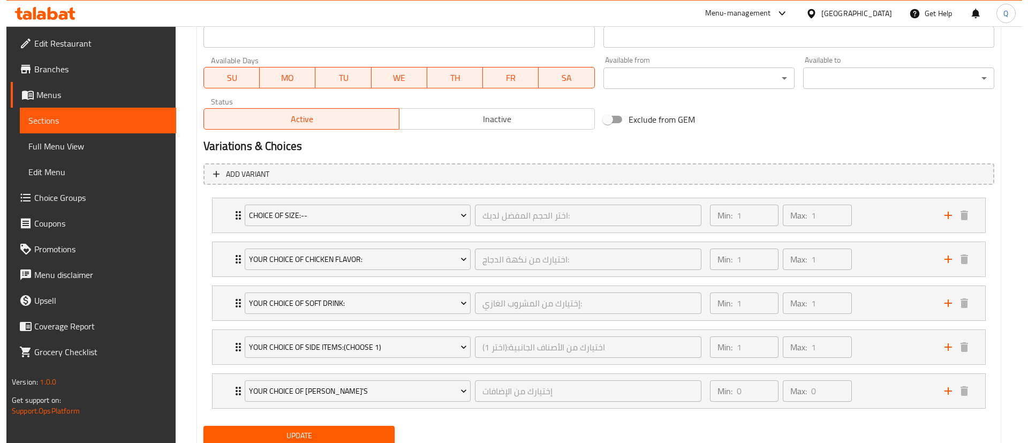
scroll to position [522, 0]
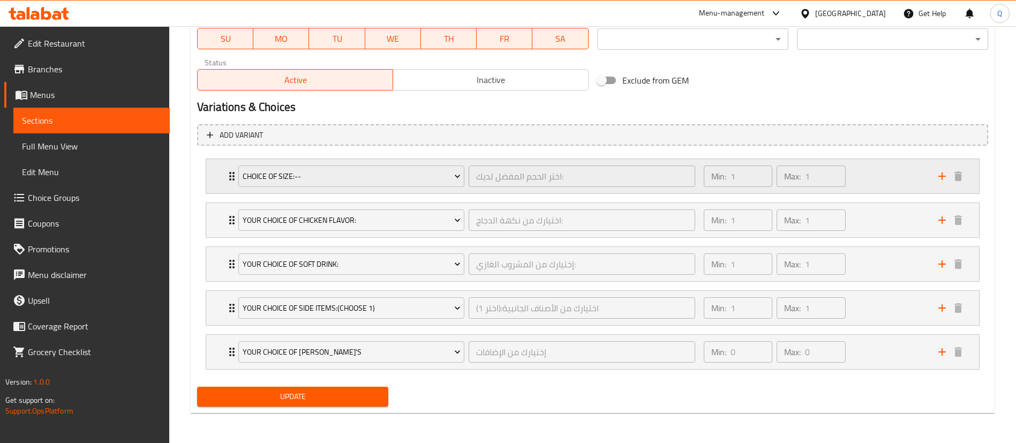
click at [878, 172] on div "Min: 1 ​ Max: 1 ​" at bounding box center [814, 176] width 234 height 34
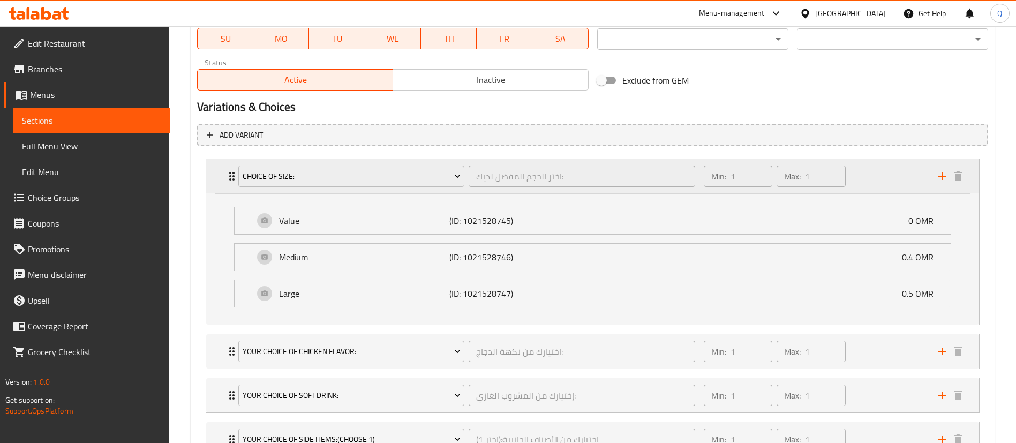
click at [878, 172] on div "Min: 1 ​ Max: 1 ​" at bounding box center [814, 176] width 234 height 34
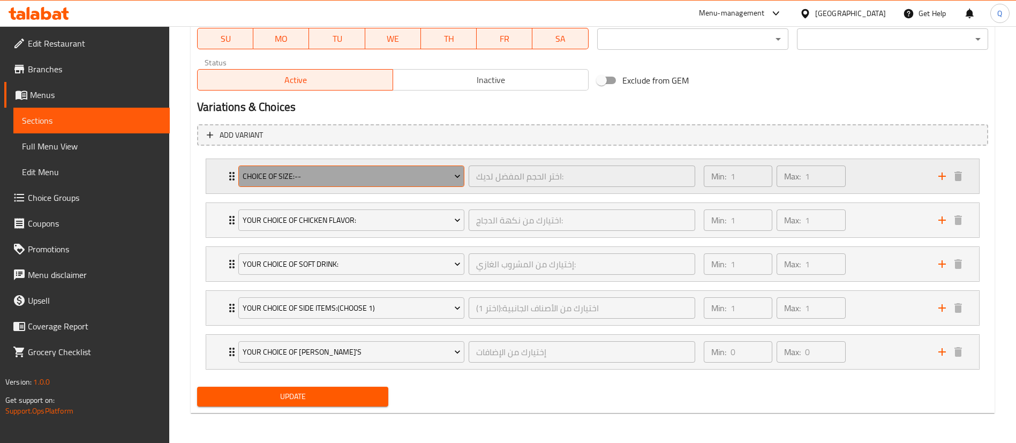
click at [339, 168] on button "Choice of Size:--" at bounding box center [351, 175] width 226 height 21
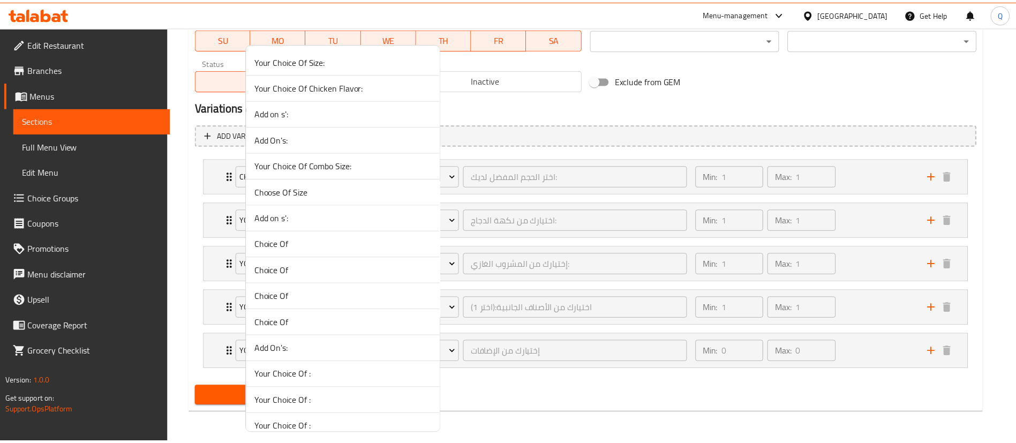
scroll to position [1868, 0]
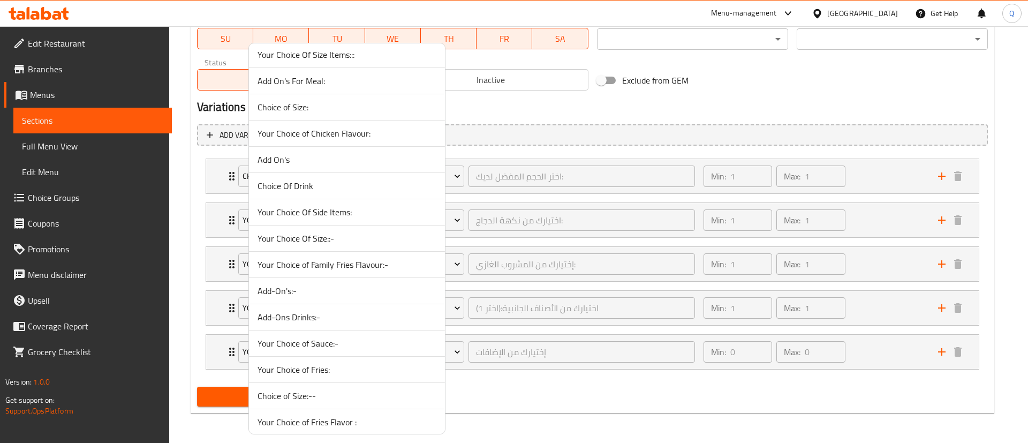
click at [403, 243] on span "Your Choice Of Size::-" at bounding box center [346, 238] width 179 height 13
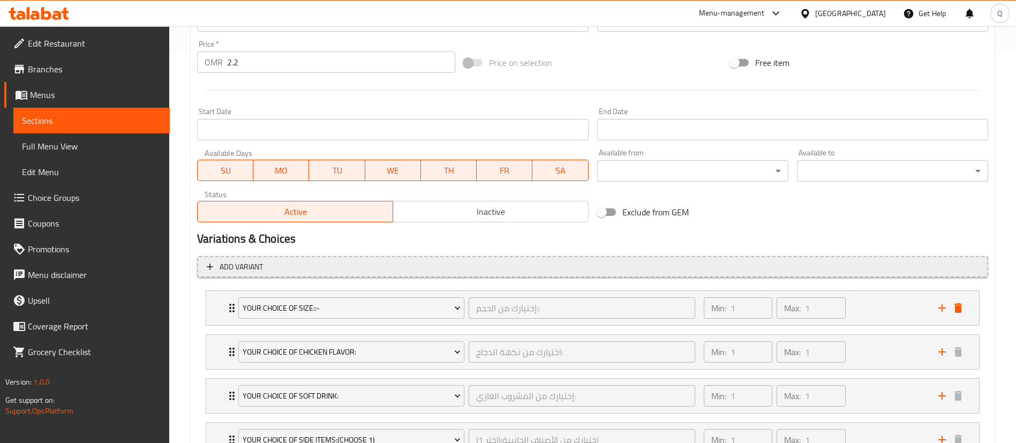
scroll to position [367, 0]
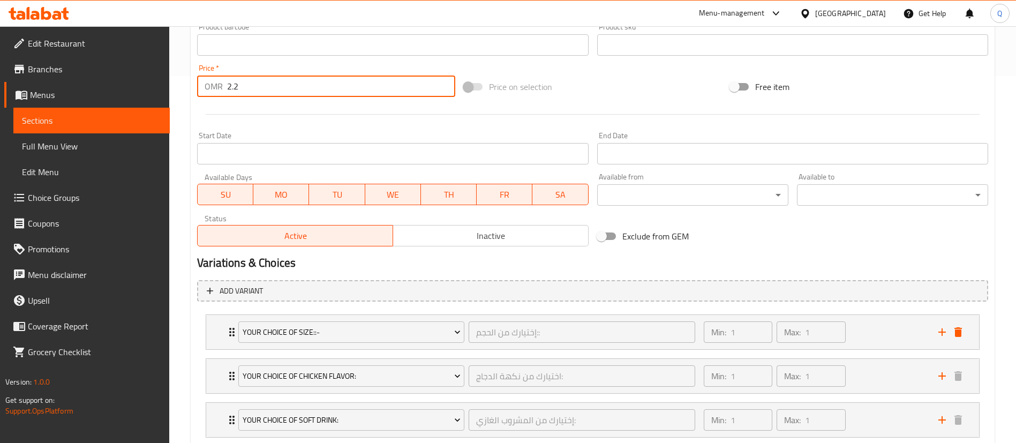
click at [360, 79] on input "2.2" at bounding box center [341, 85] width 228 height 21
type input "2.6"
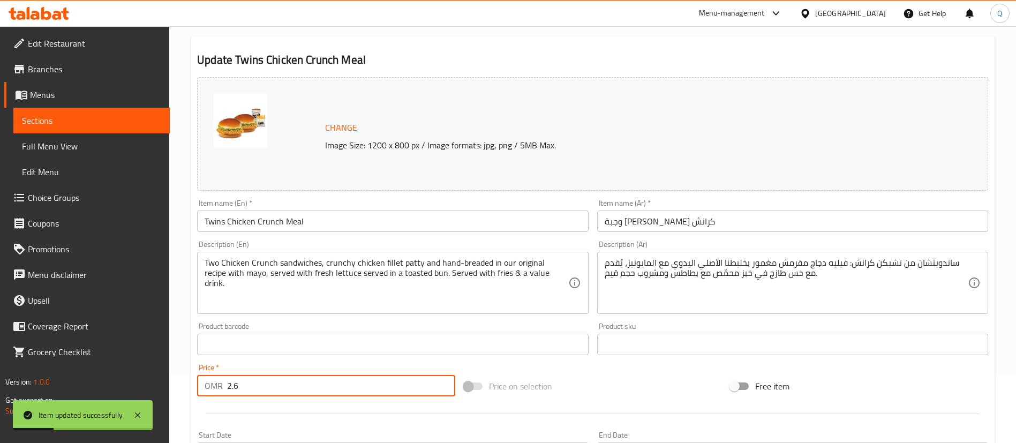
scroll to position [0, 0]
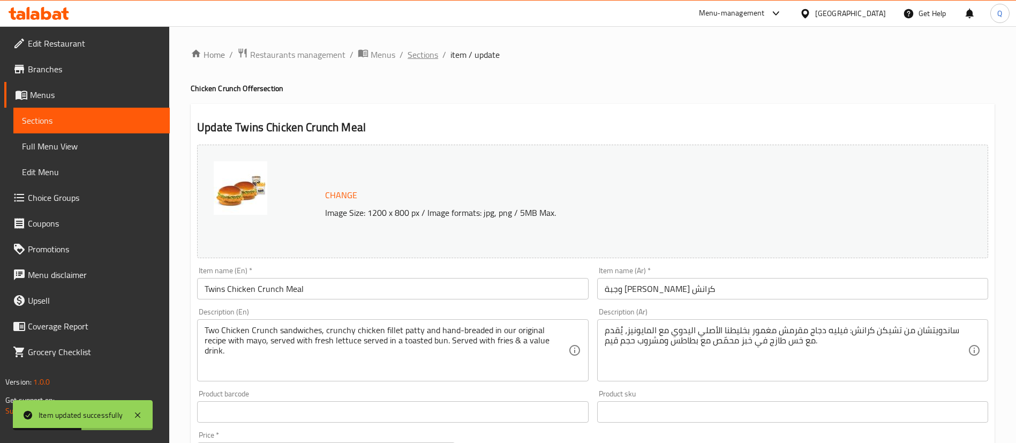
click at [425, 61] on span "Sections" at bounding box center [422, 54] width 31 height 13
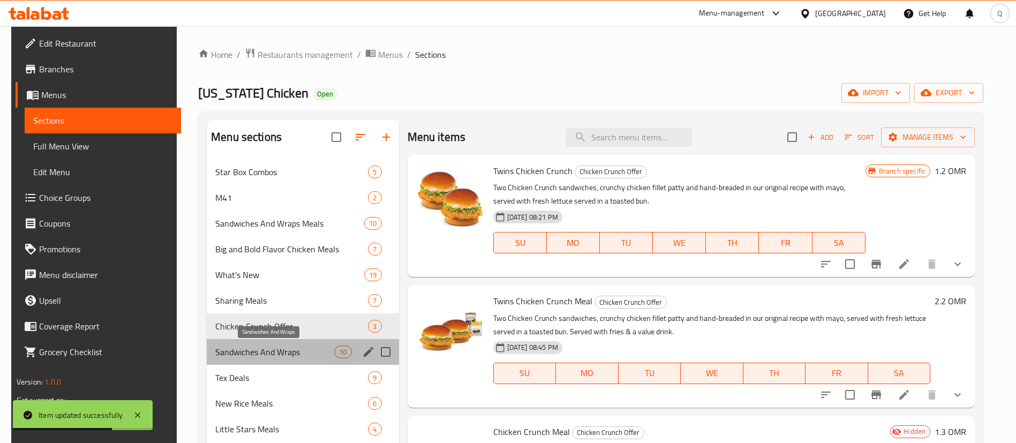
click at [274, 352] on span "Sandwiches And Wraps" at bounding box center [274, 351] width 119 height 13
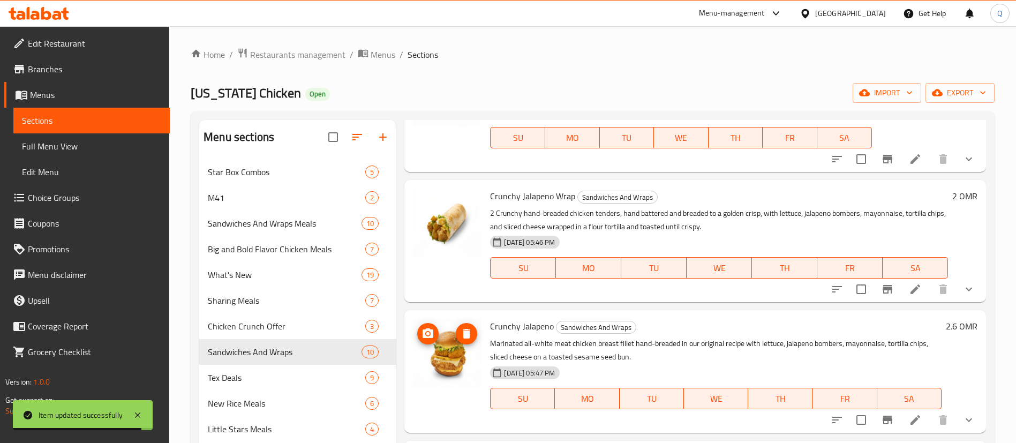
scroll to position [150, 0]
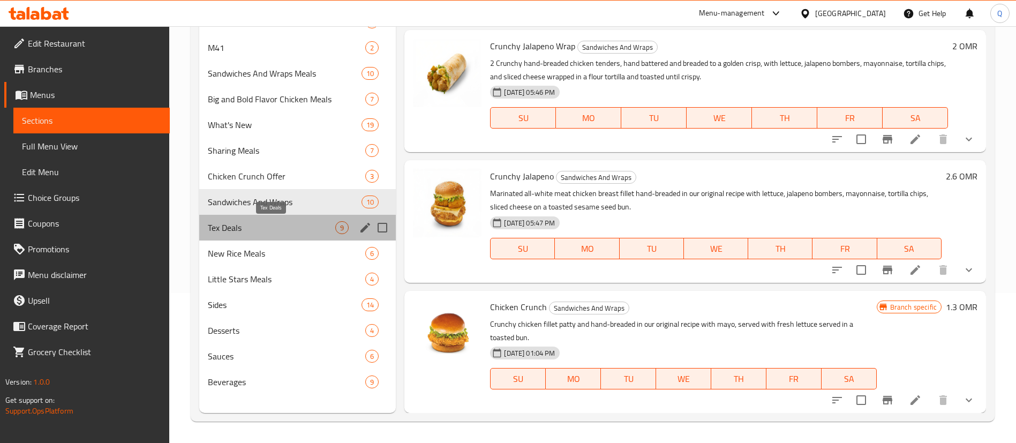
click at [287, 230] on span "Tex Deals" at bounding box center [271, 227] width 127 height 13
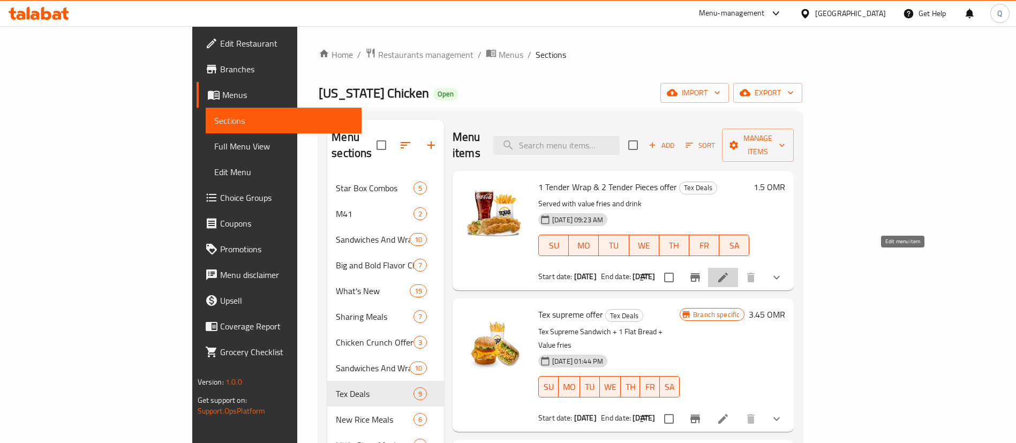
click at [729, 271] on icon at bounding box center [722, 277] width 13 height 13
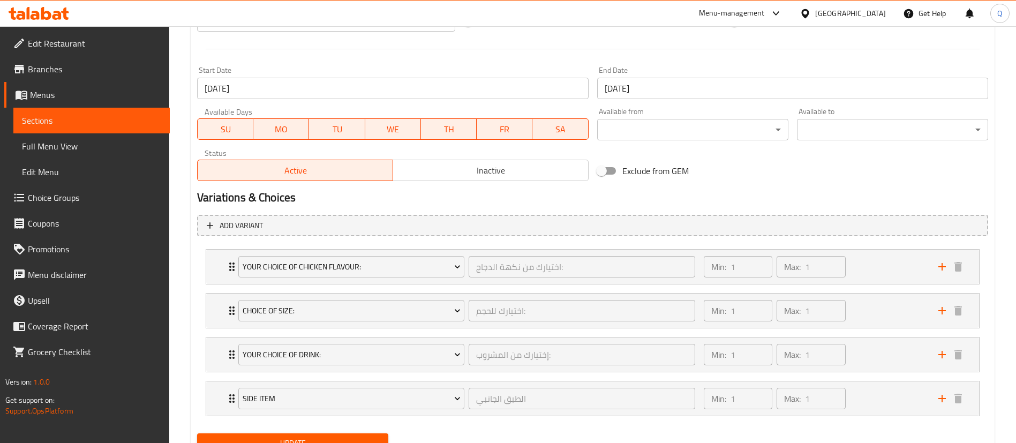
scroll to position [479, 0]
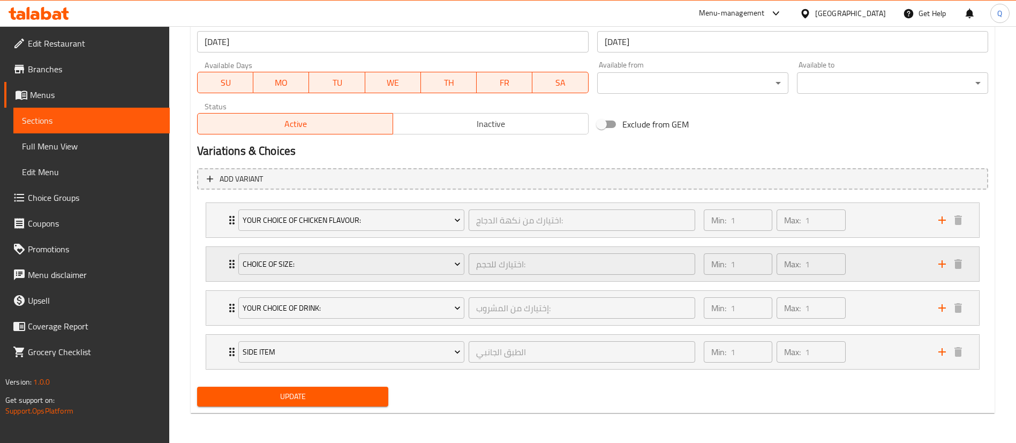
click at [851, 277] on div "Min: 1 ​ Max: 1 ​" at bounding box center [814, 264] width 234 height 34
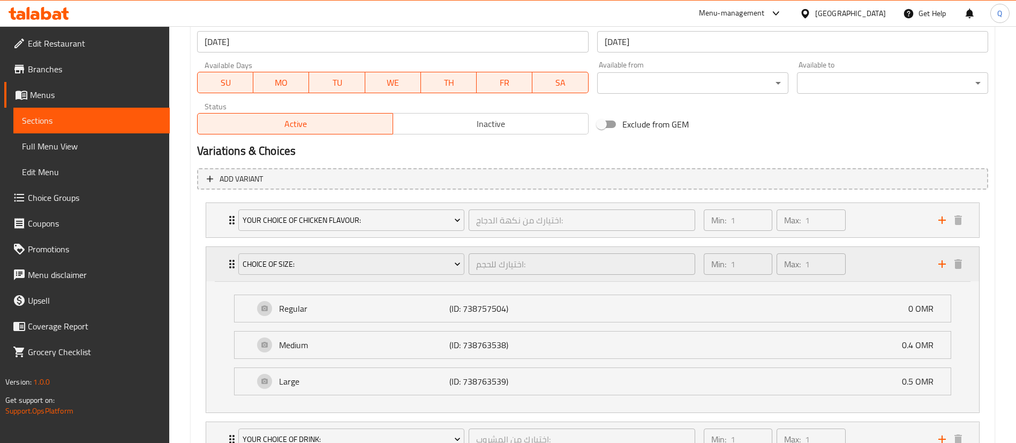
click at [867, 263] on div "Min: 1 ​ Max: 1 ​" at bounding box center [814, 264] width 234 height 34
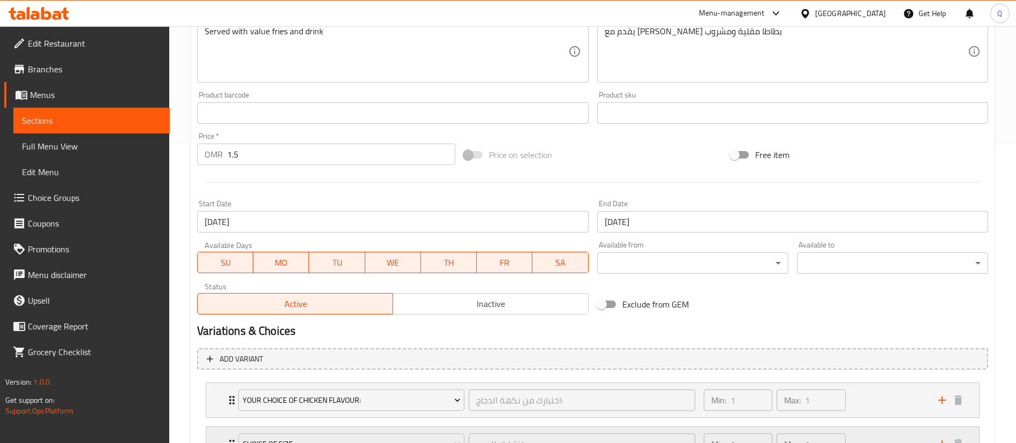
scroll to position [297, 0]
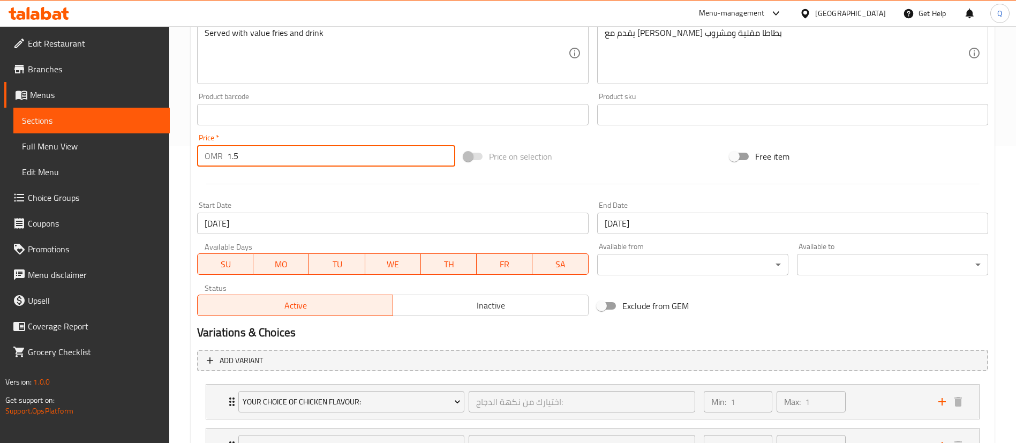
click at [366, 154] on input "1.5" at bounding box center [341, 155] width 228 height 21
type input "1.9"
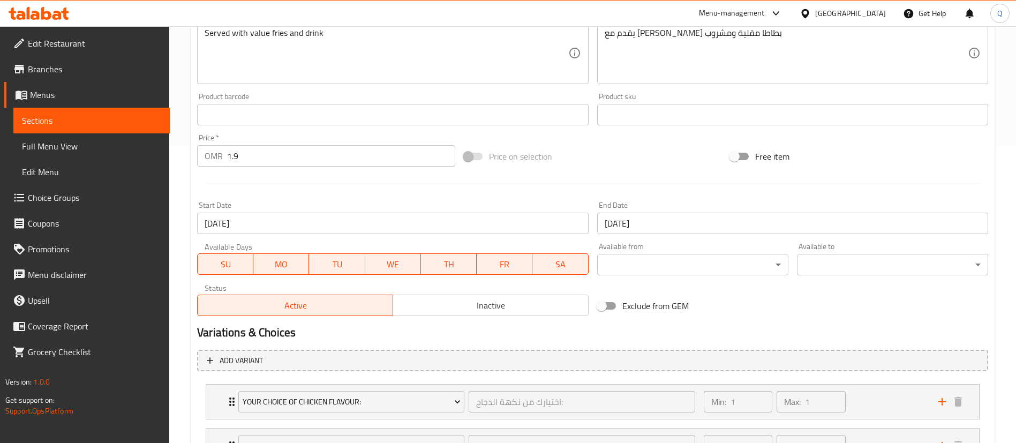
click at [852, 307] on div "Exclude from GEM" at bounding box center [726, 305] width 267 height 29
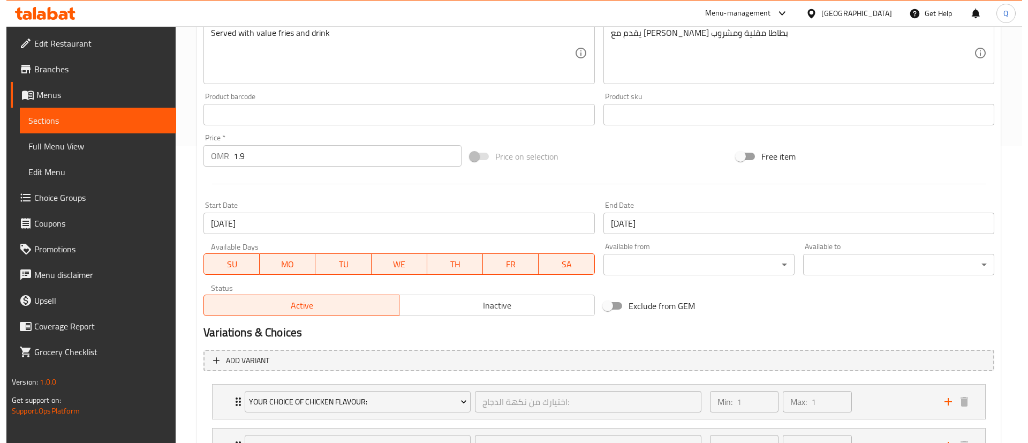
scroll to position [479, 0]
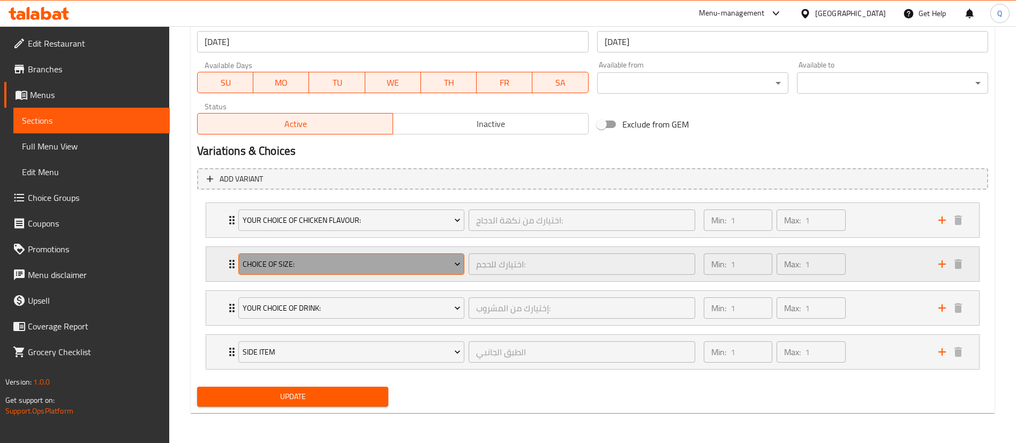
click at [441, 272] on button "Choice of Size:" at bounding box center [351, 263] width 226 height 21
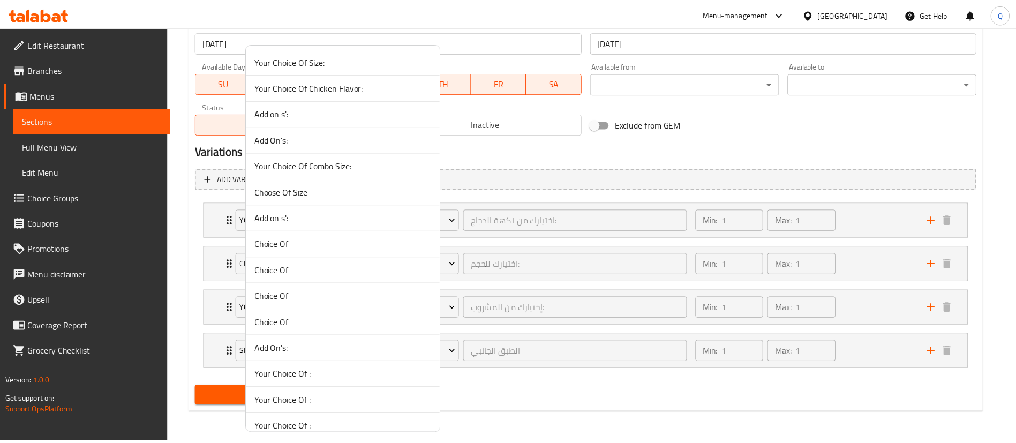
scroll to position [1868, 0]
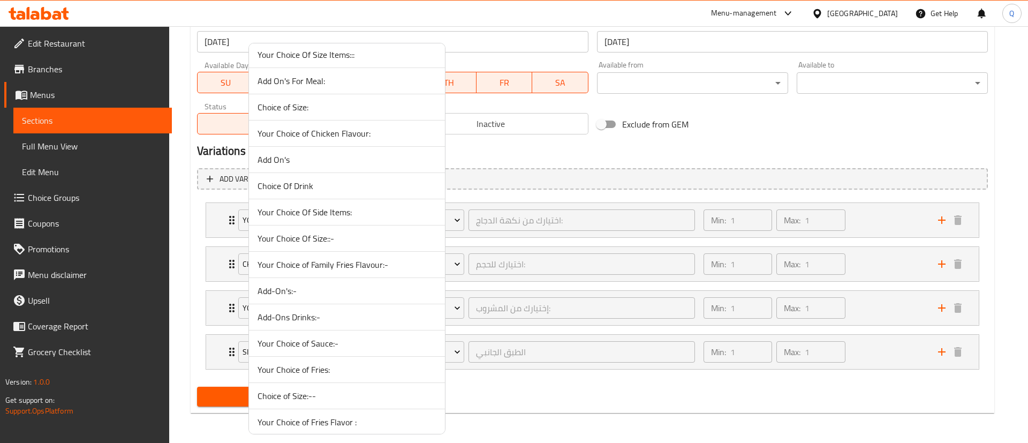
click at [364, 239] on span "Your Choice Of Size::-" at bounding box center [346, 238] width 179 height 13
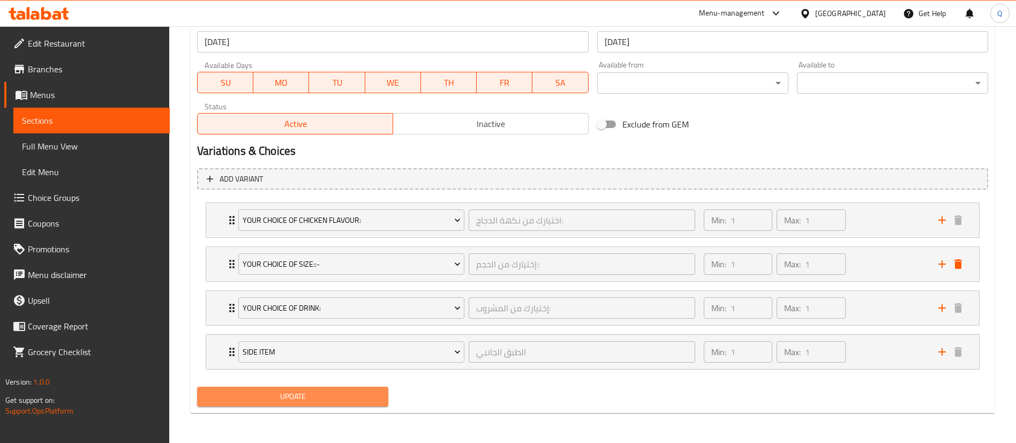
click at [363, 400] on span "Update" at bounding box center [293, 396] width 174 height 13
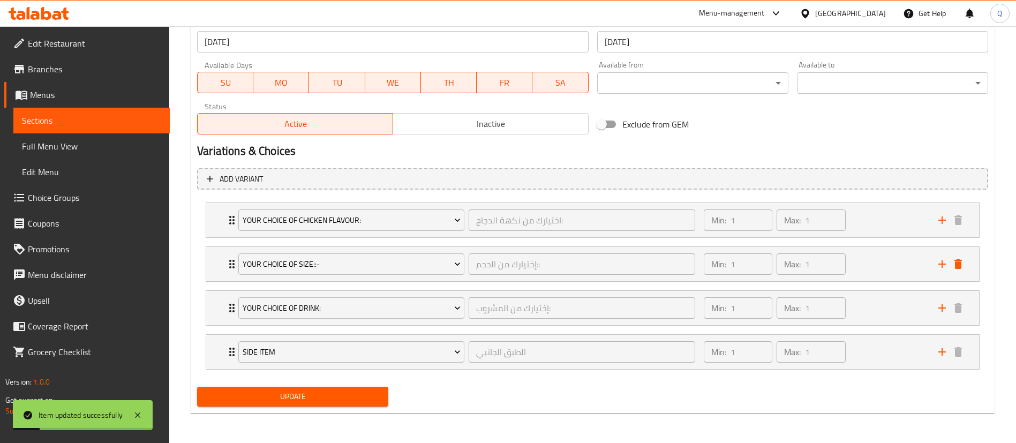
scroll to position [0, 0]
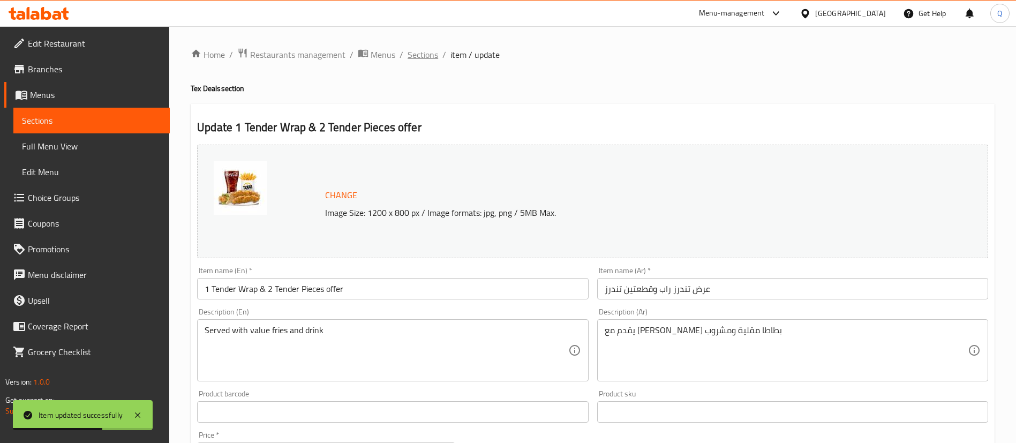
click at [428, 55] on span "Sections" at bounding box center [422, 54] width 31 height 13
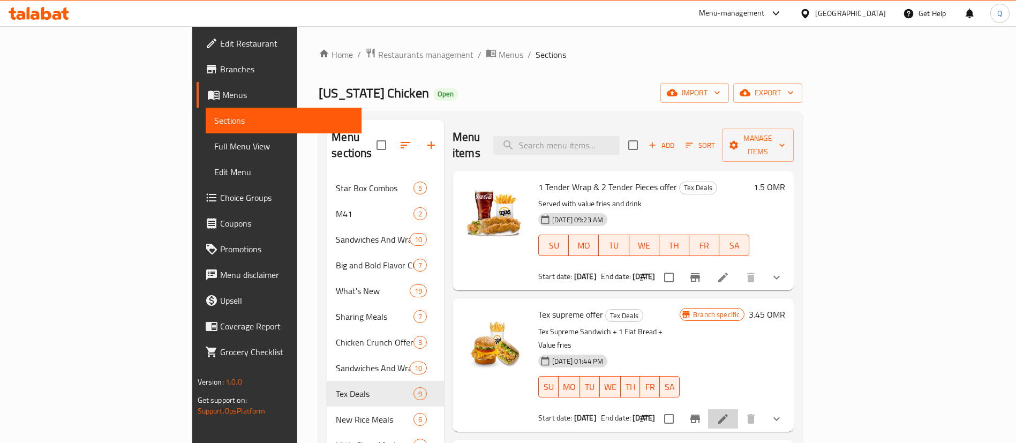
click at [738, 409] on li at bounding box center [723, 418] width 30 height 19
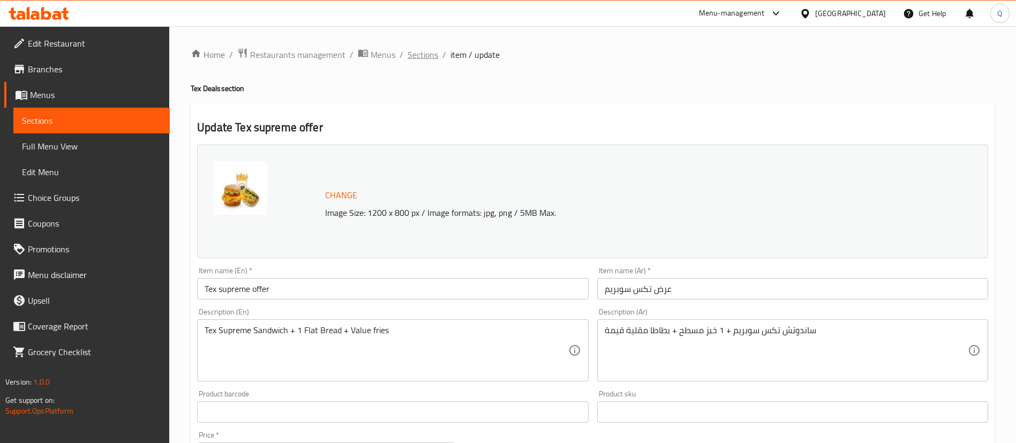
click at [430, 60] on span "Sections" at bounding box center [422, 54] width 31 height 13
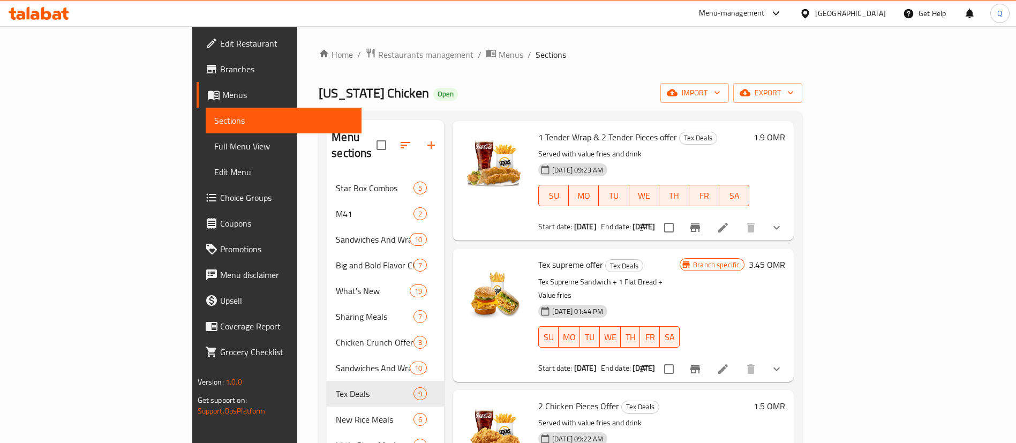
scroll to position [43, 0]
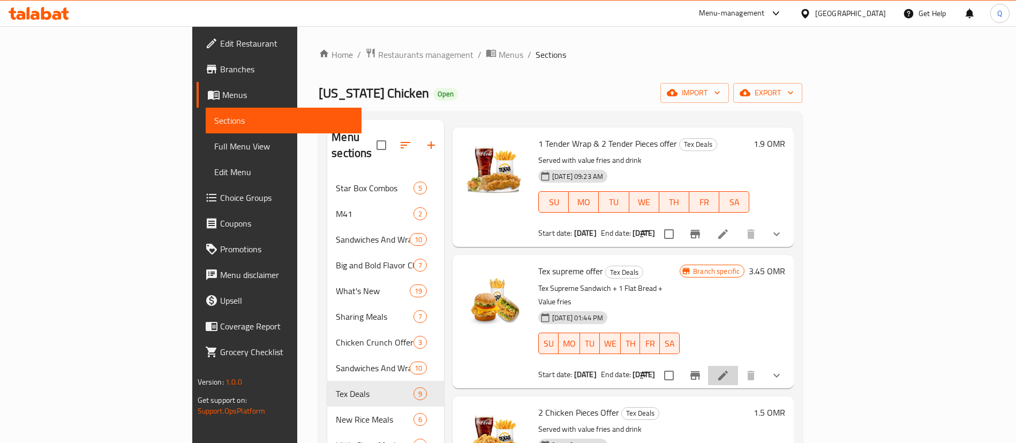
click at [738, 366] on li at bounding box center [723, 375] width 30 height 19
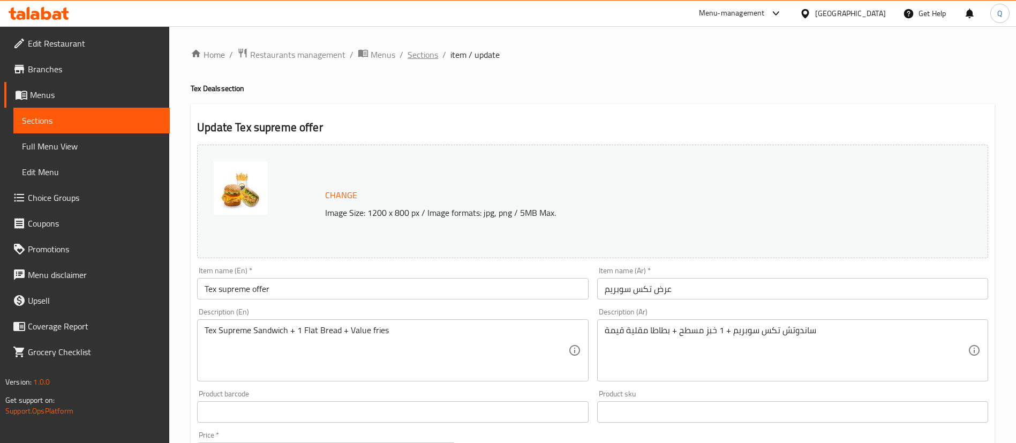
click at [429, 54] on span "Sections" at bounding box center [422, 54] width 31 height 13
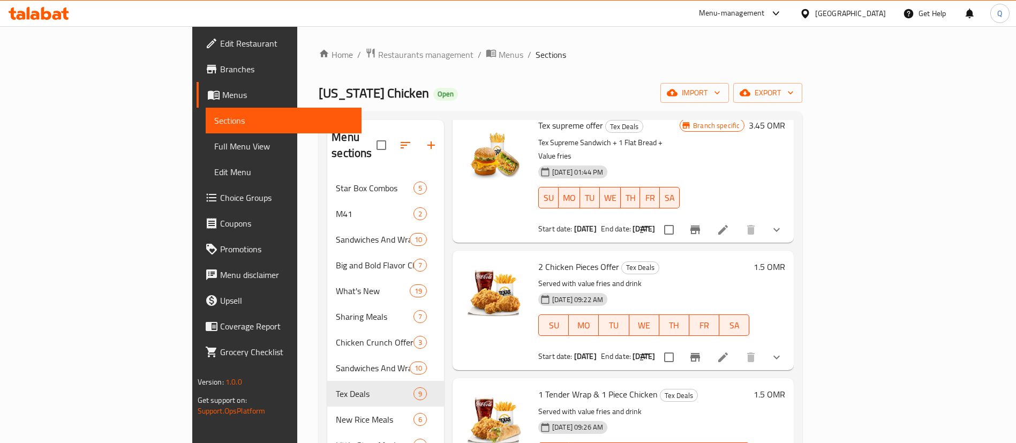
scroll to position [213, 0]
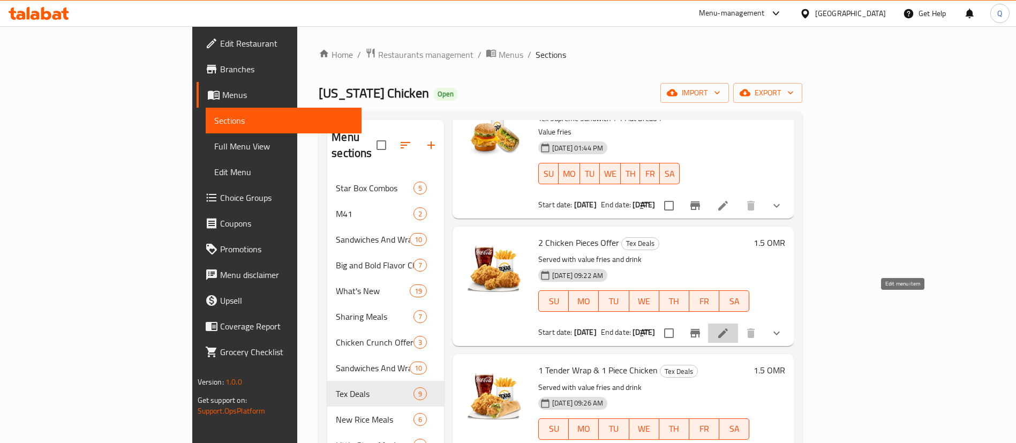
click at [729, 327] on icon at bounding box center [722, 333] width 13 height 13
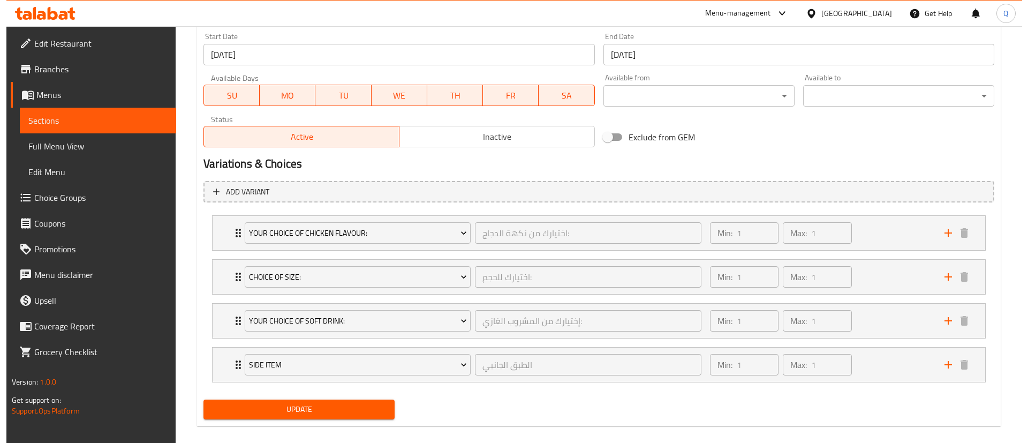
scroll to position [467, 0]
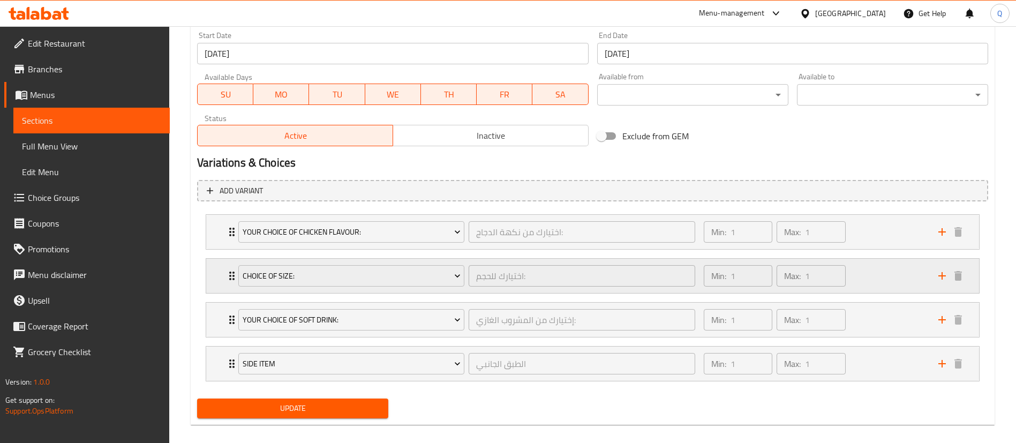
click at [898, 281] on div "Min: 1 ​ Max: 1 ​" at bounding box center [814, 276] width 234 height 34
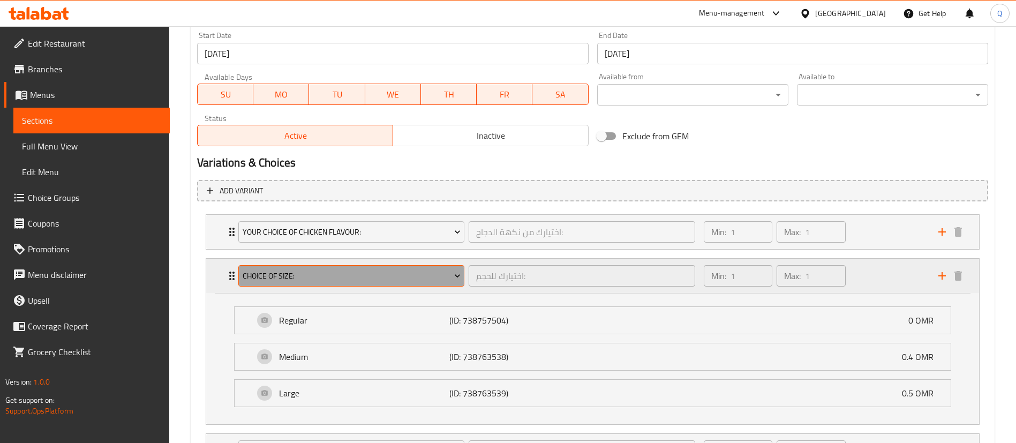
click at [442, 278] on span "Choice of Size:" at bounding box center [352, 275] width 218 height 13
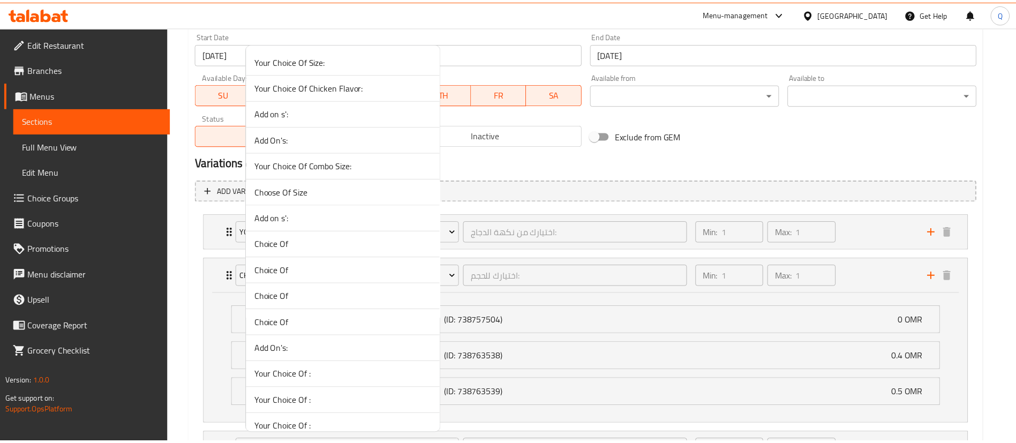
scroll to position [1868, 0]
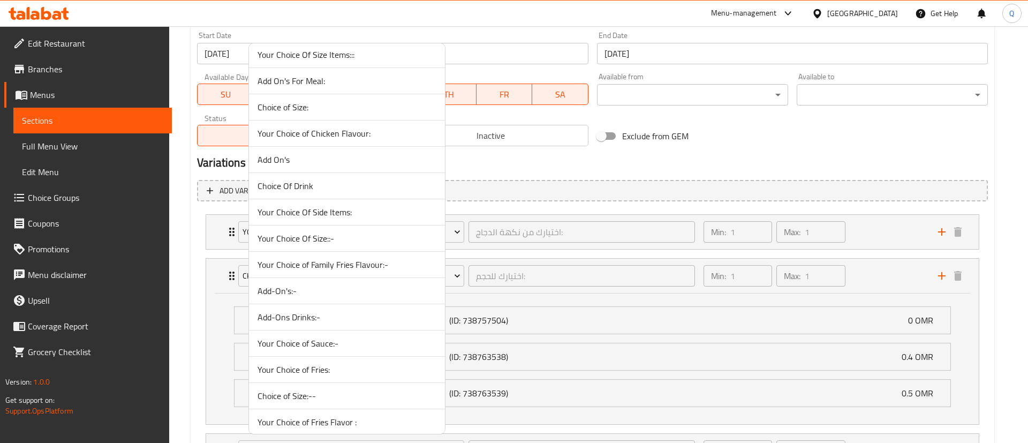
click at [385, 240] on span "Your Choice Of Size::-" at bounding box center [346, 238] width 179 height 13
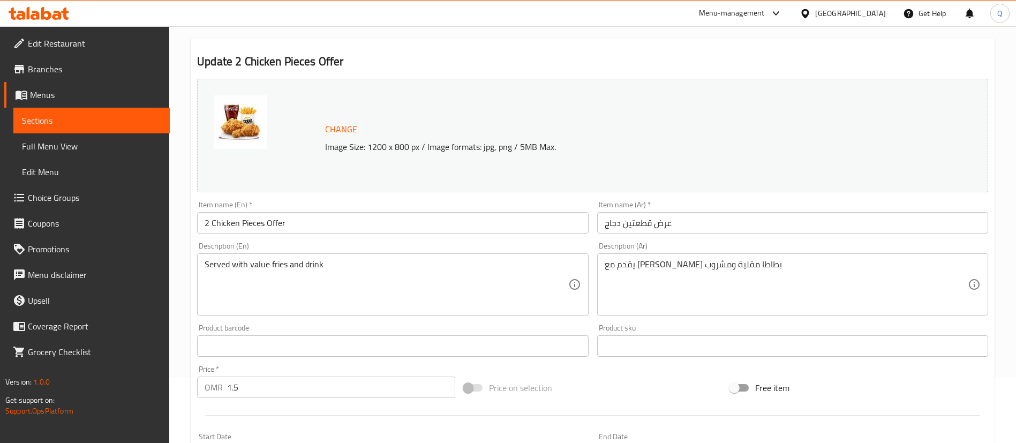
scroll to position [65, 0]
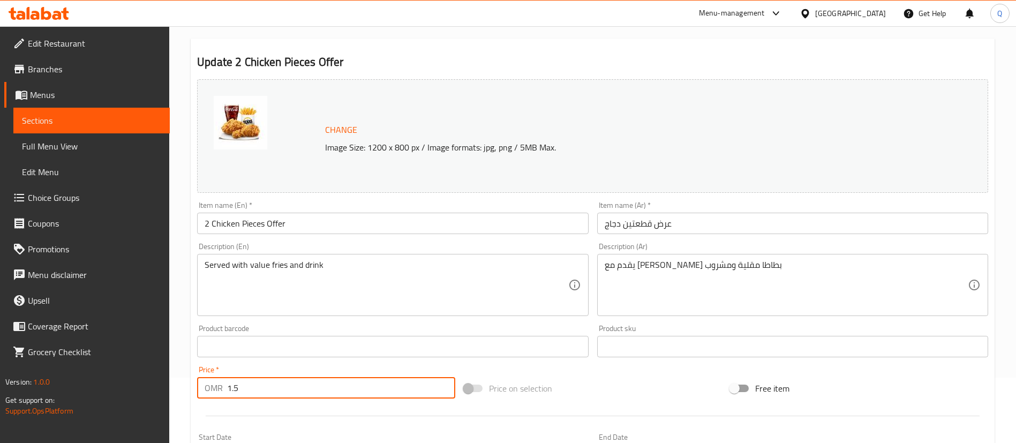
click at [312, 380] on input "1.5" at bounding box center [341, 387] width 228 height 21
type input "1.9"
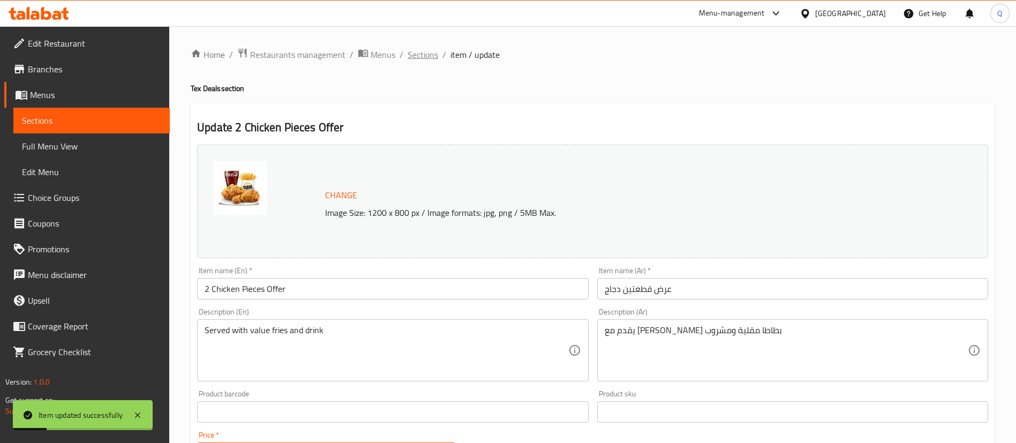
click at [434, 57] on span "Sections" at bounding box center [422, 54] width 31 height 13
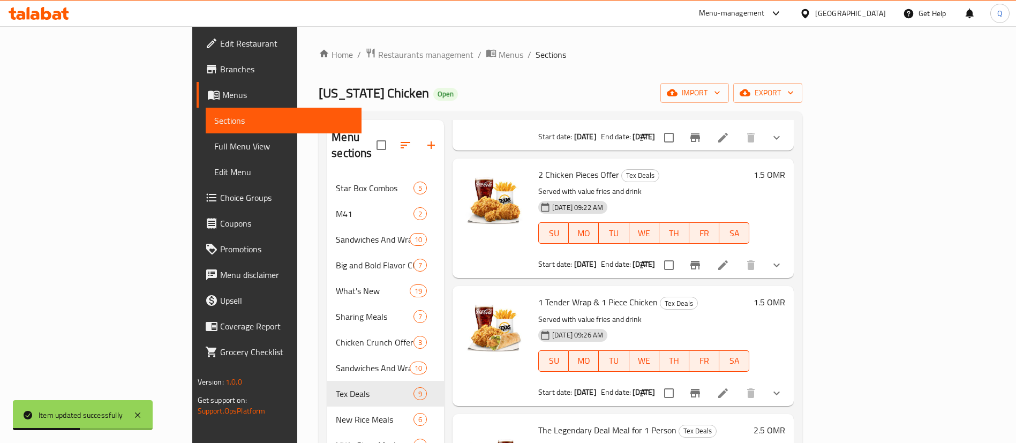
scroll to position [411, 0]
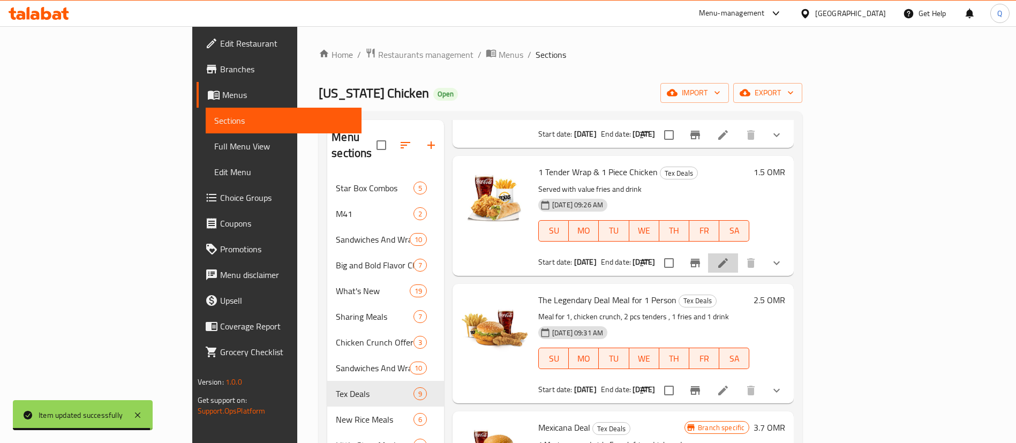
click at [738, 253] on li at bounding box center [723, 262] width 30 height 19
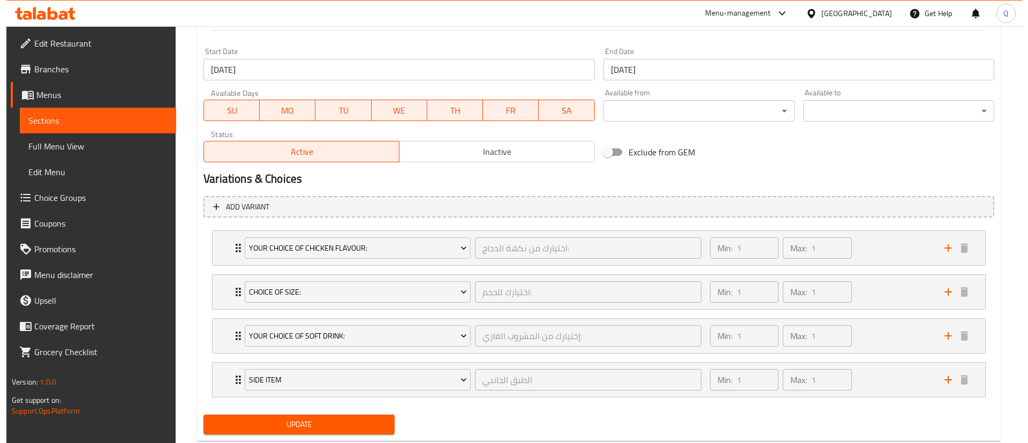
scroll to position [452, 0]
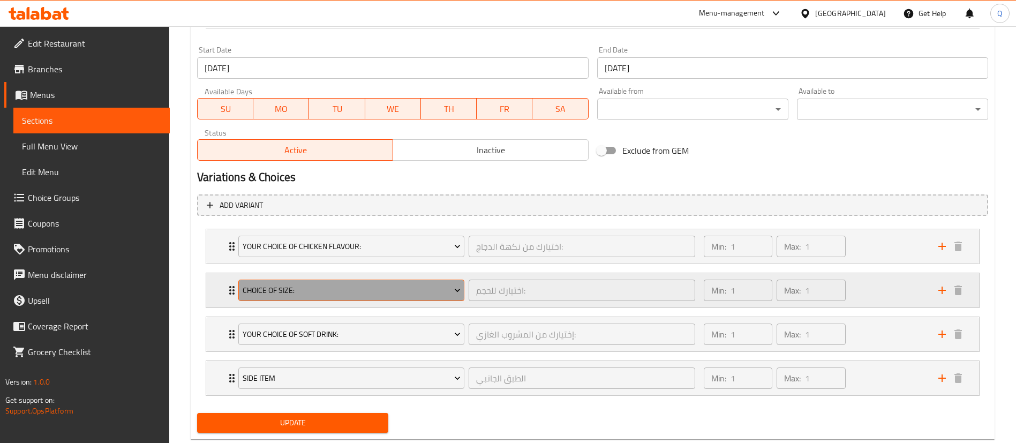
click at [393, 291] on span "Choice of Size:" at bounding box center [352, 290] width 218 height 13
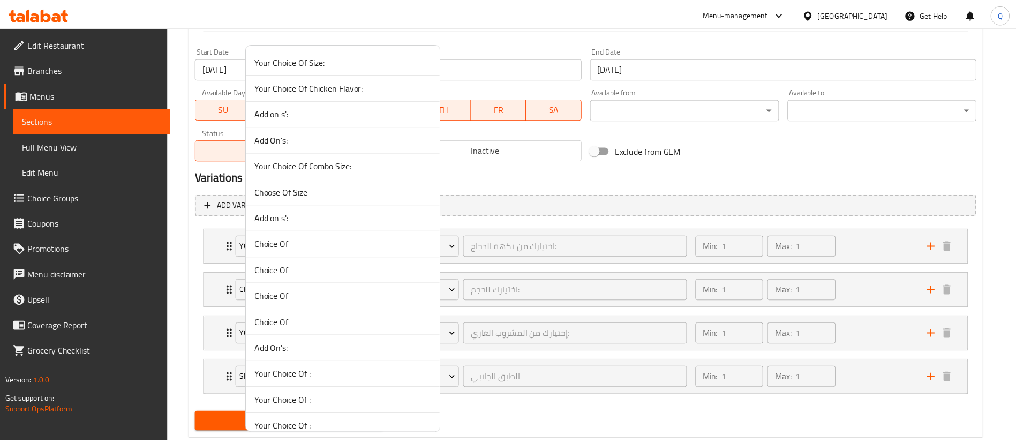
scroll to position [1868, 0]
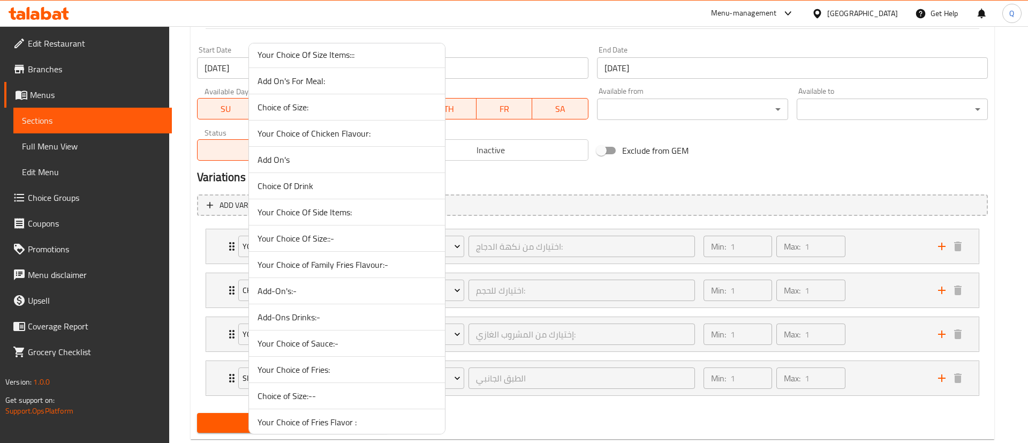
click at [368, 237] on span "Your Choice Of Size::-" at bounding box center [346, 238] width 179 height 13
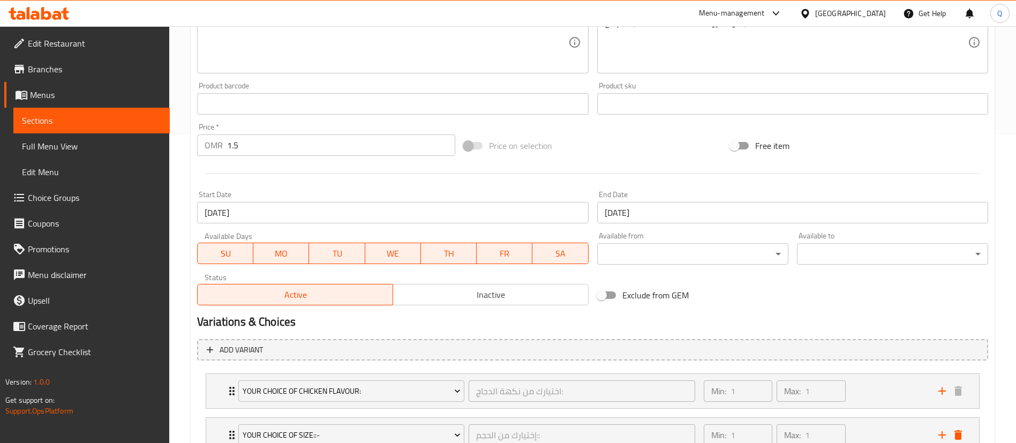
scroll to position [205, 0]
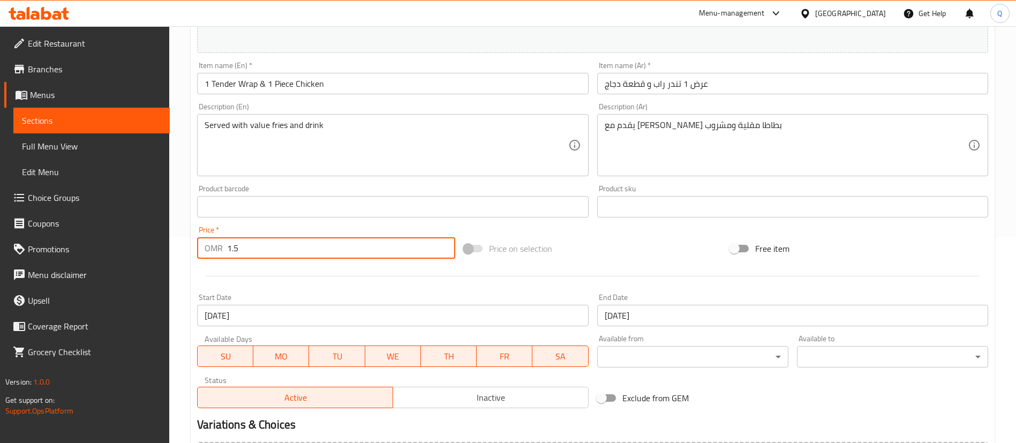
click at [298, 245] on input "1.5" at bounding box center [341, 247] width 228 height 21
type input "1.9"
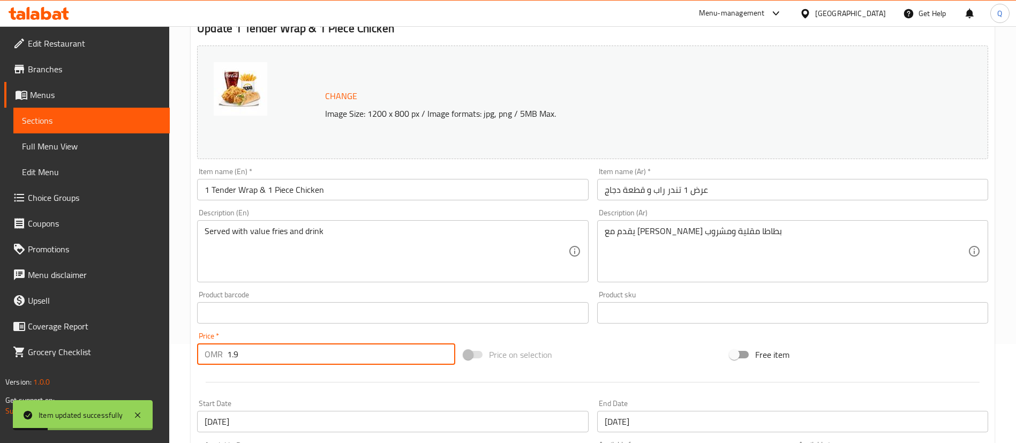
scroll to position [0, 0]
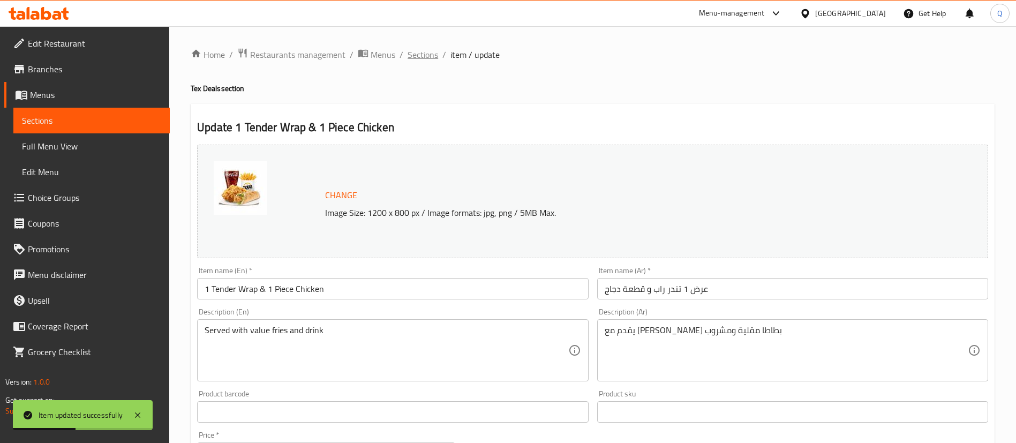
click at [435, 55] on span "Sections" at bounding box center [422, 54] width 31 height 13
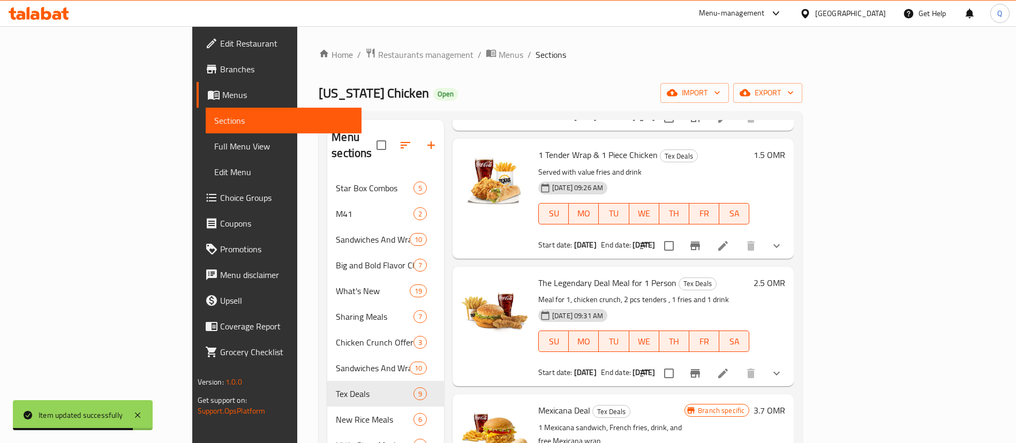
scroll to position [428, 0]
click at [738, 363] on li at bounding box center [723, 372] width 30 height 19
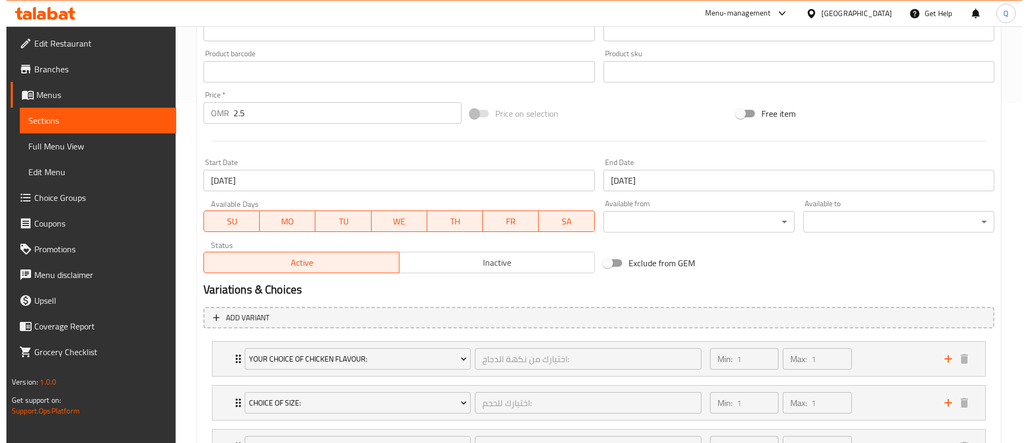
scroll to position [479, 0]
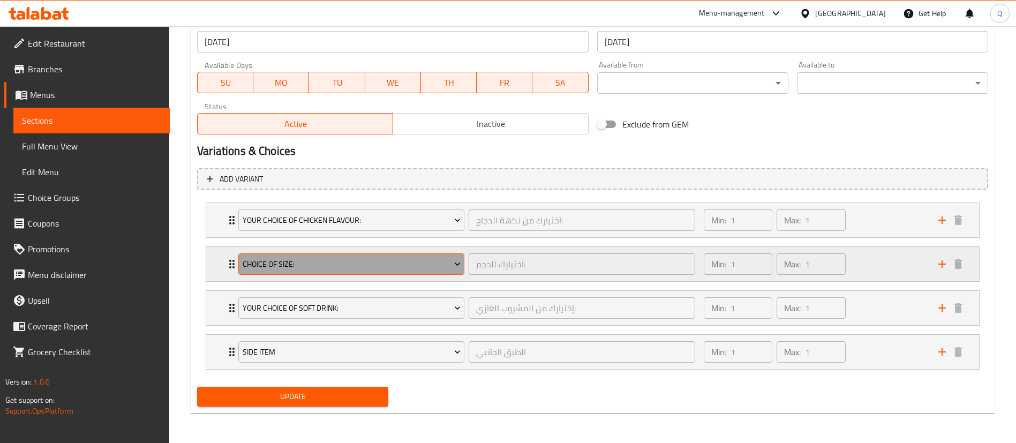
click at [410, 269] on span "Choice of Size:" at bounding box center [352, 263] width 218 height 13
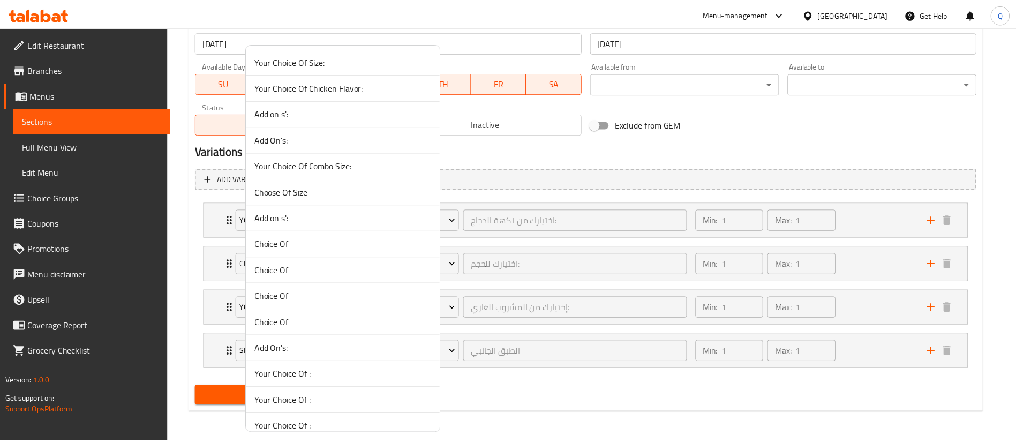
scroll to position [1868, 0]
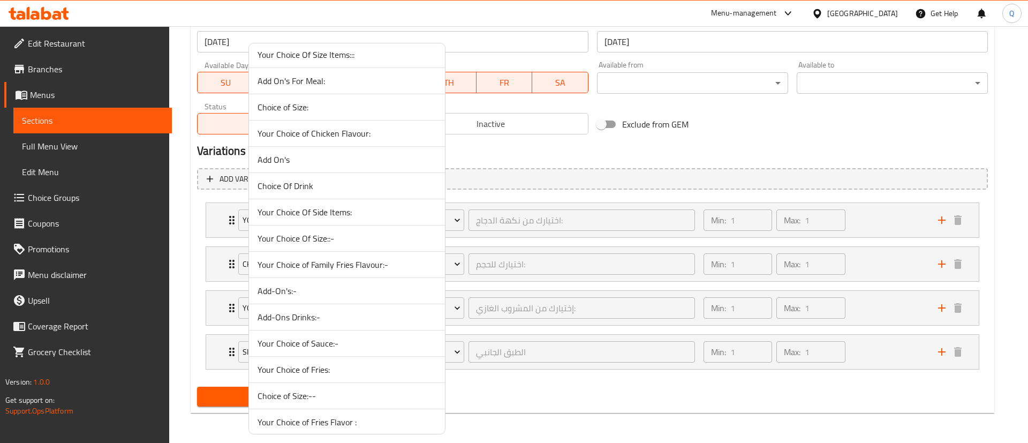
click at [366, 239] on span "Your Choice Of Size::-" at bounding box center [346, 238] width 179 height 13
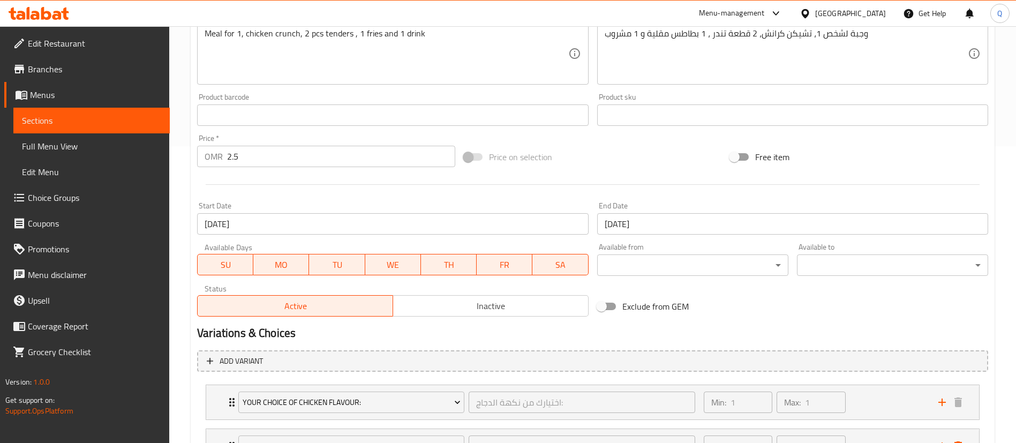
scroll to position [296, 0]
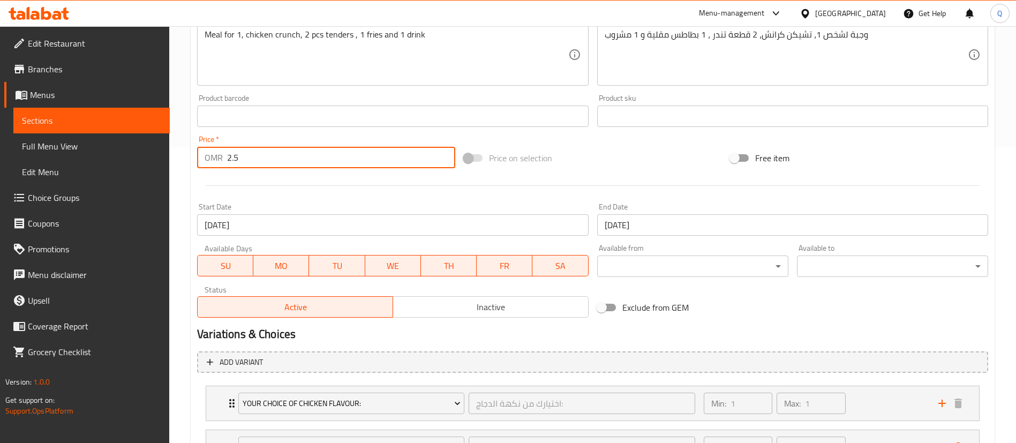
click at [387, 155] on input "2.5" at bounding box center [341, 157] width 228 height 21
type input "2.9"
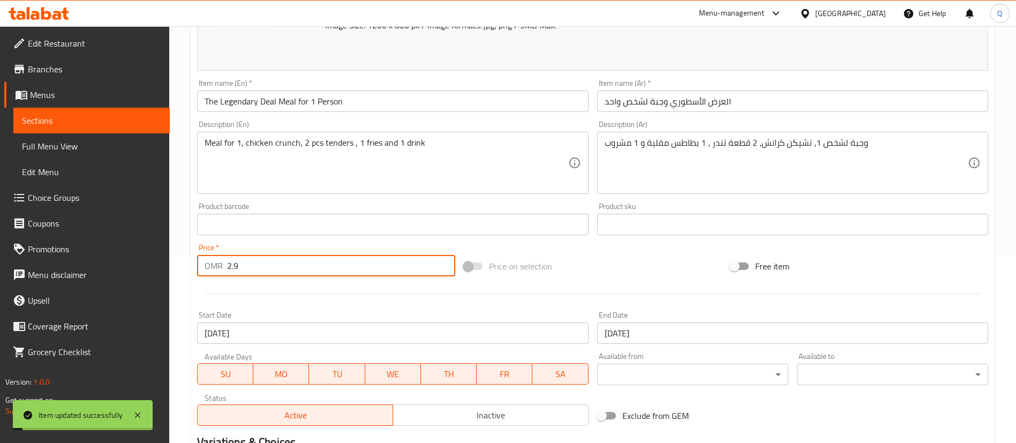
scroll to position [0, 0]
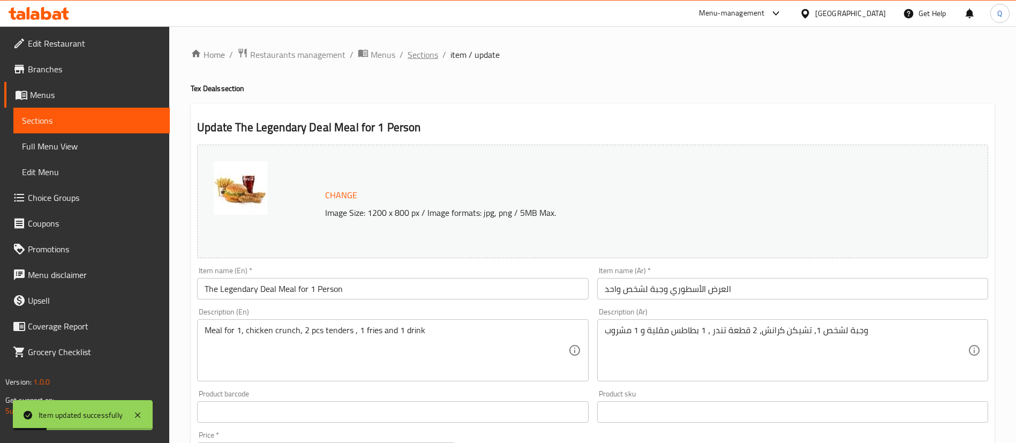
click at [423, 54] on span "Sections" at bounding box center [422, 54] width 31 height 13
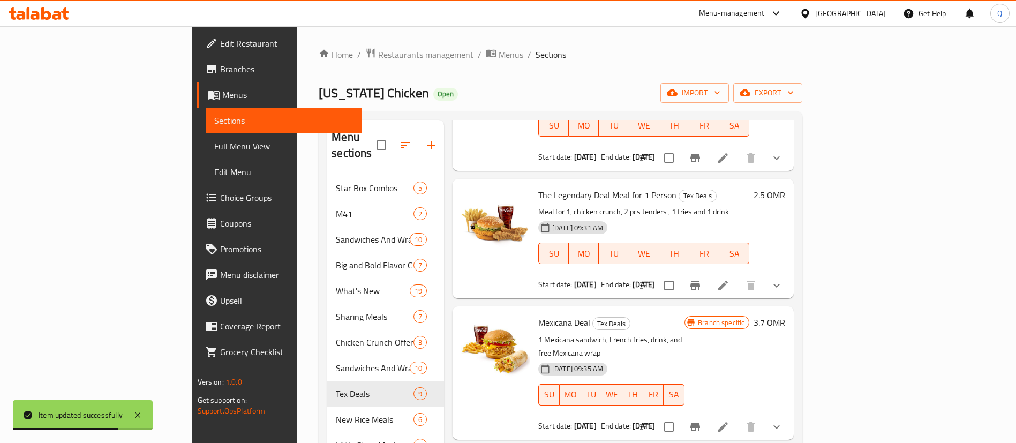
scroll to position [551, 0]
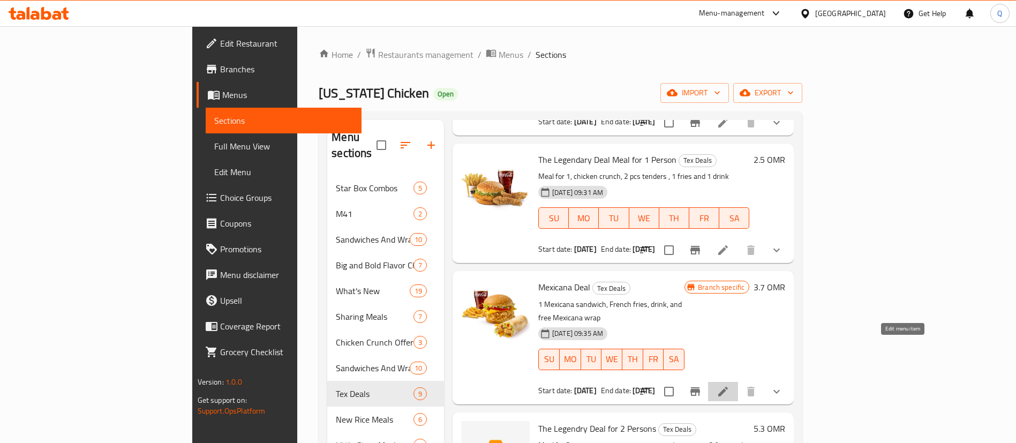
click at [729, 385] on icon at bounding box center [722, 391] width 13 height 13
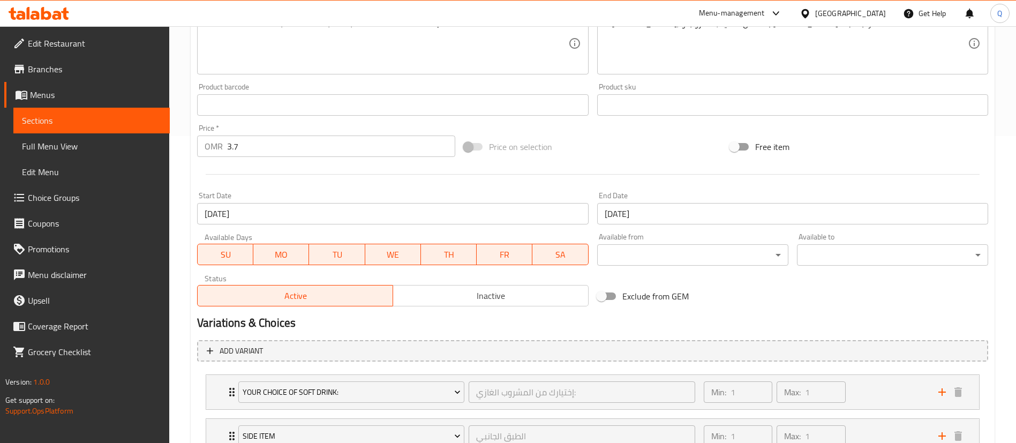
scroll to position [391, 0]
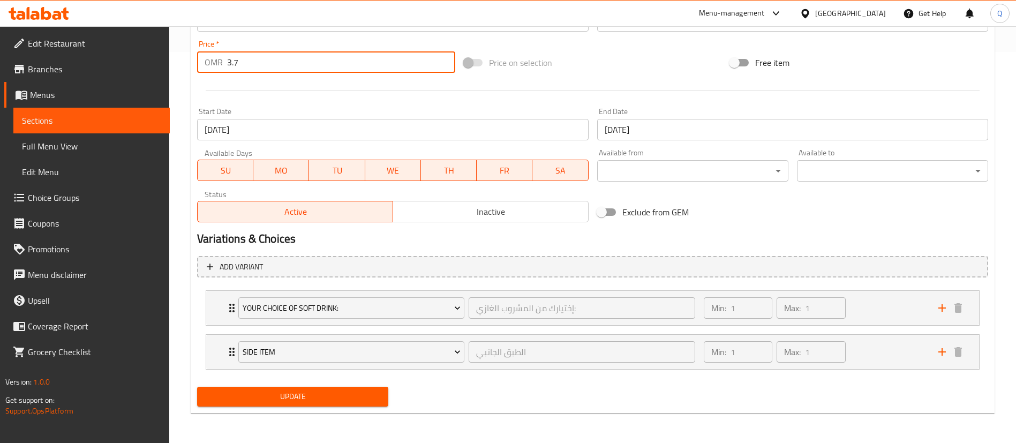
click at [312, 69] on input "3.7" at bounding box center [341, 61] width 228 height 21
type input "3"
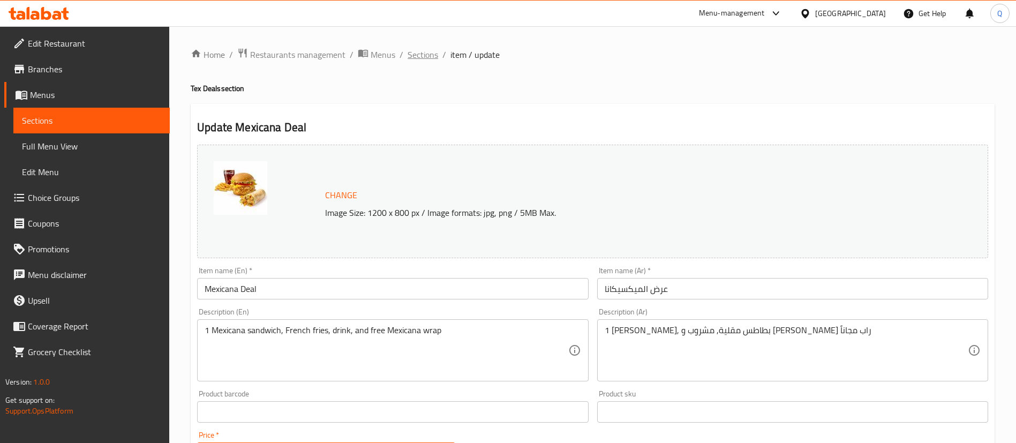
type input "4.1"
click at [435, 48] on span "Sections" at bounding box center [422, 54] width 31 height 13
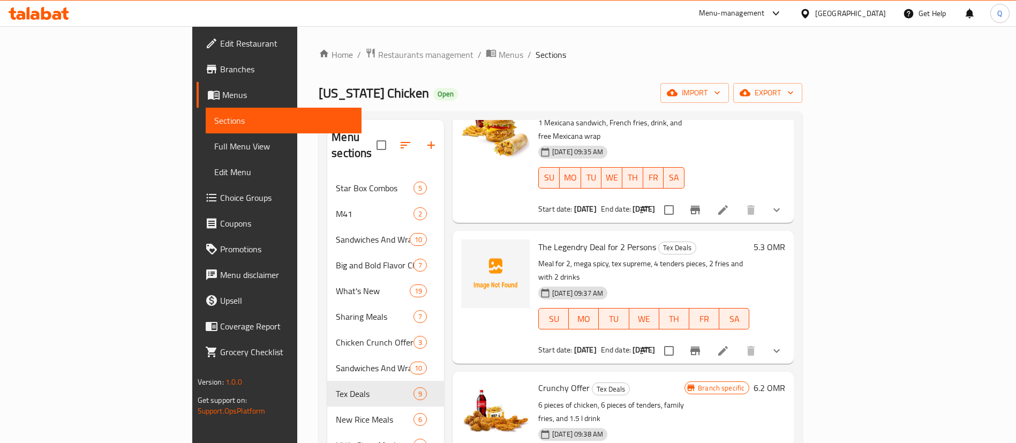
scroll to position [150, 0]
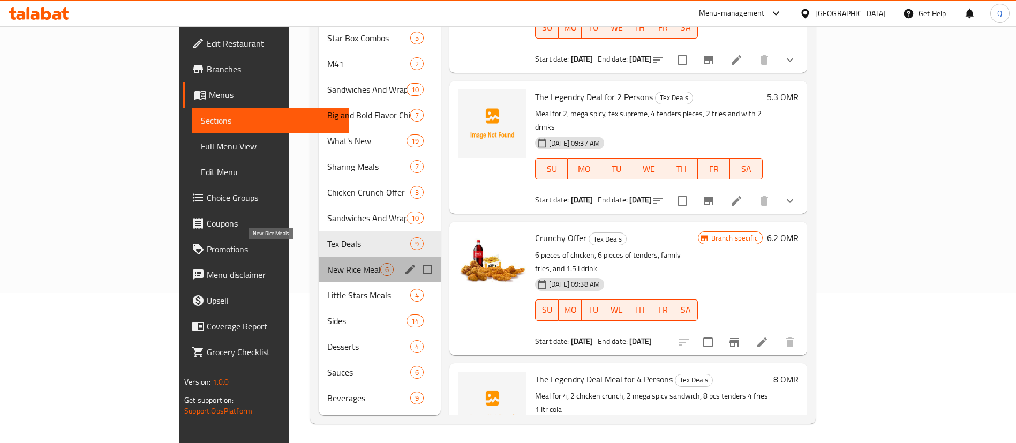
click at [327, 263] on span "New Rice Meals" at bounding box center [353, 269] width 53 height 13
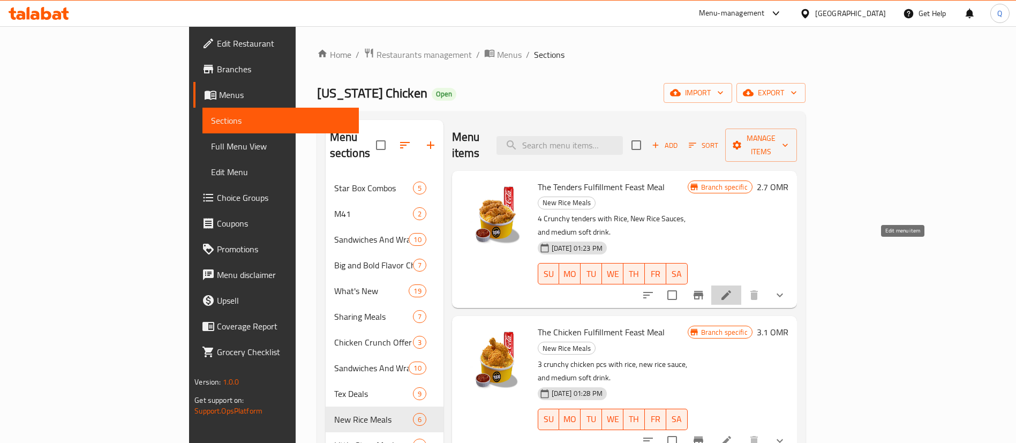
click at [731, 290] on icon at bounding box center [726, 295] width 10 height 10
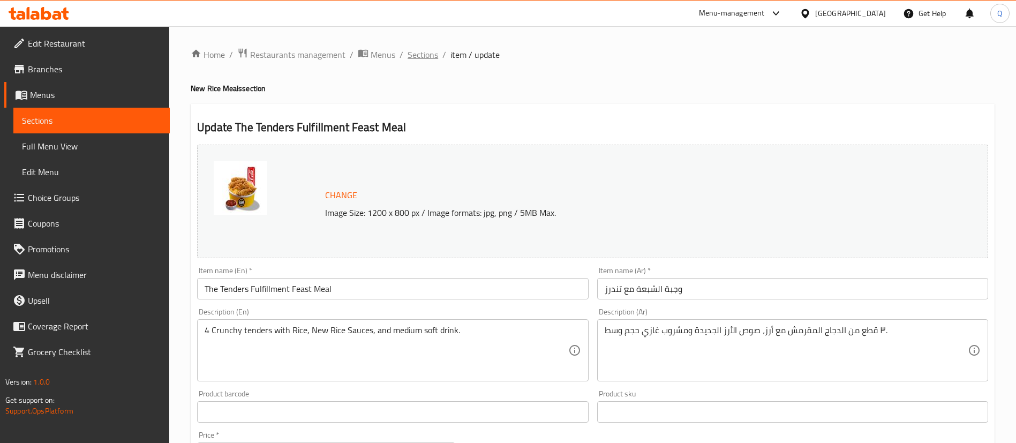
click at [431, 56] on span "Sections" at bounding box center [422, 54] width 31 height 13
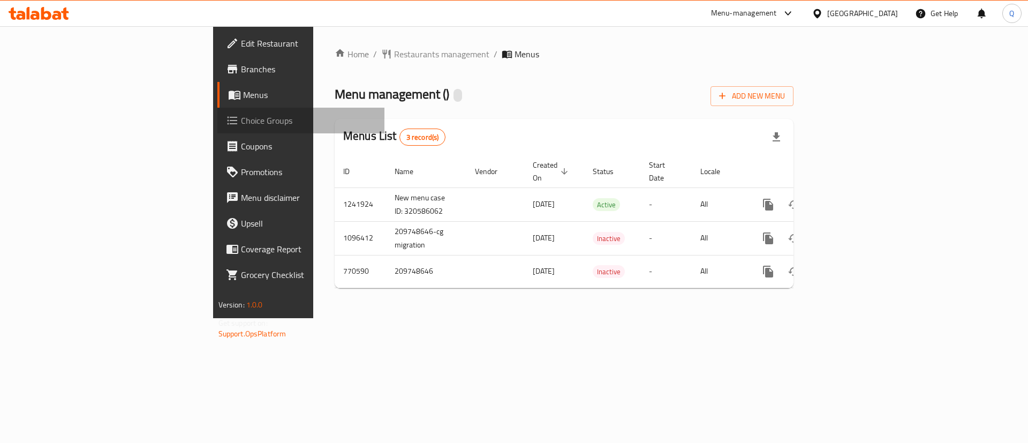
click at [241, 125] on span "Choice Groups" at bounding box center [308, 120] width 135 height 13
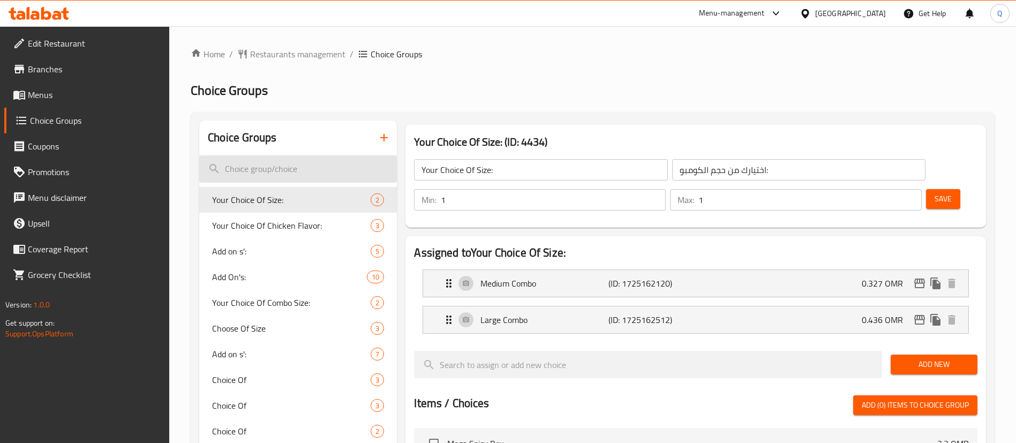
click at [283, 172] on input "search" at bounding box center [298, 168] width 198 height 27
type input "s"
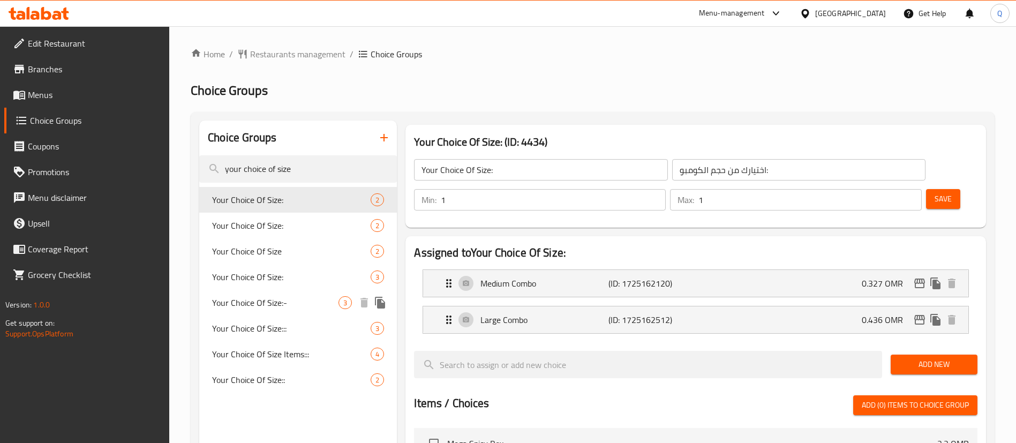
type input "your choice of size"
click at [299, 304] on span "Your Choice Of Size:-" at bounding box center [275, 302] width 126 height 13
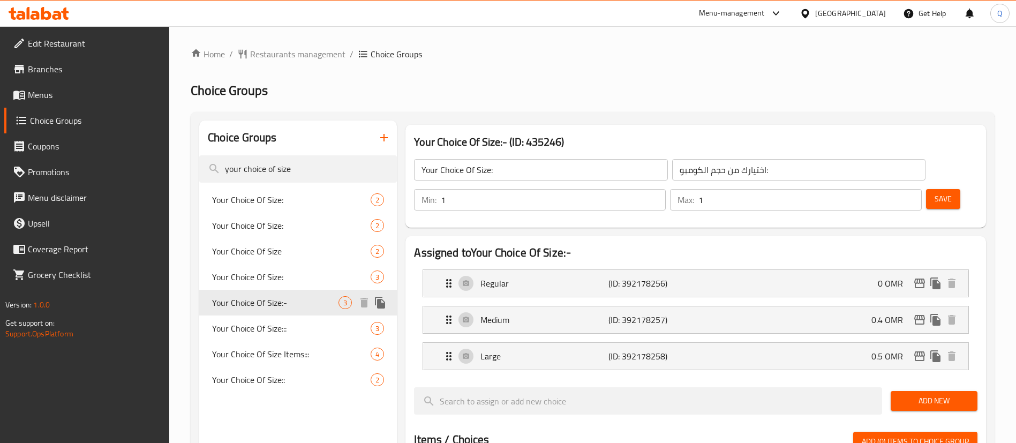
type input "Your Choice Of Size:-"
type input "اختيارك من الحجم:-"
click at [538, 277] on p "Regular" at bounding box center [543, 283] width 127 height 13
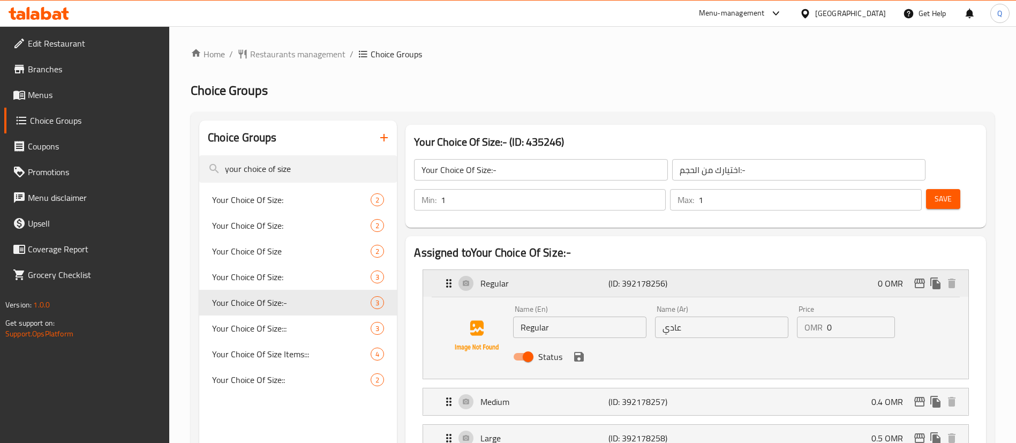
click at [538, 277] on p "Regular" at bounding box center [543, 283] width 127 height 13
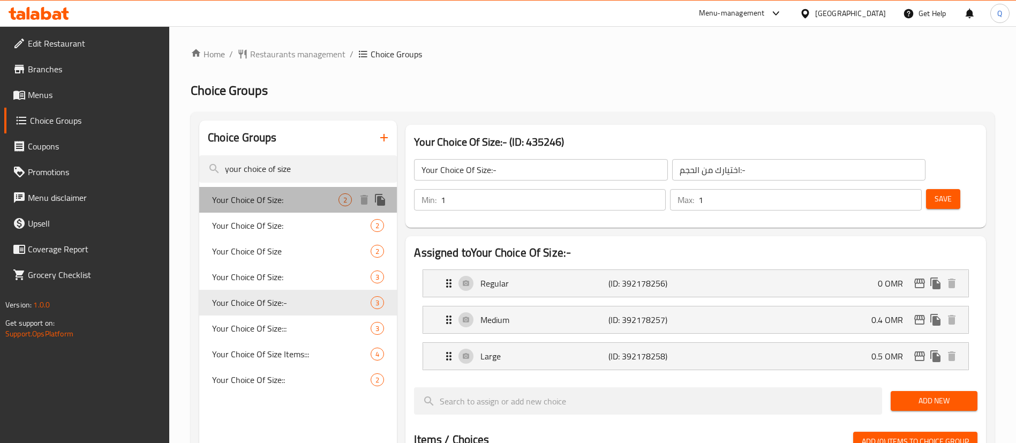
click at [316, 193] on span "Your Choice Of Size:" at bounding box center [275, 199] width 126 height 13
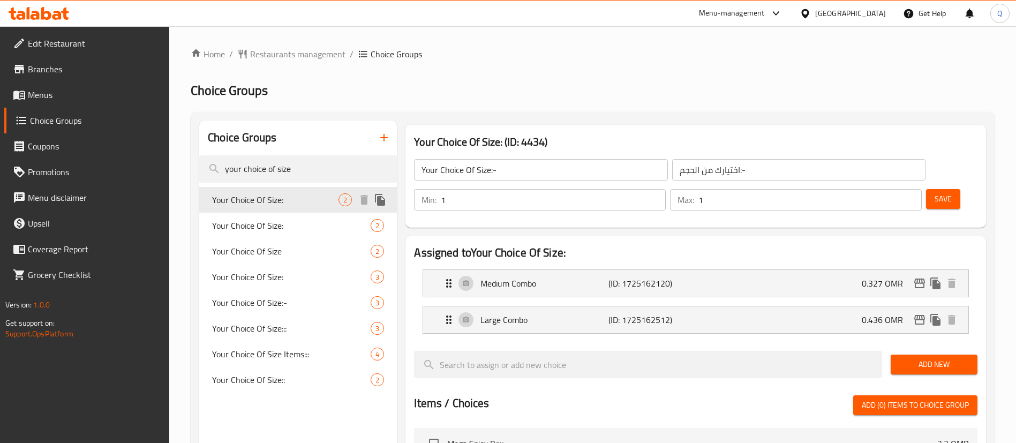
type input "Your Choice Of Size:"
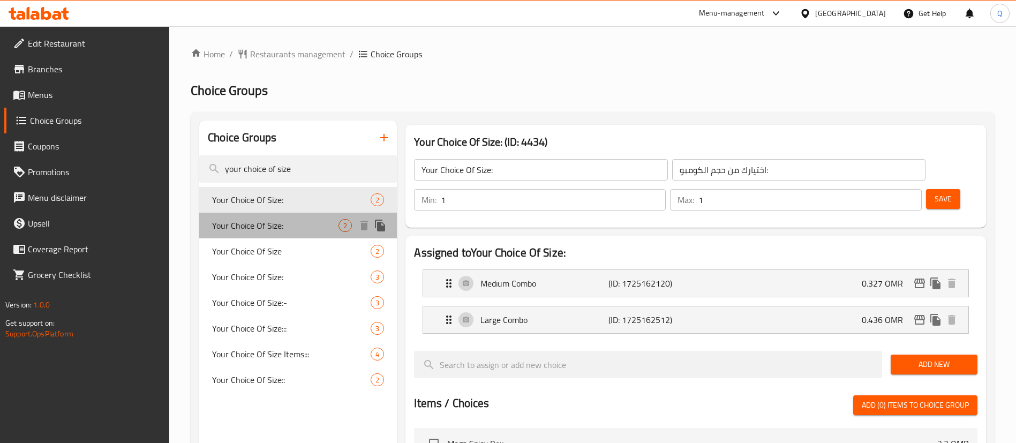
click at [308, 229] on span "Your Choice Of Size:" at bounding box center [275, 225] width 126 height 13
type input "إختيارك من الحجم:"
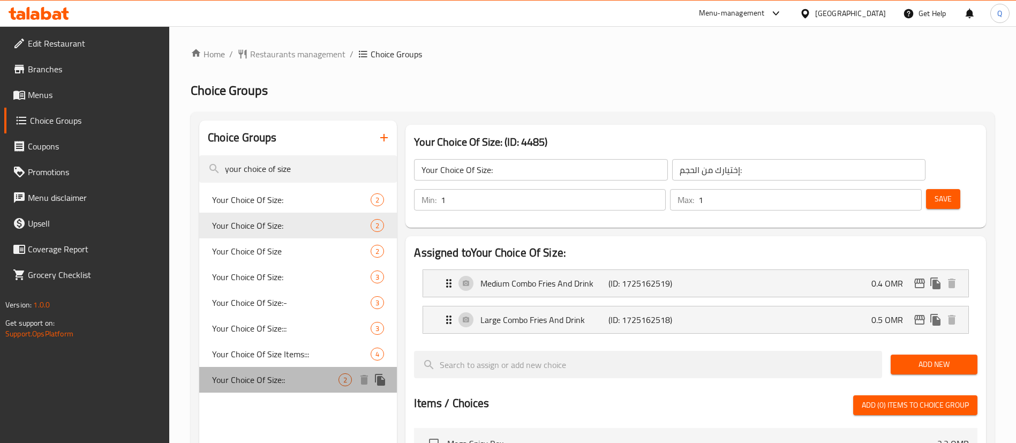
click at [313, 380] on span "Your Choice Of Size::" at bounding box center [275, 379] width 126 height 13
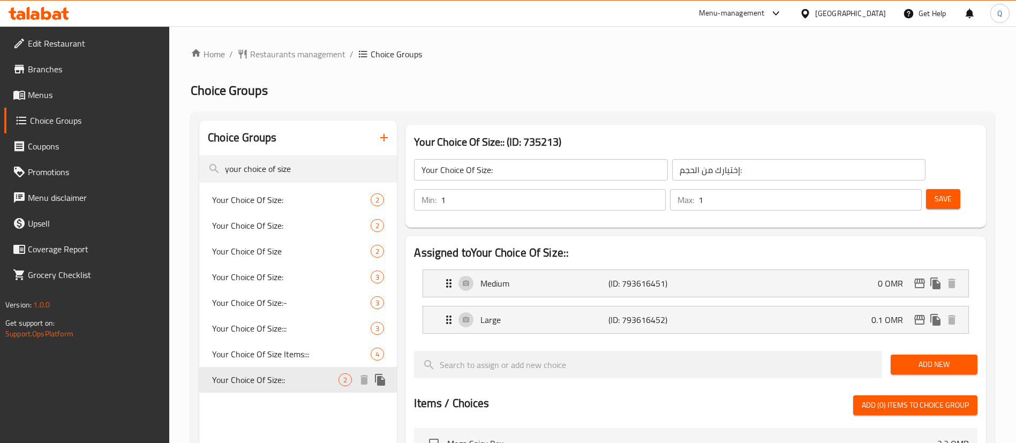
type input "Your Choice Of Size::"
type input "إختيارك من الحجم::"
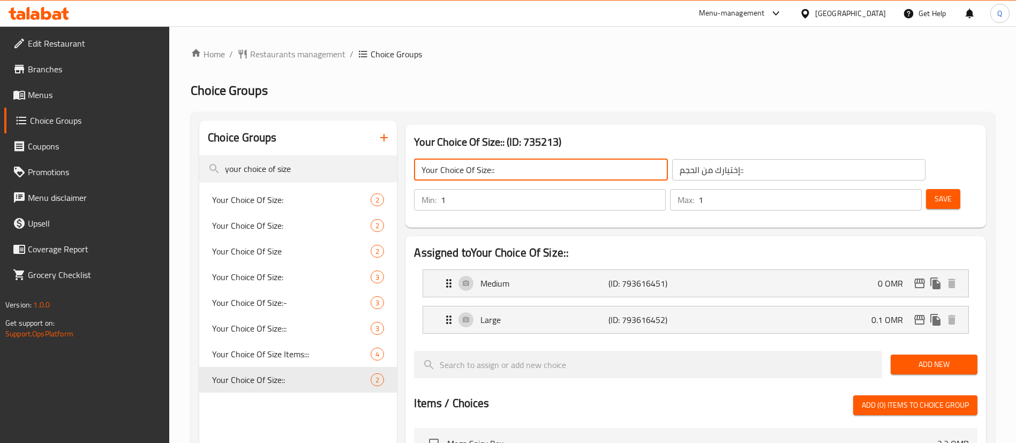
click at [563, 168] on input "Your Choice Of Size::" at bounding box center [540, 169] width 253 height 21
type input "Your Choice Of Size::-"
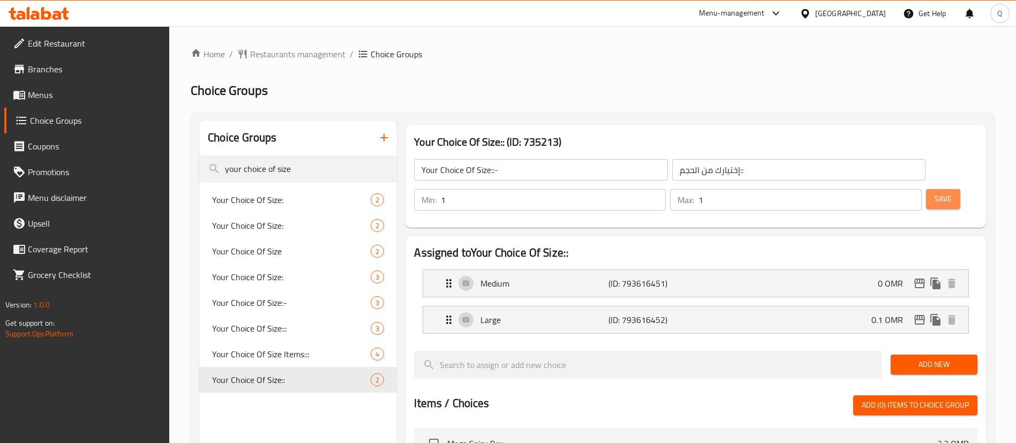
click at [934, 192] on span "Save" at bounding box center [942, 198] width 17 height 13
